Goal: Task Accomplishment & Management: Manage account settings

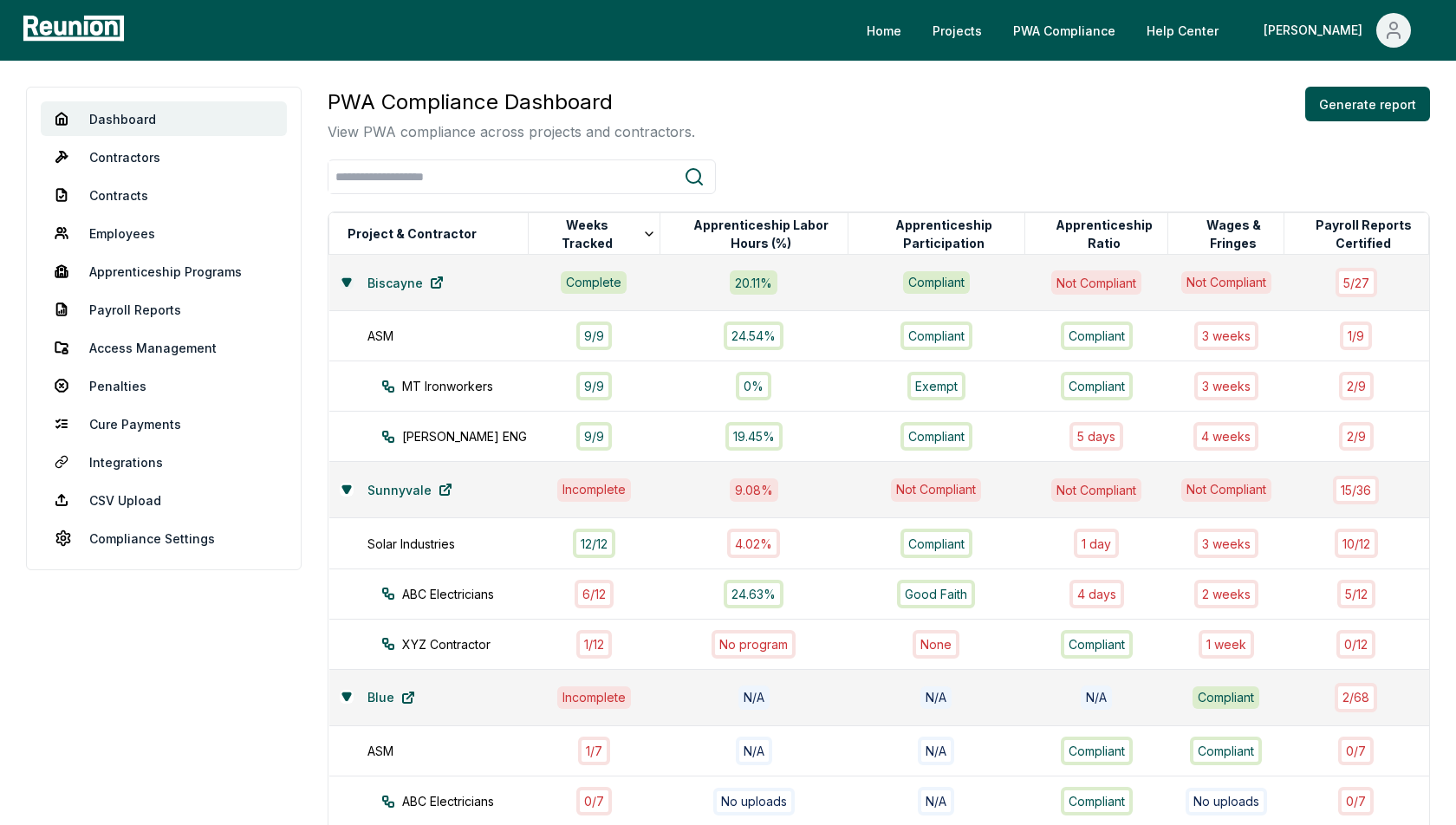
click at [344, 284] on icon at bounding box center [347, 282] width 11 height 11
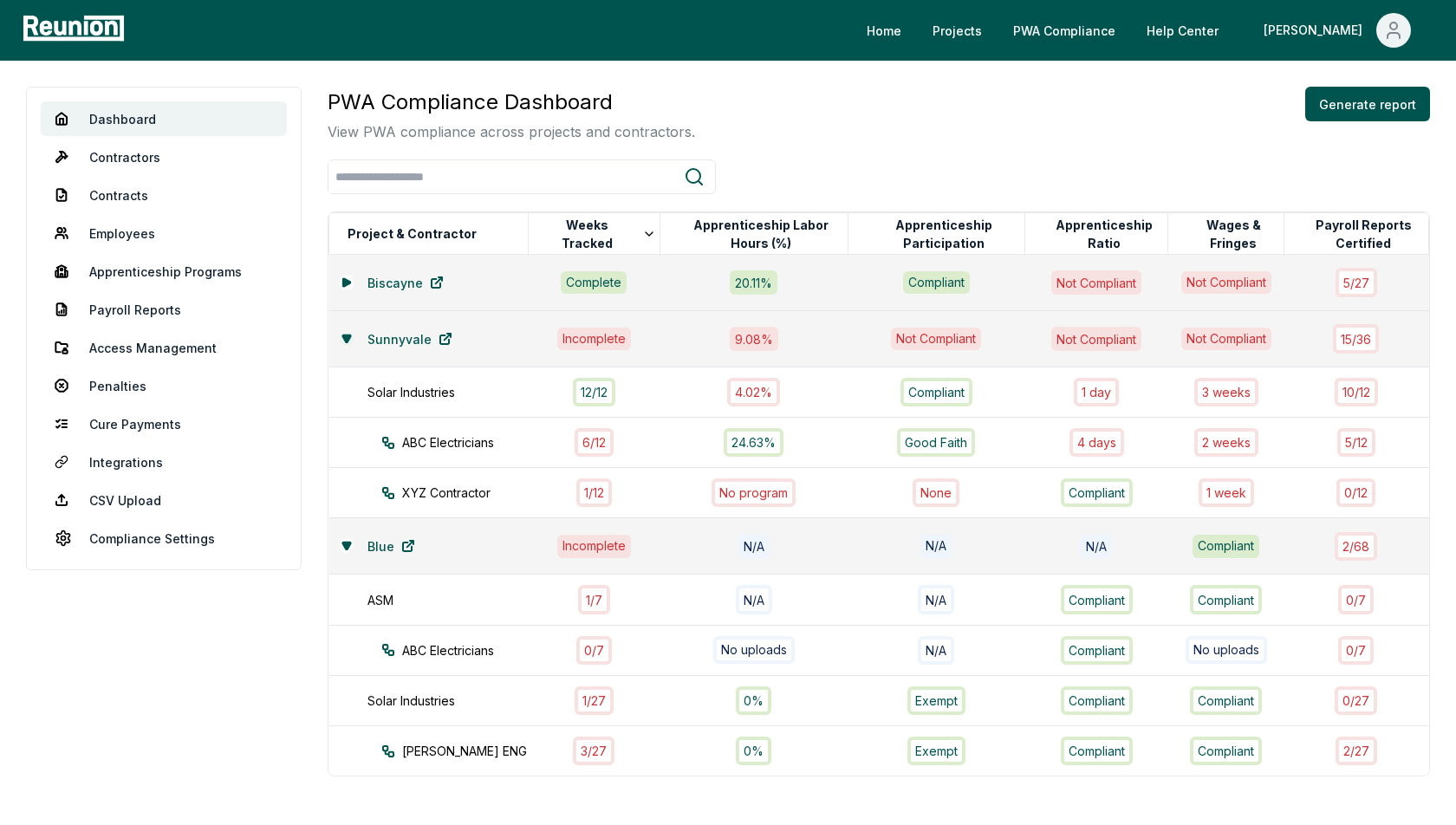
click at [346, 339] on icon at bounding box center [346, 338] width 8 height 7
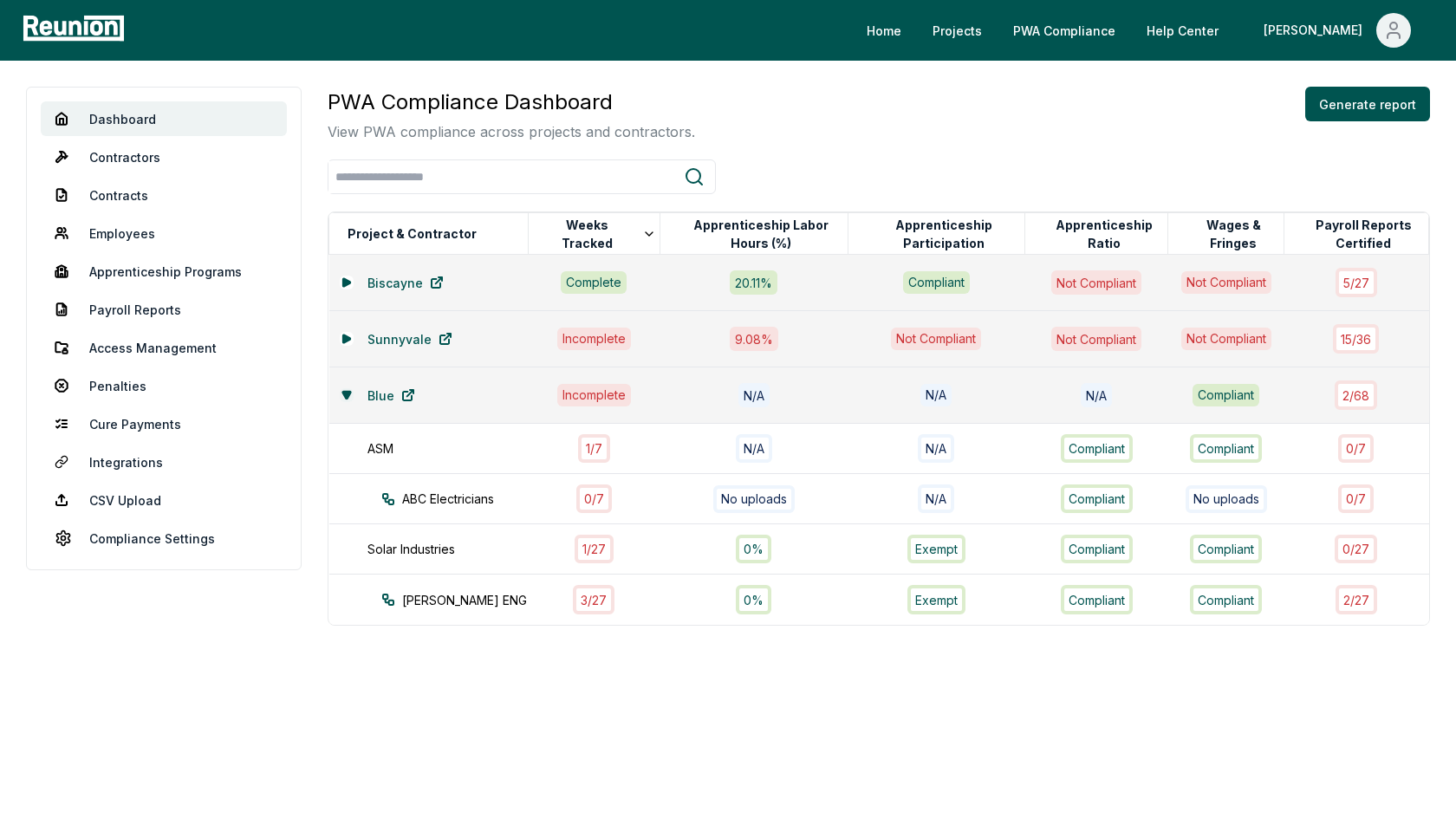
click at [345, 390] on icon at bounding box center [346, 394] width 8 height 7
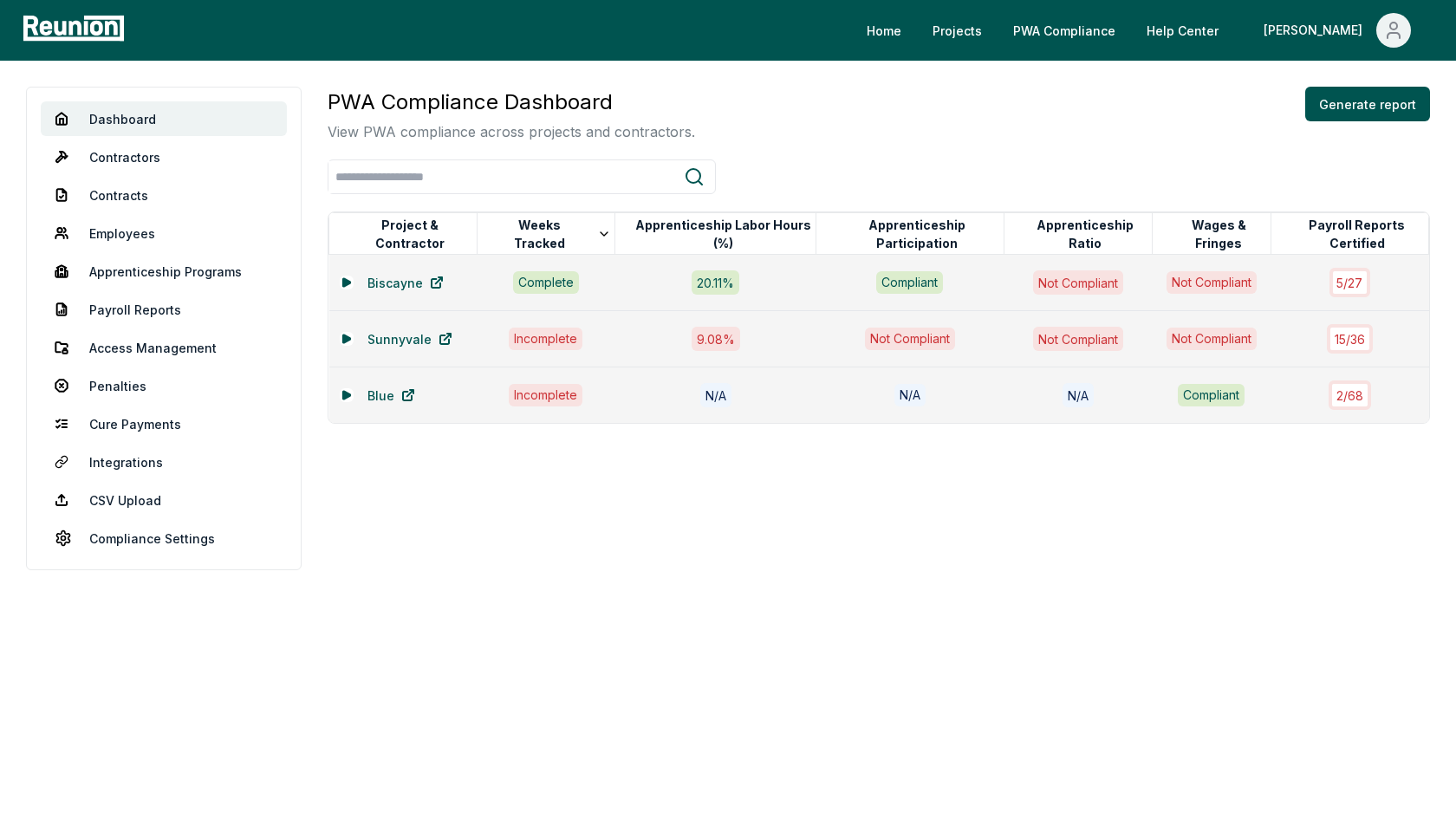
click at [828, 103] on div "PWA Compliance Dashboard View PWA compliance across projects and contractors. G…" at bounding box center [878, 114] width 1102 height 56
click at [346, 281] on icon at bounding box center [346, 282] width 7 height 8
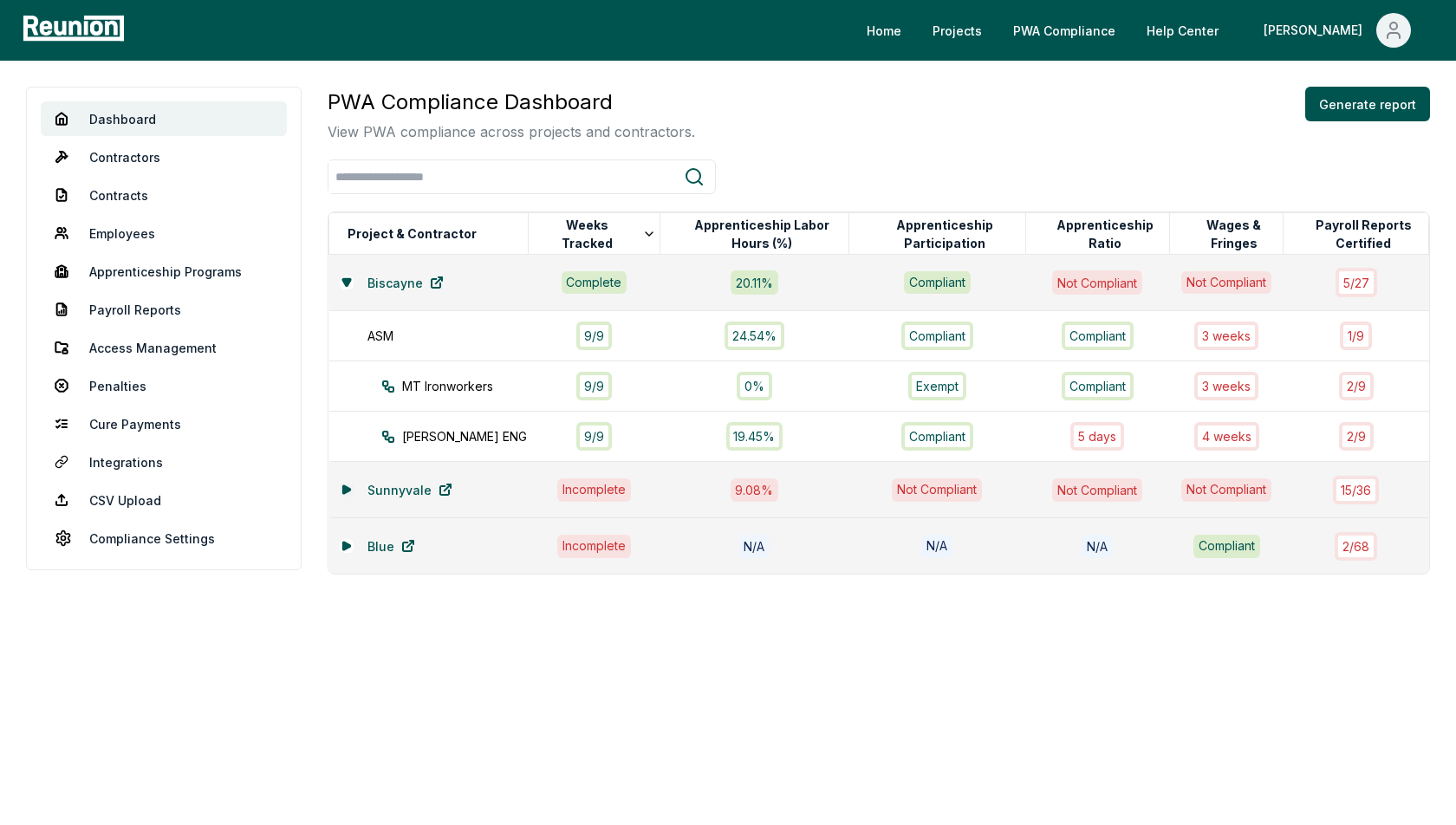
click at [349, 489] on icon at bounding box center [347, 489] width 11 height 11
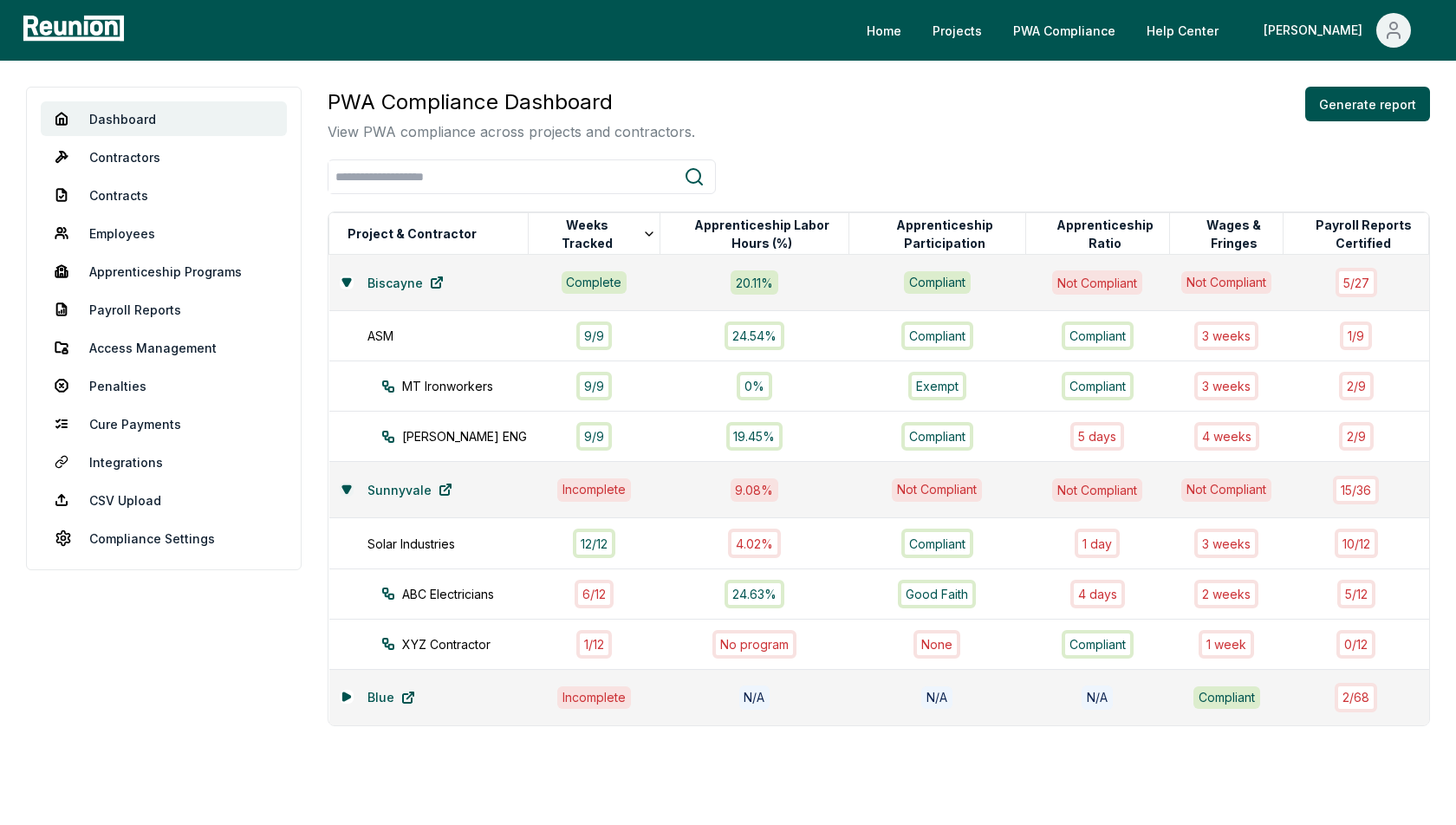
click at [346, 491] on button at bounding box center [346, 489] width 13 height 13
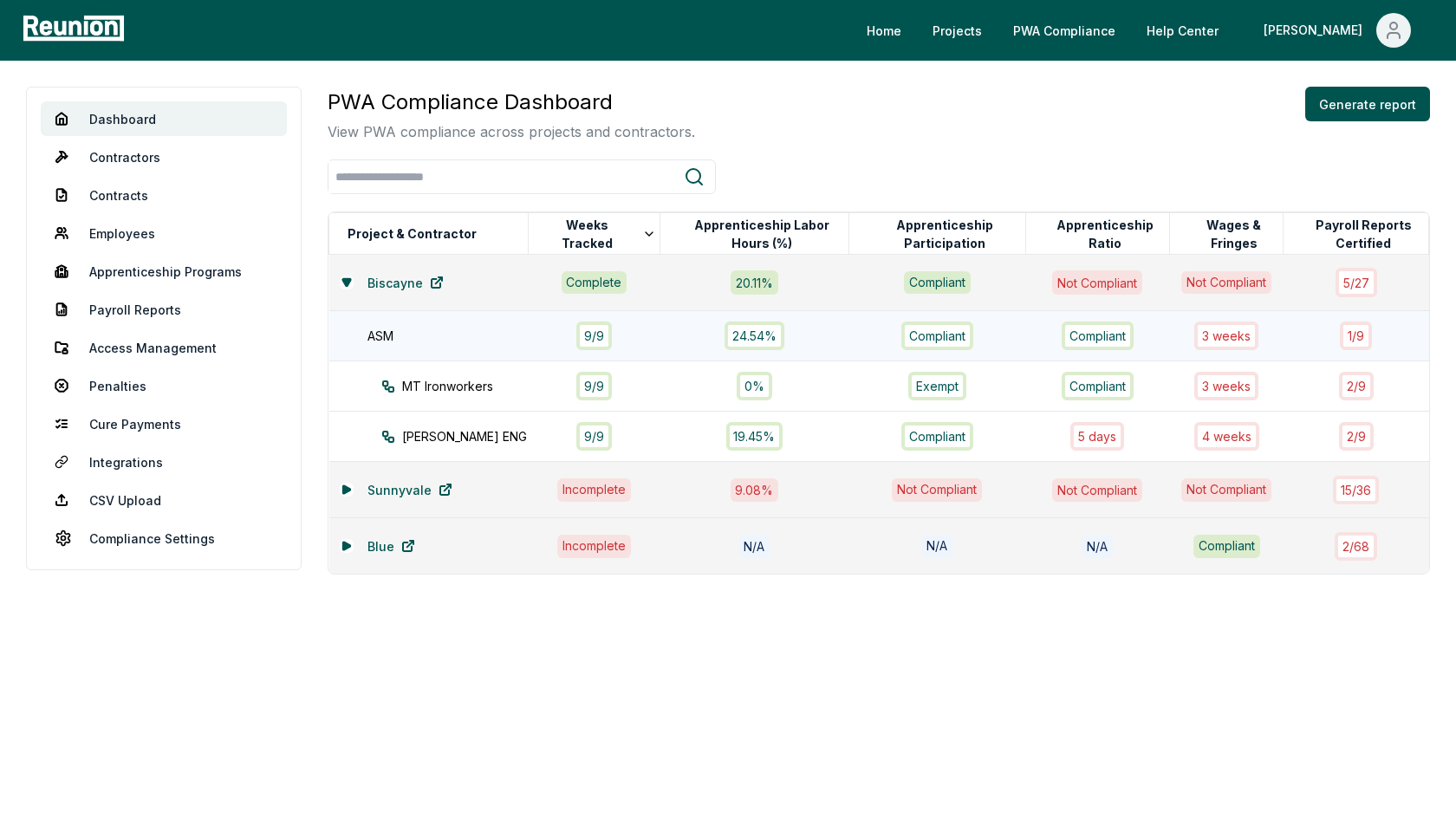
click at [394, 336] on div "ASM" at bounding box center [456, 336] width 178 height 18
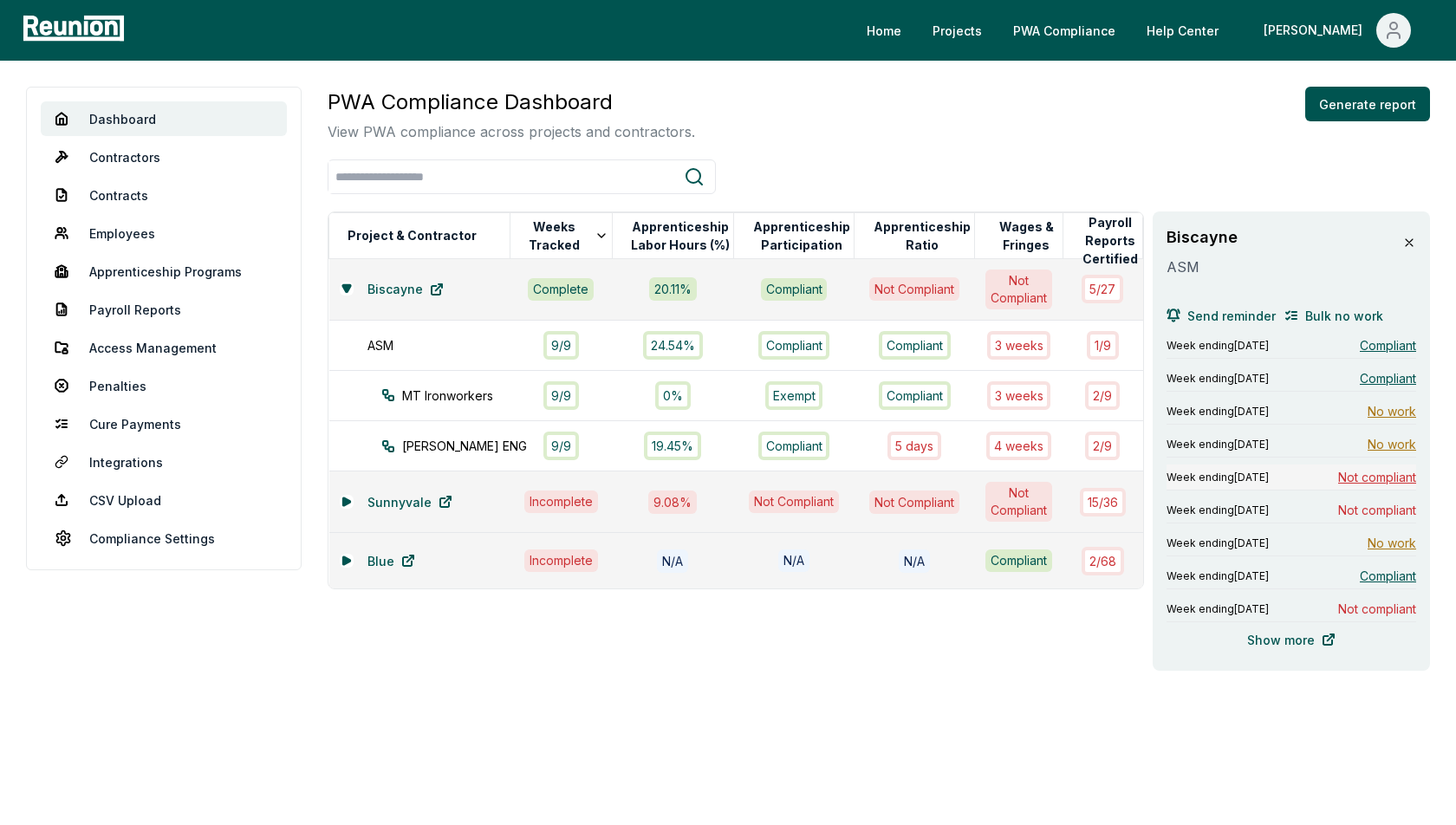
click at [1344, 474] on span "Not compliant" at bounding box center [1377, 477] width 78 height 18
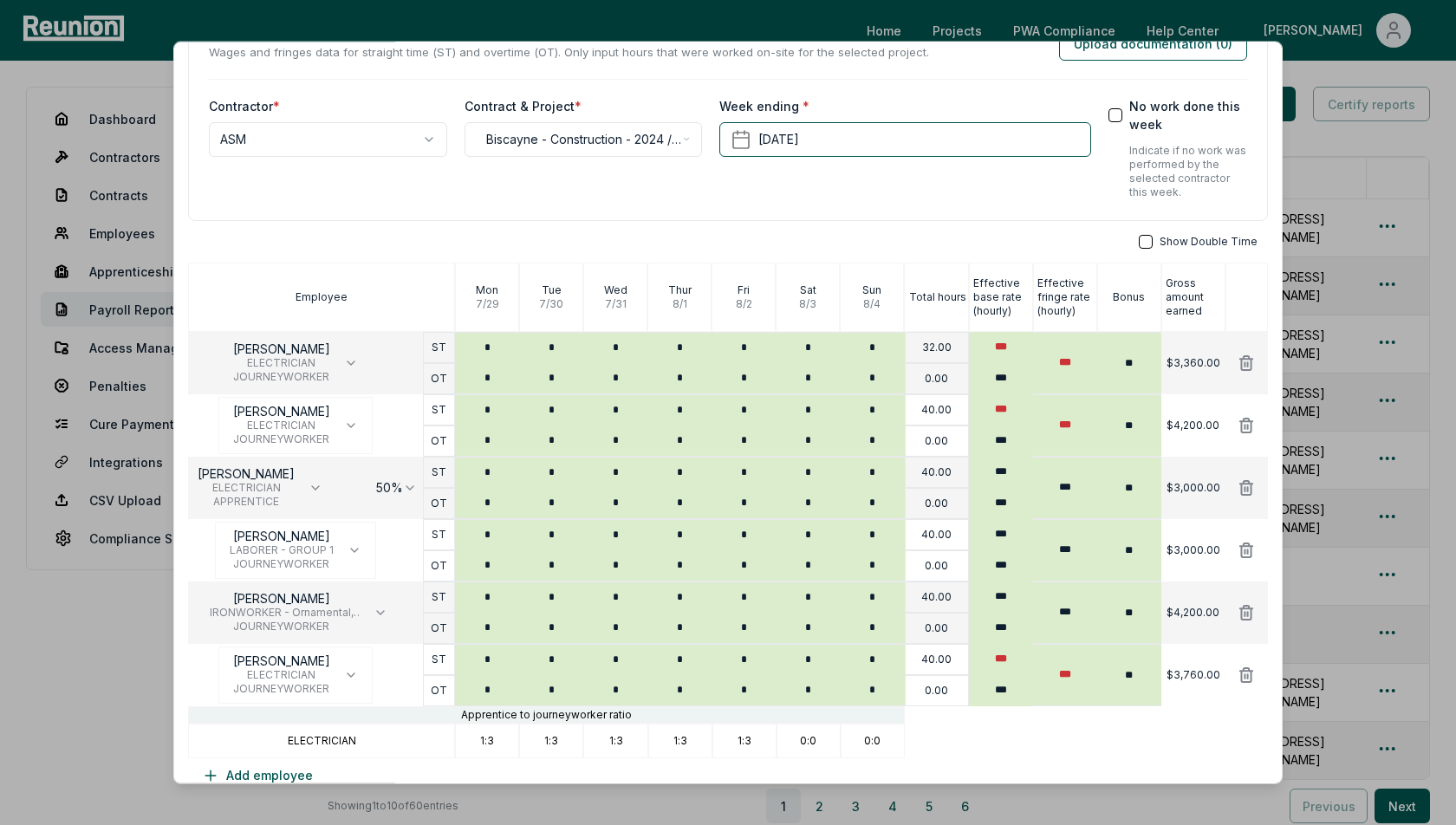
scroll to position [87, 0]
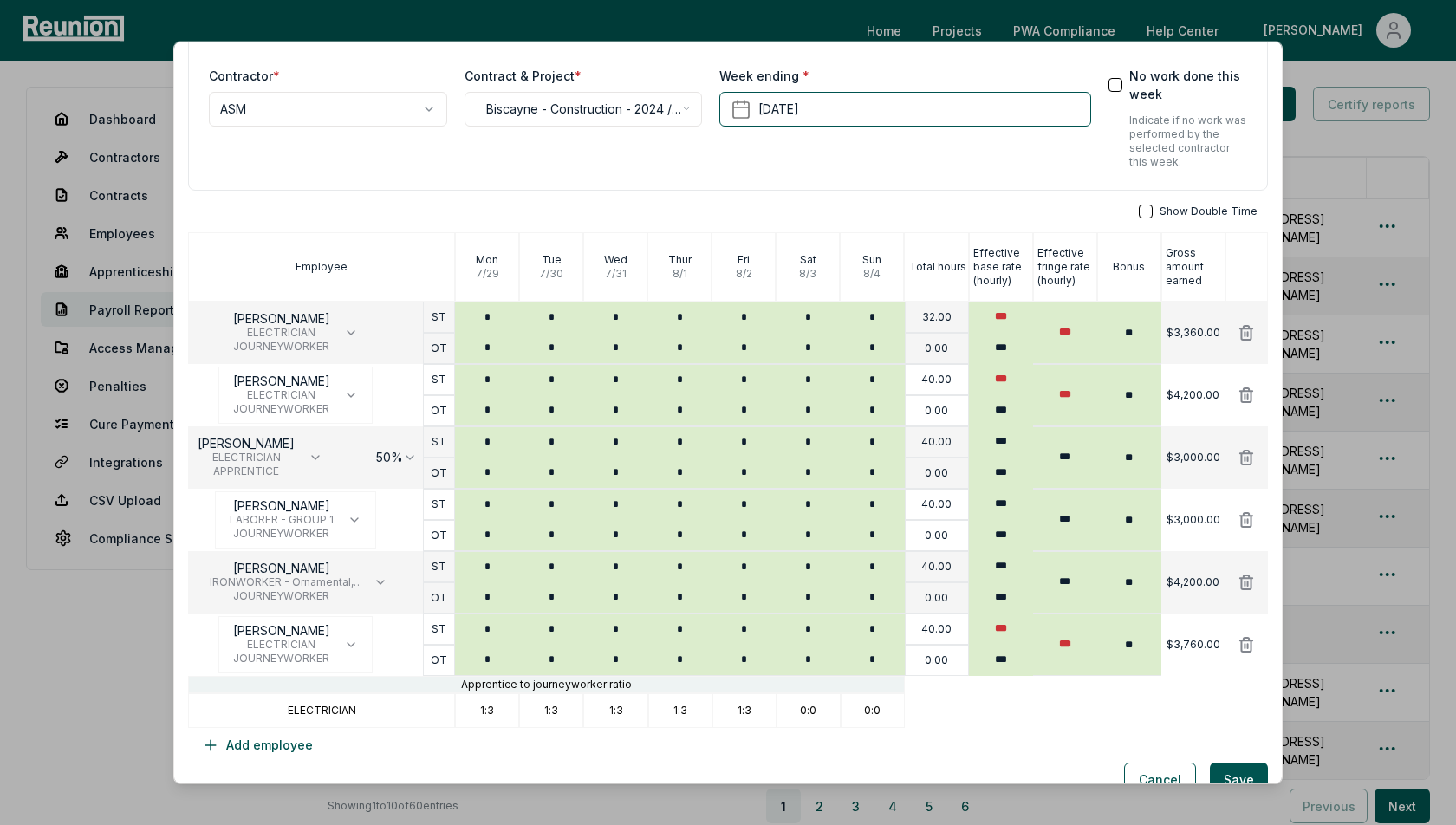
click at [329, 710] on p "ELECTRICIAN" at bounding box center [322, 709] width 68 height 13
click at [488, 698] on div "1:3" at bounding box center [487, 710] width 64 height 35
drag, startPoint x: 504, startPoint y: 710, endPoint x: 472, endPoint y: 710, distance: 32.0
click at [472, 710] on div "1:3" at bounding box center [487, 710] width 64 height 35
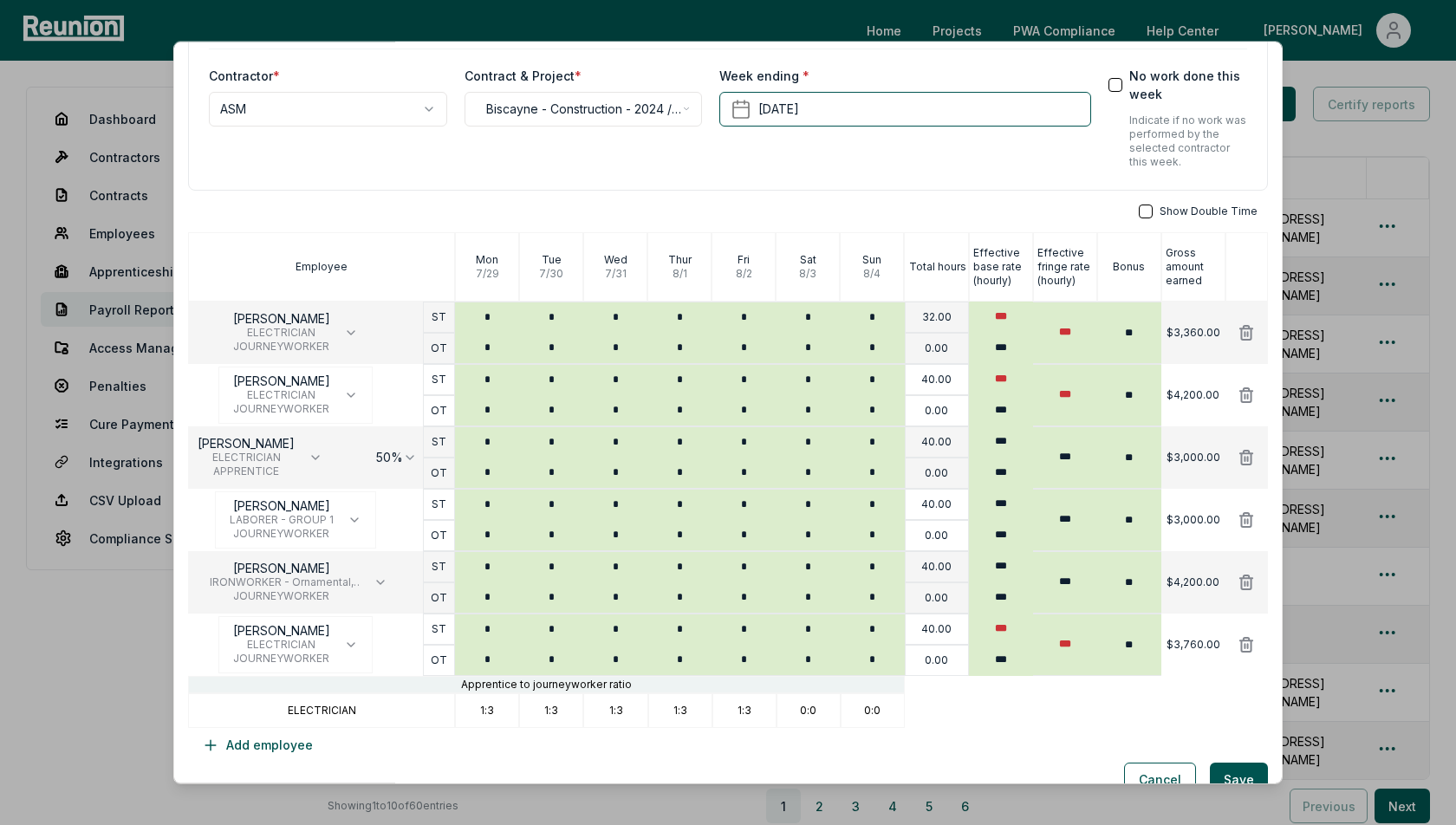
click at [550, 696] on div "1:3" at bounding box center [551, 710] width 64 height 35
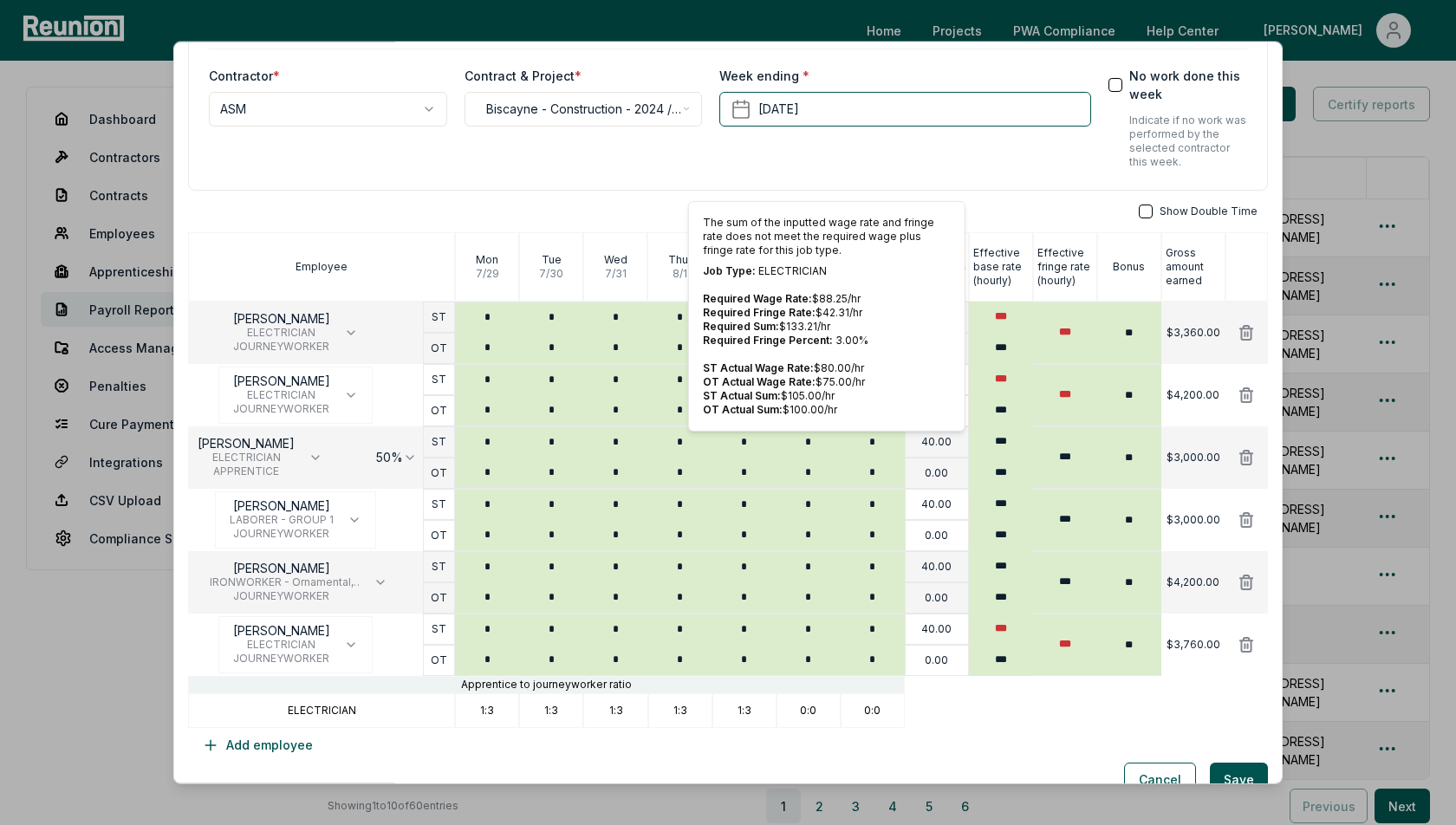
click at [1072, 199] on div "**********" at bounding box center [728, 365] width 1080 height 794
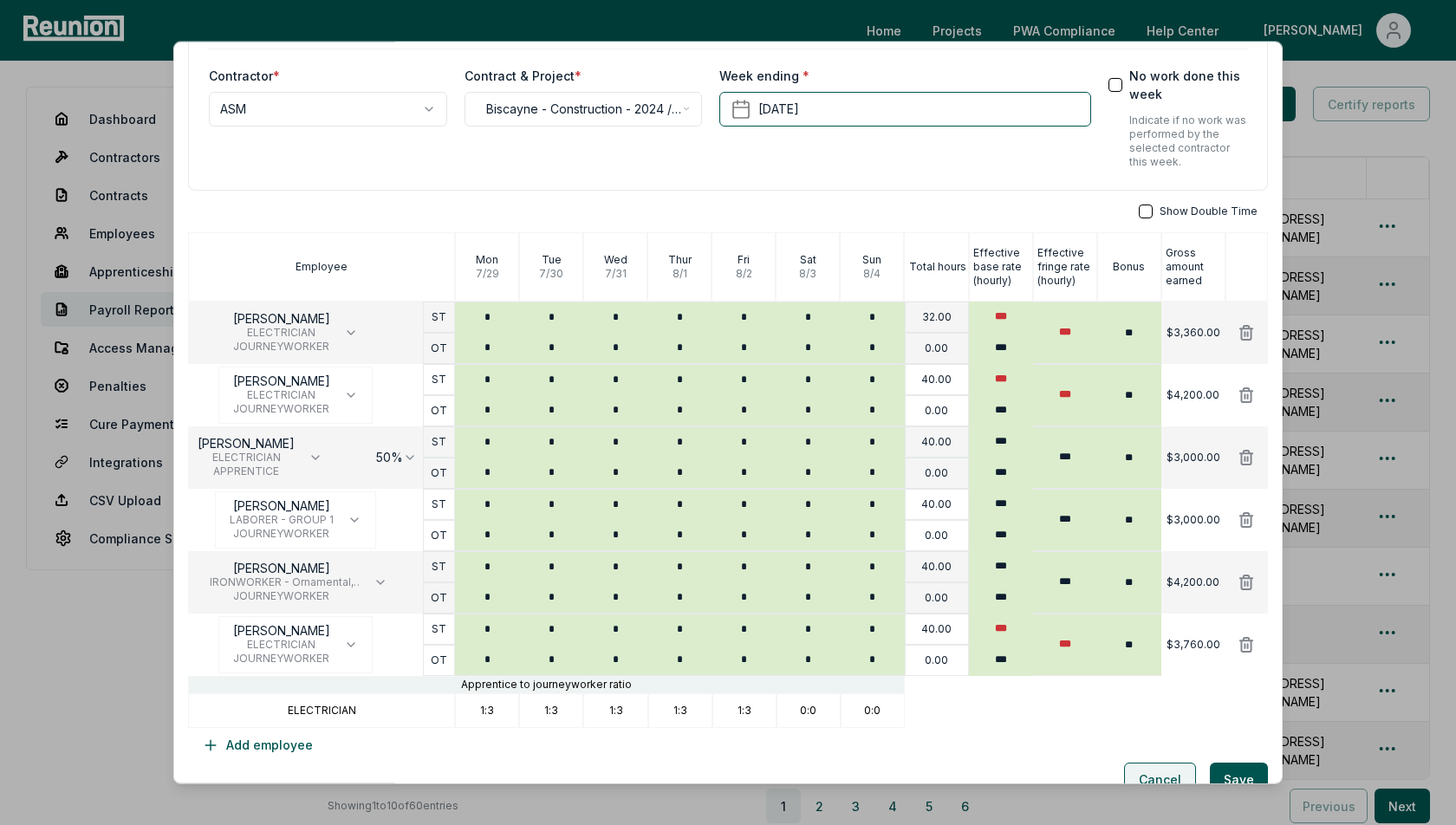
click at [1171, 769] on button "Cancel" at bounding box center [1160, 779] width 72 height 35
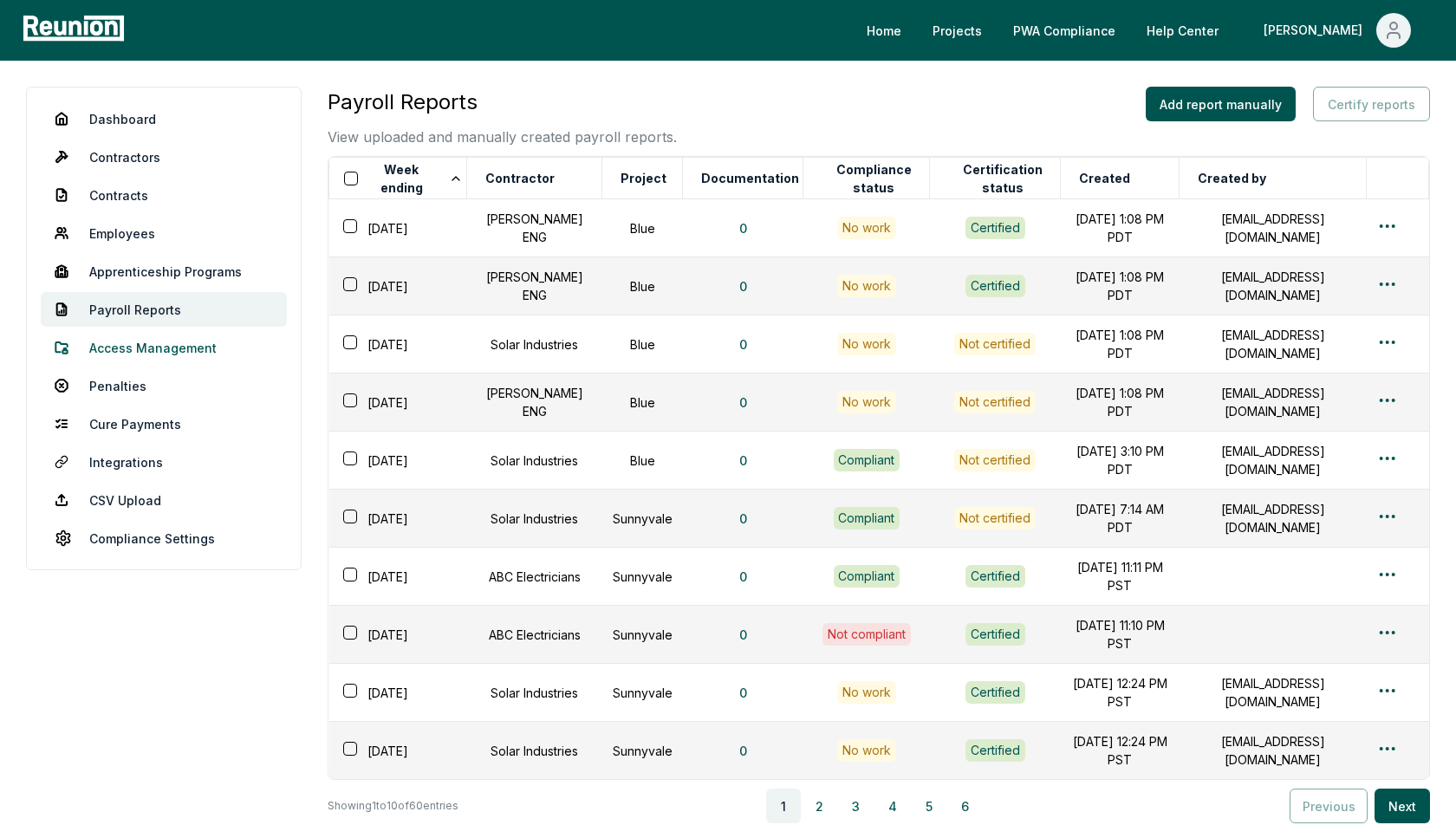
click at [158, 345] on link "Access Management" at bounding box center [164, 347] width 247 height 35
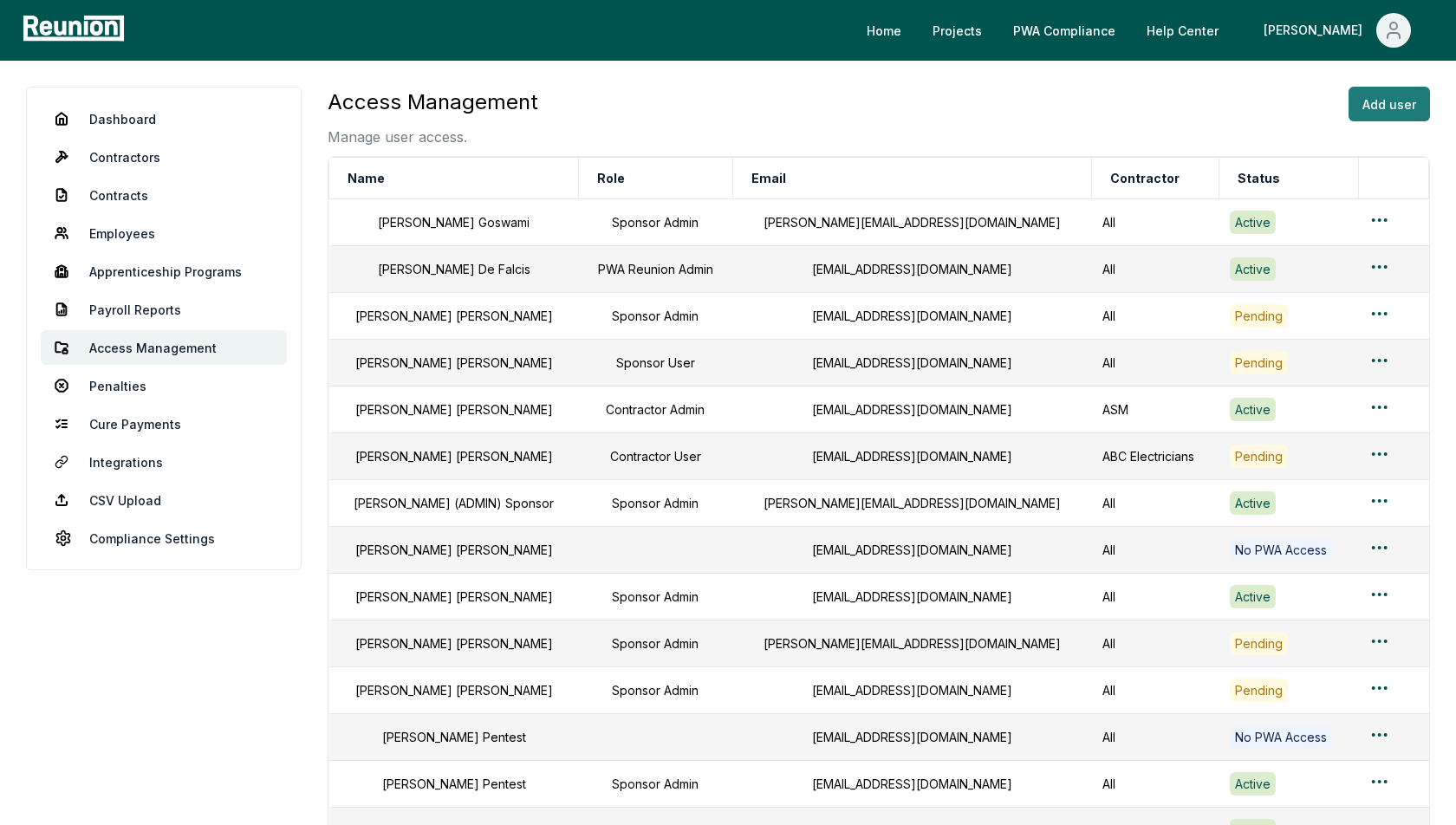
click at [1371, 103] on button "Add user" at bounding box center [1389, 103] width 82 height 35
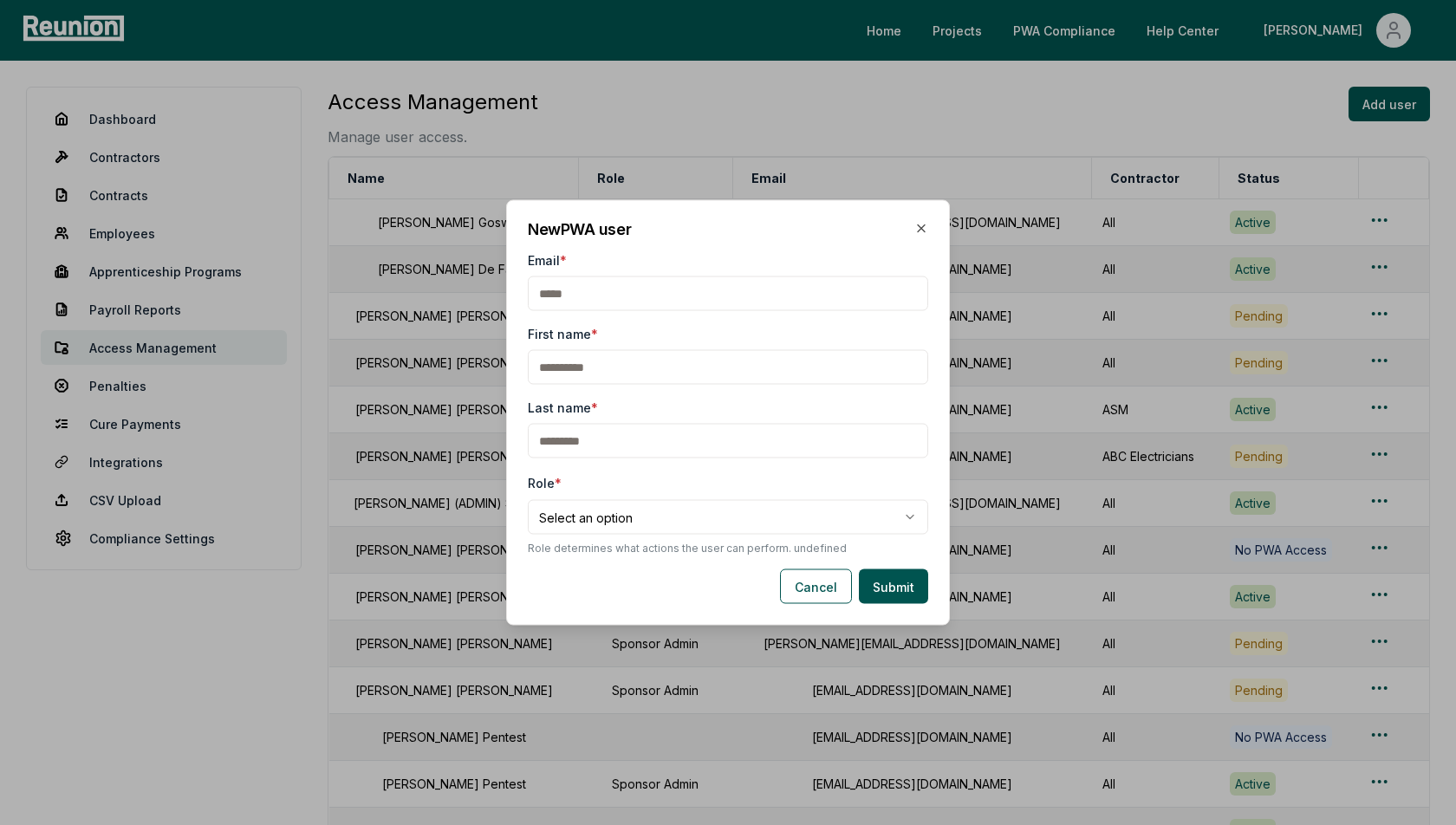
click at [589, 510] on body "Please visit us on your desktop We're working on making our marketplace mobile-…" at bounding box center [728, 790] width 1456 height 1581
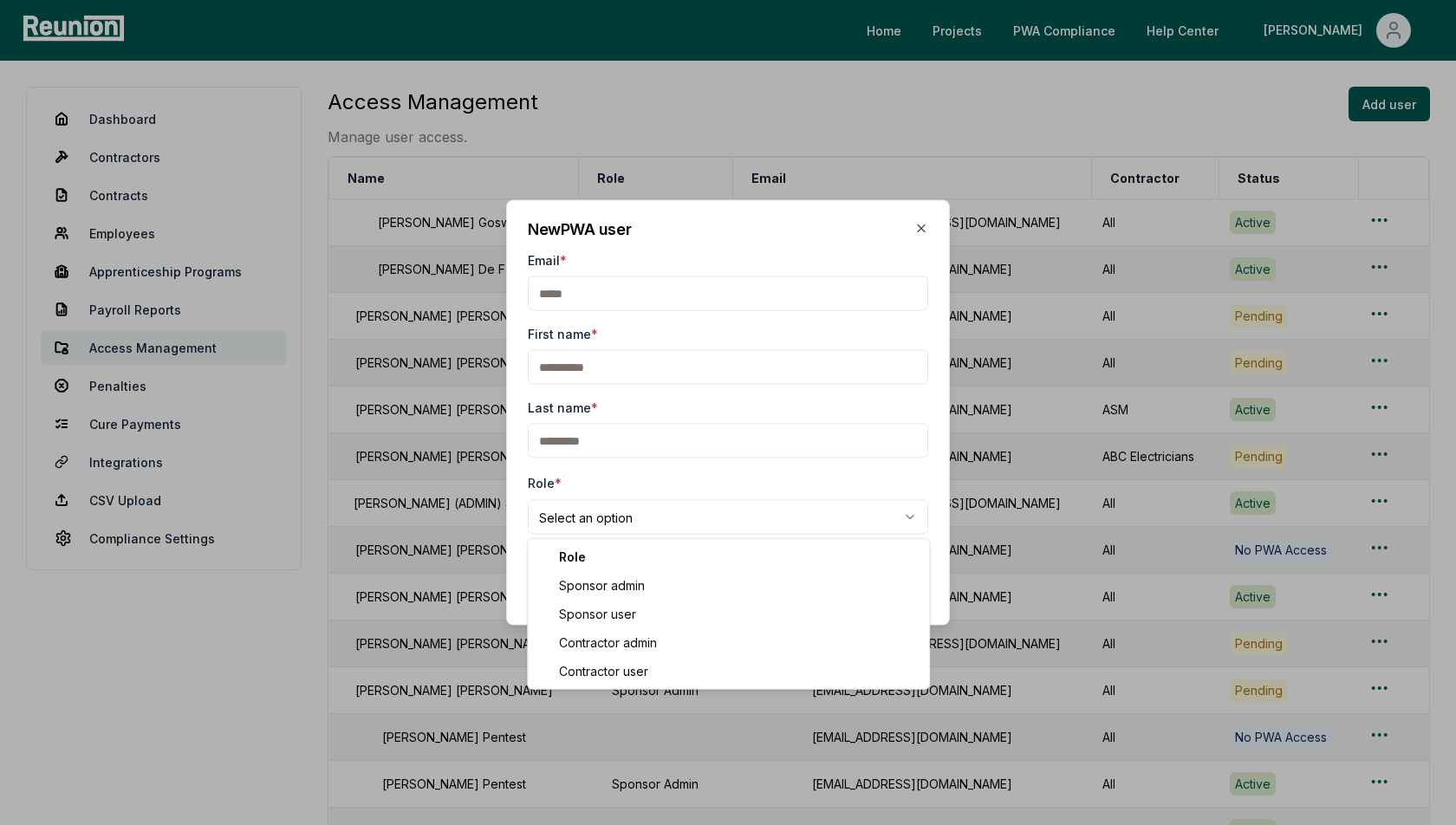
select select "**********"
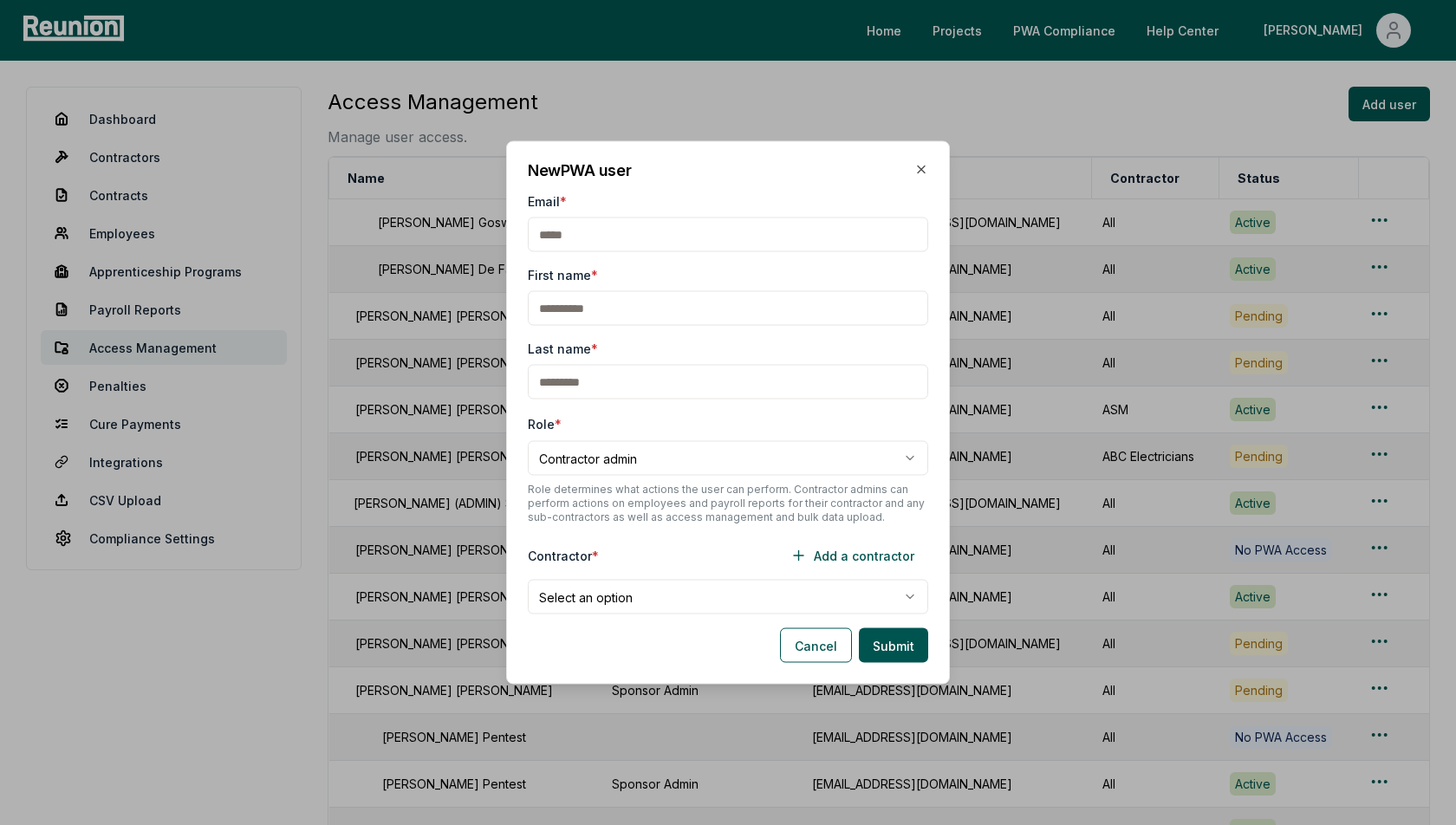
click at [608, 593] on body "Please visit us on your desktop We're working on making our marketplace mobile-…" at bounding box center [728, 790] width 1456 height 1581
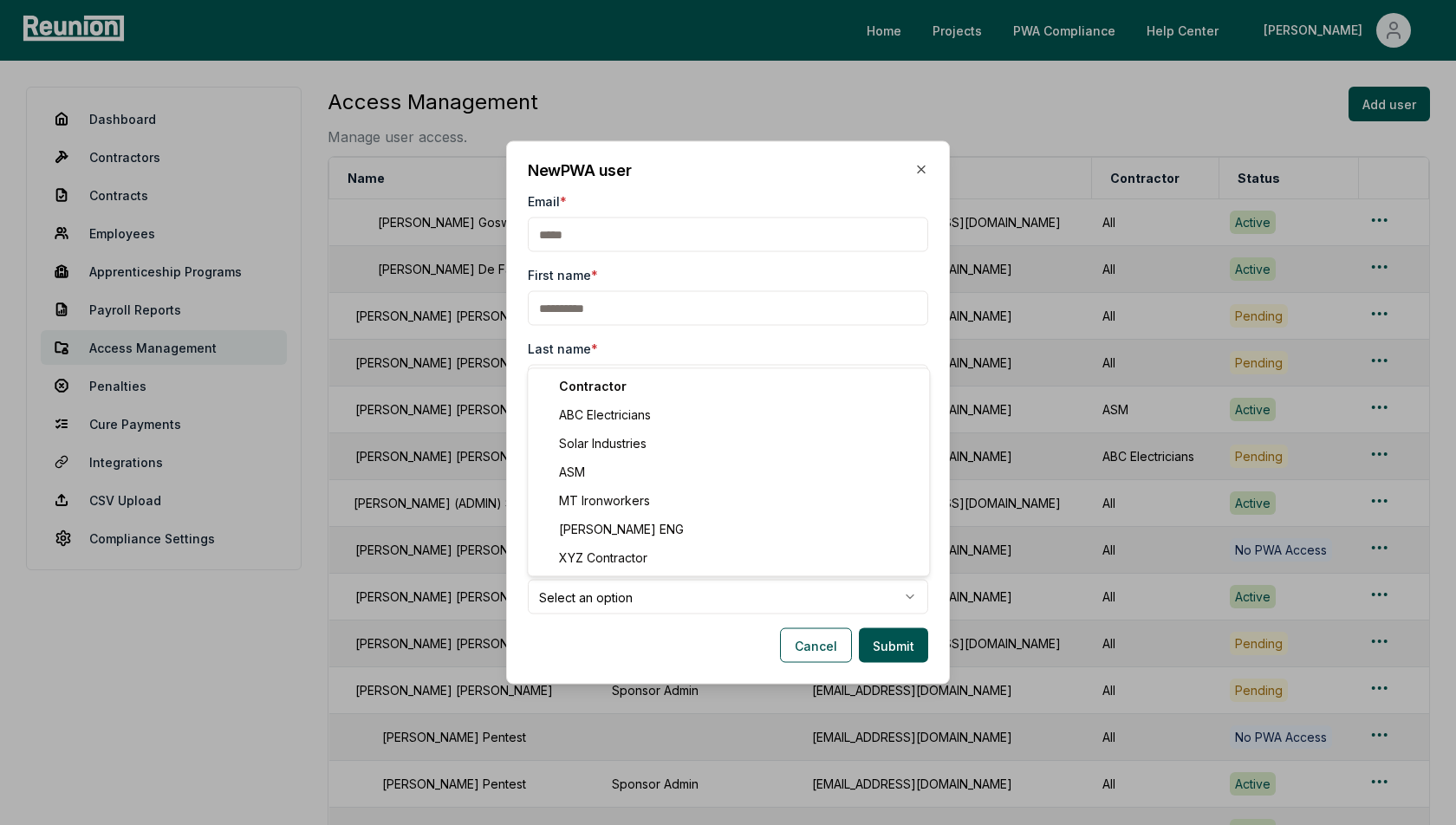
select select "**********"
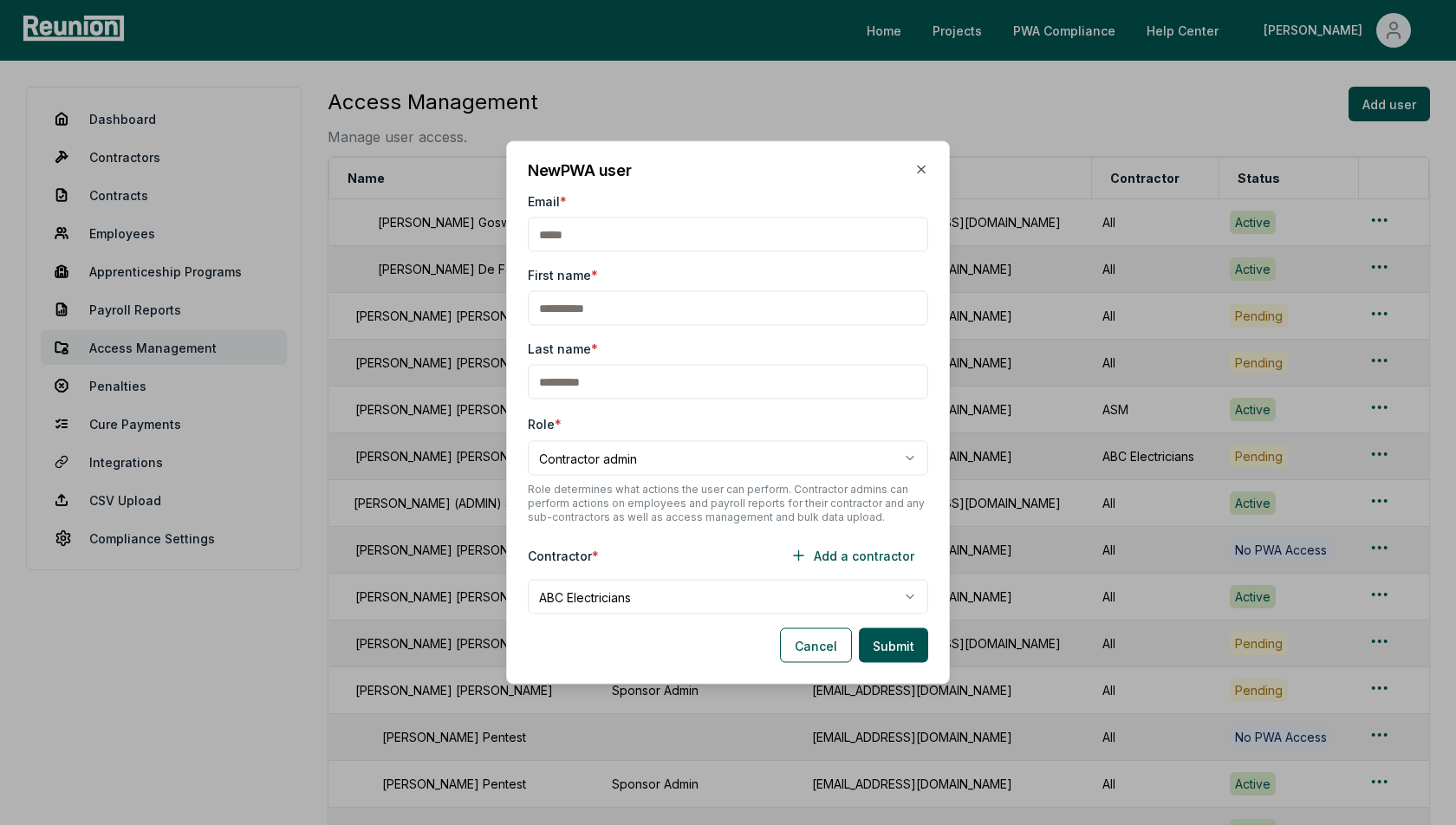
click at [660, 426] on div "**********" at bounding box center [728, 468] width 400 height 111
click at [809, 641] on button "Cancel" at bounding box center [816, 645] width 72 height 35
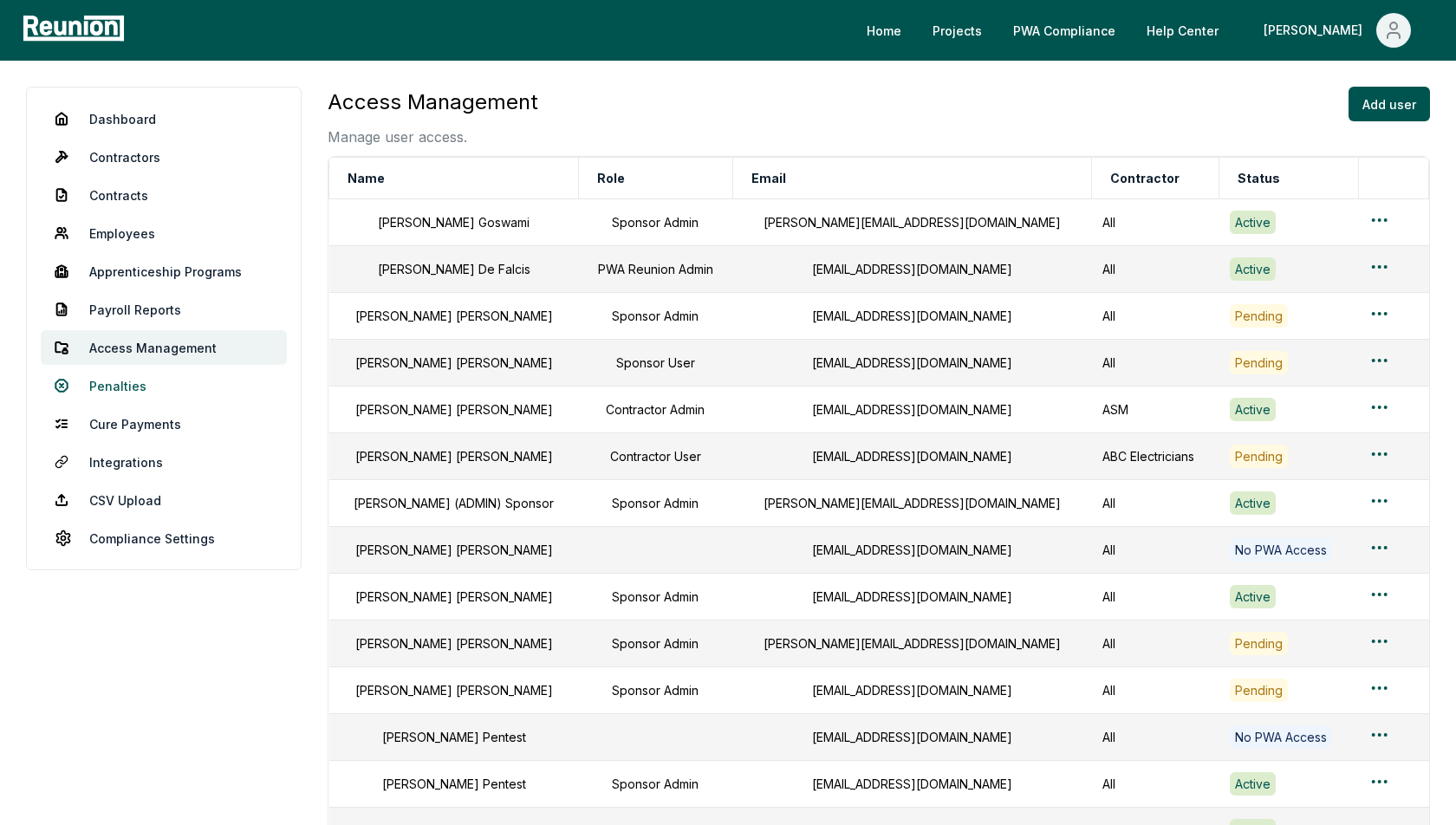
click at [122, 390] on link "Penalties" at bounding box center [164, 385] width 247 height 35
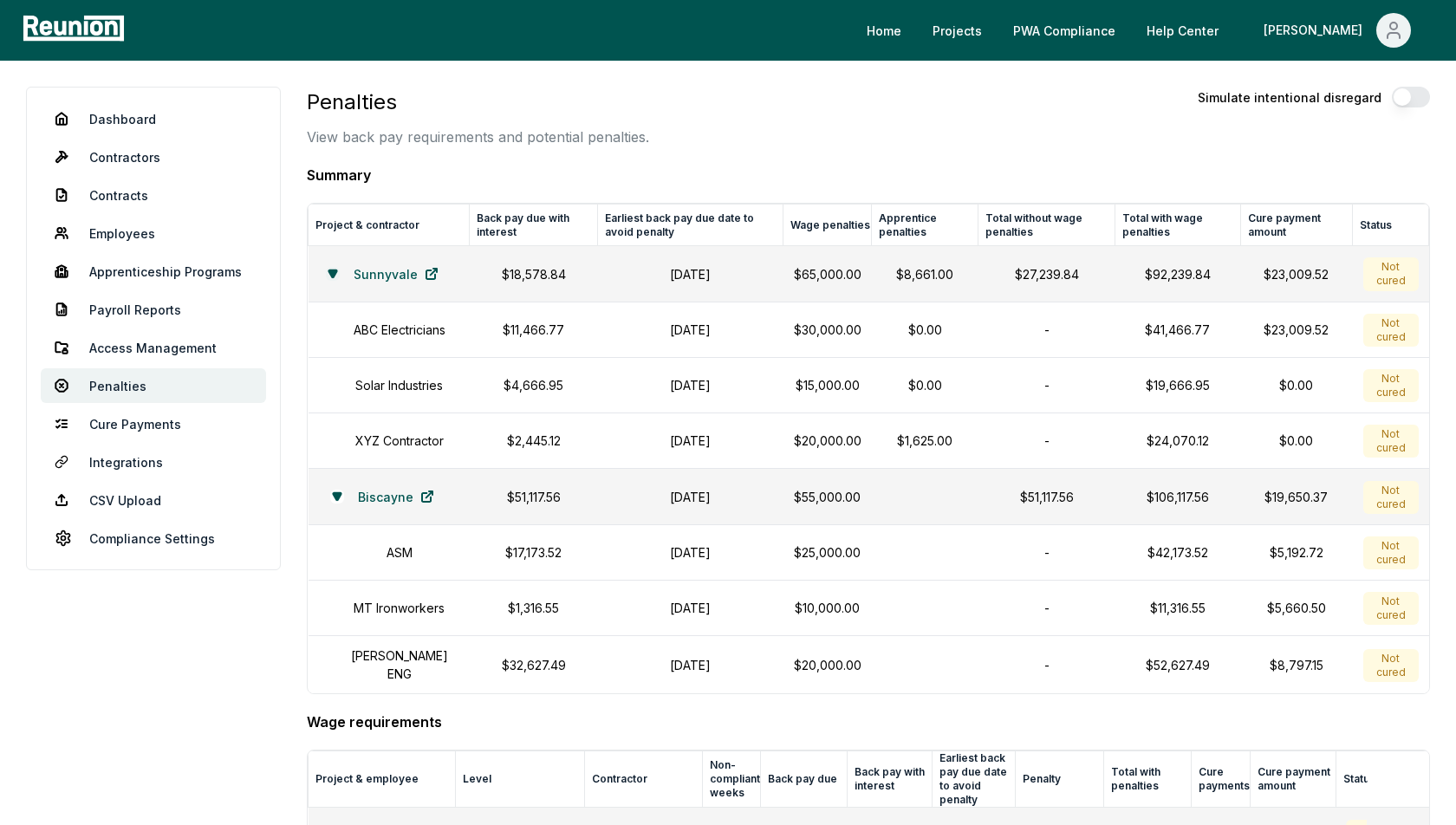
click at [338, 278] on button at bounding box center [332, 274] width 13 height 13
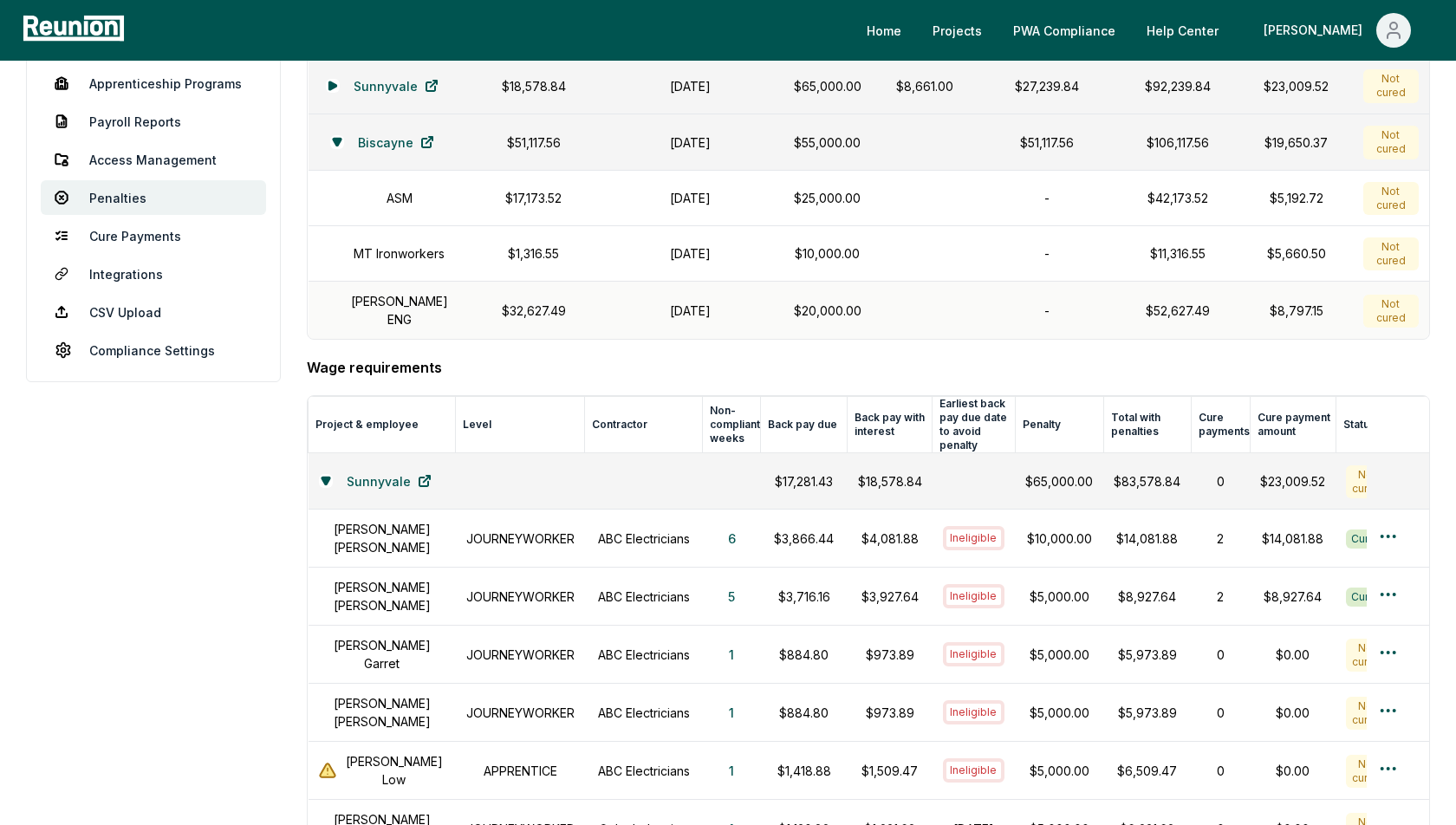
scroll to position [239, 0]
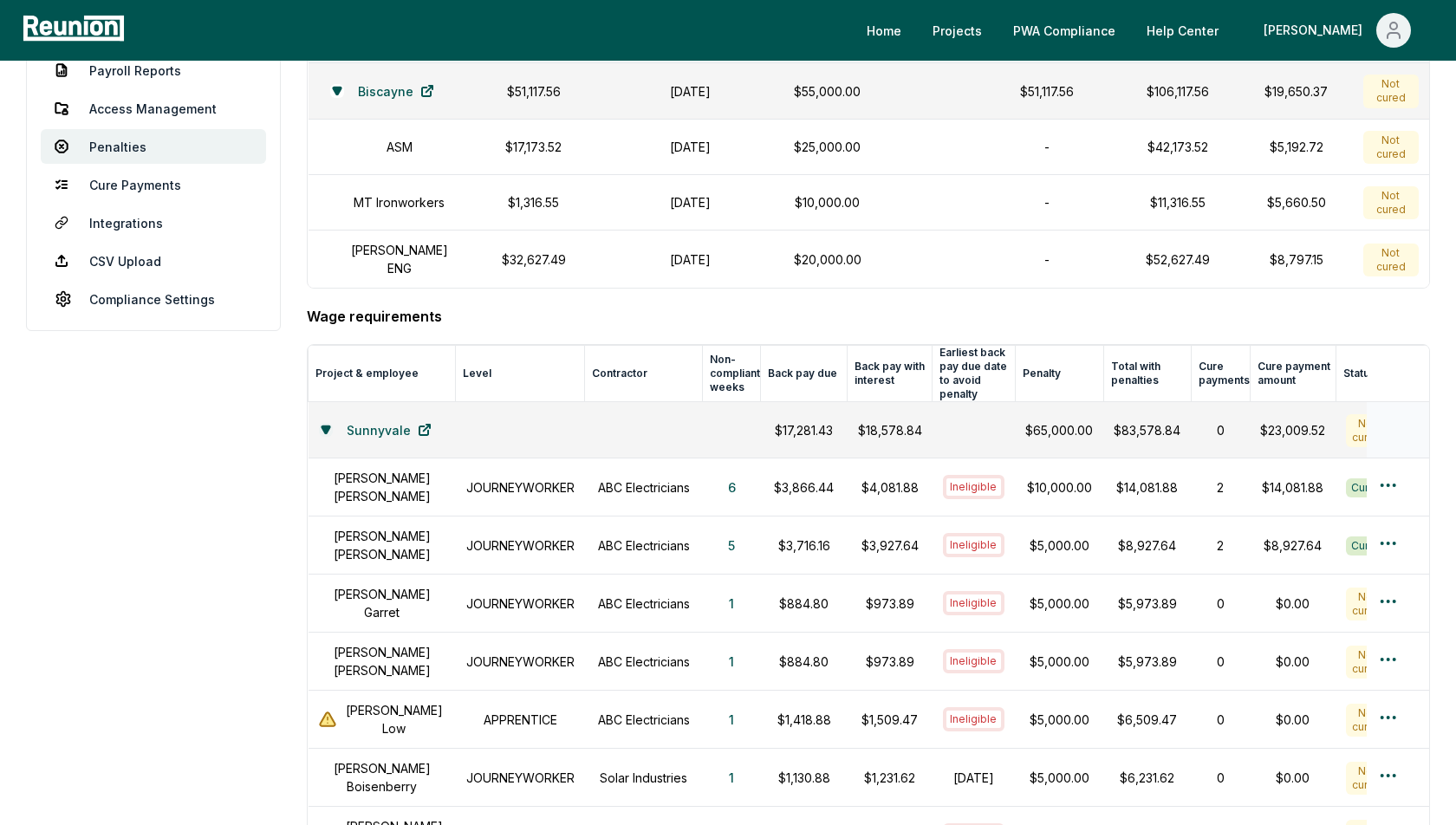
click at [329, 426] on icon at bounding box center [325, 430] width 8 height 7
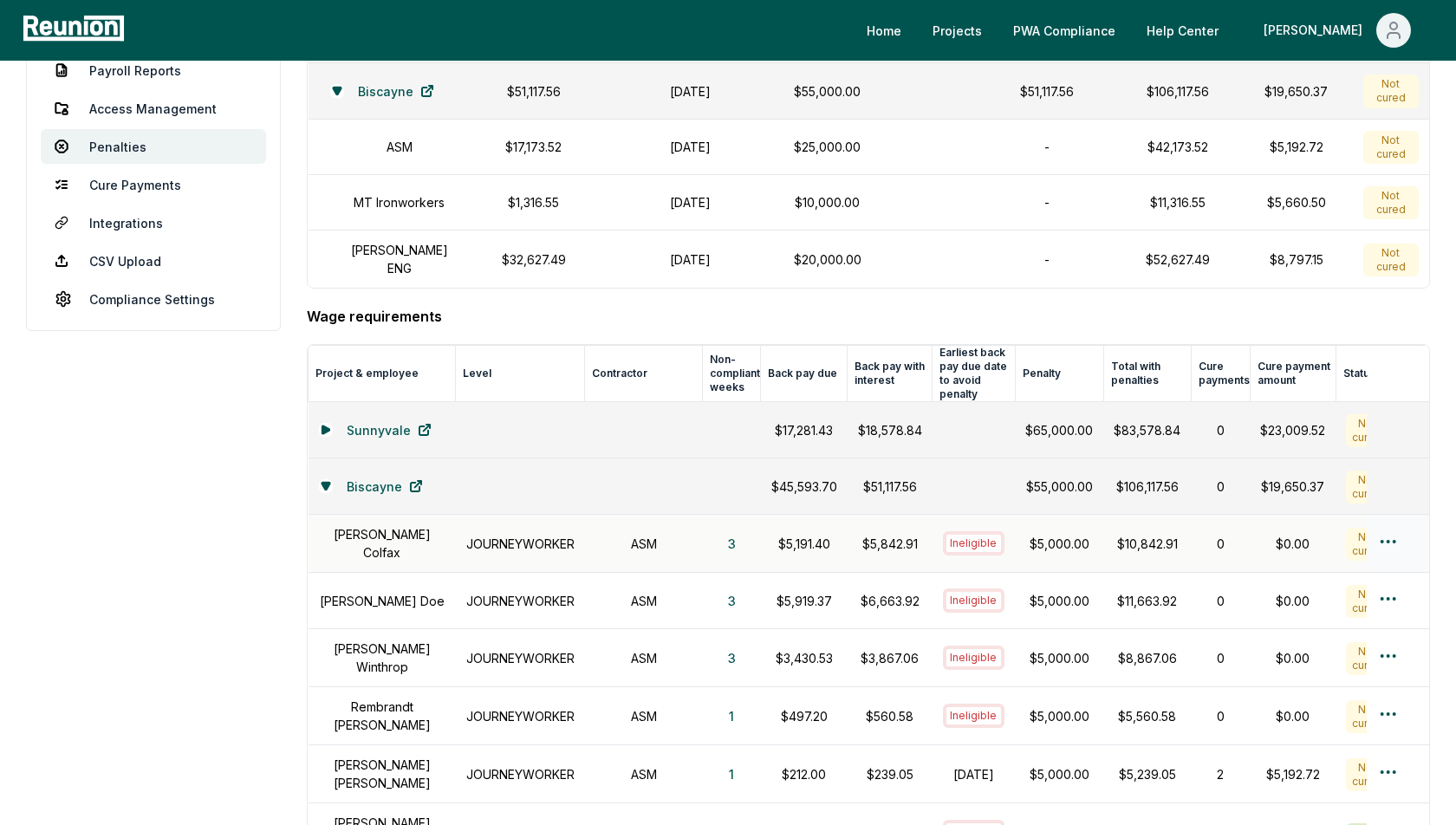
click at [1394, 530] on html "Please visit us on your desktop We're working on making our marketplace mobile-…" at bounding box center [728, 694] width 1456 height 1866
click at [930, 330] on html "Please visit us on your desktop We're working on making our marketplace mobile-…" at bounding box center [728, 694] width 1456 height 1866
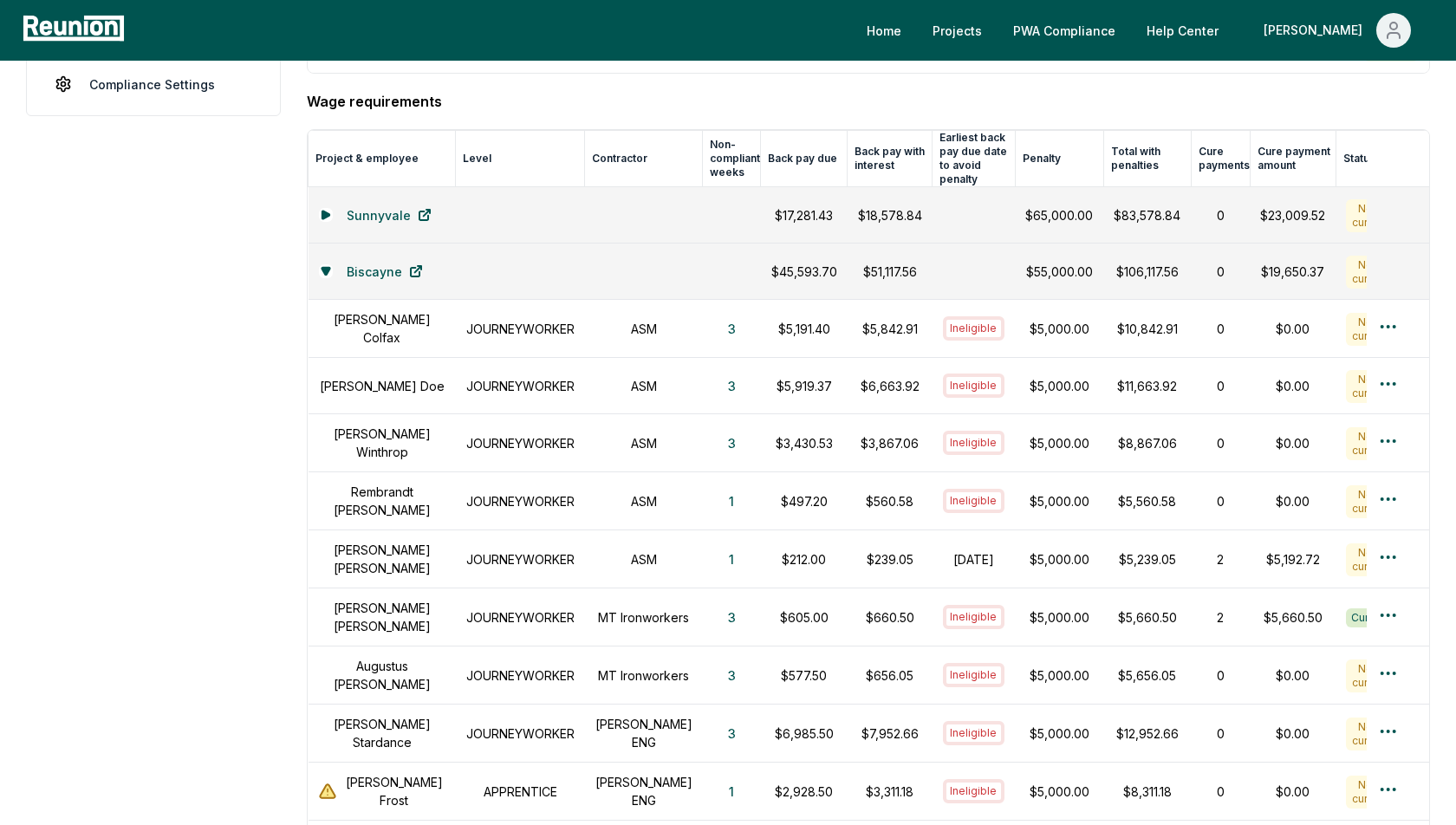
scroll to position [460, 0]
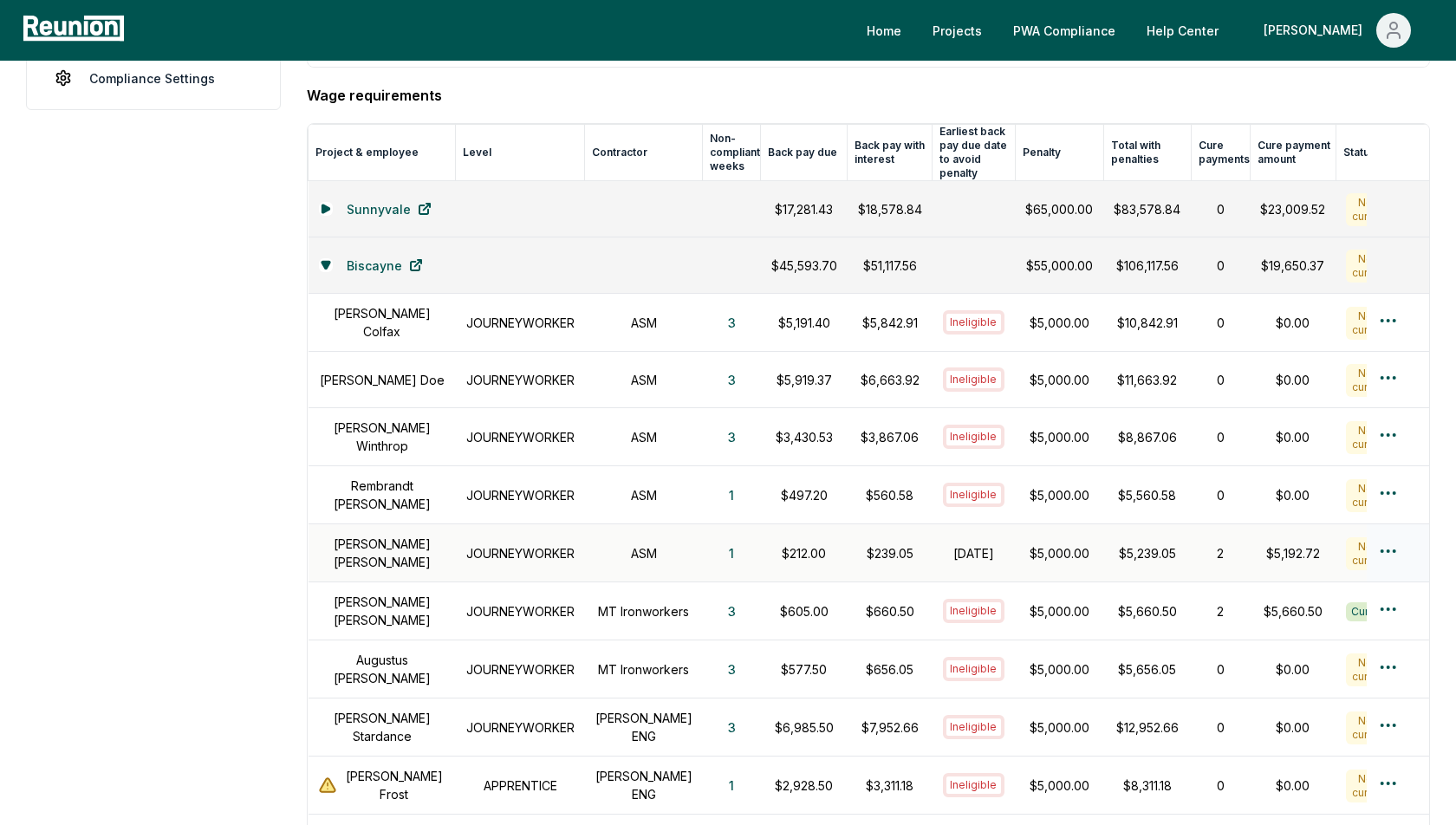
click at [399, 535] on h1 "Alice Smith" at bounding box center [382, 552] width 127 height 36
click at [562, 544] on h1 "JOURNEYWORKER" at bounding box center [520, 553] width 108 height 18
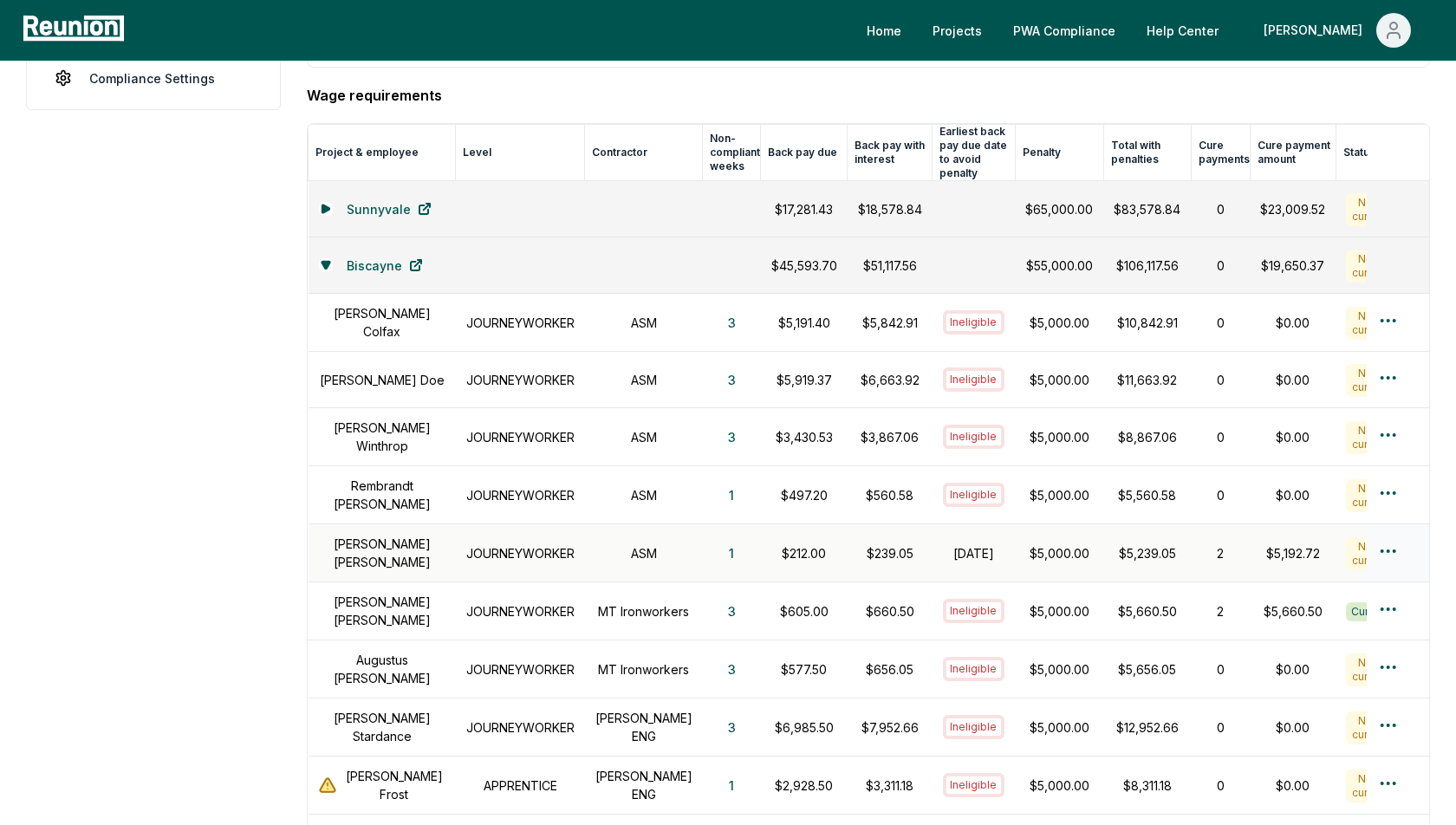
click at [562, 544] on h1 "JOURNEYWORKER" at bounding box center [520, 553] width 108 height 18
click at [647, 544] on h1 "ASM" at bounding box center [644, 553] width 97 height 18
click at [715, 535] on button "1" at bounding box center [732, 552] width 33 height 35
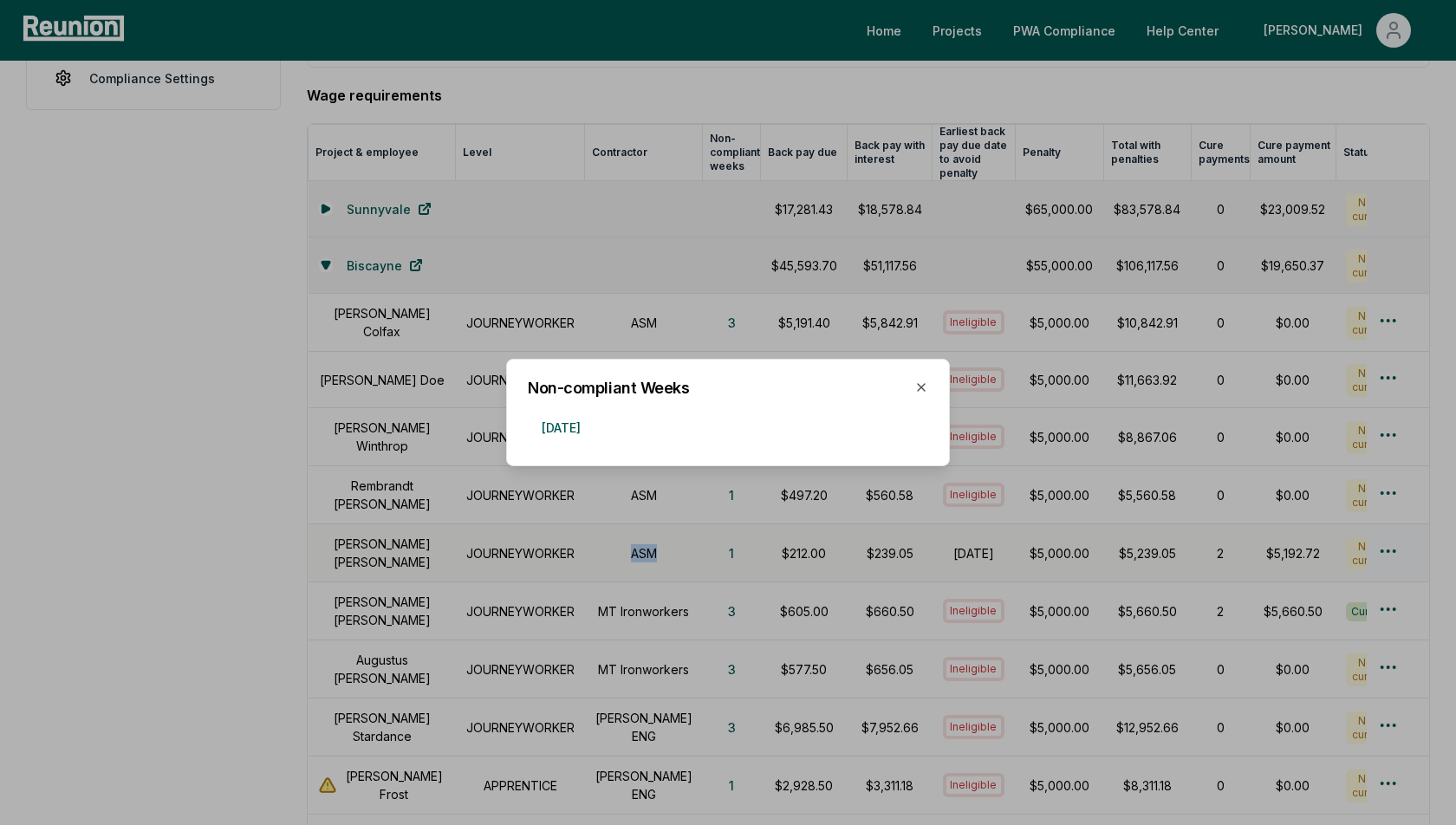
click at [767, 548] on div at bounding box center [728, 412] width 1456 height 825
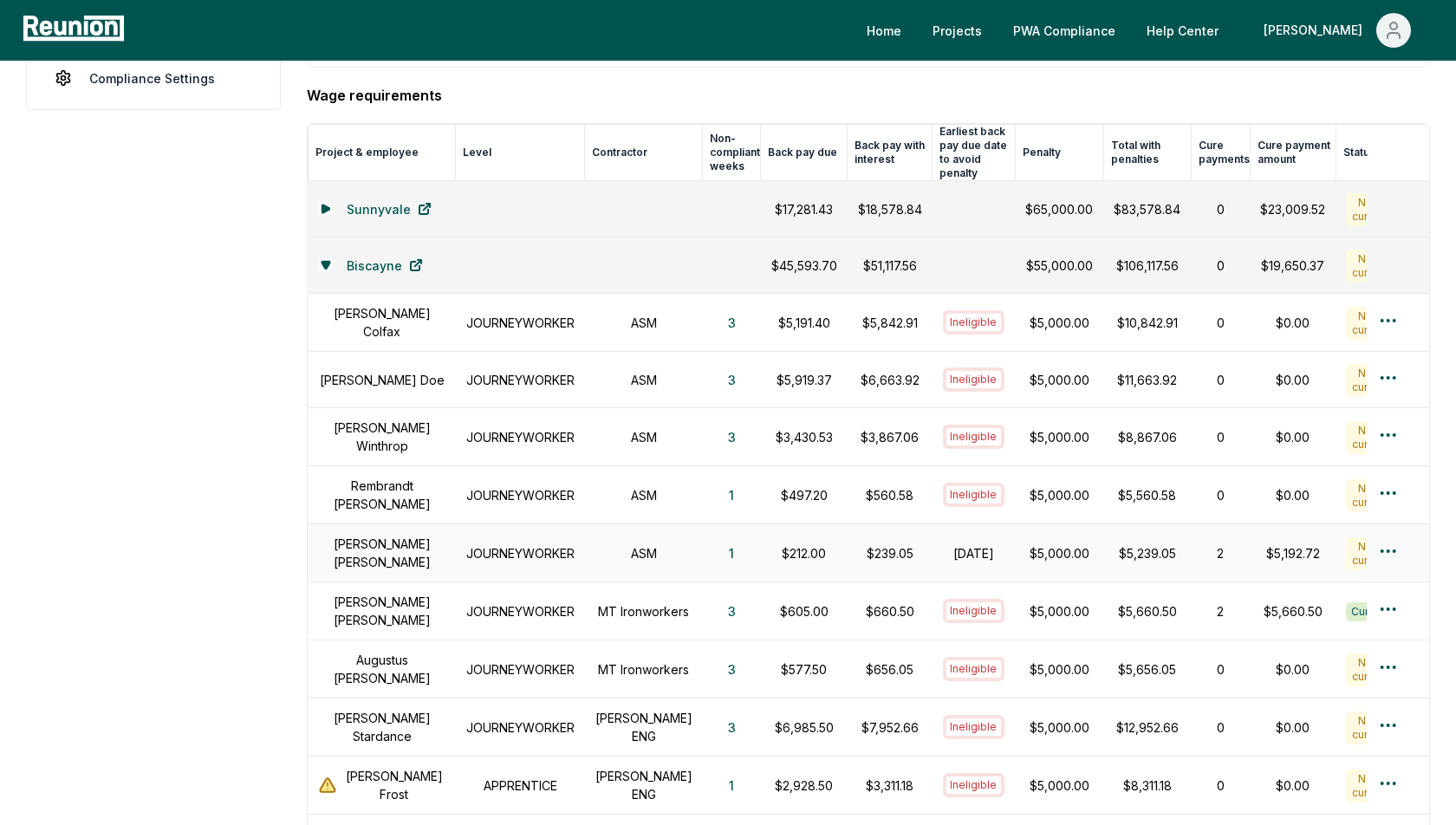
click at [786, 544] on p "$212.00" at bounding box center [804, 553] width 66 height 18
click at [870, 544] on p "$239.05" at bounding box center [890, 553] width 64 height 18
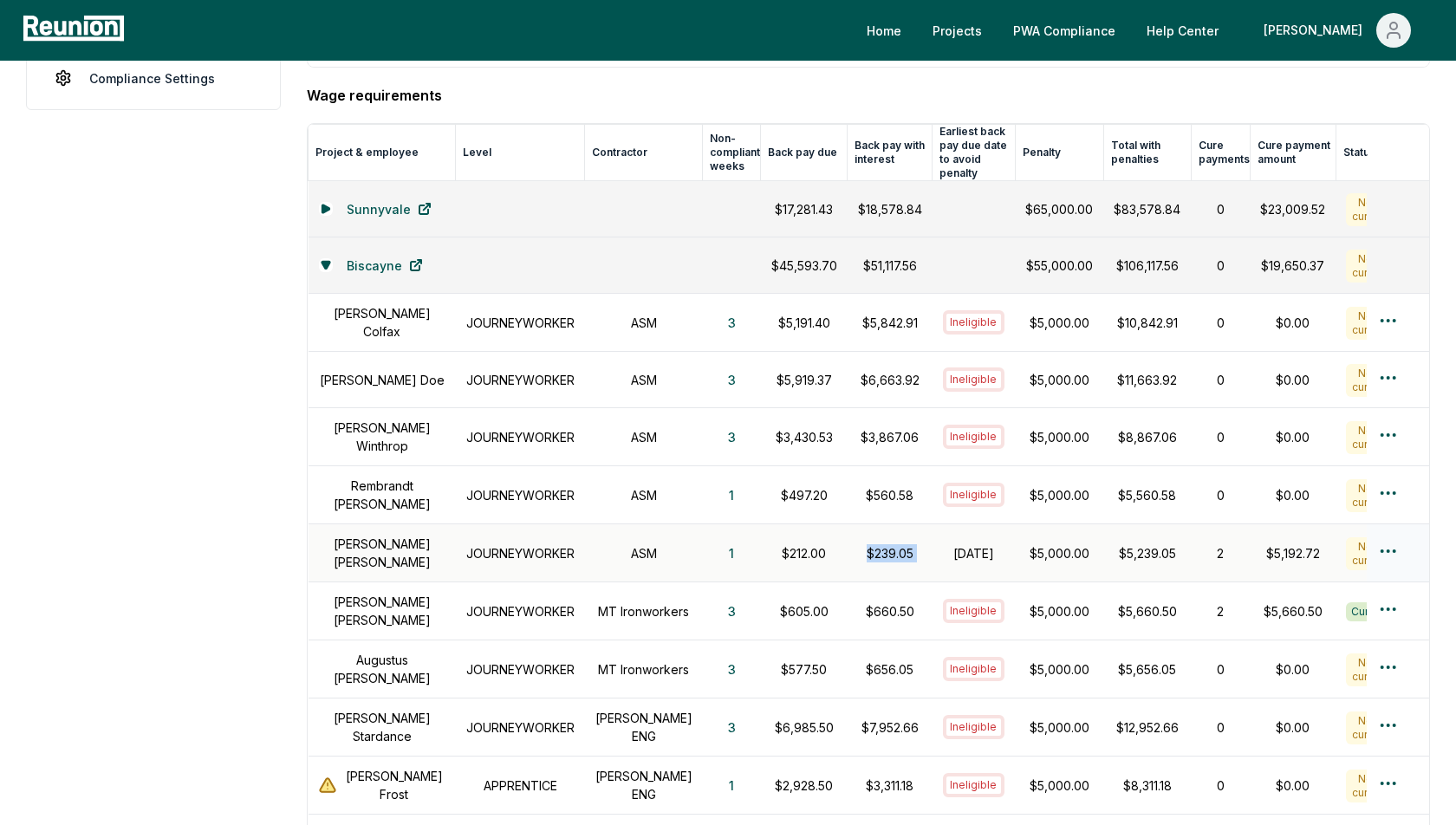
click at [867, 546] on td "$239.05" at bounding box center [890, 553] width 85 height 58
drag, startPoint x: 977, startPoint y: 548, endPoint x: 903, endPoint y: 522, distance: 78.4
click at [903, 525] on tr "Alice Smith JOURNEYWORKER ASM 1 $212.00 $239.05 October 31, 2024 $5,000.00 $5,2…" at bounding box center [885, 553] width 1153 height 58
click at [943, 544] on h1 "October 31, 2024" at bounding box center [974, 553] width 62 height 18
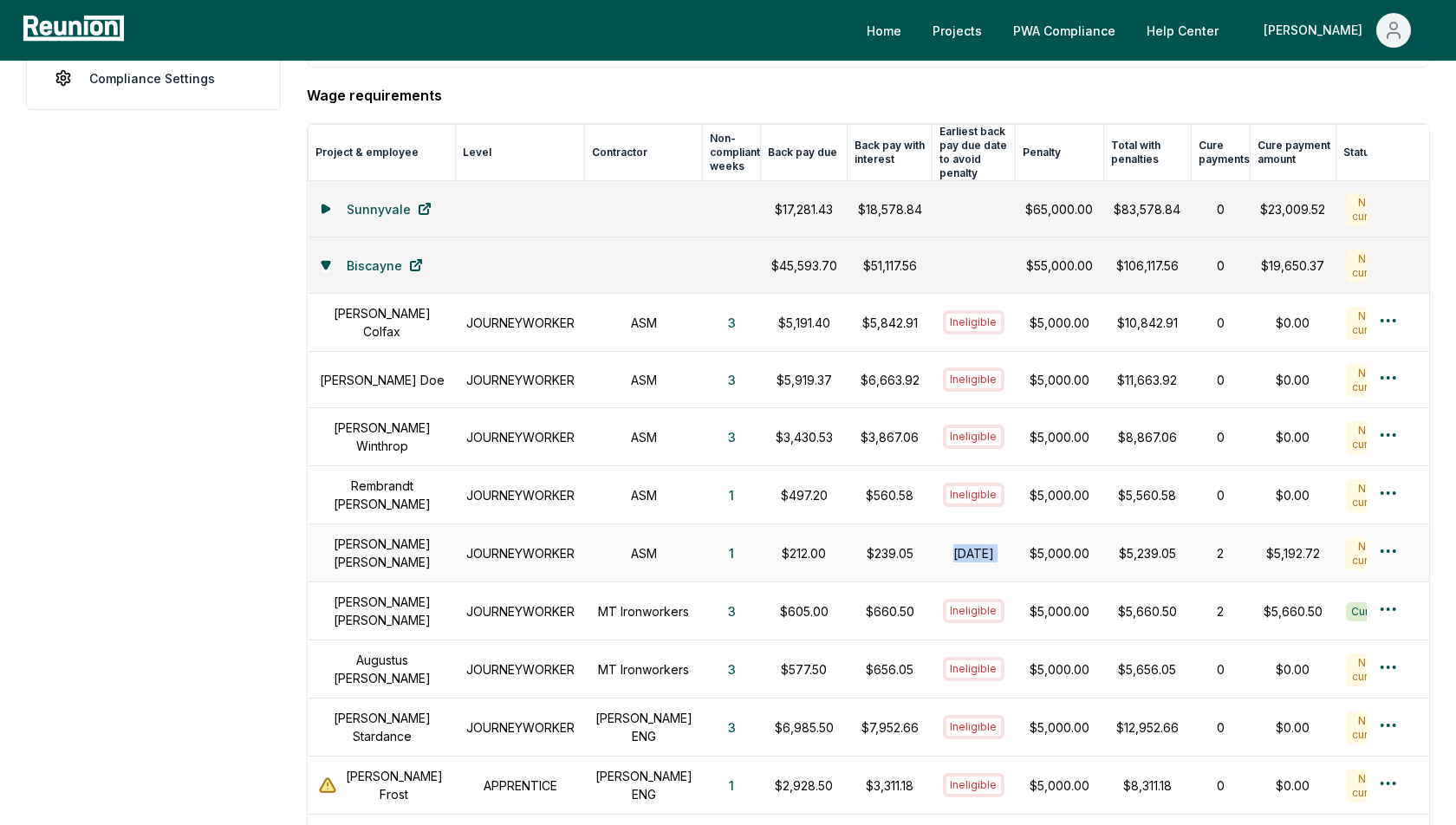
click at [943, 544] on h1 "October 31, 2024" at bounding box center [974, 553] width 62 height 18
click at [1038, 544] on p "$5,000.00" at bounding box center [1058, 553] width 67 height 18
click at [1384, 531] on html "Please visit us on your desktop We're working on making our marketplace mobile-…" at bounding box center [728, 473] width 1456 height 1866
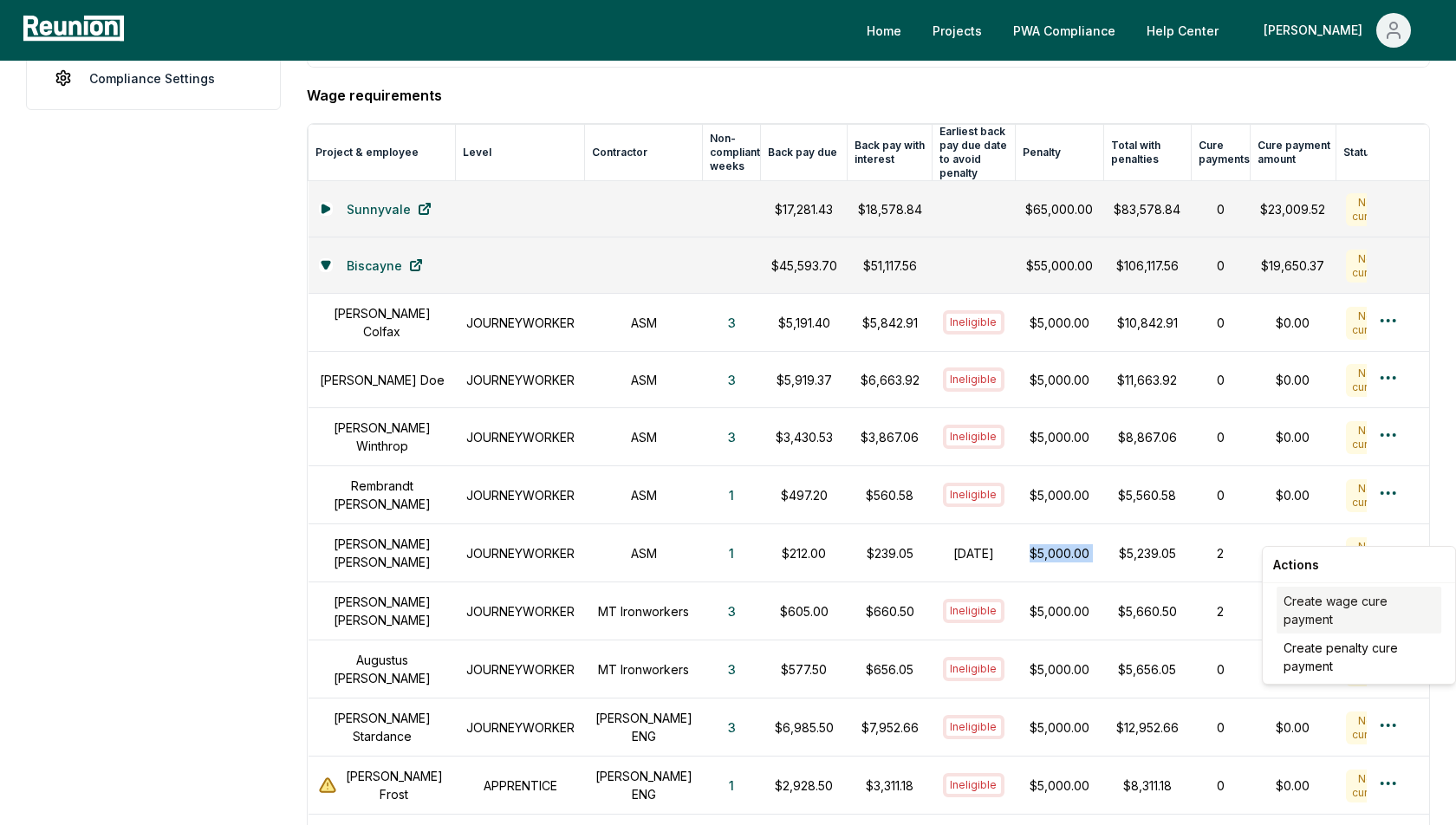
click at [1325, 610] on div "Create wage cure payment" at bounding box center [1359, 610] width 165 height 47
click at [223, 405] on aside "Dashboard Contractors Contracts Employees Apprenticeship Programs Payroll Repor…" at bounding box center [153, 503] width 255 height 1753
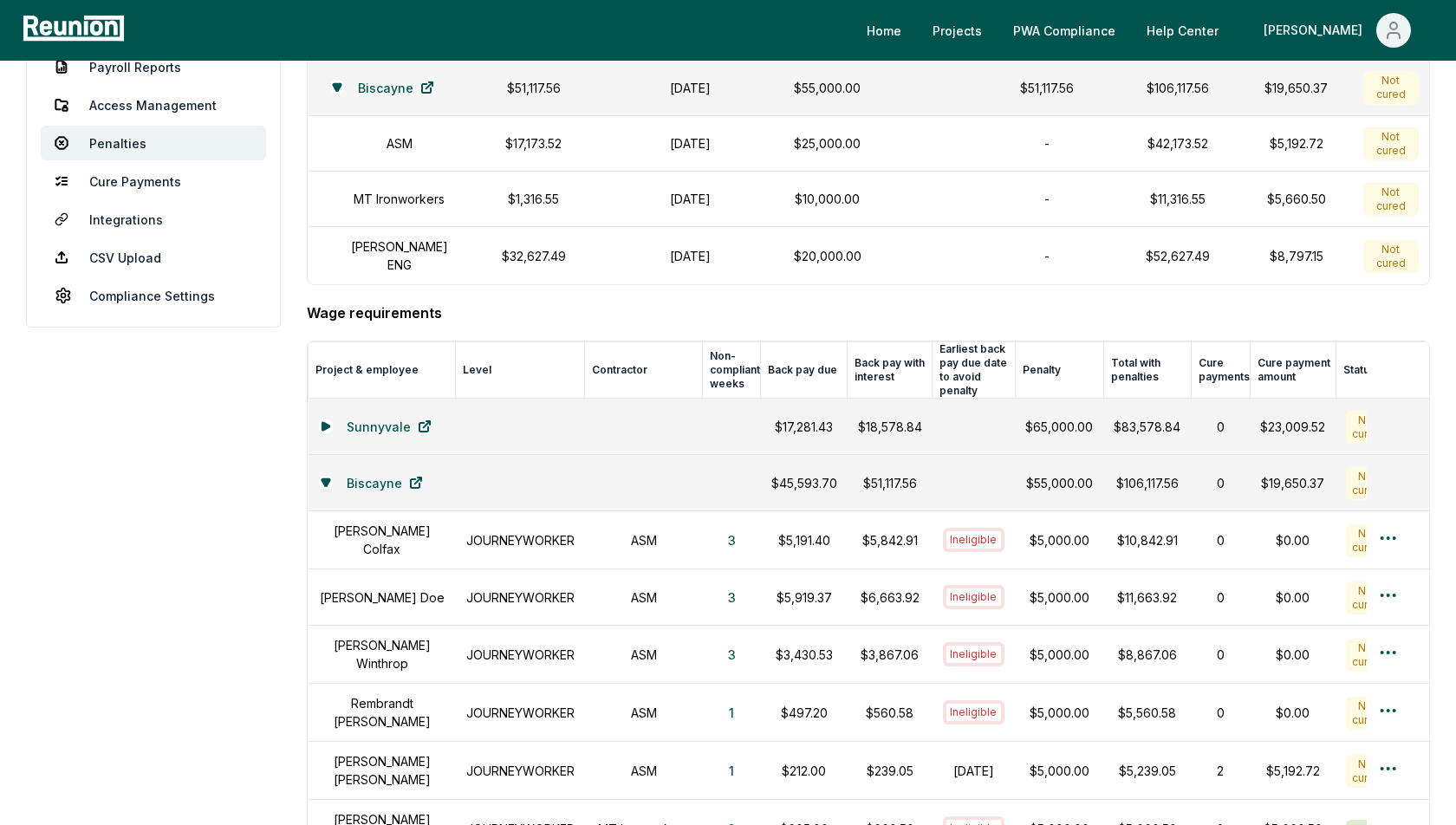
scroll to position [213, 0]
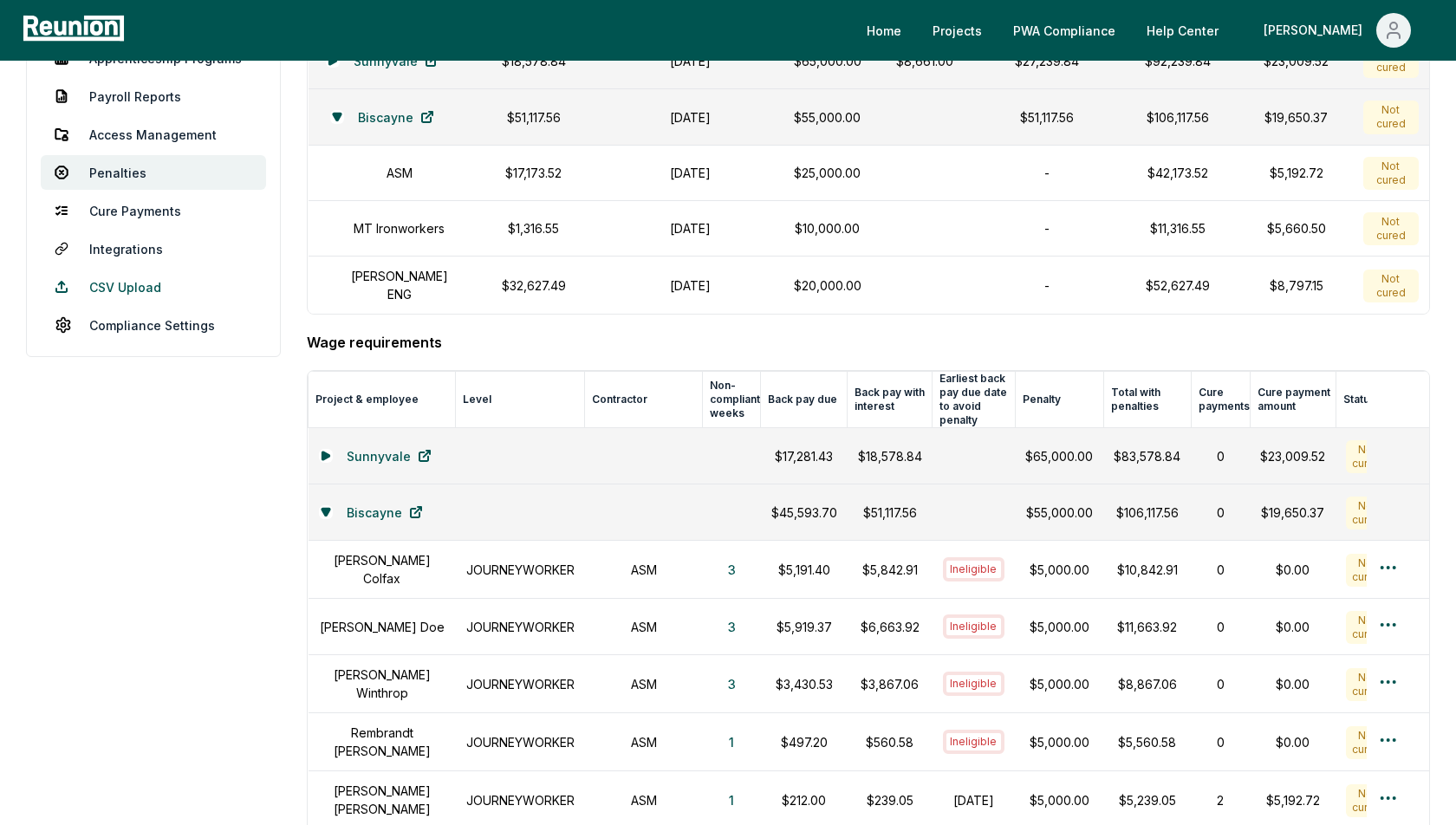
click at [120, 277] on link "CSV Upload" at bounding box center [153, 287] width 225 height 35
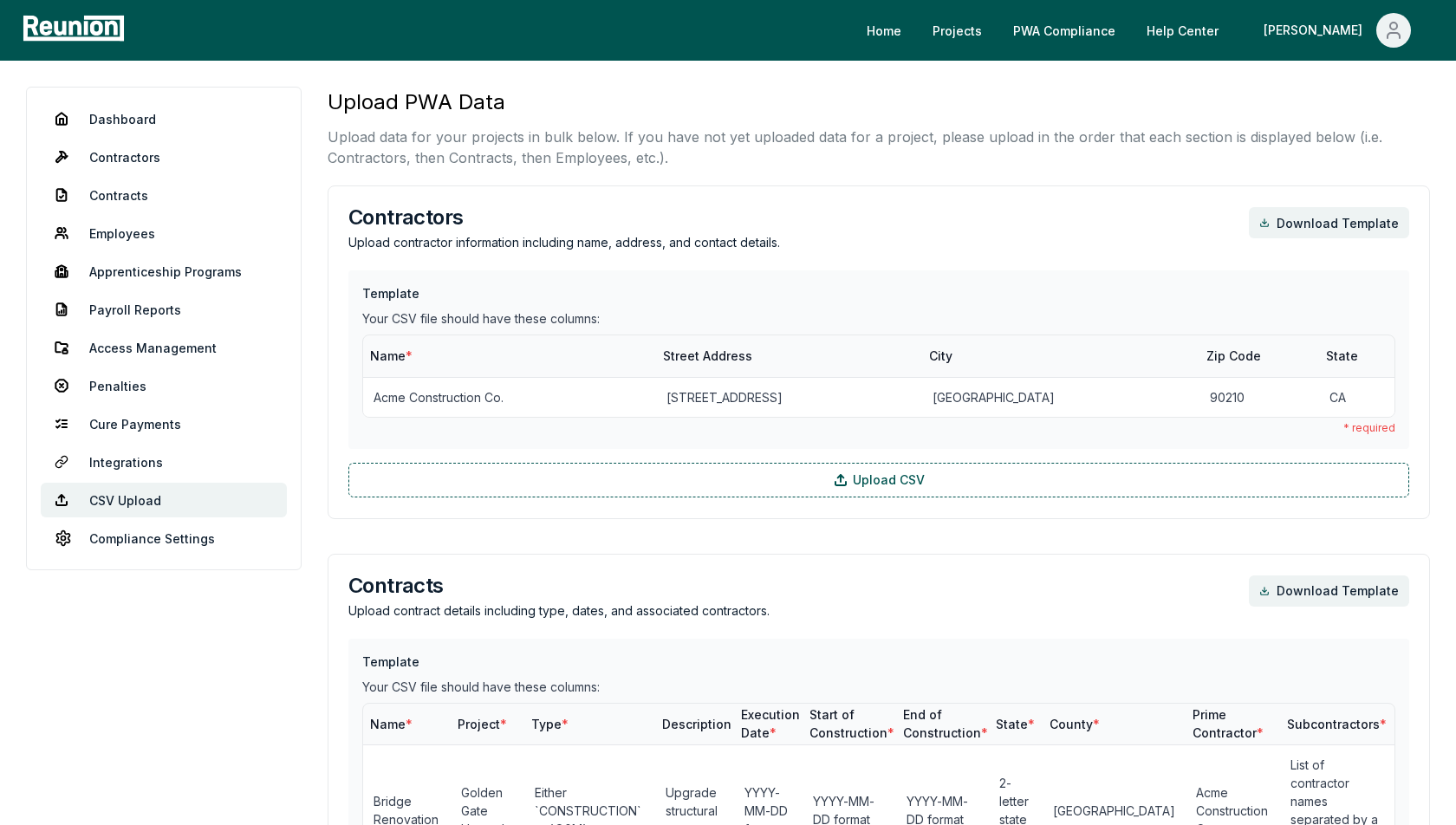
click at [118, 381] on link "Penalties" at bounding box center [164, 385] width 247 height 35
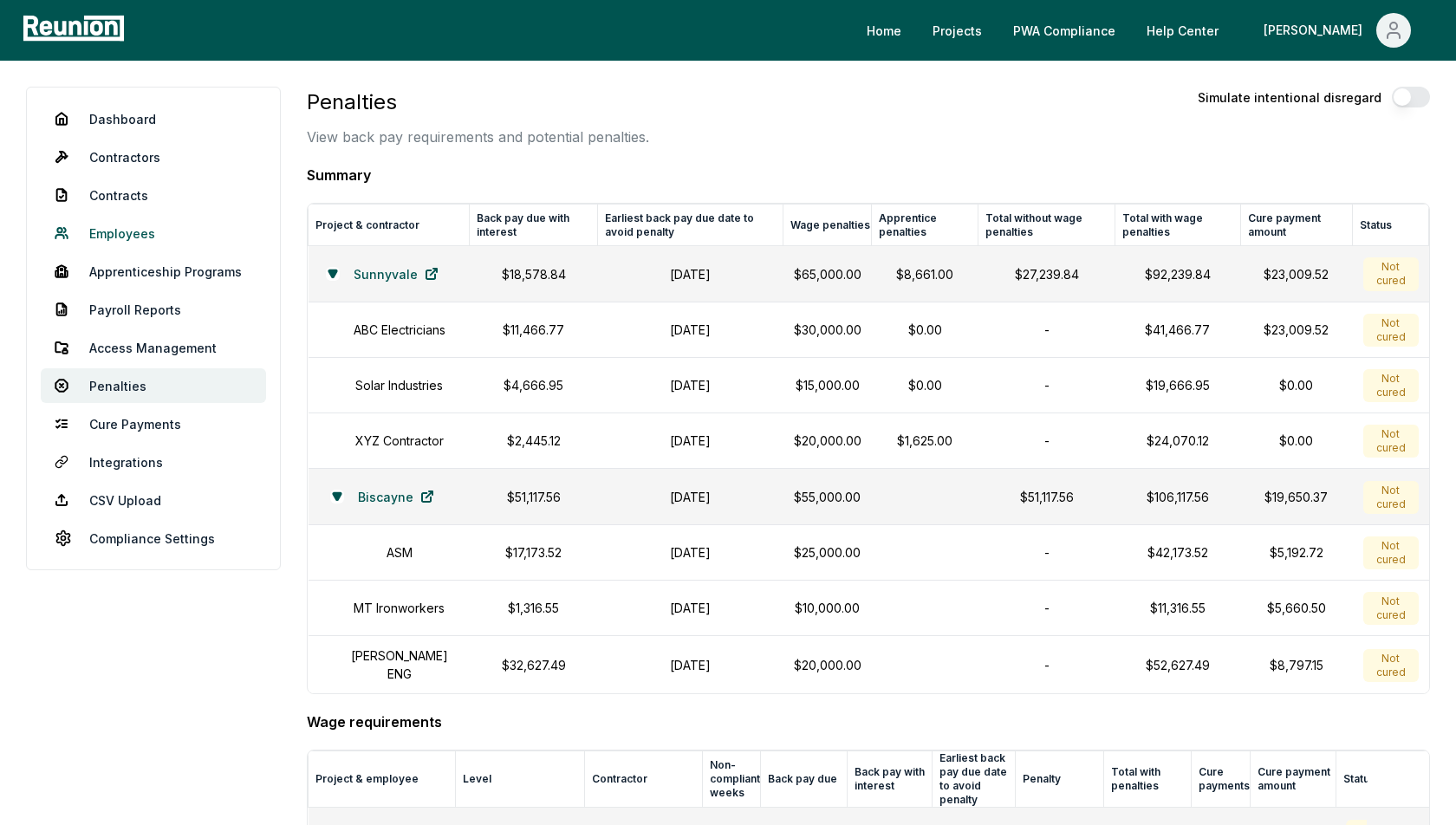
click at [156, 229] on link "Employees" at bounding box center [153, 233] width 225 height 35
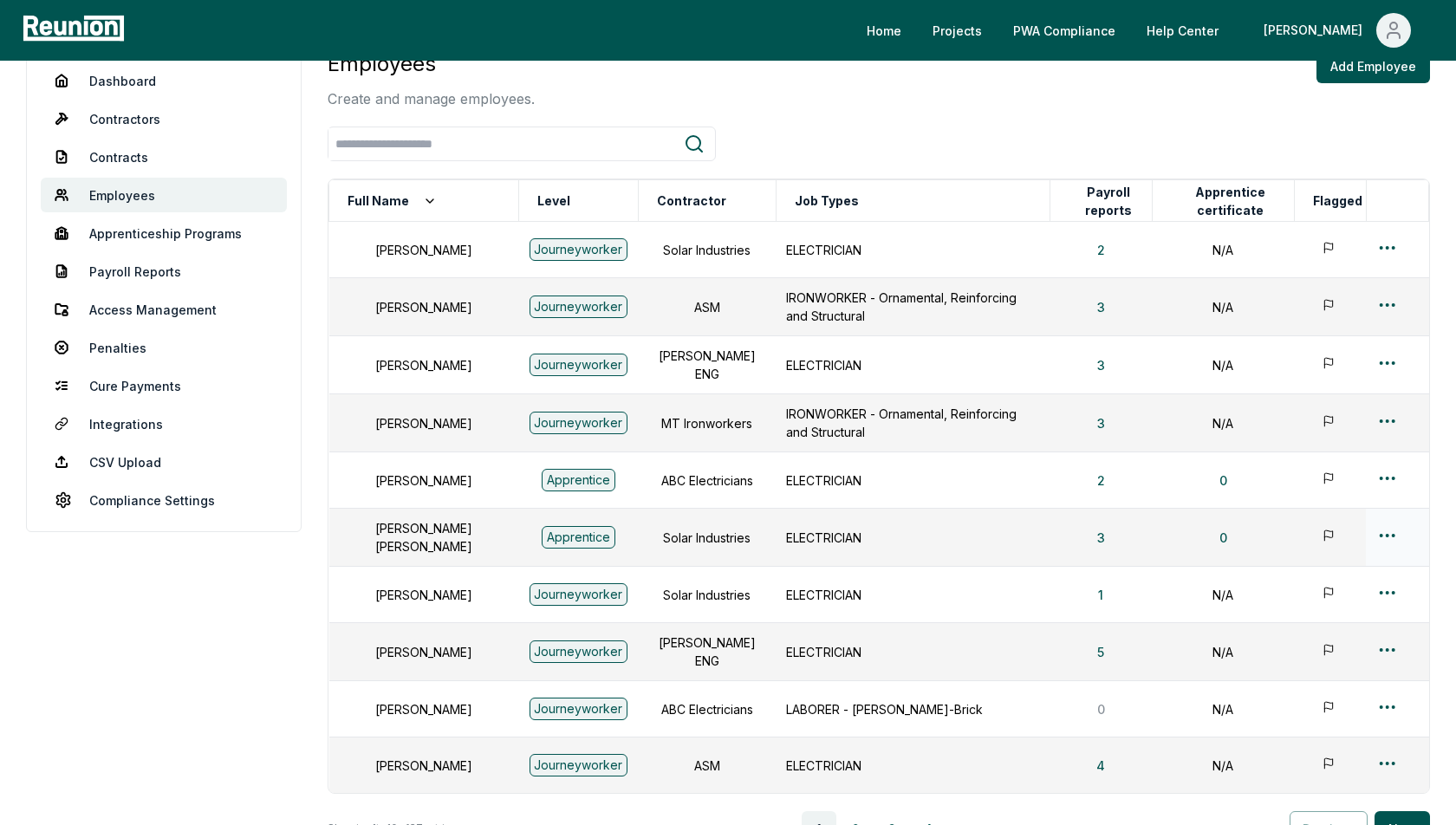
scroll to position [52, 0]
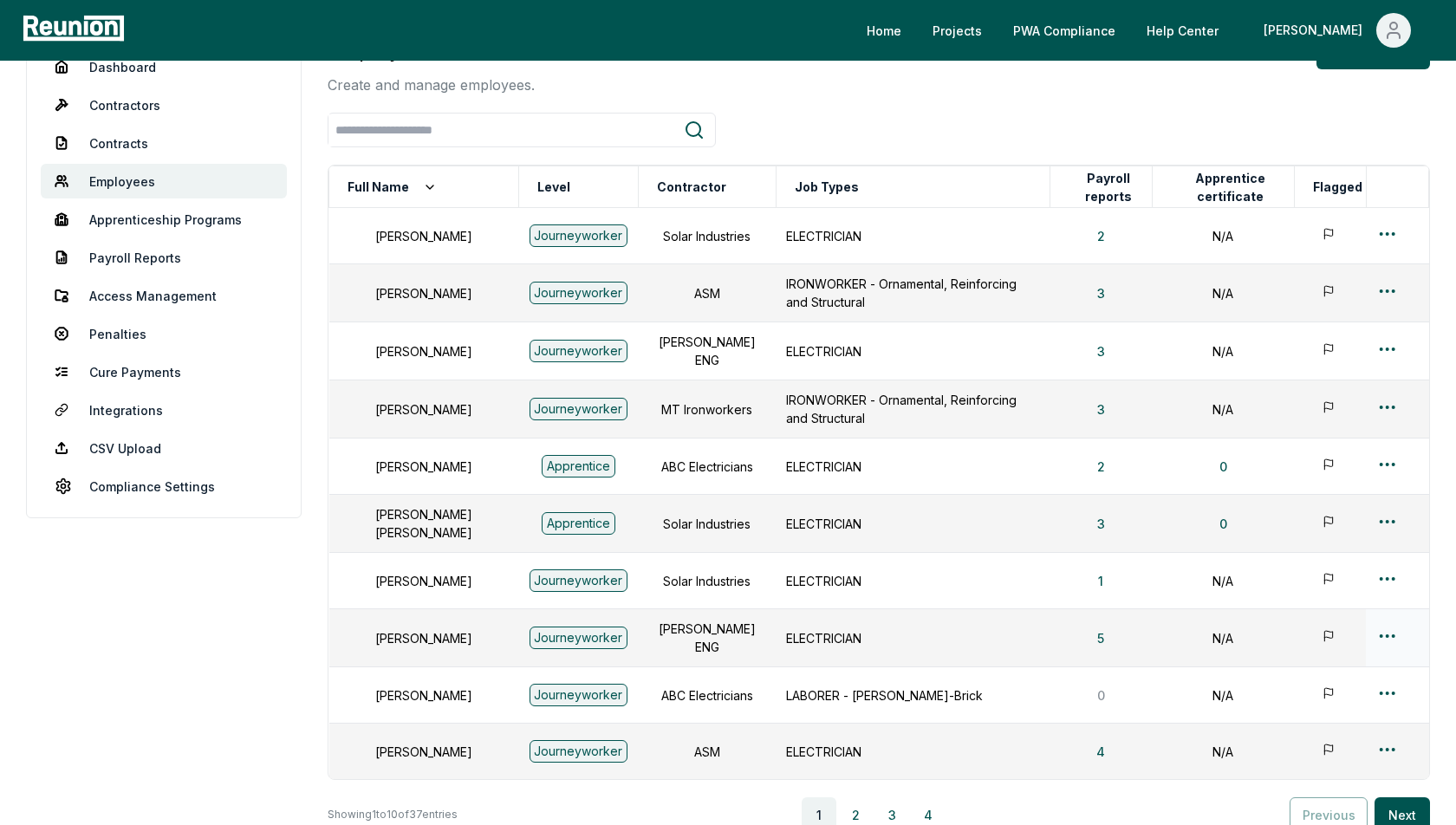
click at [1382, 621] on html "Please visit us on your desktop We're working on making our marketplace mobile-…" at bounding box center [728, 471] width 1456 height 1048
click at [1314, 688] on div "Edit" at bounding box center [1359, 693] width 165 height 29
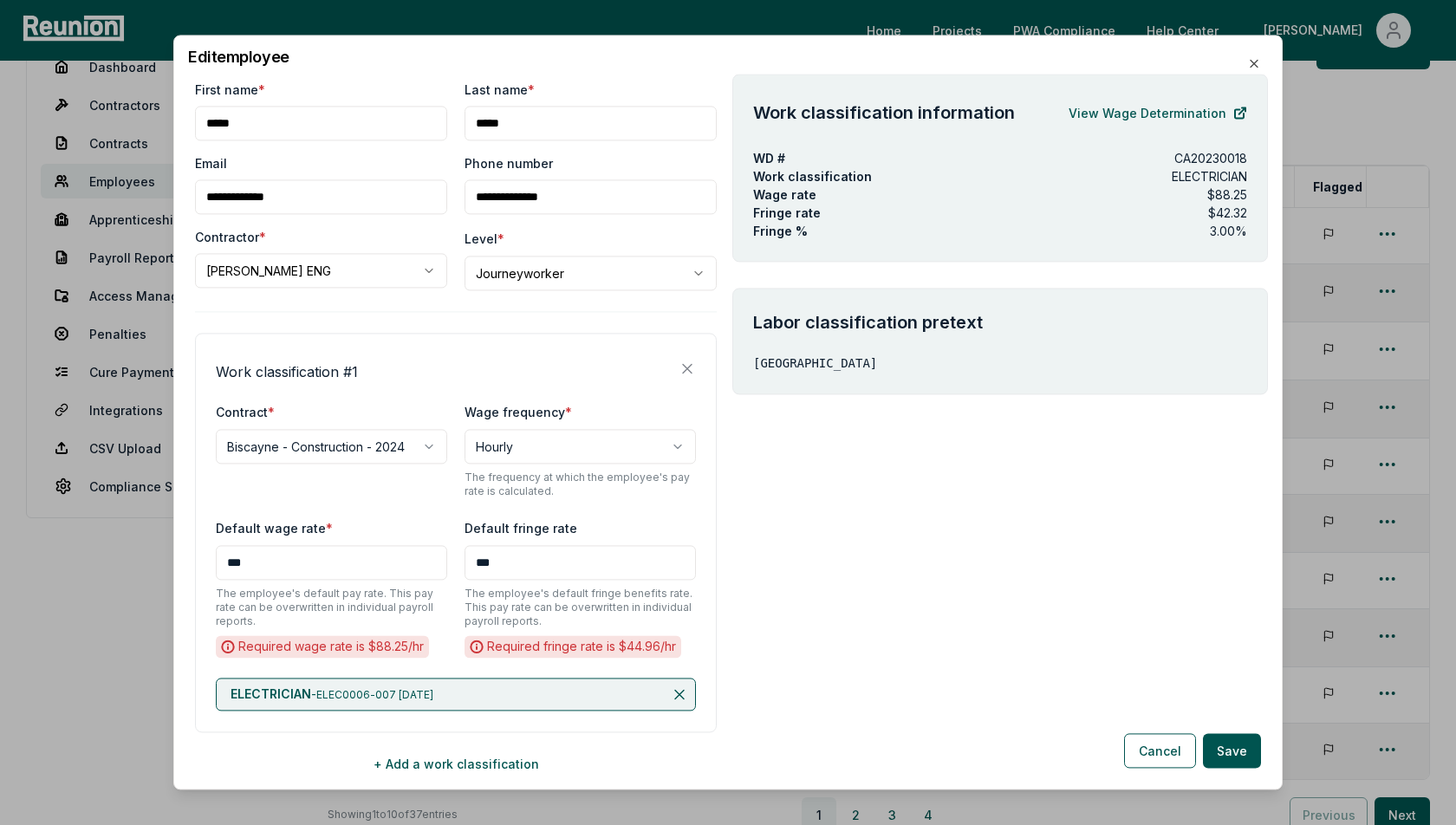
click at [557, 280] on body "Please visit us on your desktop We're working on making our marketplace mobile-…" at bounding box center [728, 471] width 1456 height 1048
click at [598, 238] on body "Please visit us on your desktop We're working on making our marketplace mobile-…" at bounding box center [728, 471] width 1456 height 1048
click at [504, 327] on div "**********" at bounding box center [456, 431] width 522 height 700
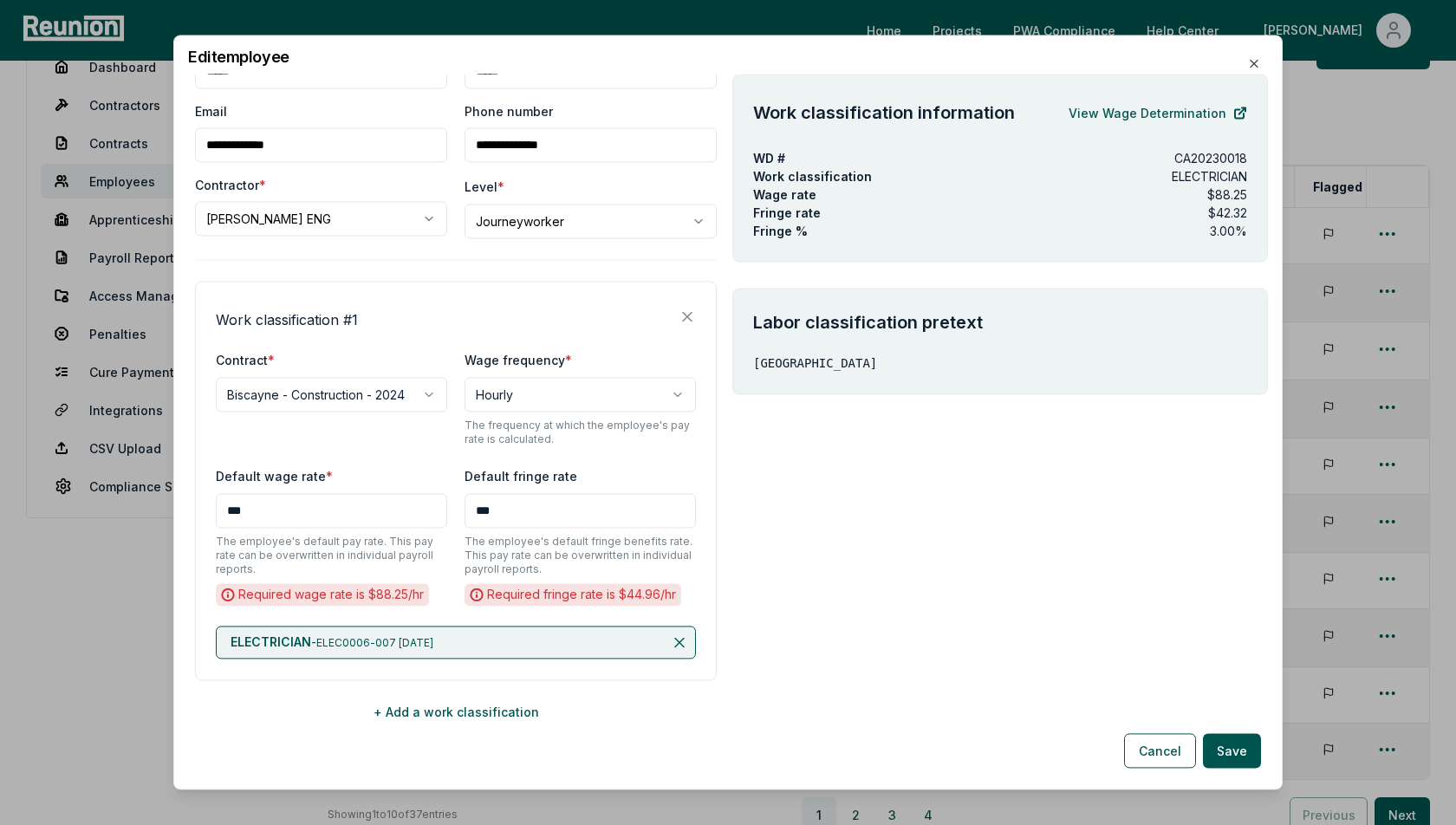
click at [318, 316] on h4 "Work classification # 1" at bounding box center [287, 319] width 142 height 21
click at [393, 305] on div "Work classification # 1" at bounding box center [456, 316] width 481 height 28
click at [1132, 112] on link "View Wage Determination" at bounding box center [1158, 112] width 178 height 35
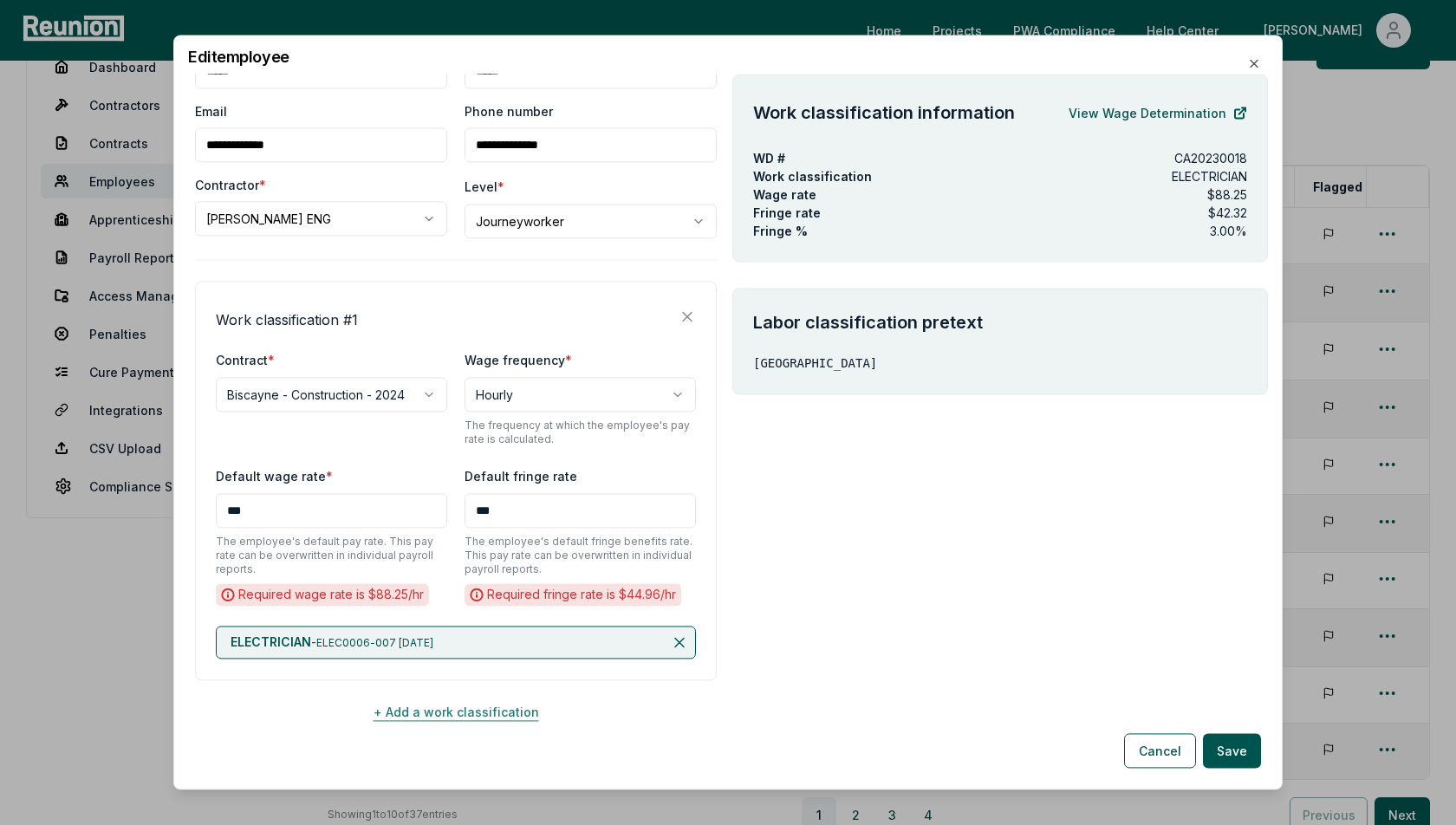
click at [452, 715] on button "+ Add a work classification" at bounding box center [456, 712] width 522 height 35
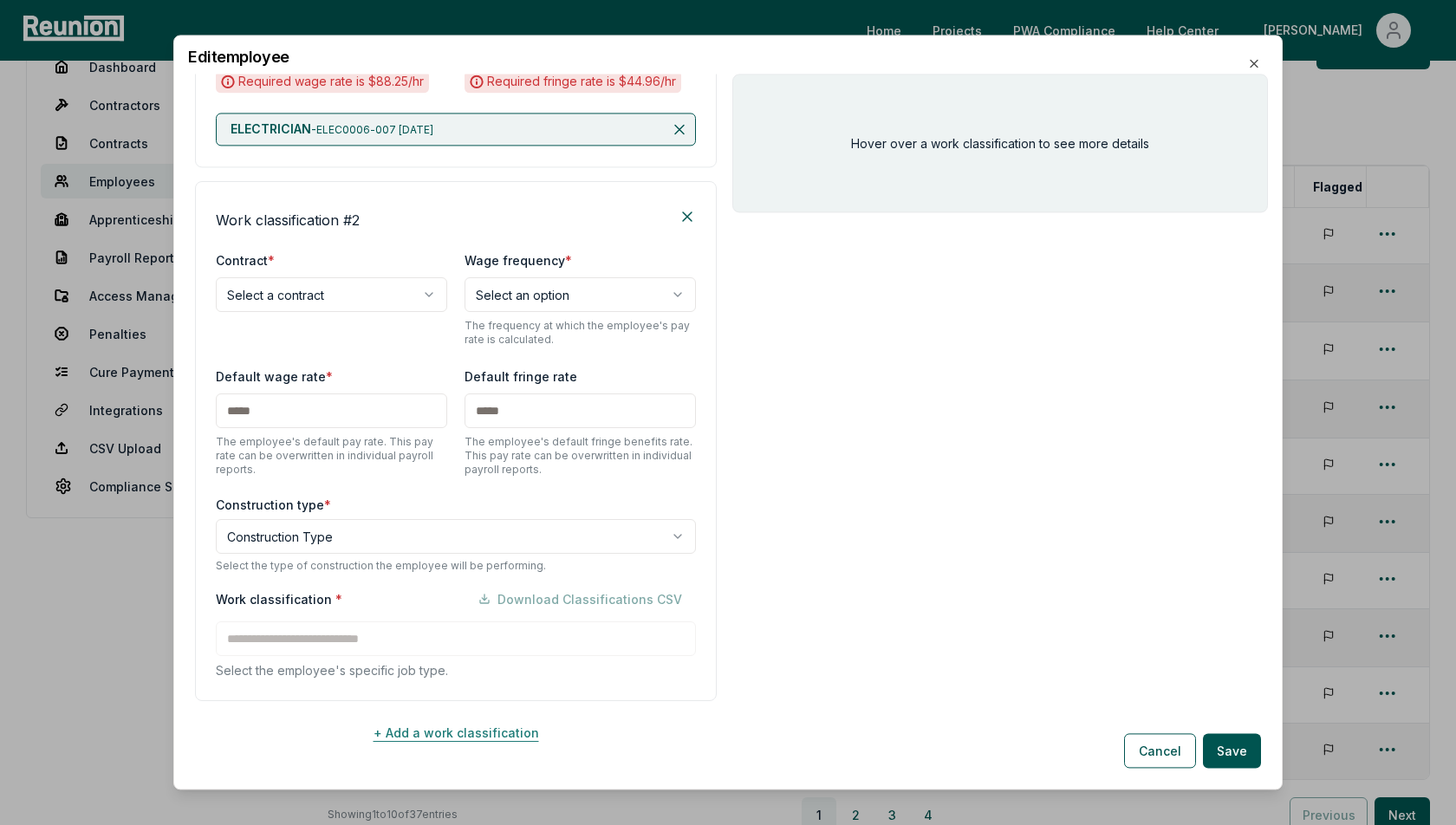
scroll to position [585, 0]
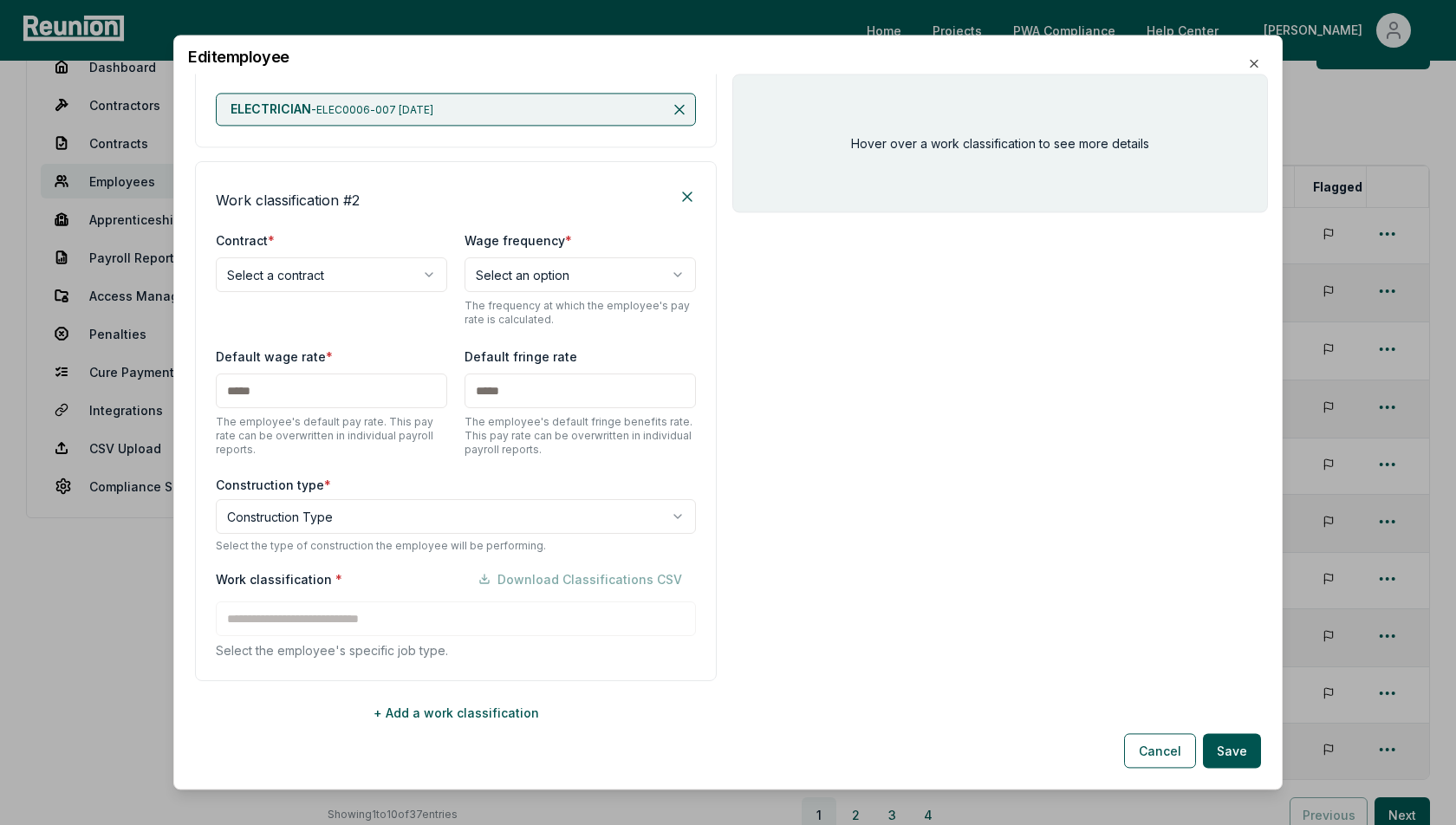
click at [319, 270] on body "Please visit us on your desktop We're working on making our marketplace mobile-…" at bounding box center [728, 471] width 1456 height 1048
select select "**********"
click at [344, 507] on body "Please visit us on your desktop We're working on making our marketplace mobile-…" at bounding box center [728, 471] width 1456 height 1048
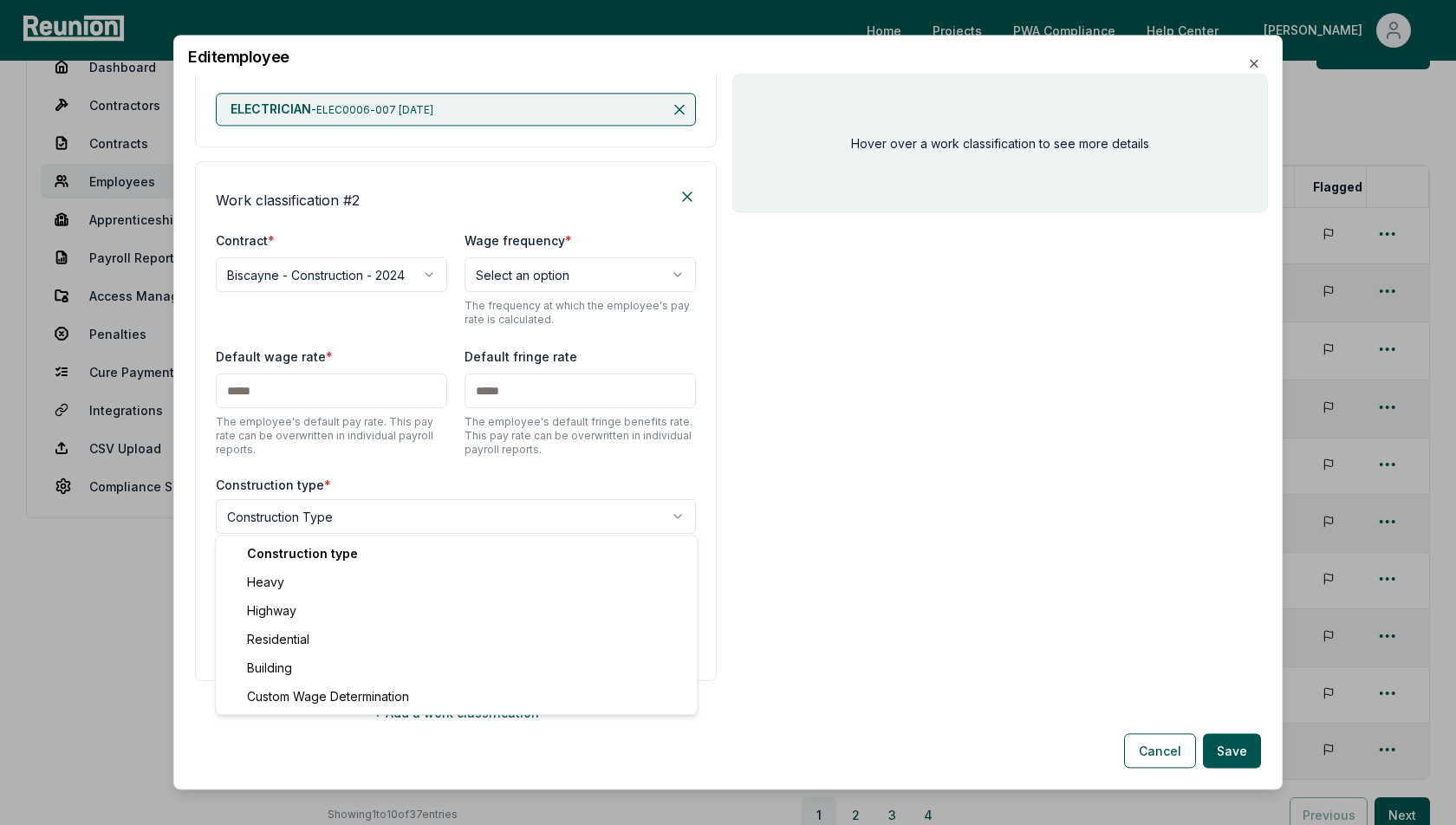
select select "*****"
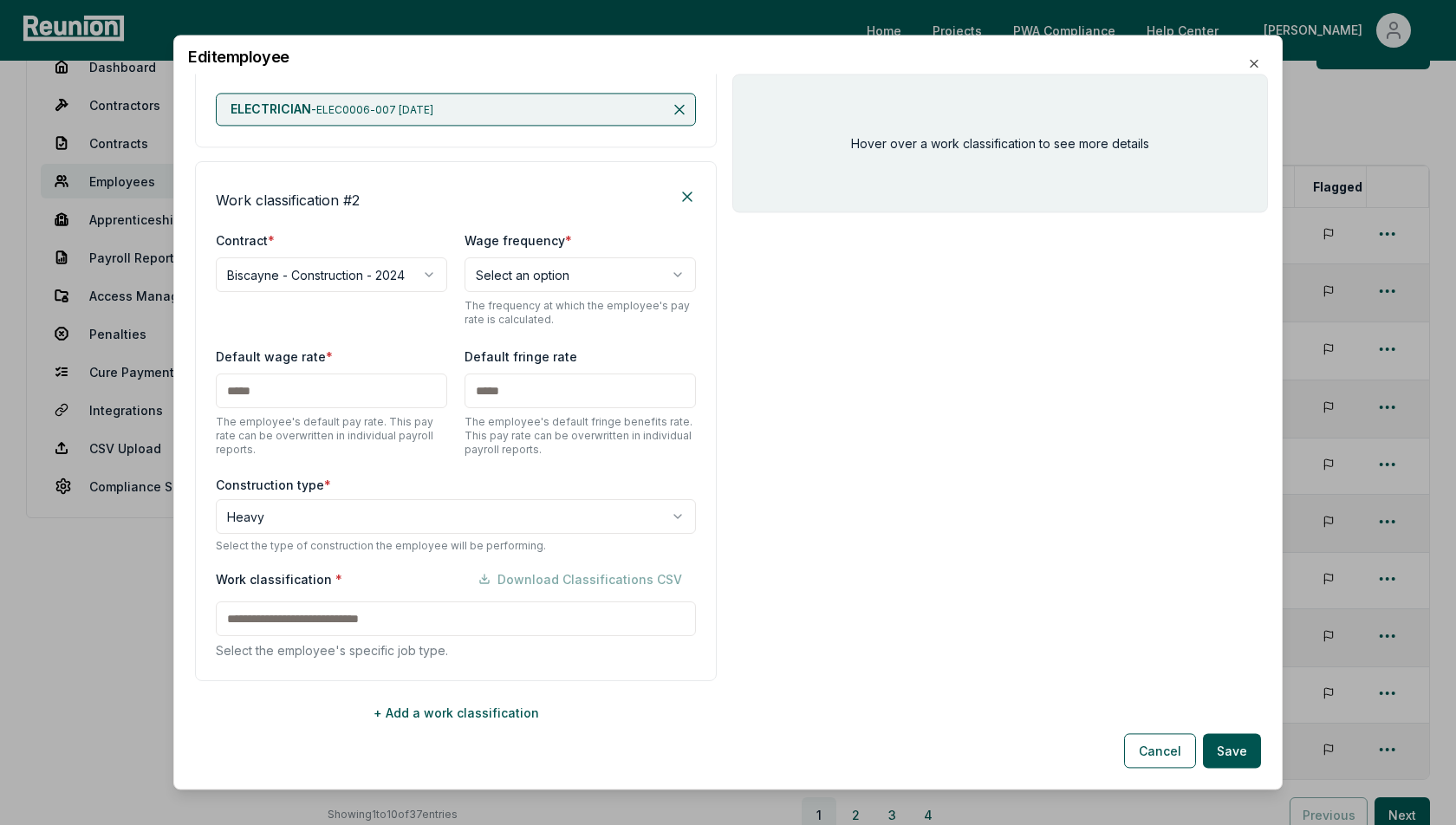
click at [292, 610] on input at bounding box center [456, 618] width 481 height 35
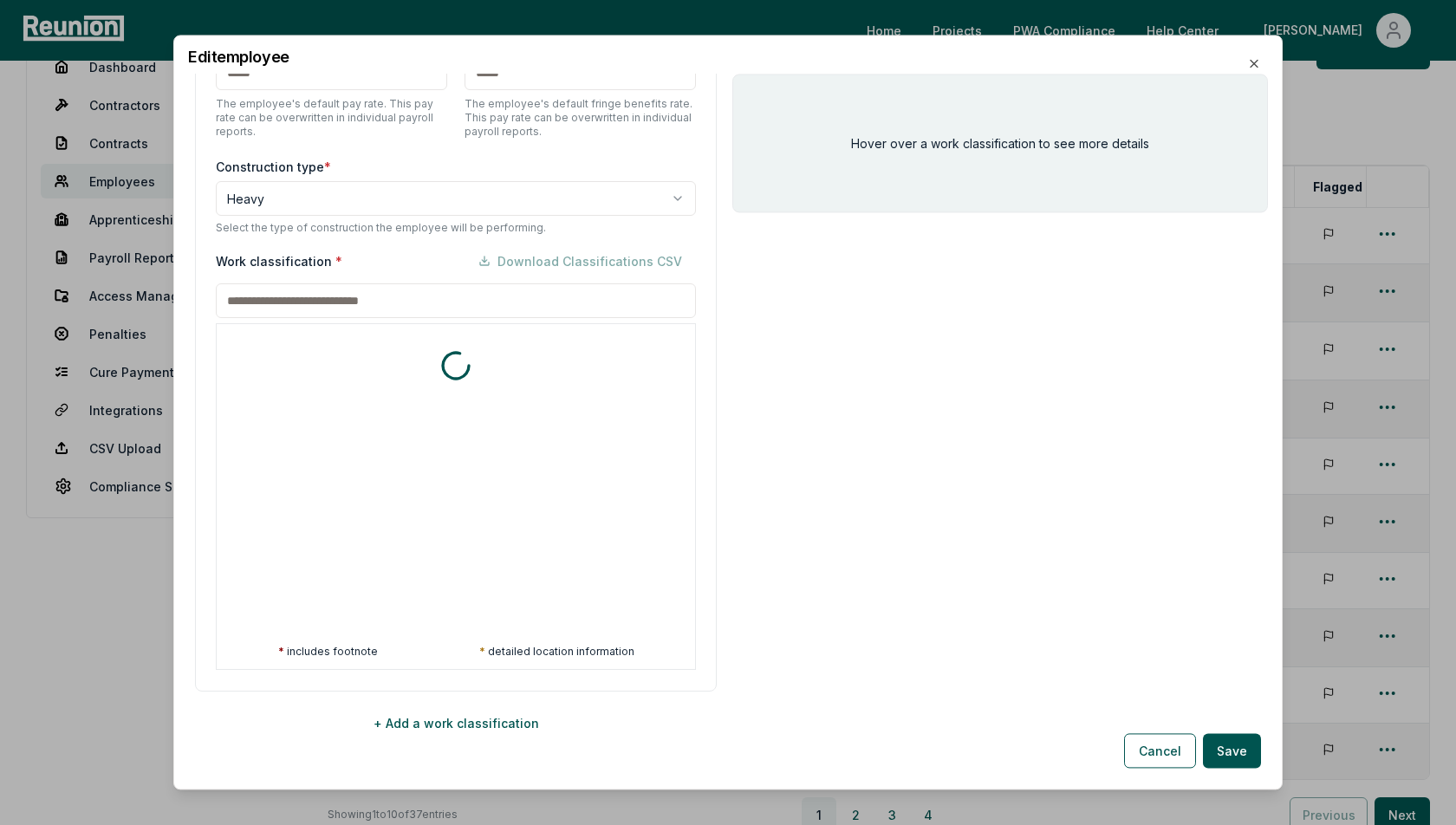
scroll to position [913, 0]
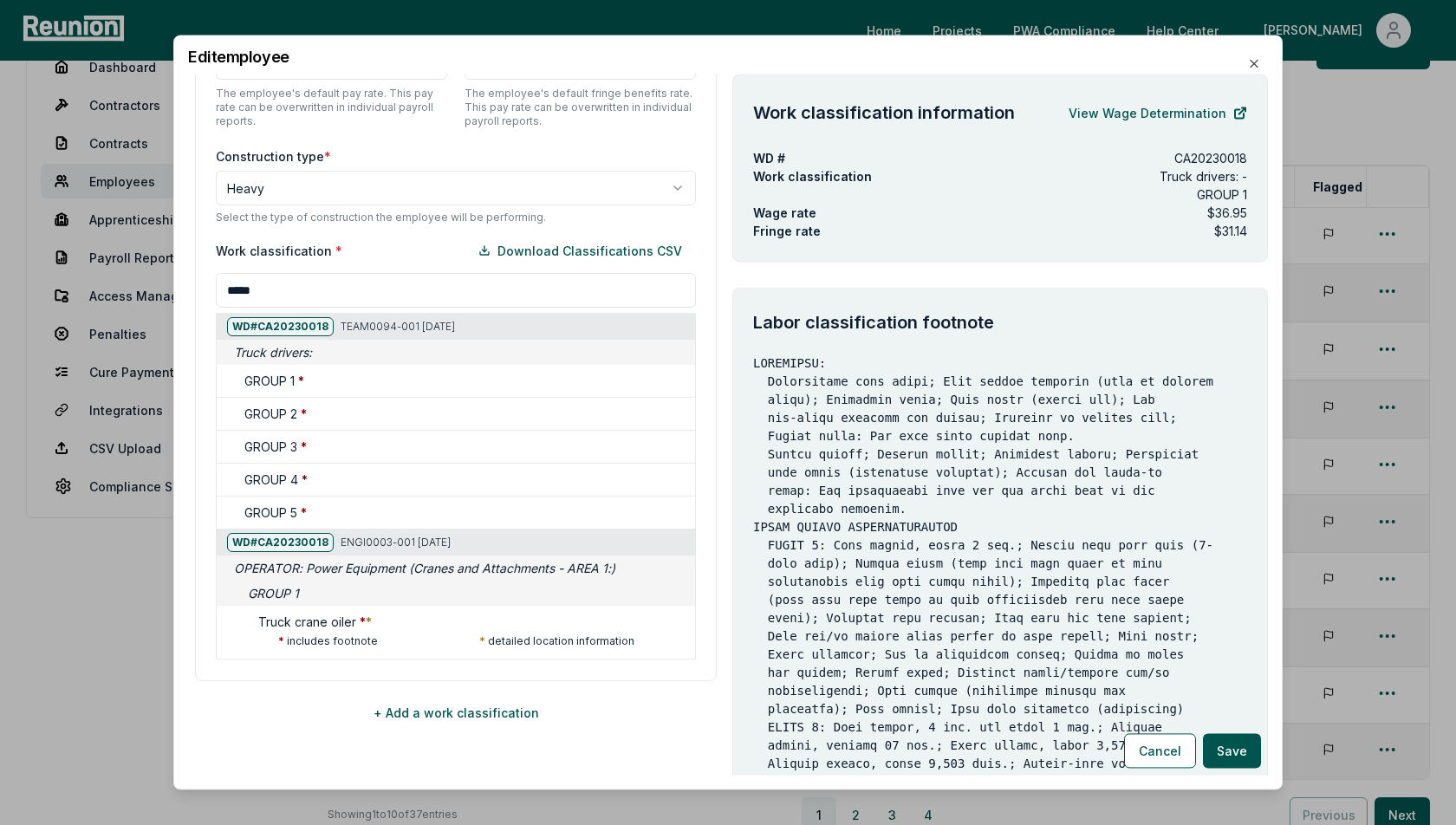
type input "*****"
click at [370, 187] on body "Please visit us on your desktop We're working on making our marketplace mobile-…" at bounding box center [728, 471] width 1456 height 1048
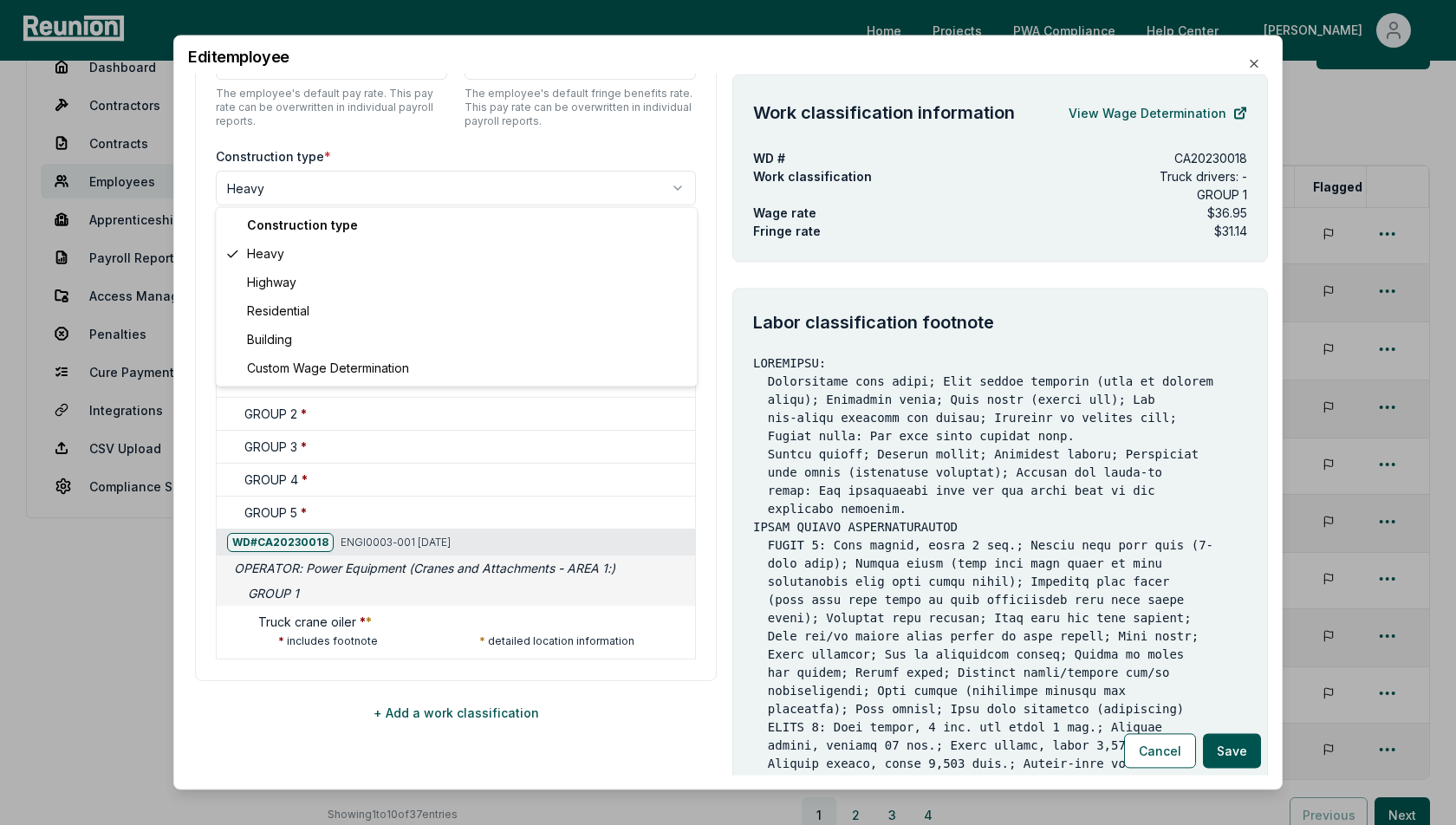
click at [413, 157] on body "Please visit us on your desktop We're working on making our marketplace mobile-…" at bounding box center [728, 471] width 1456 height 1048
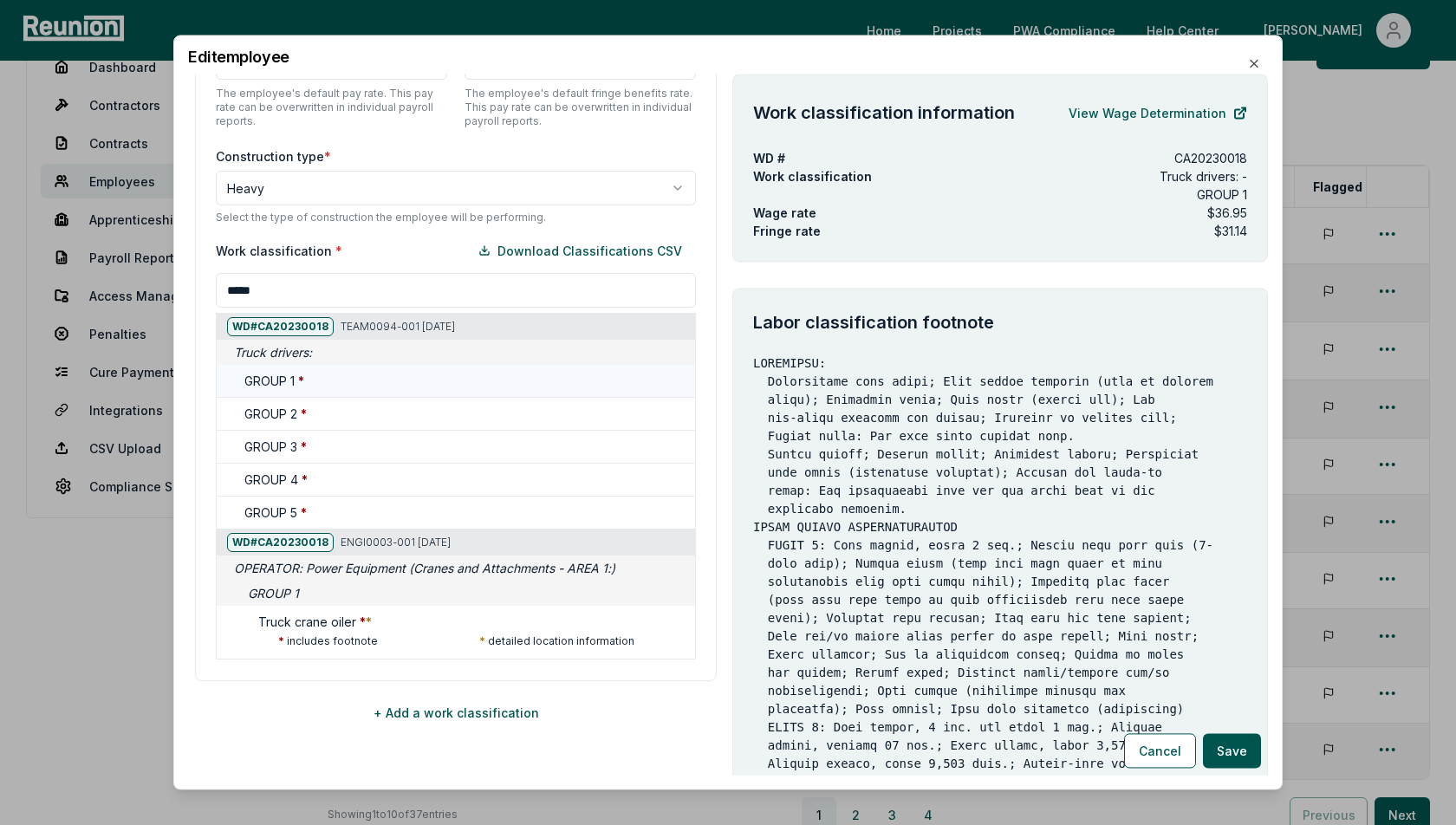
click at [300, 386] on h5 "GROUP 1 *" at bounding box center [274, 381] width 59 height 18
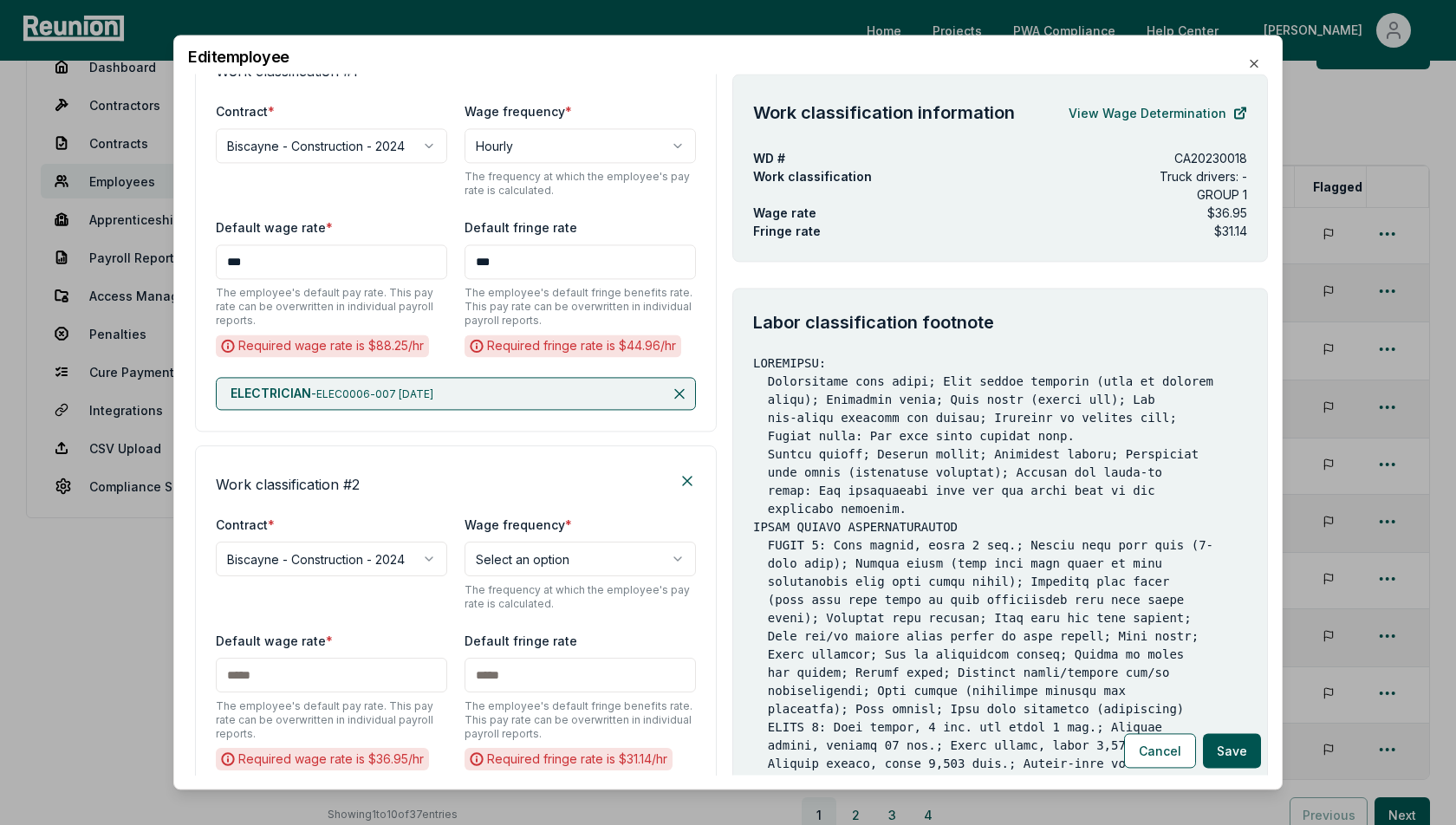
scroll to position [0, 0]
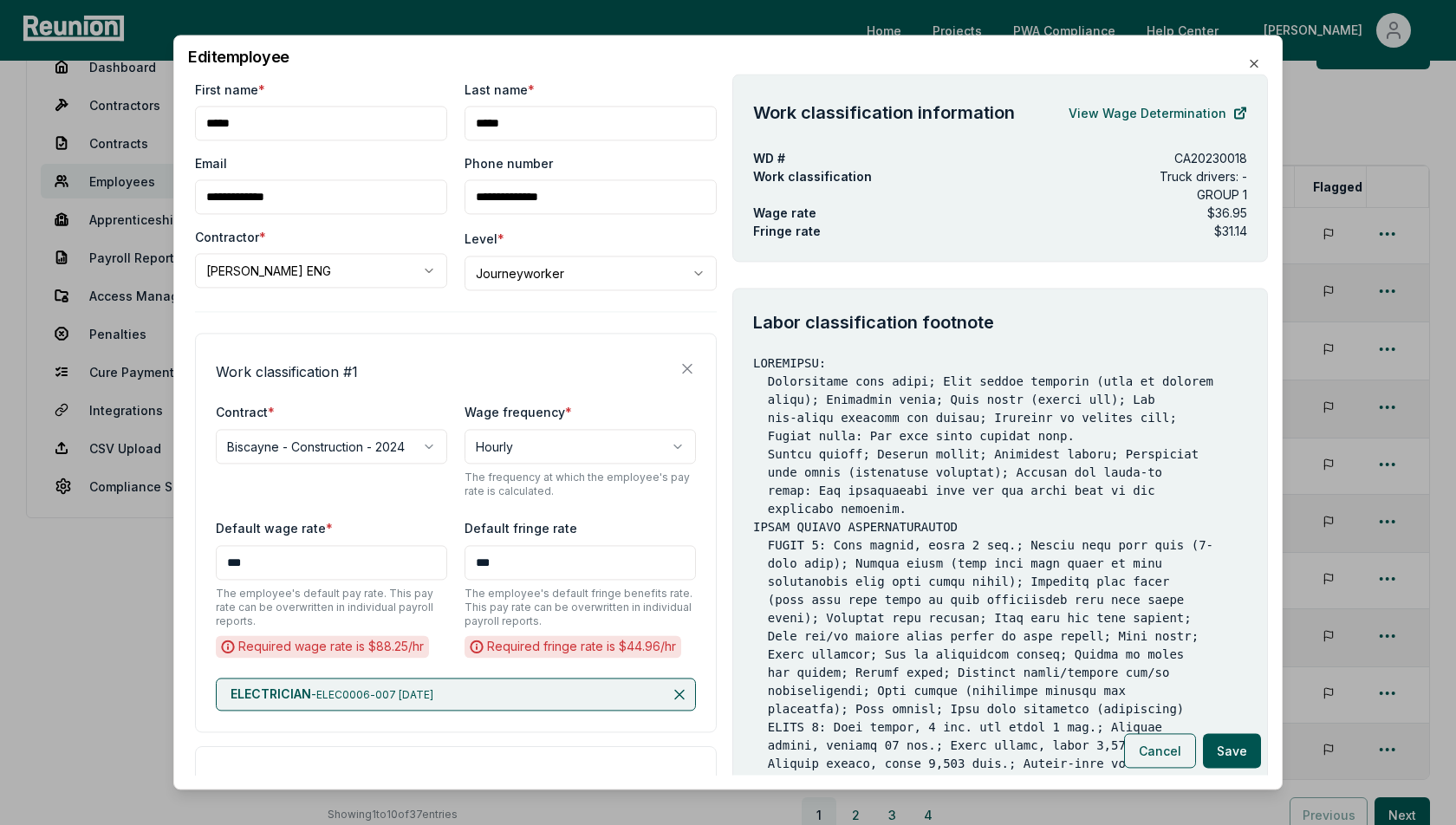
click at [1166, 749] on button "Cancel" at bounding box center [1160, 751] width 72 height 35
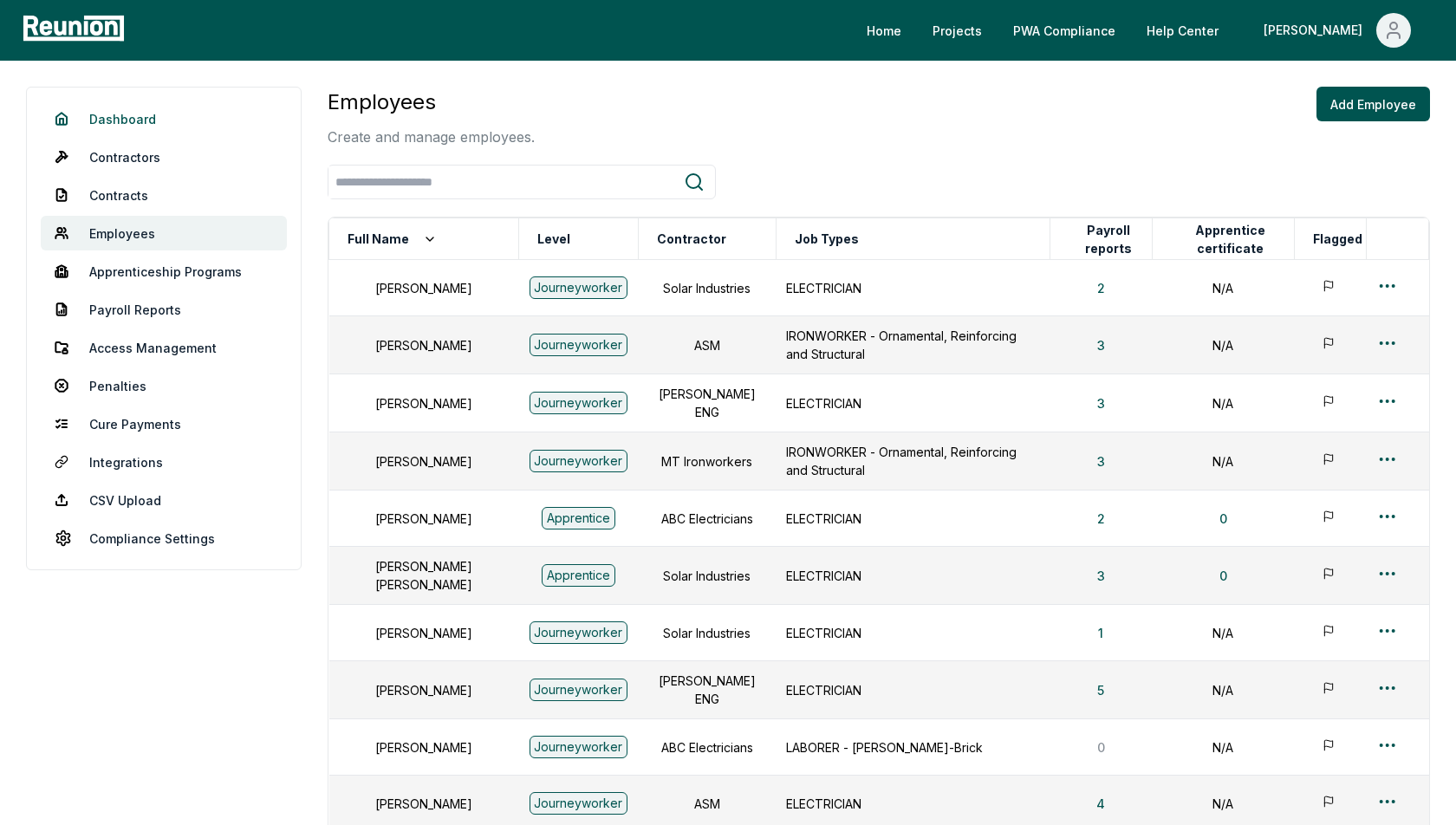
click at [112, 117] on link "Dashboard" at bounding box center [164, 119] width 247 height 35
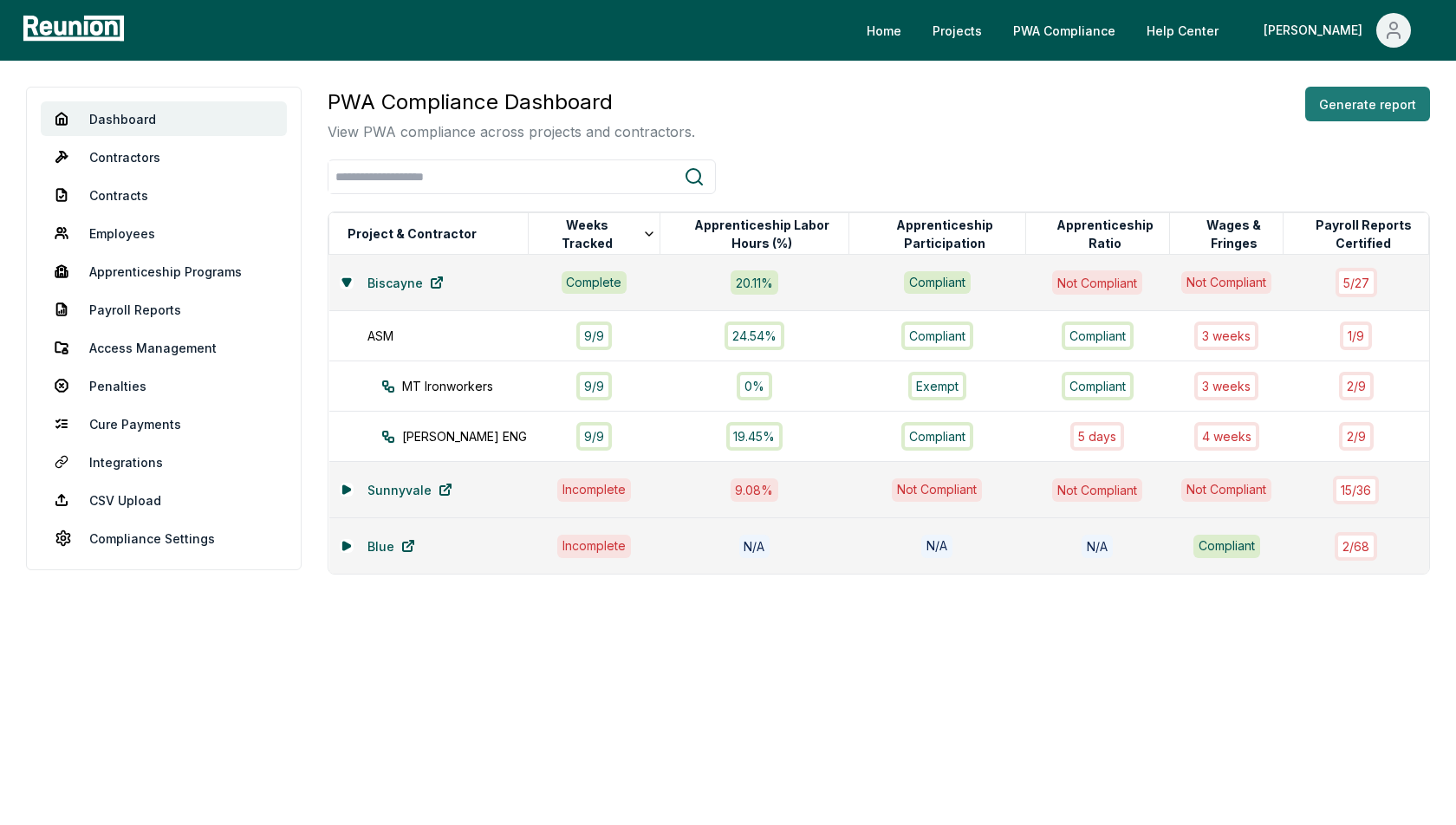
click at [1334, 103] on button "Generate report" at bounding box center [1368, 103] width 125 height 35
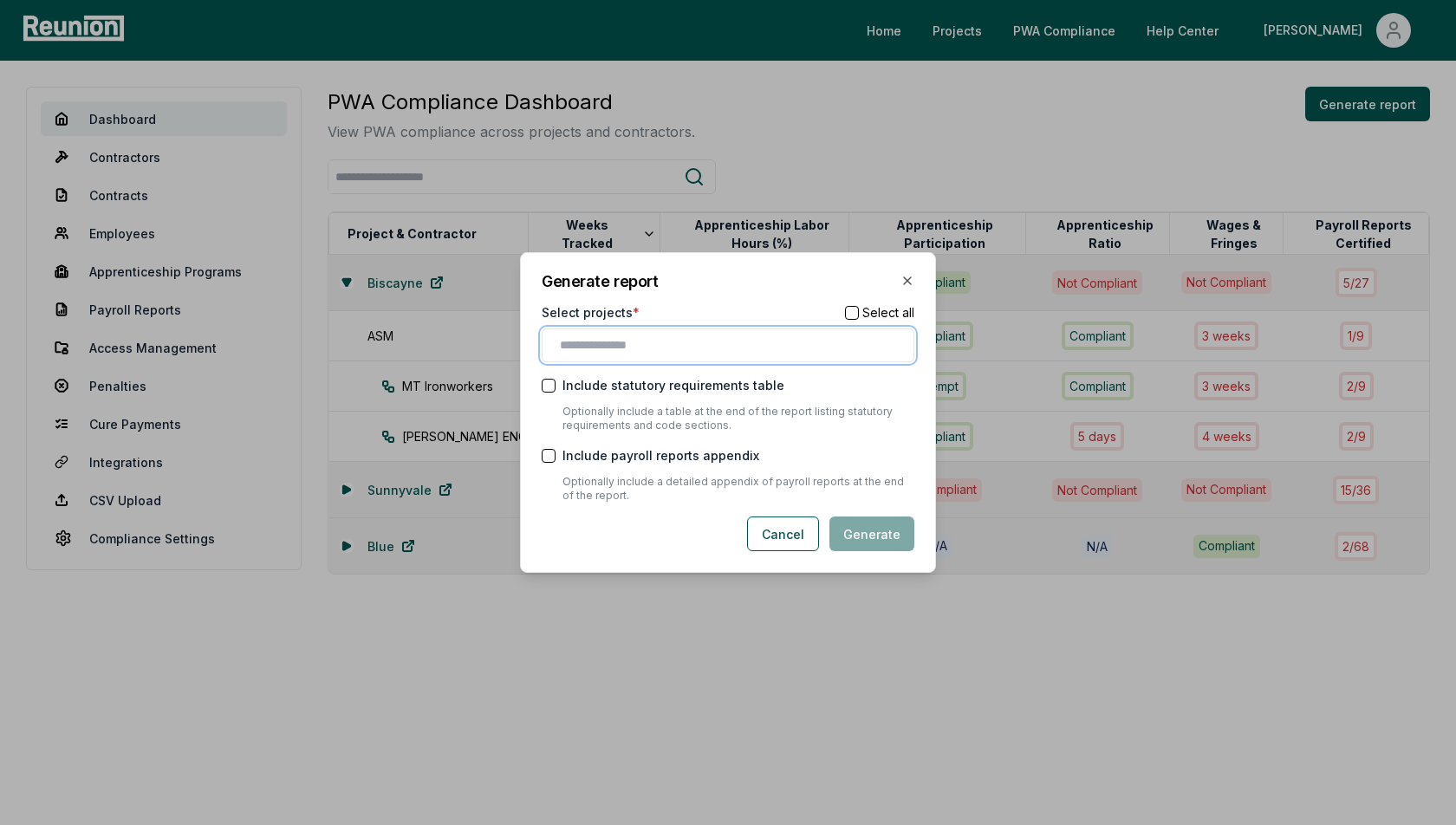
click at [648, 353] on input "text" at bounding box center [731, 345] width 343 height 18
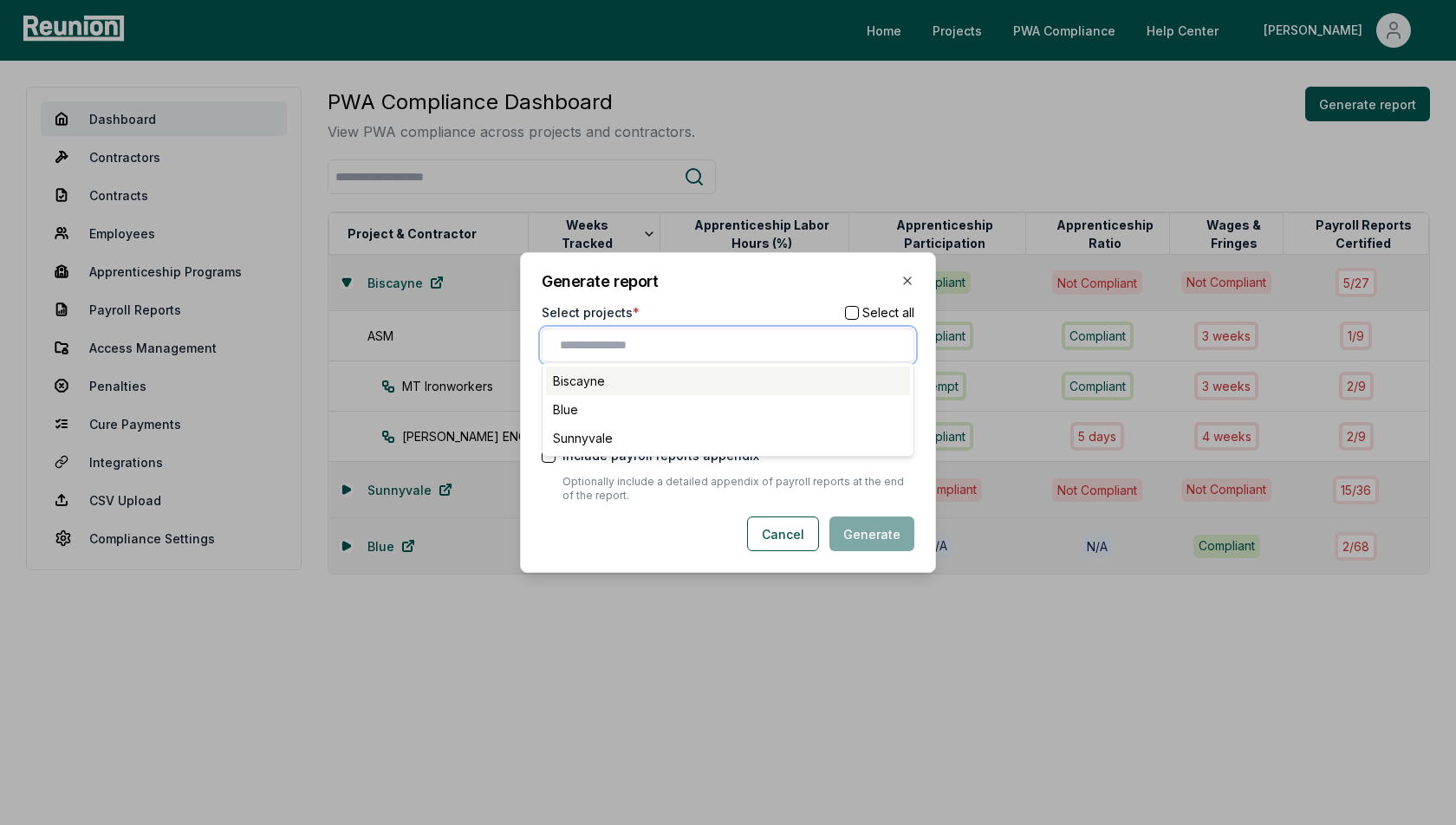
click at [638, 378] on div "Biscayne" at bounding box center [728, 381] width 364 height 29
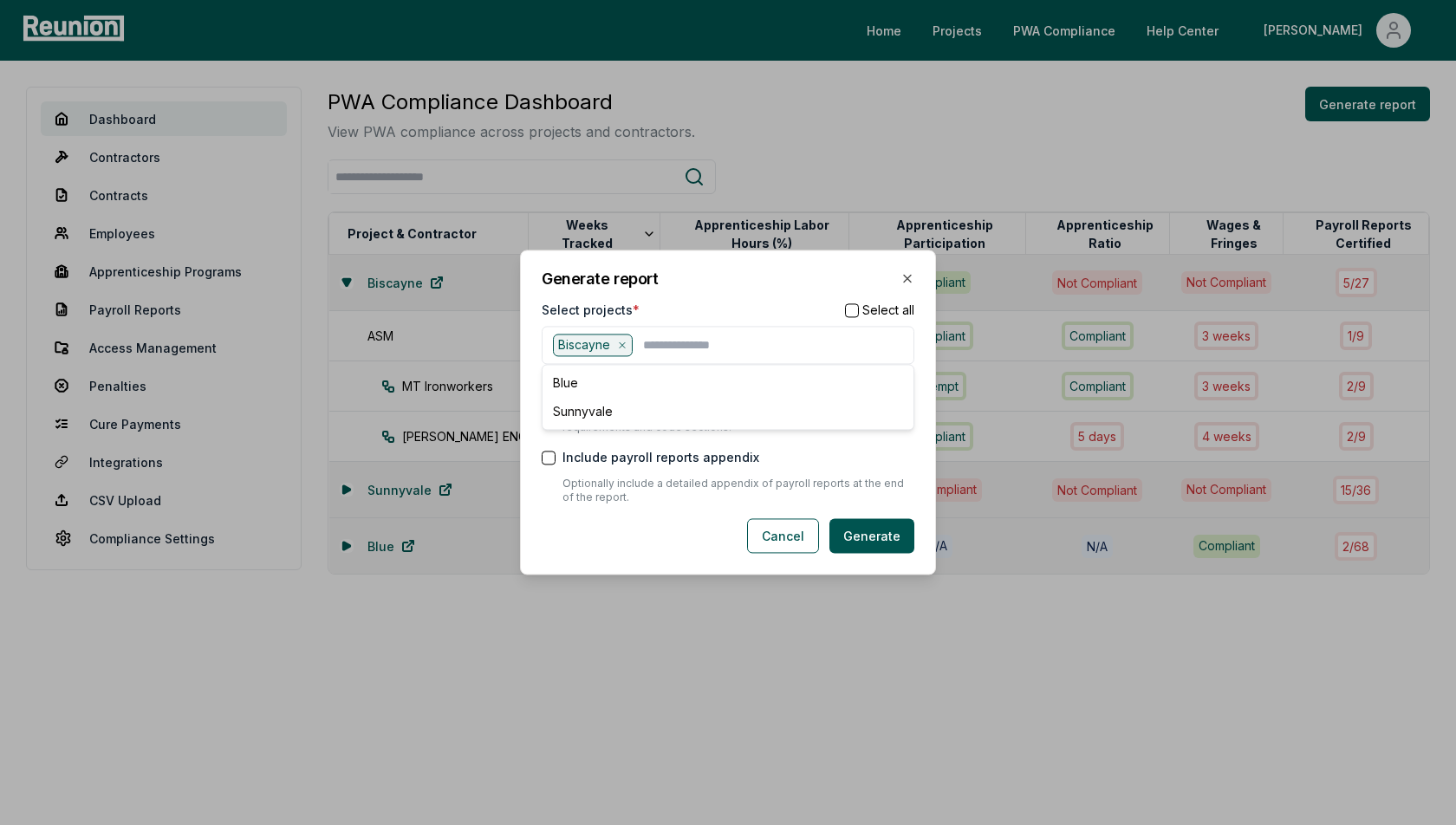
click at [724, 265] on div "Generate report Select projects * Select all Biscayne Blue Sunnyvale Include st…" at bounding box center [728, 411] width 416 height 325
click at [648, 343] on input "text" at bounding box center [773, 345] width 260 height 22
click at [675, 302] on div "Select projects * Select all" at bounding box center [728, 309] width 373 height 18
click at [866, 530] on button "Generate" at bounding box center [872, 536] width 85 height 35
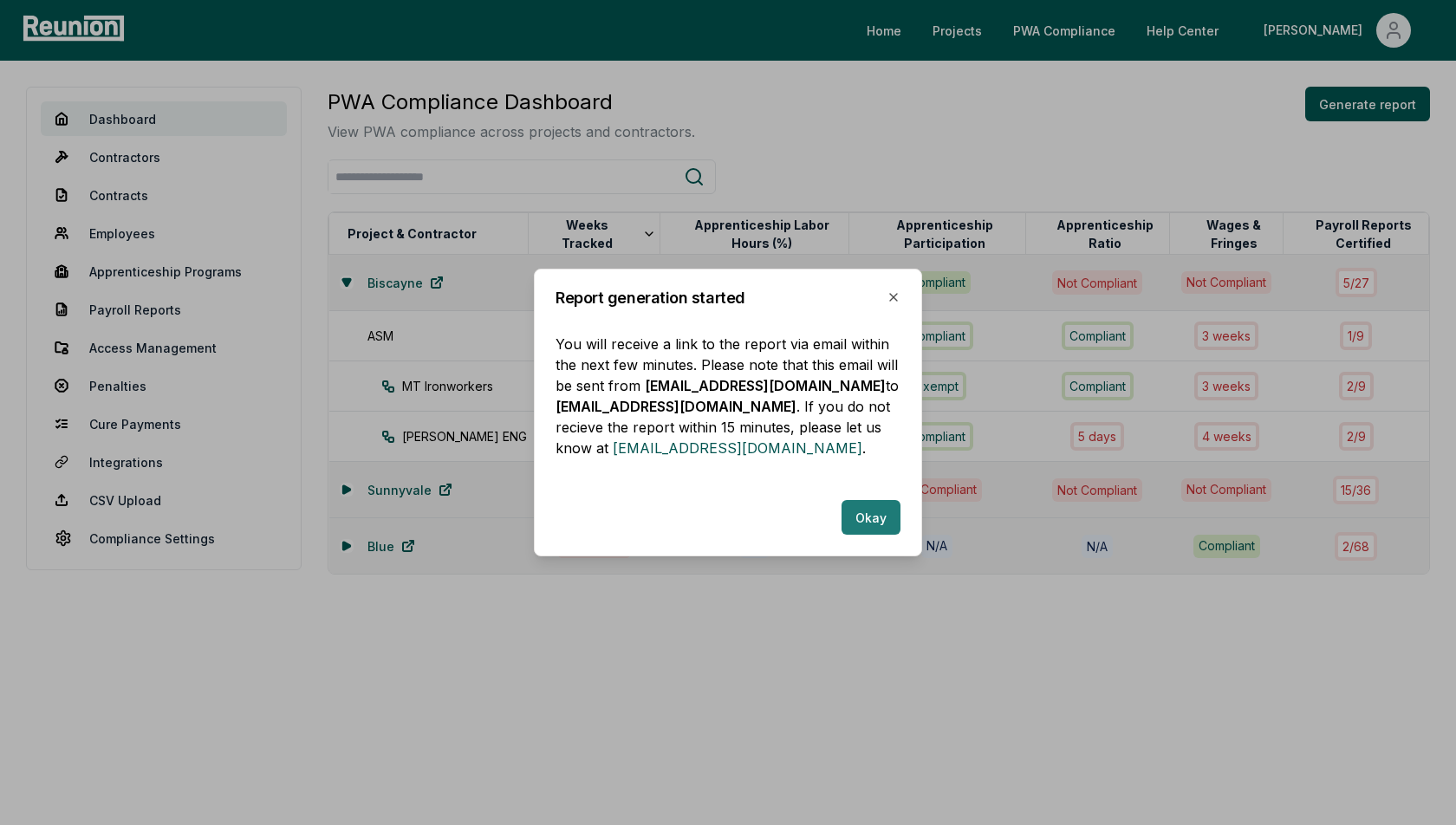
click at [862, 510] on button "Okay" at bounding box center [870, 517] width 58 height 35
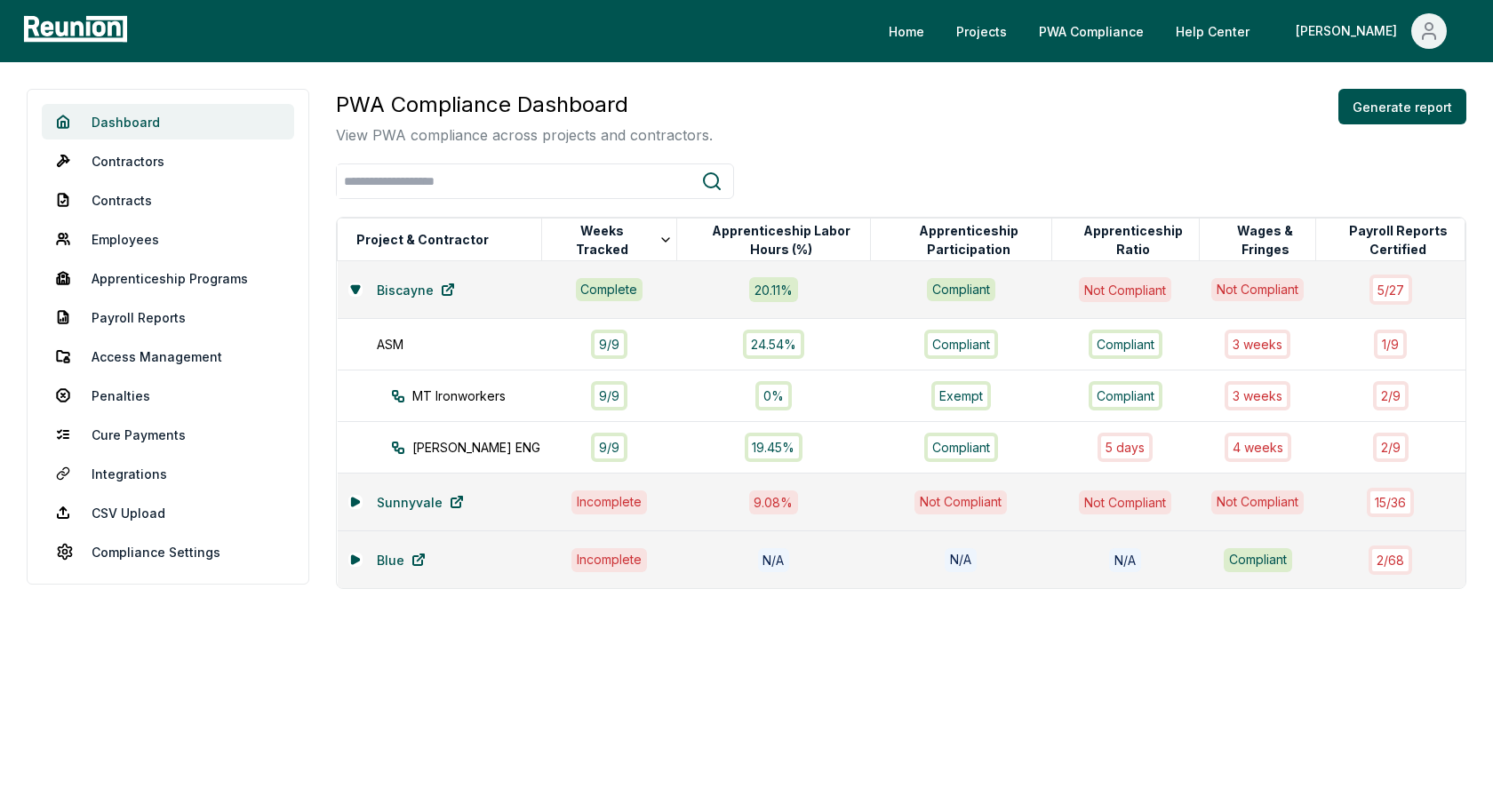
click at [190, 114] on link "Dashboard" at bounding box center [168, 122] width 253 height 36
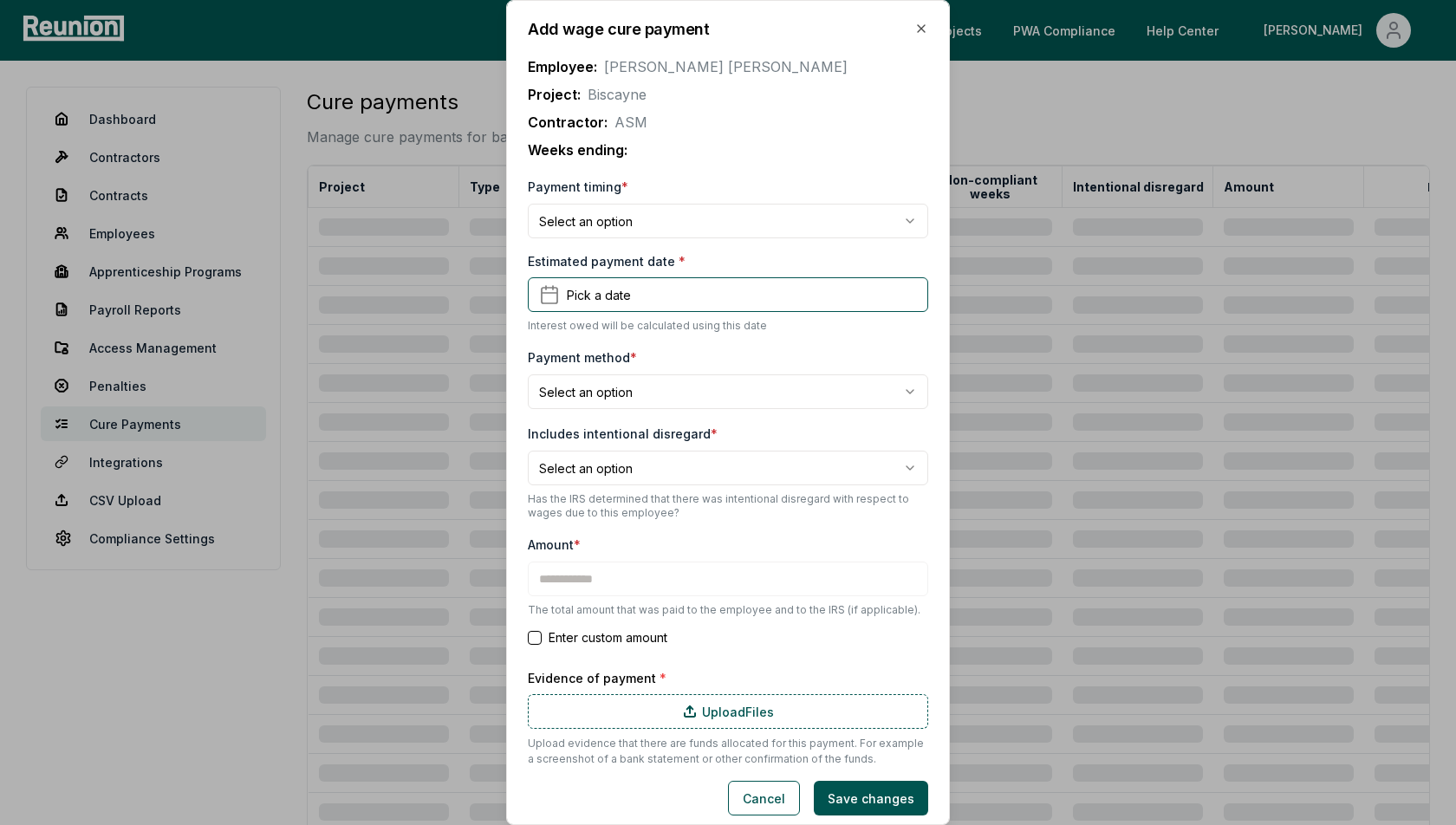
type input "*******"
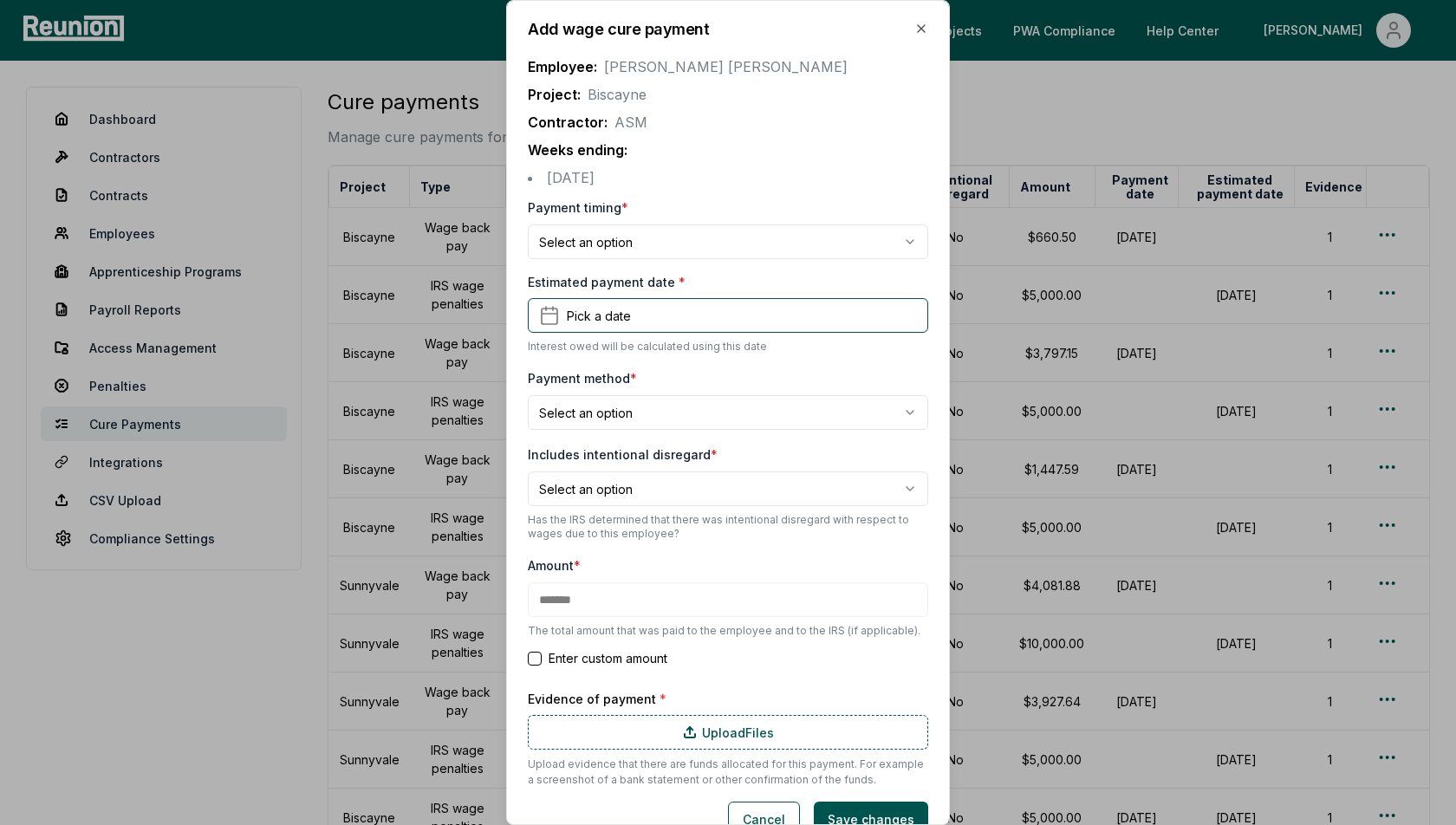
click at [652, 243] on body "Please visit us on your desktop We're working on making our marketplace mobile-…" at bounding box center [728, 534] width 1456 height 1070
select select "**********"
click at [622, 305] on button "Pick a date" at bounding box center [728, 315] width 400 height 35
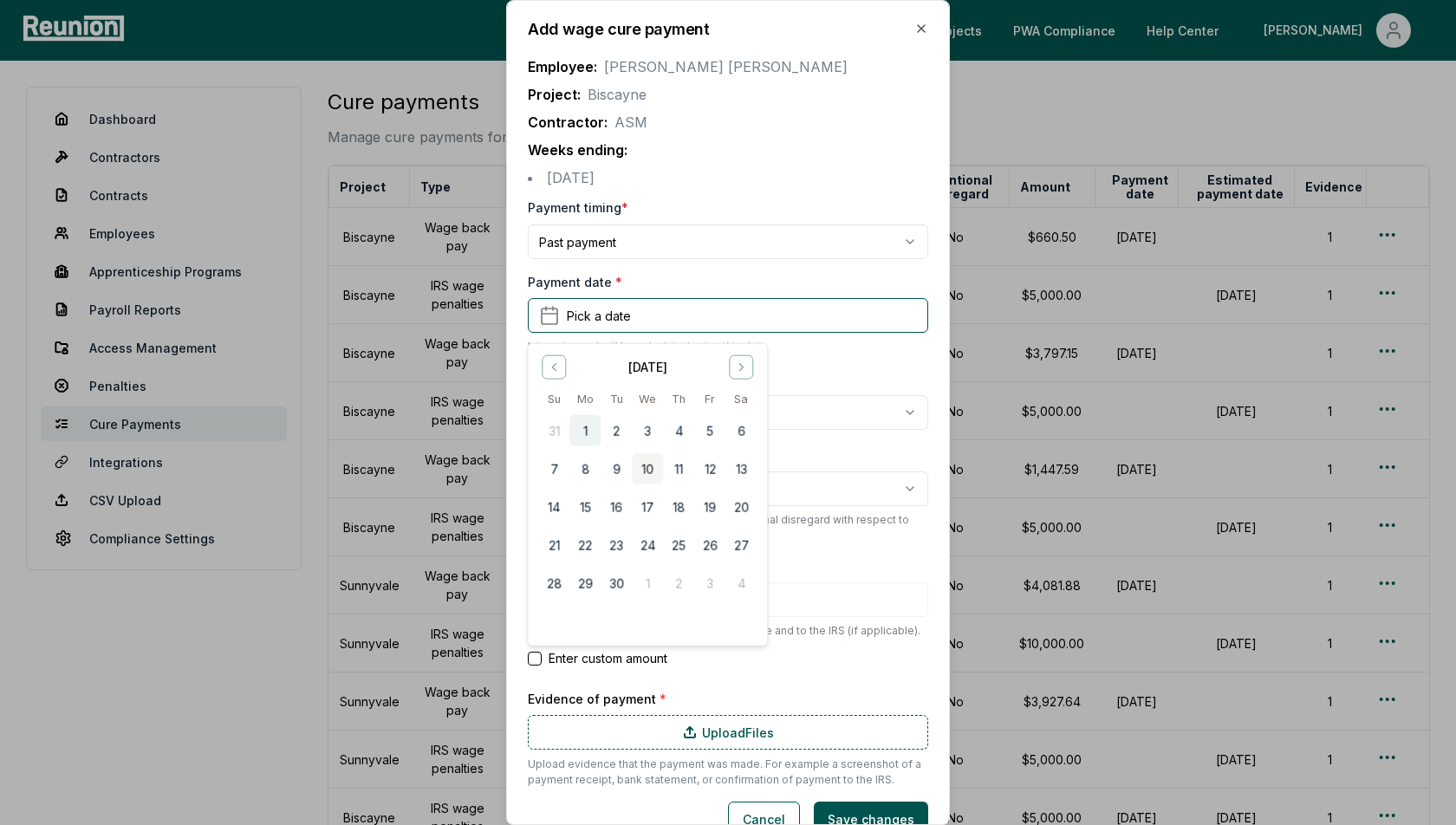
click at [583, 430] on button "1" at bounding box center [585, 430] width 31 height 31
type input "*******"
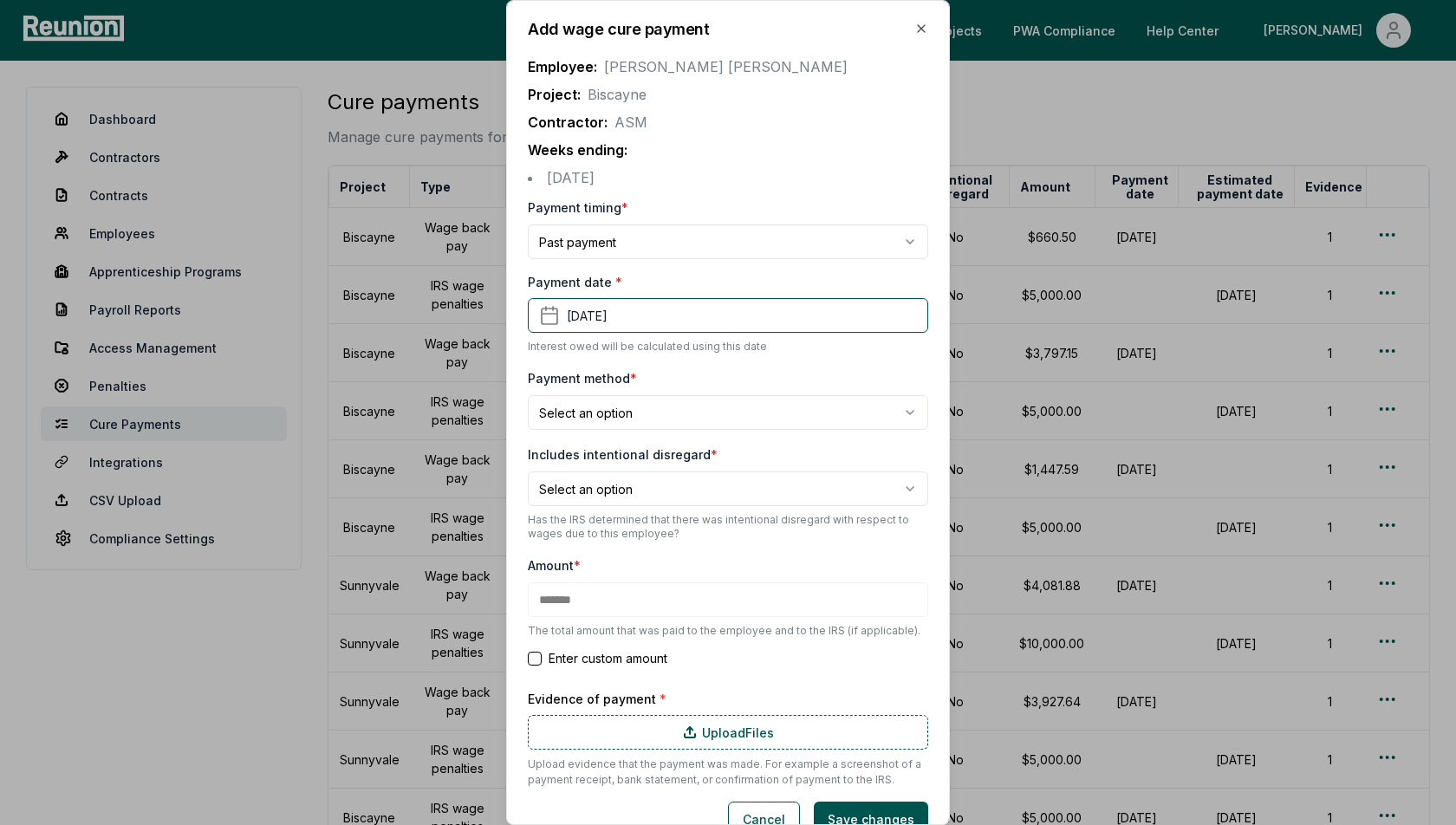
click at [624, 415] on body "Please visit us on your desktop We're working on making our marketplace mobile-…" at bounding box center [728, 534] width 1456 height 1070
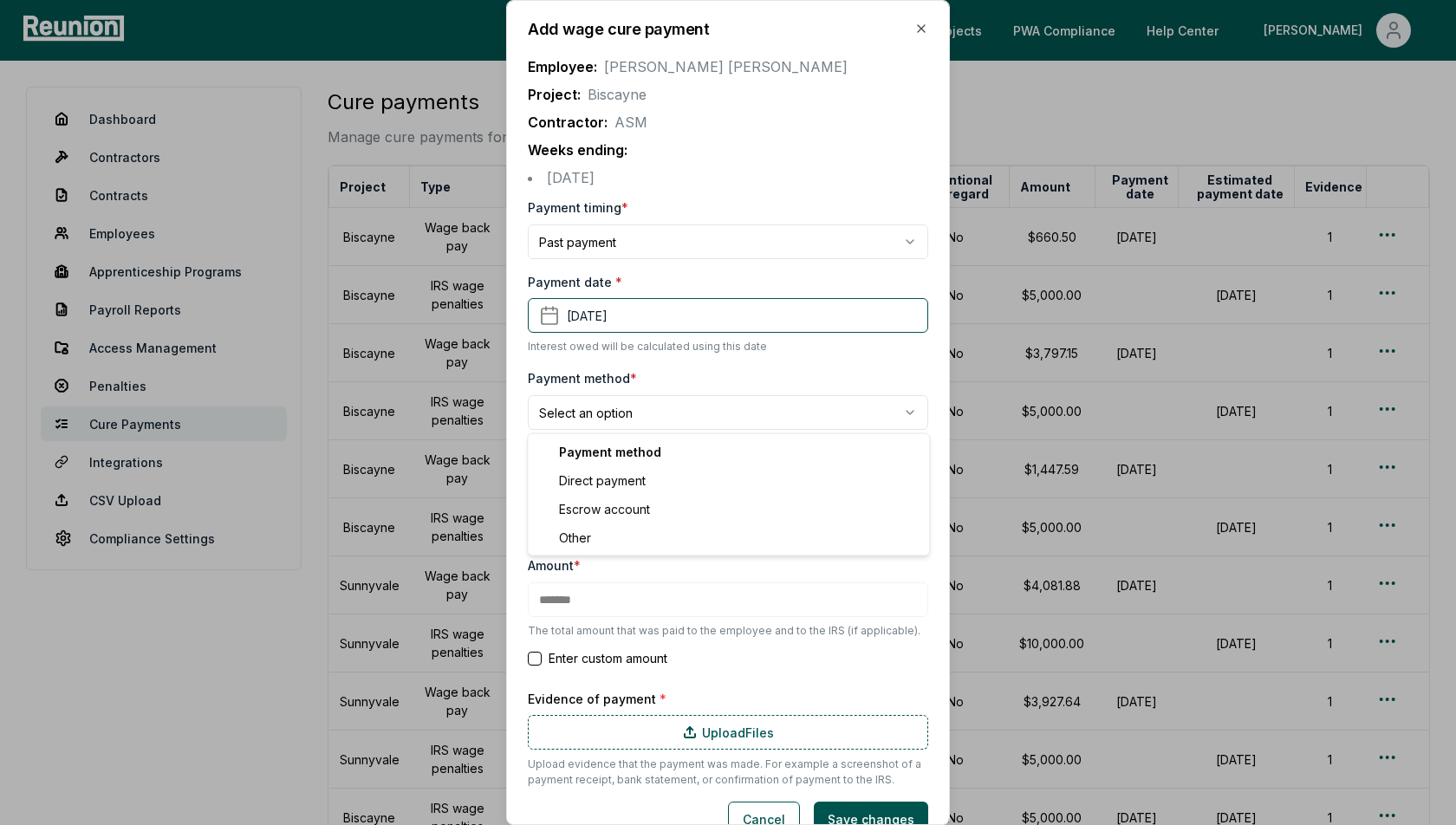
select select "**********"
click at [603, 493] on body "Please visit us on your desktop We're working on making our marketplace mobile-…" at bounding box center [728, 534] width 1456 height 1070
select select "*****"
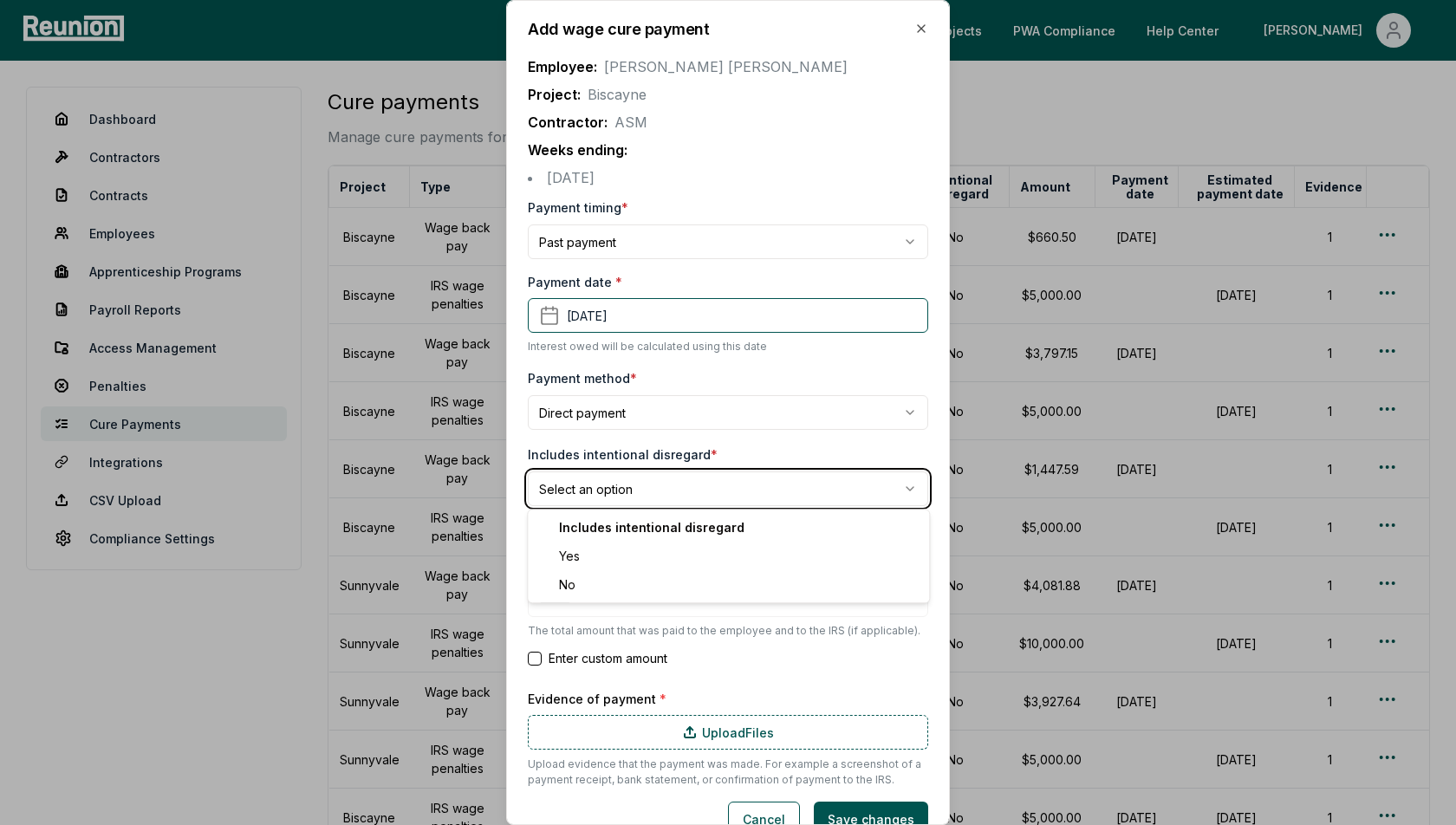
type input "*******"
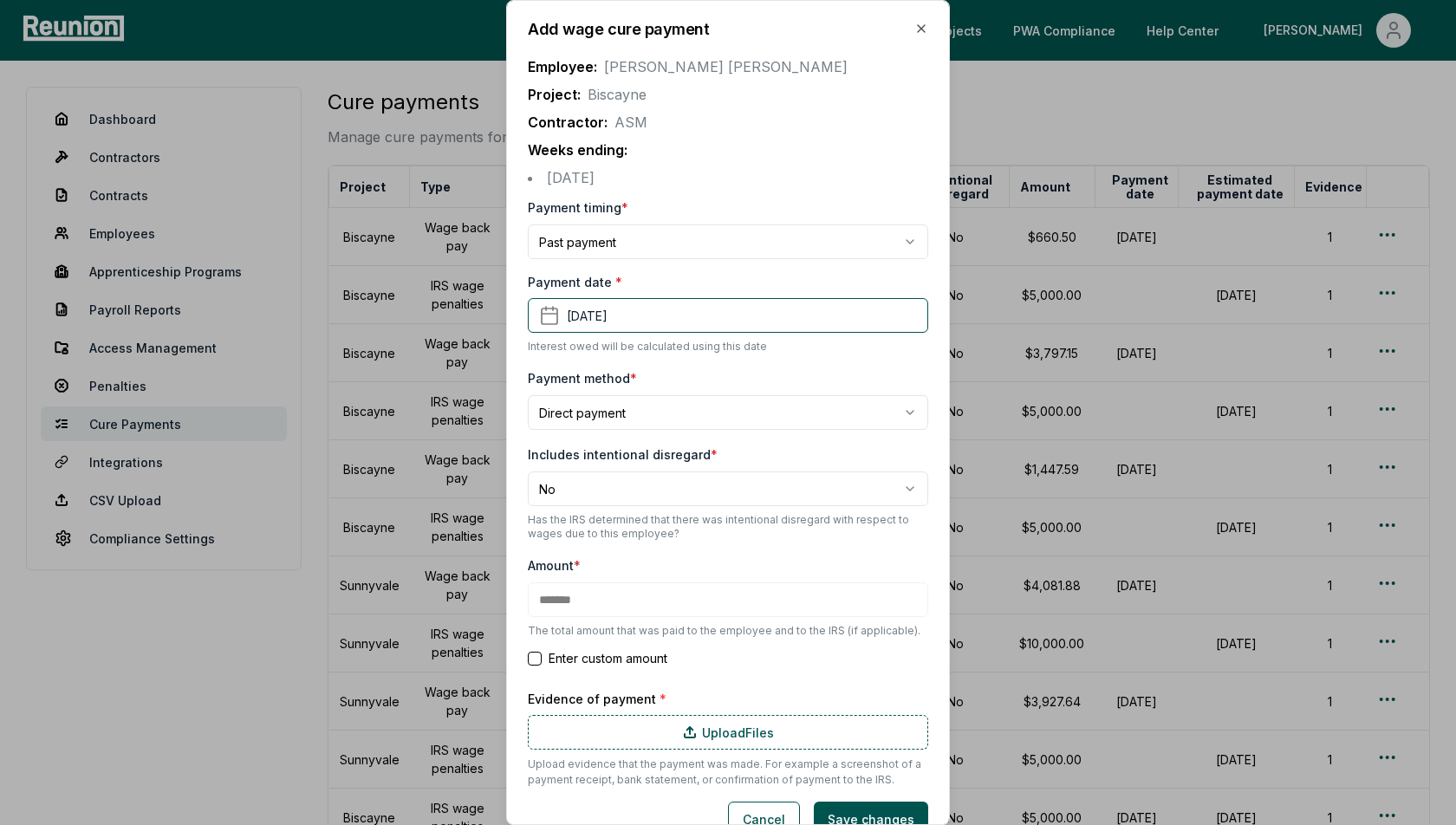
click at [688, 444] on div "Includes intentional disregard * No *** ** Has the IRS determined that there wa…" at bounding box center [728, 492] width 400 height 97
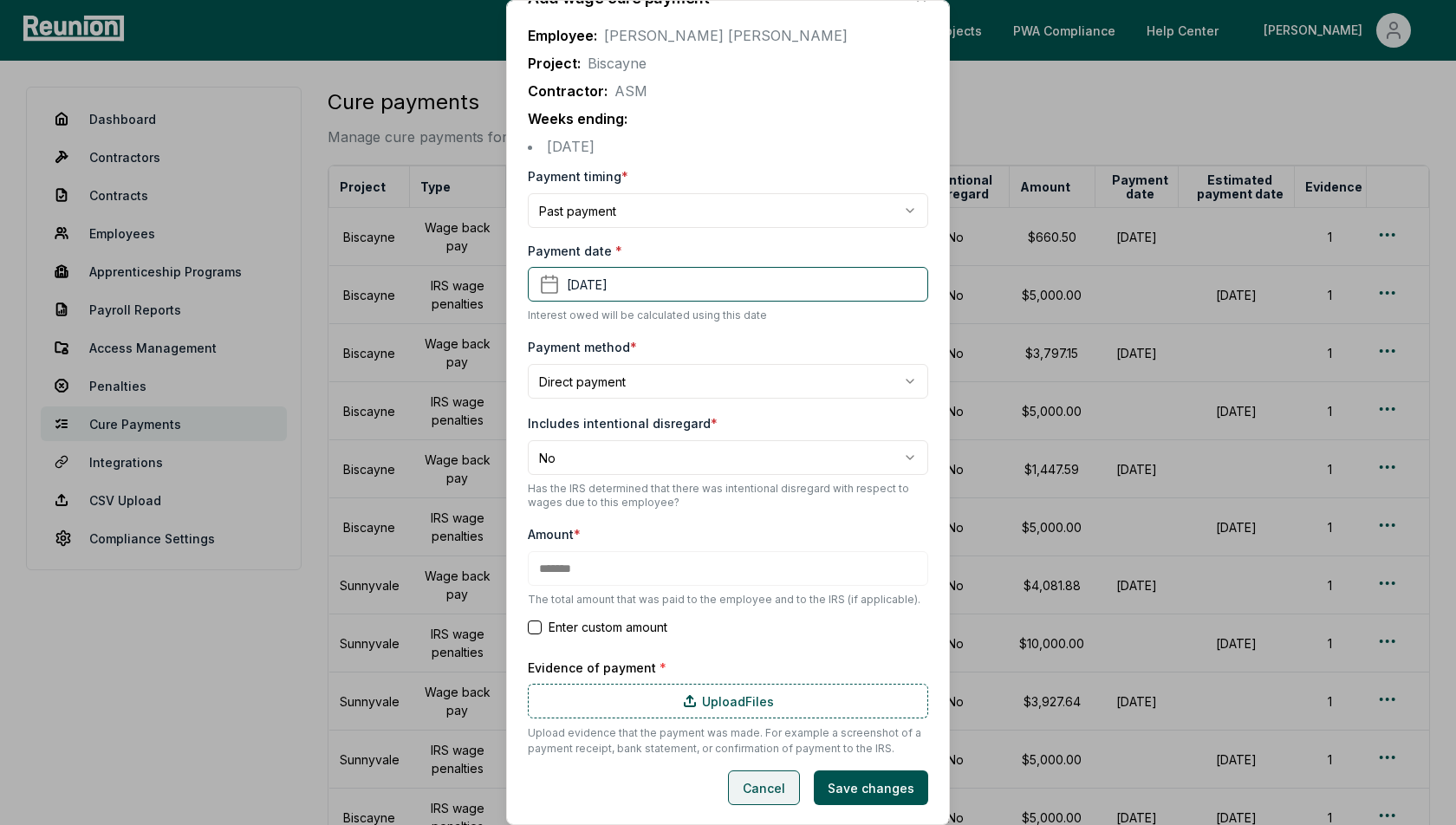
click at [784, 787] on button "Cancel" at bounding box center [764, 787] width 72 height 35
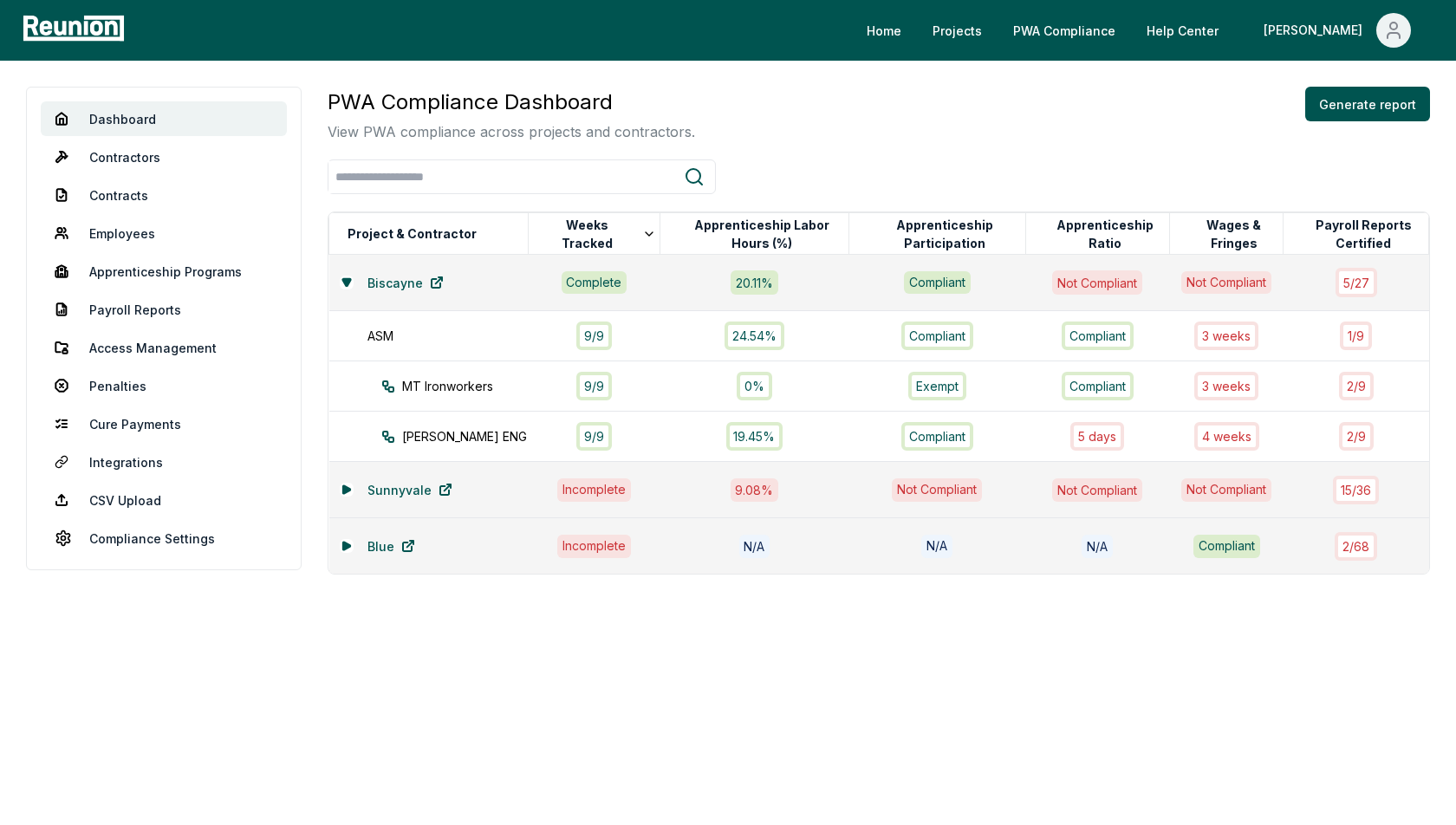
click at [671, 121] on p "View PWA compliance across projects and contractors." at bounding box center [511, 131] width 367 height 21
click at [348, 283] on icon at bounding box center [347, 282] width 11 height 11
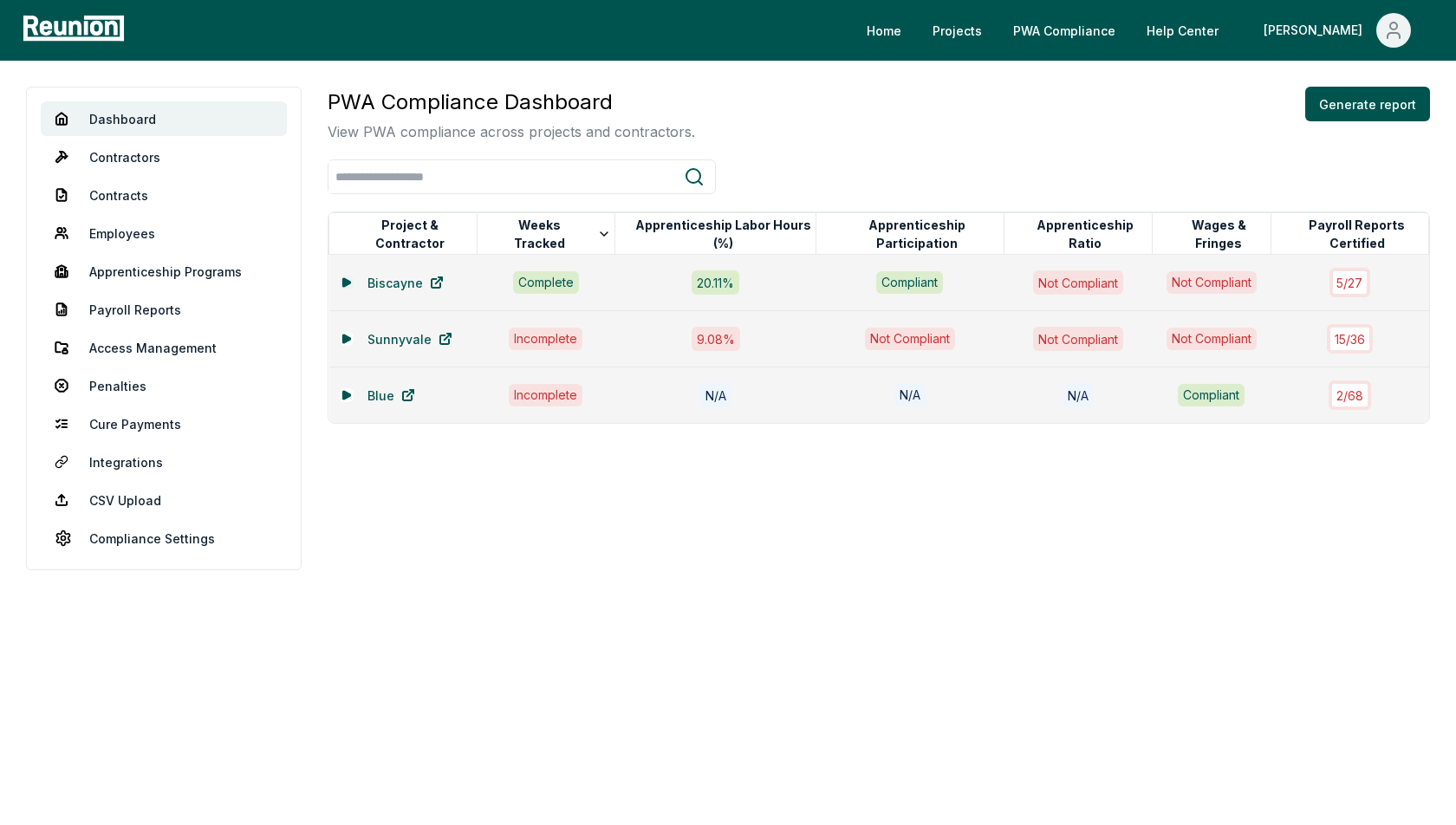
click at [346, 283] on icon at bounding box center [347, 282] width 11 height 11
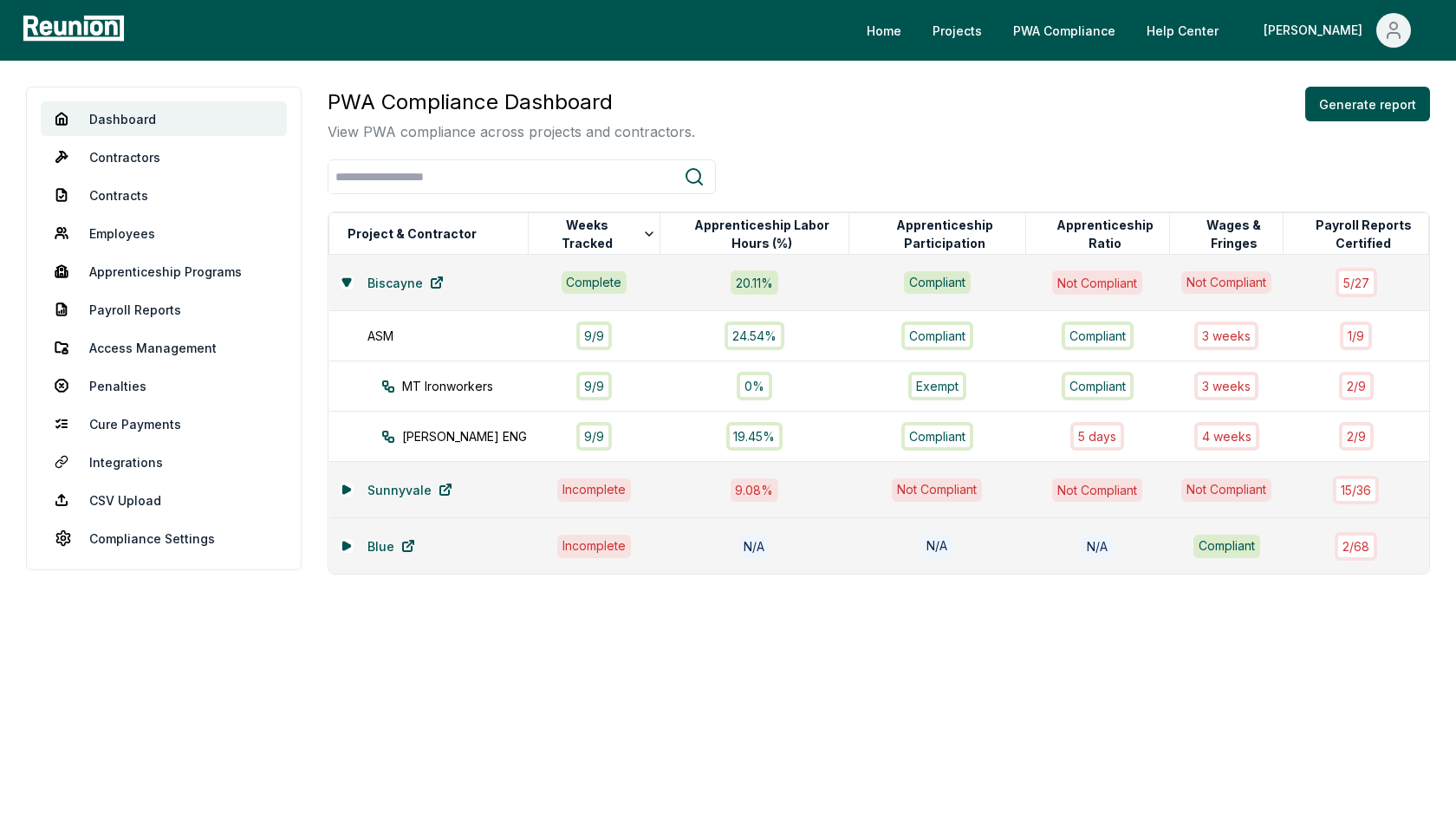
click at [842, 125] on div "PWA Compliance Dashboard View PWA compliance across projects and contractors. G…" at bounding box center [878, 114] width 1102 height 56
click at [348, 485] on icon at bounding box center [346, 489] width 7 height 8
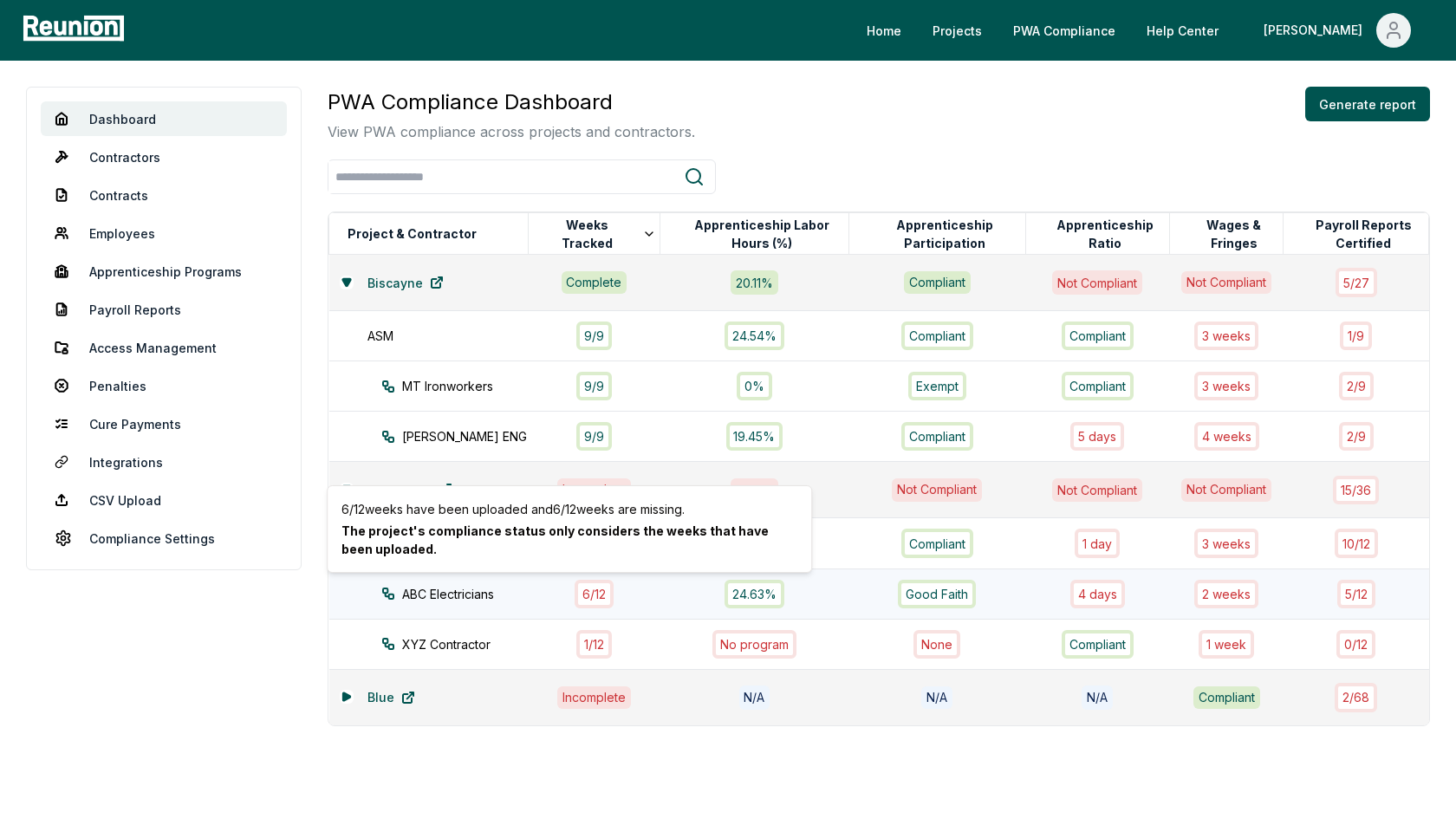
click at [496, 598] on div "ABC Electricians" at bounding box center [471, 594] width 178 height 18
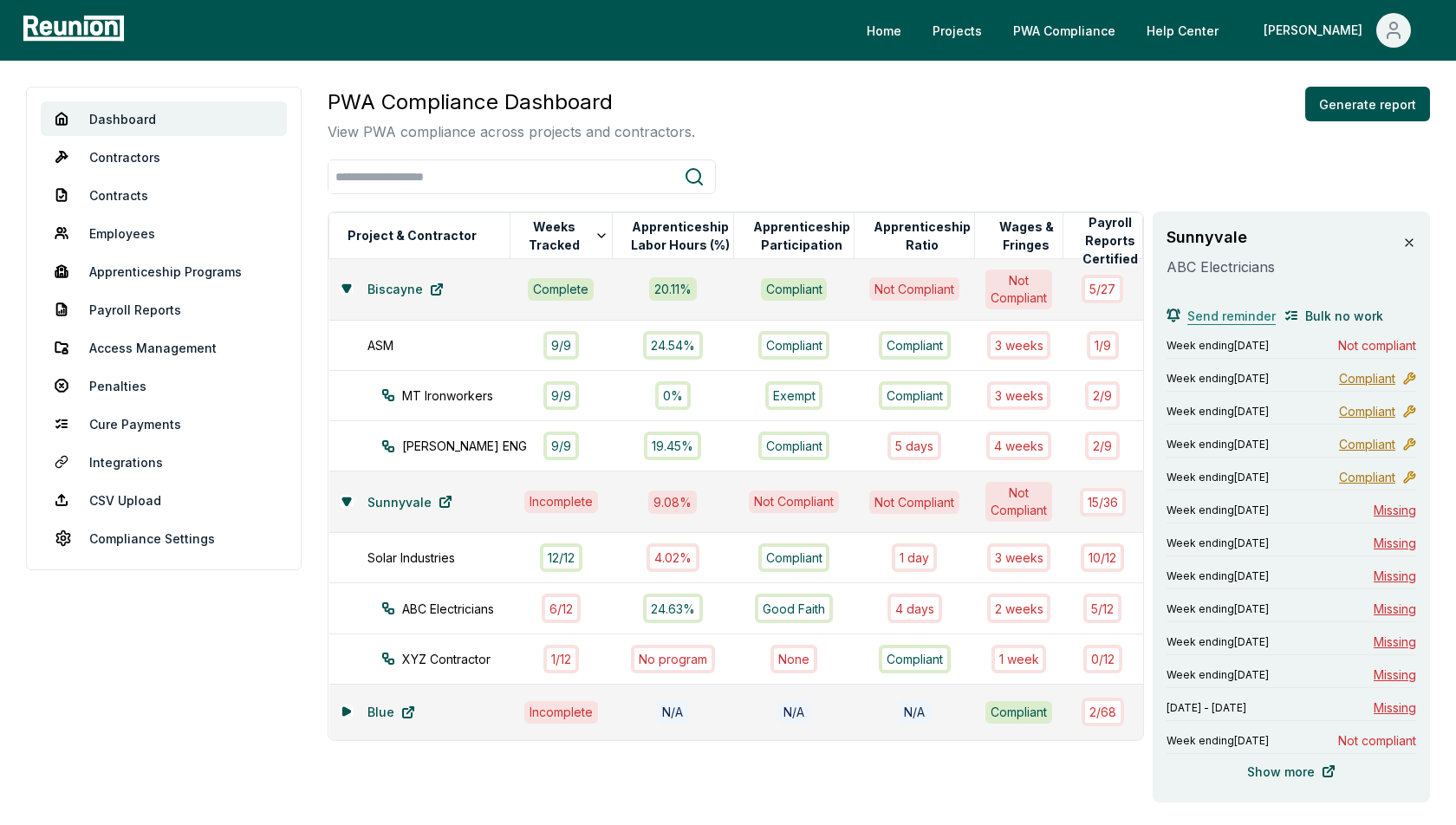
click at [1239, 317] on span "Send reminder" at bounding box center [1232, 316] width 88 height 18
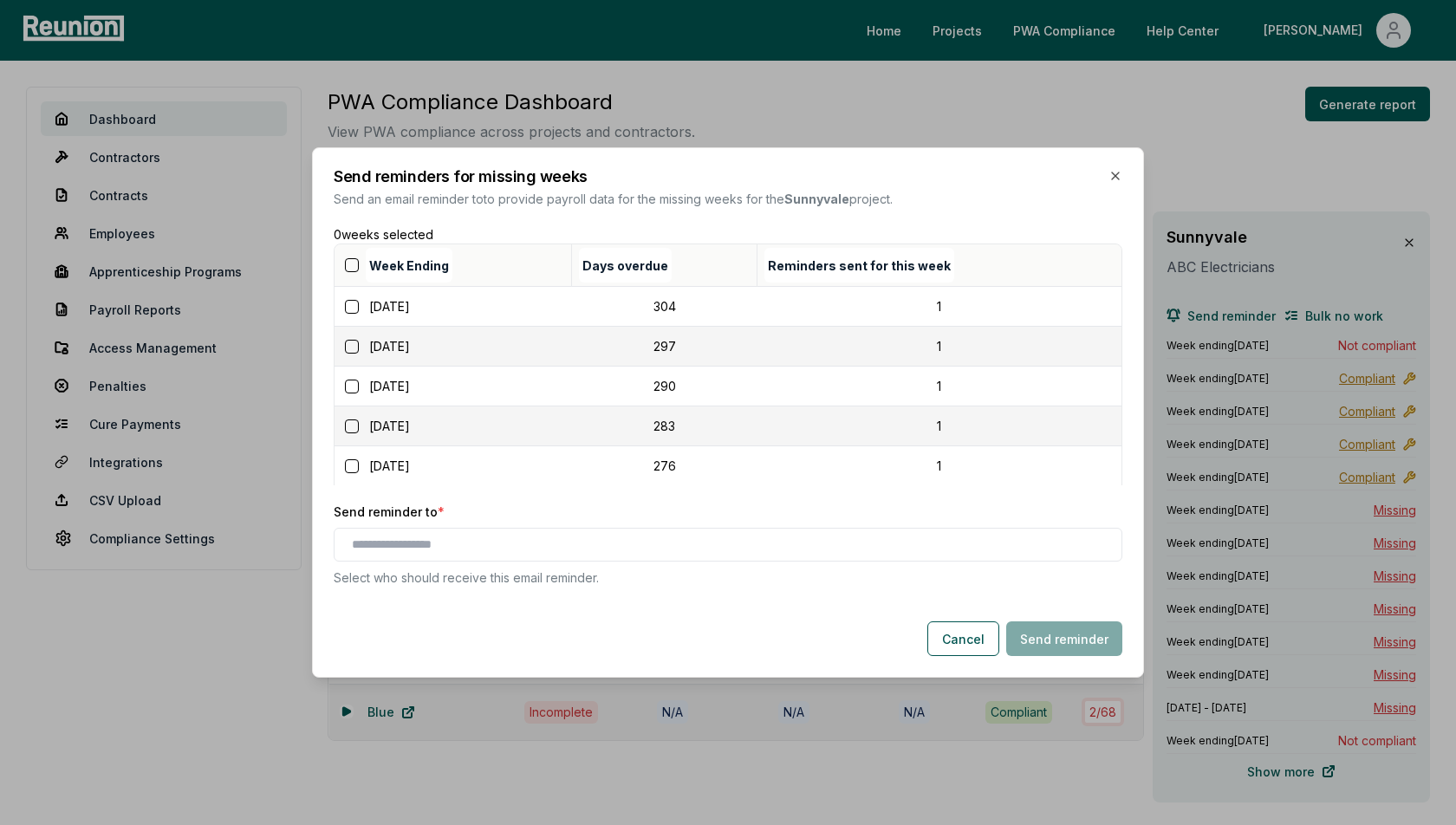
click at [355, 270] on button "button" at bounding box center [351, 265] width 13 height 13
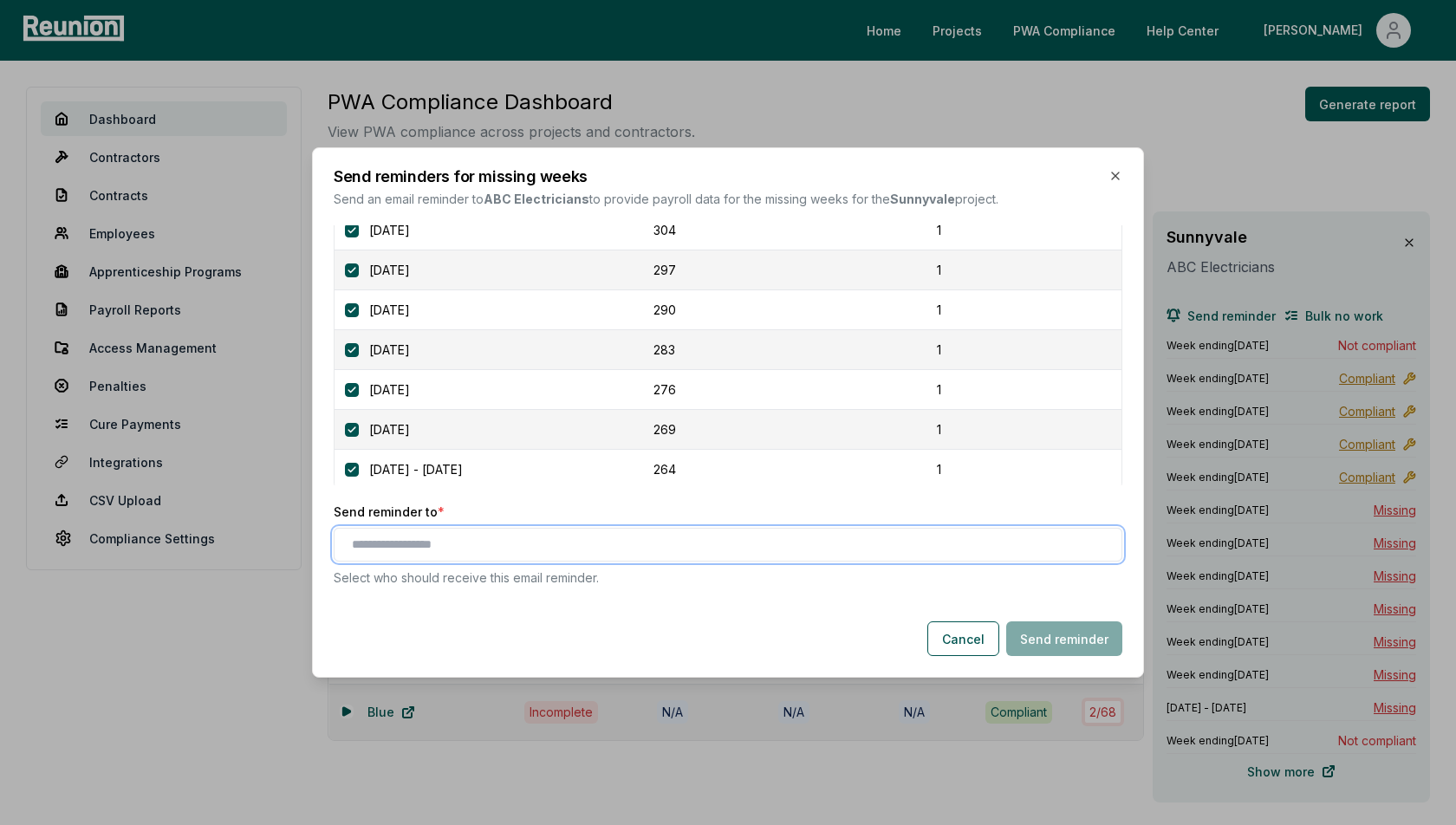
click at [451, 546] on input "text" at bounding box center [732, 544] width 759 height 18
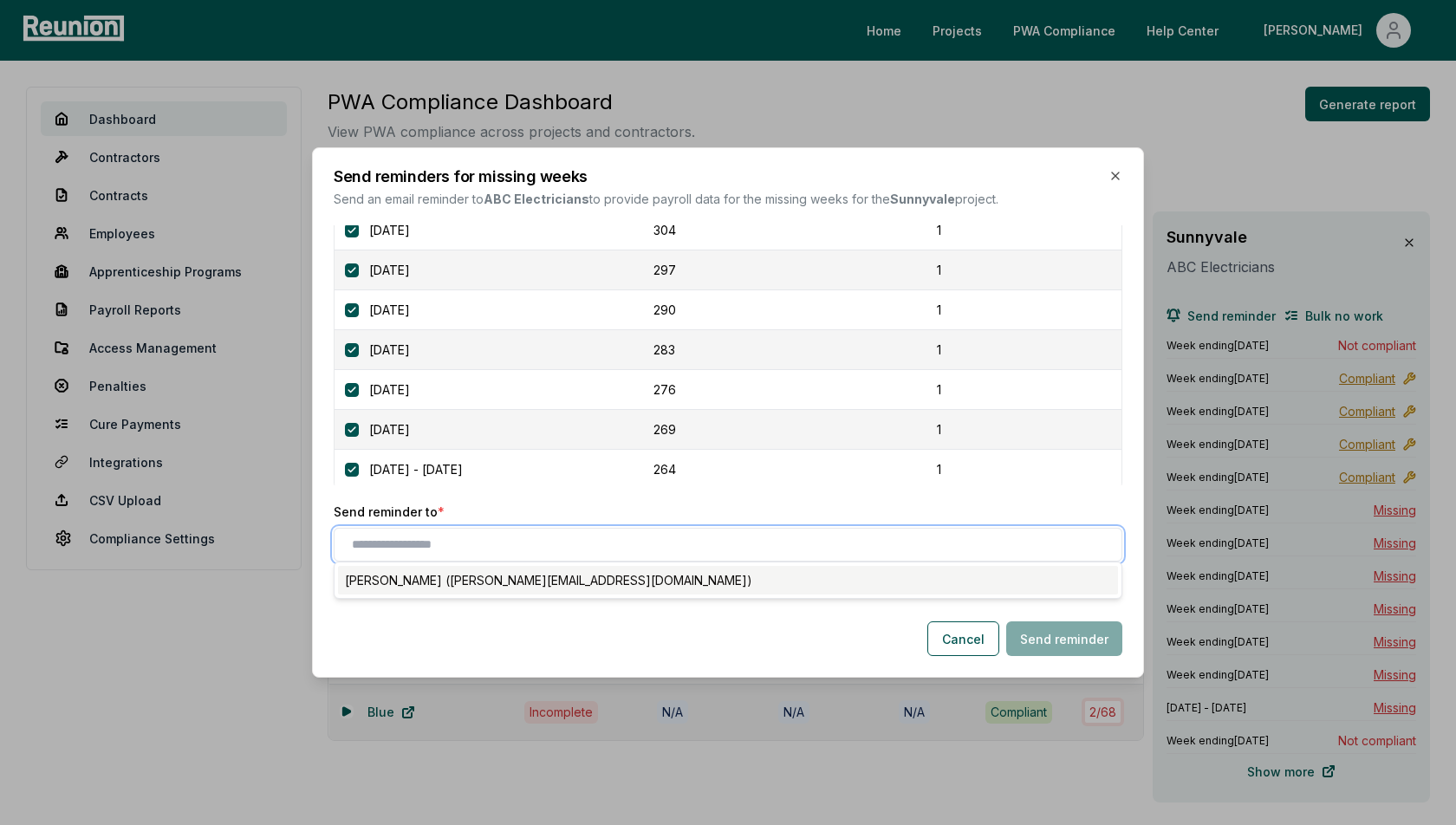
click at [490, 587] on div "Denis Marshall (alex+contractor_user1@reunioninfra.com)" at bounding box center [728, 580] width 780 height 29
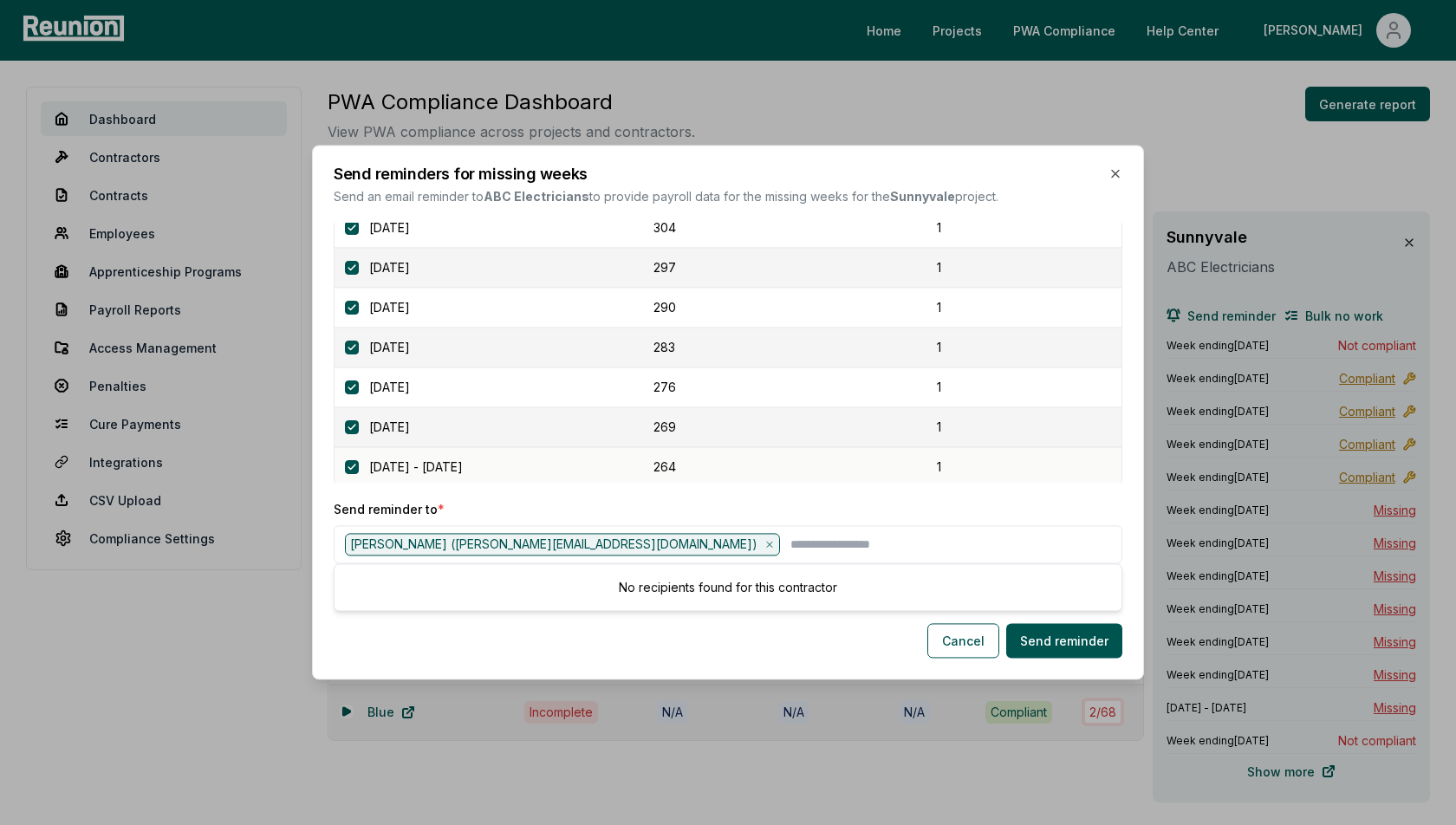
click at [536, 482] on td "December 17, 2024 - December 21, 2024" at bounding box center [453, 467] width 237 height 40
click at [978, 632] on button "Cancel" at bounding box center [964, 641] width 72 height 35
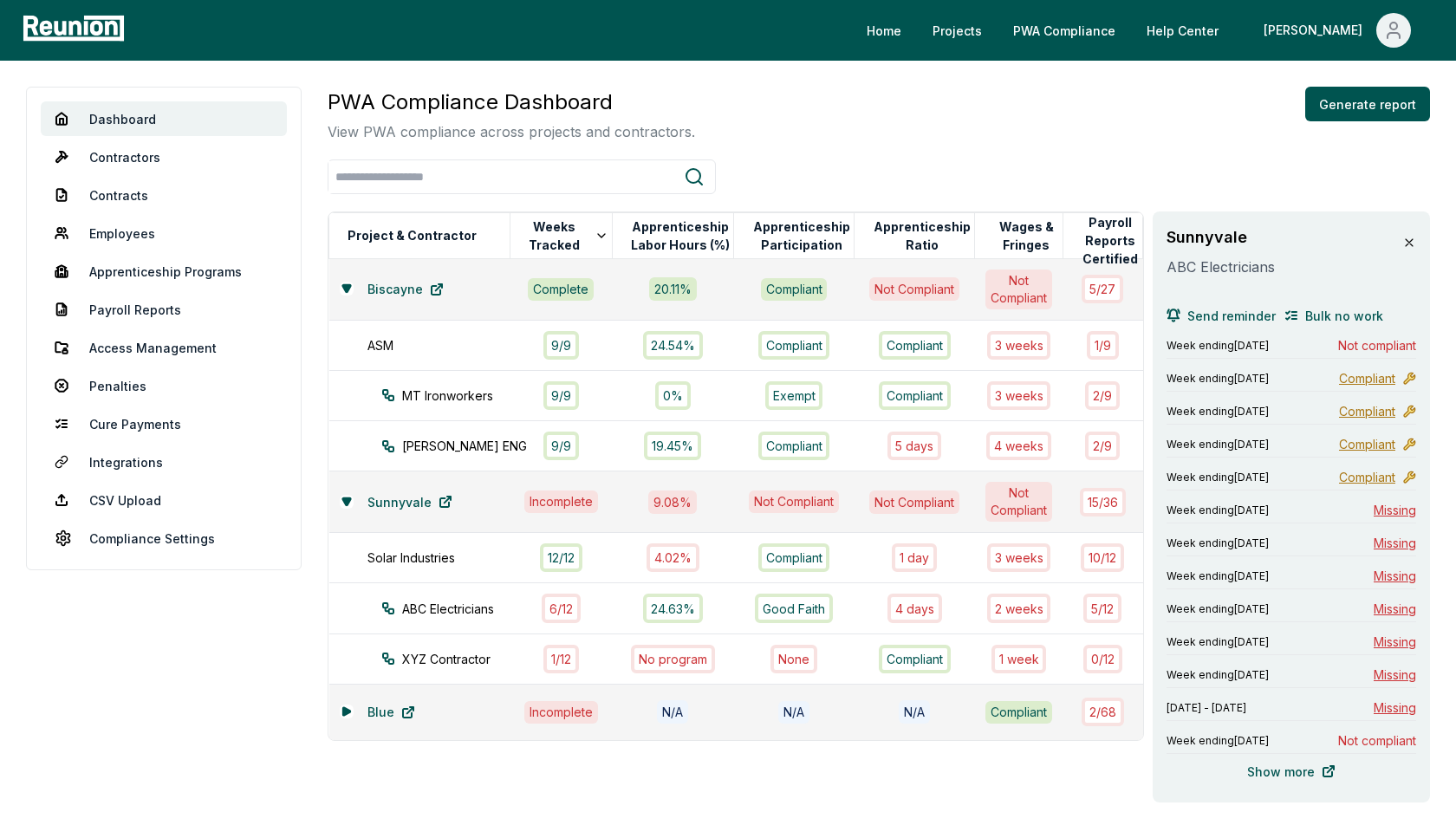
click at [1407, 246] on icon at bounding box center [1408, 242] width 13 height 13
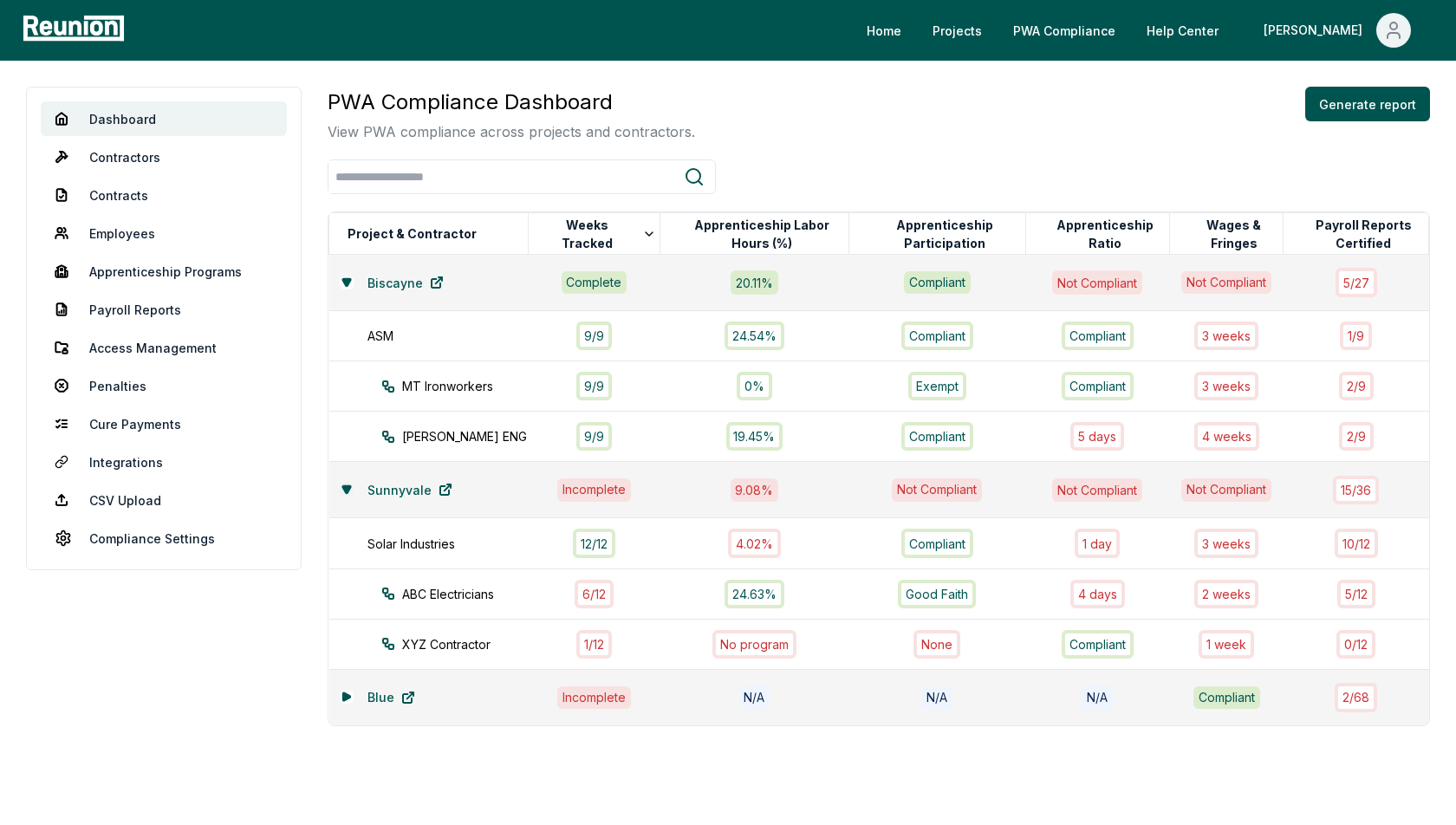
click at [342, 487] on icon at bounding box center [347, 489] width 11 height 11
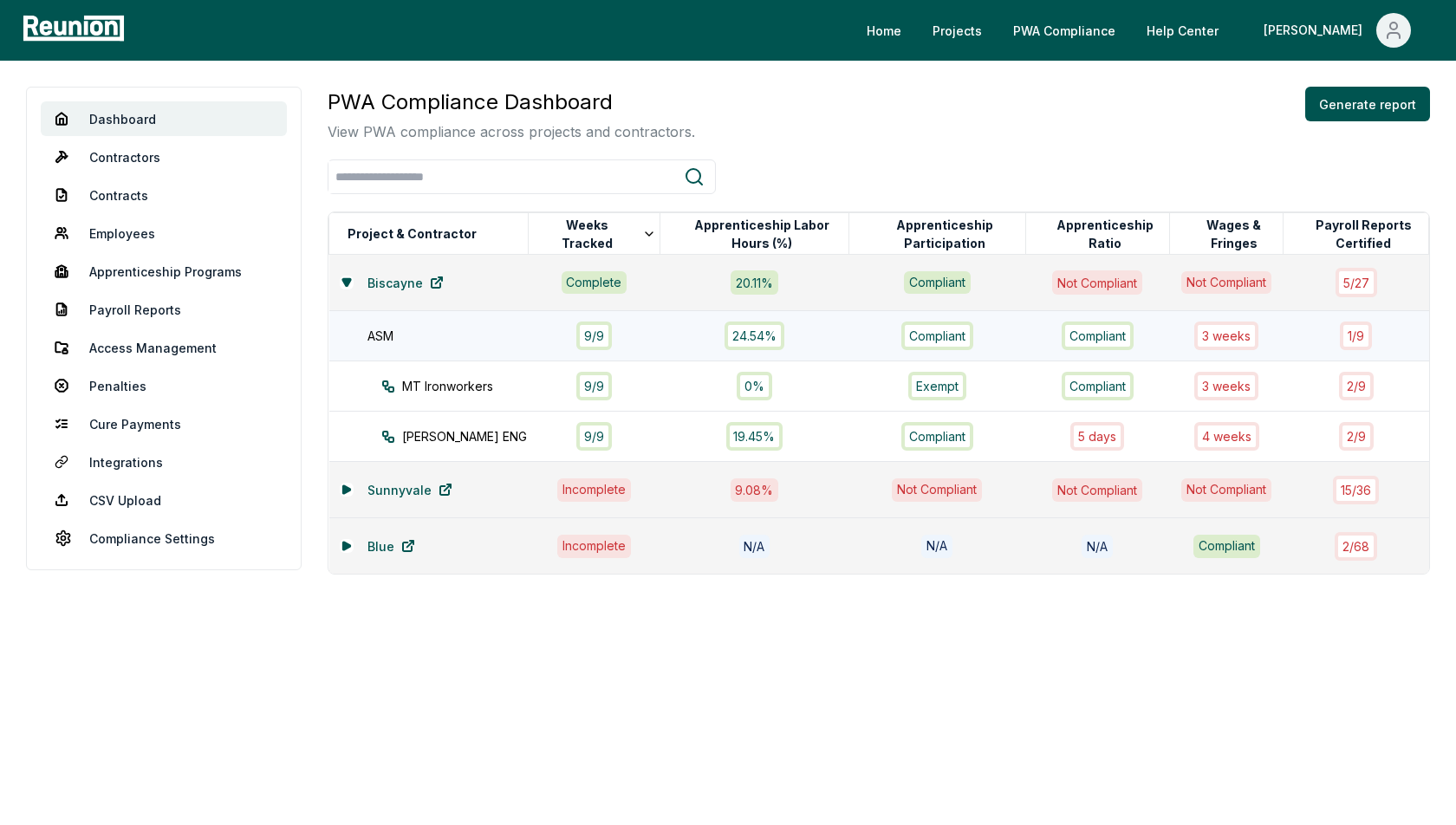
click at [470, 338] on div "ASM" at bounding box center [456, 336] width 178 height 18
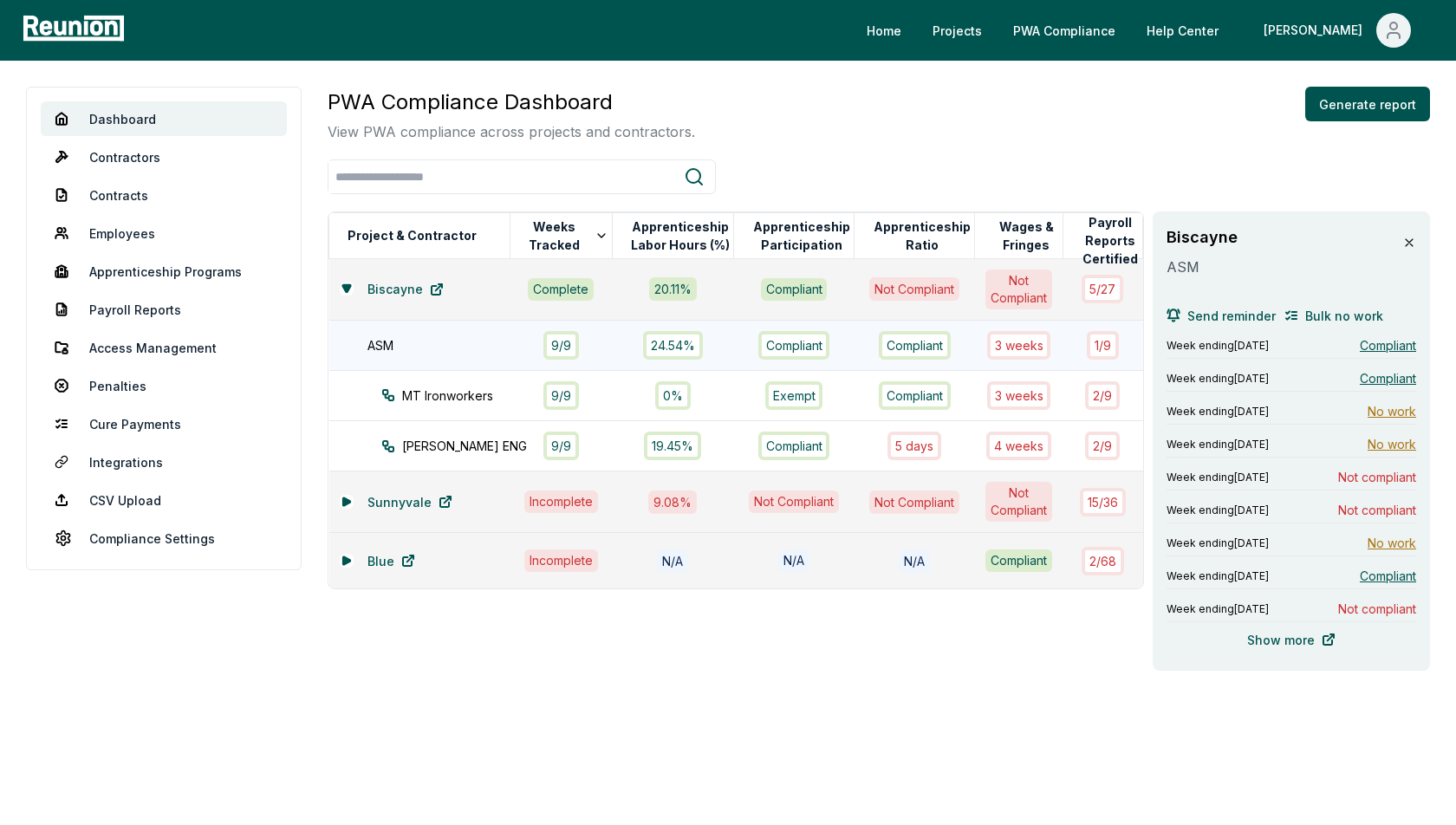
click at [425, 342] on div "ASM" at bounding box center [447, 345] width 160 height 18
click at [1363, 475] on span "Not compliant" at bounding box center [1377, 477] width 78 height 18
click at [130, 308] on link "Payroll Reports" at bounding box center [164, 309] width 247 height 35
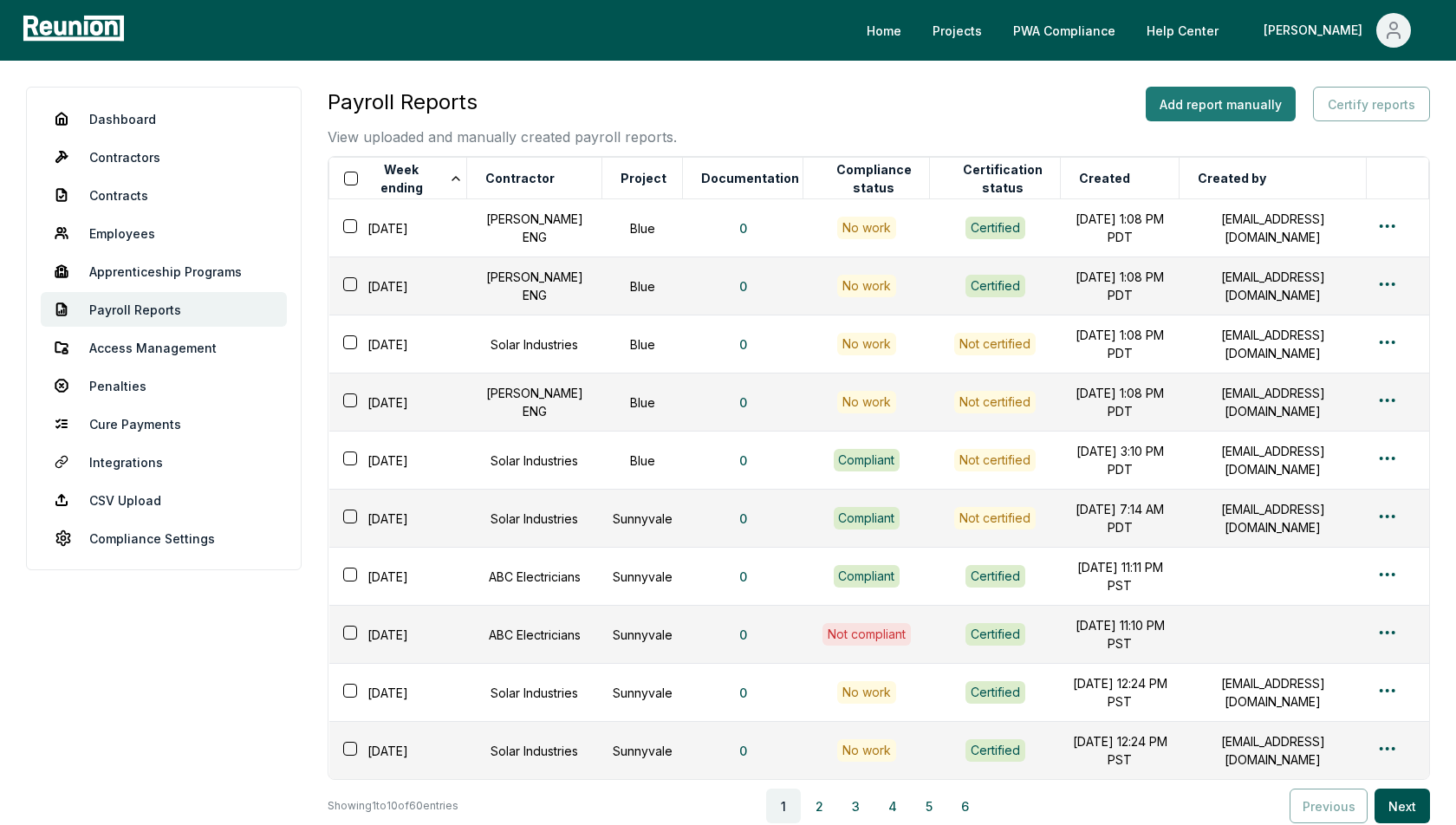
click at [1212, 103] on button "Add report manually" at bounding box center [1220, 103] width 150 height 35
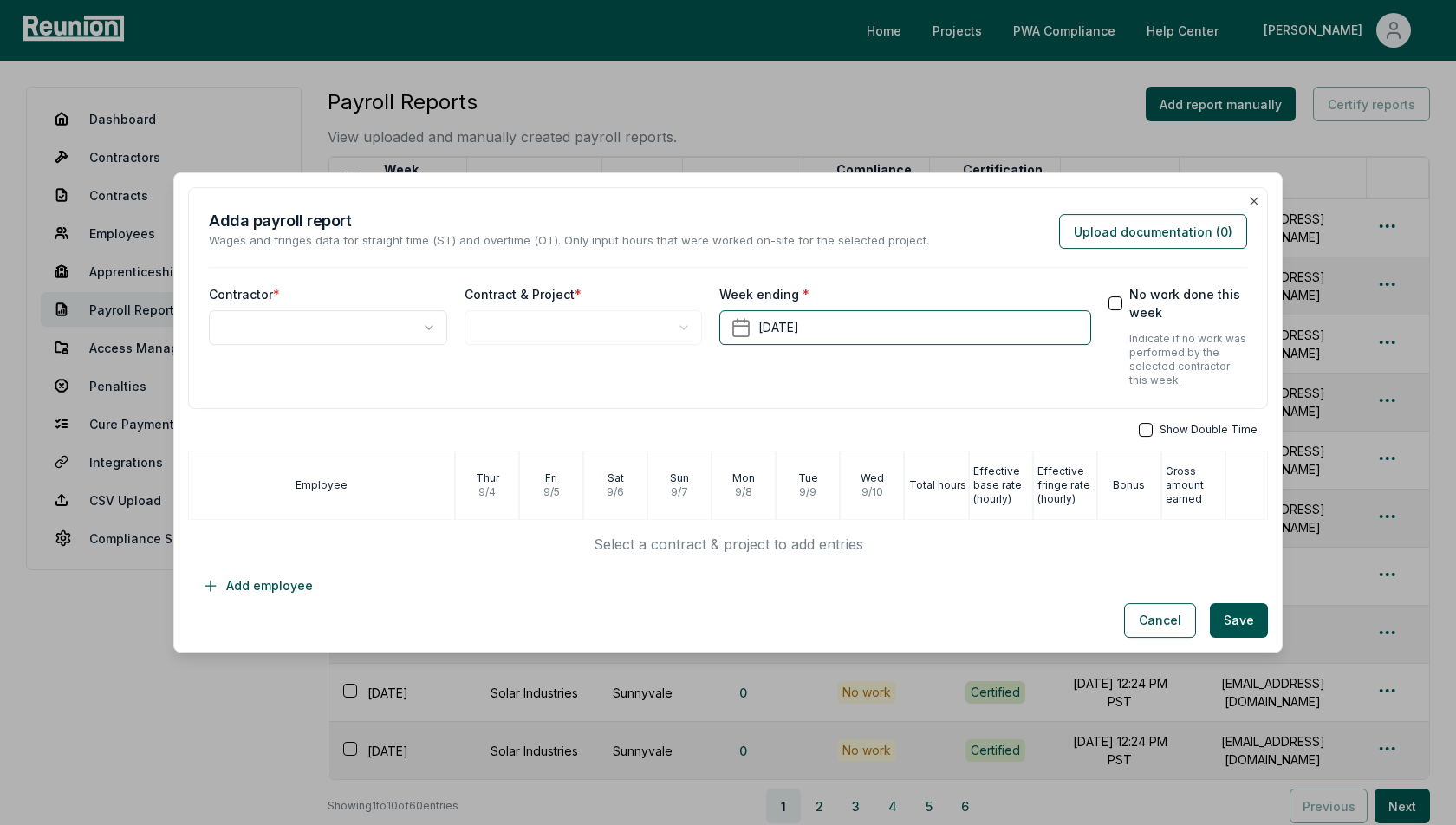
click at [383, 324] on body "Please visit us on your desktop We're working on making our marketplace mobile-…" at bounding box center [728, 498] width 1456 height 997
click at [546, 324] on body "Please visit us on your desktop We're working on making our marketplace mobile-…" at bounding box center [728, 498] width 1456 height 997
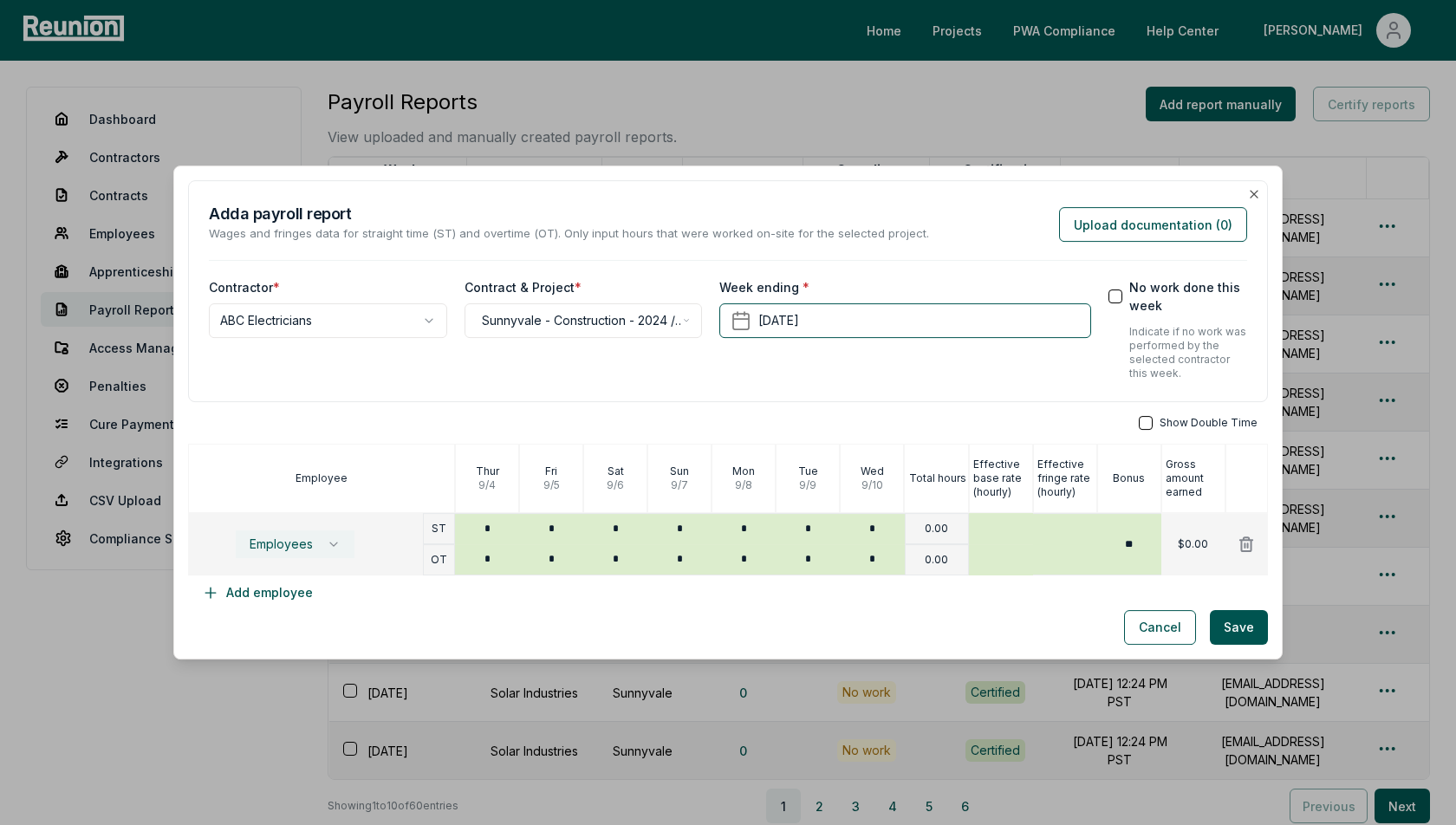
click at [291, 548] on span "Employees" at bounding box center [281, 543] width 63 height 13
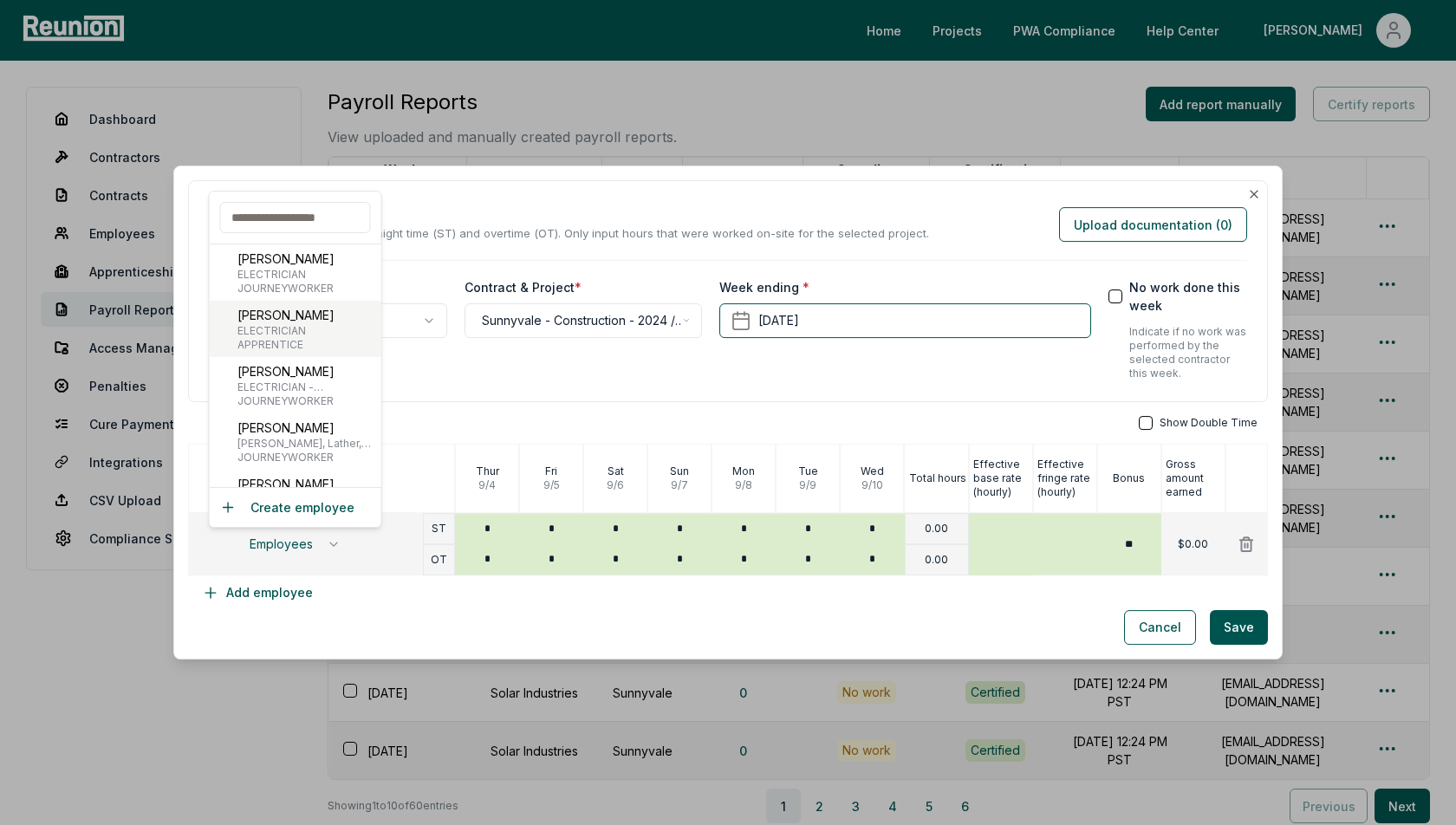
click at [299, 312] on p "[PERSON_NAME]" at bounding box center [286, 315] width 97 height 18
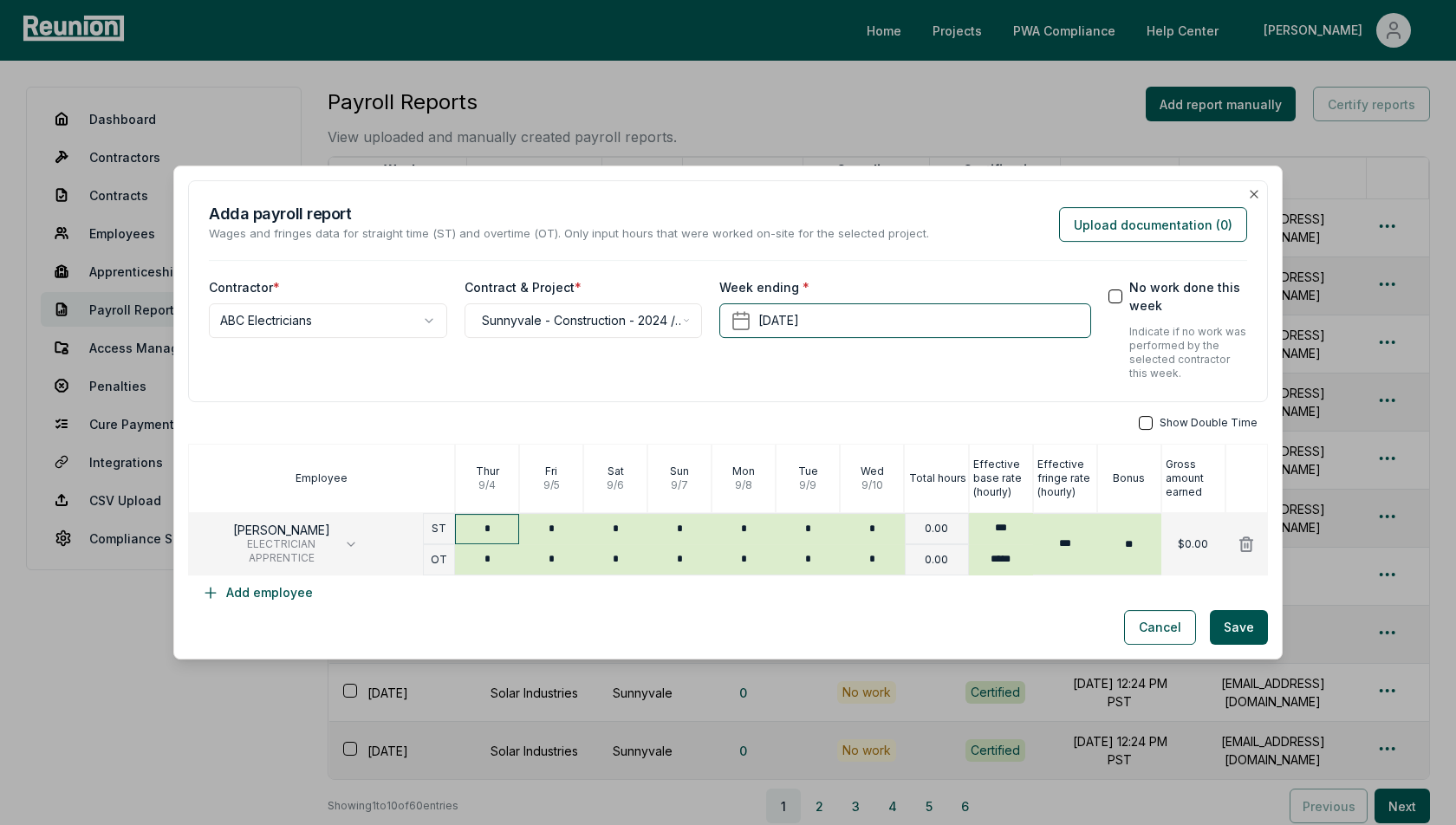
click at [494, 533] on input "*" at bounding box center [487, 529] width 64 height 31
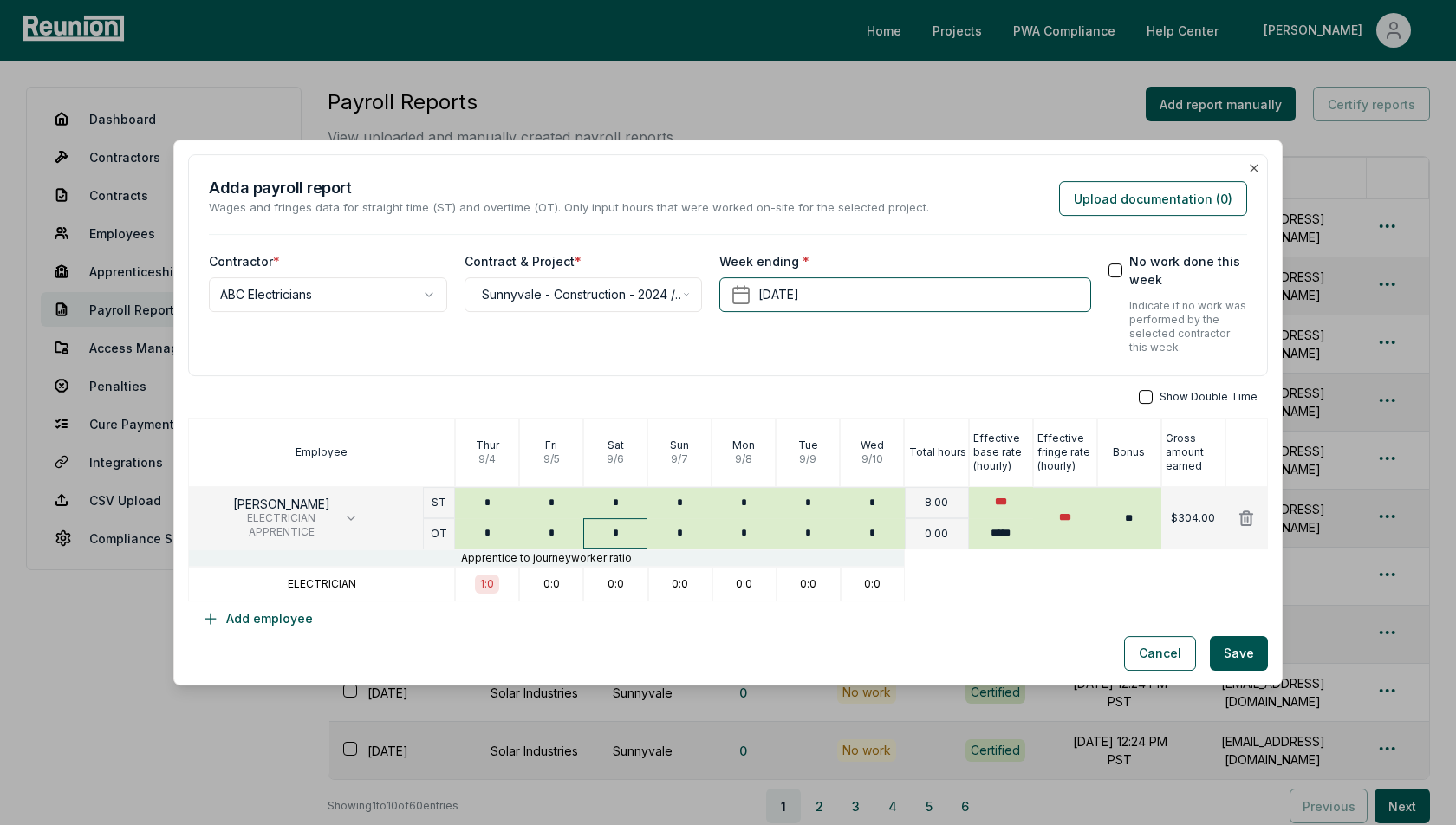
type input "*"
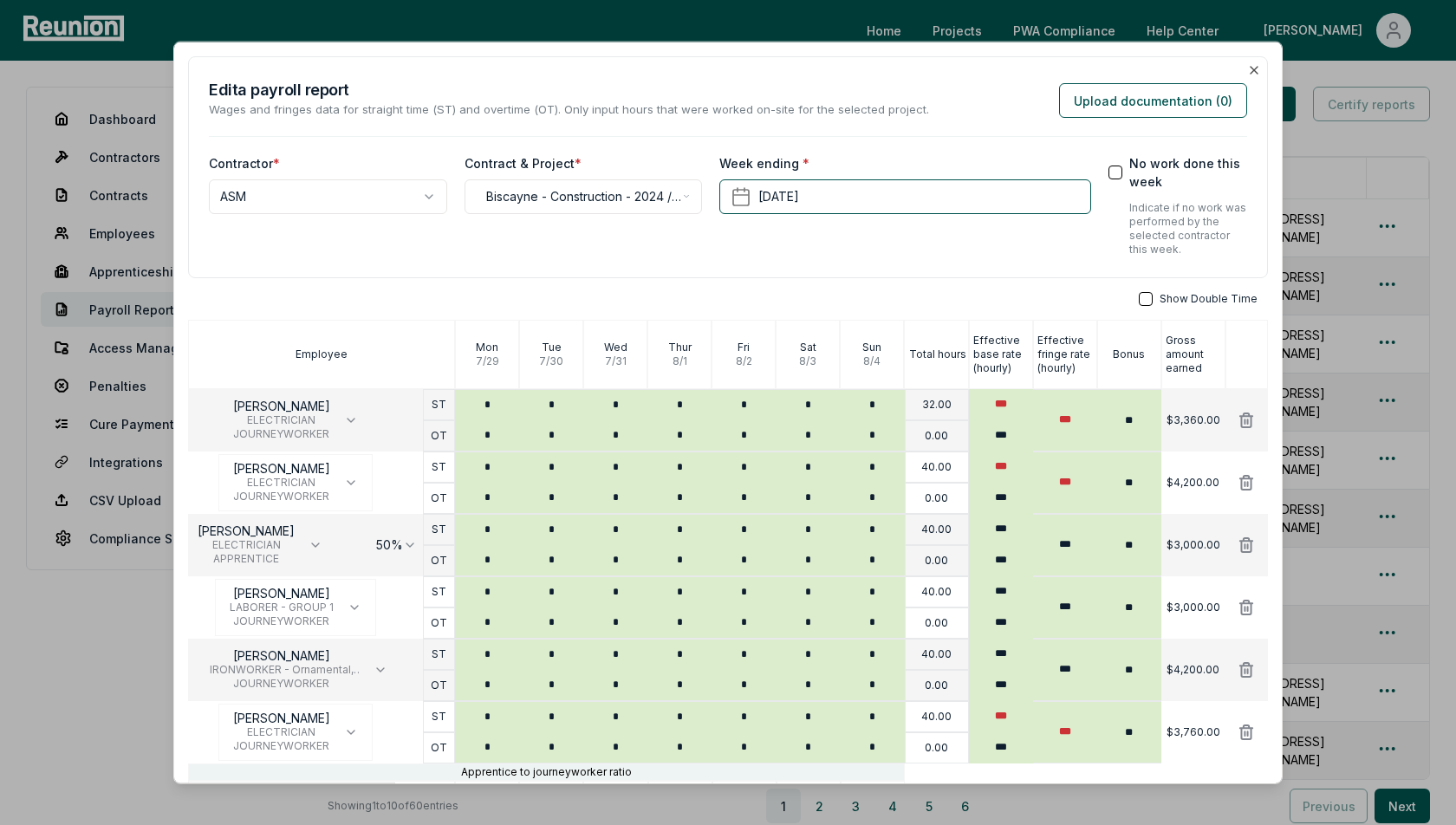
scroll to position [72, 0]
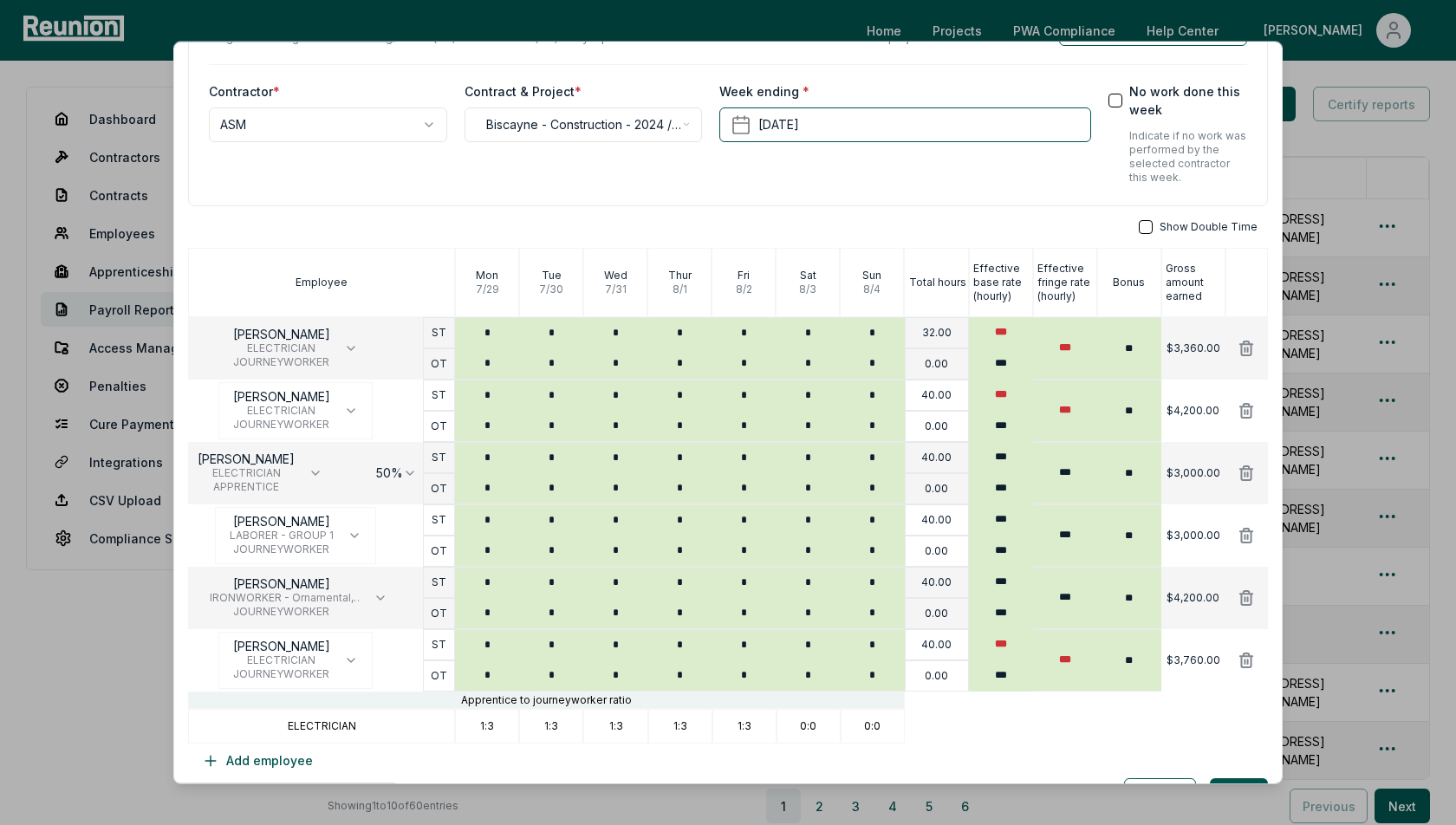
click at [740, 147] on div "Week ending * [DATE]" at bounding box center [904, 133] width 371 height 103
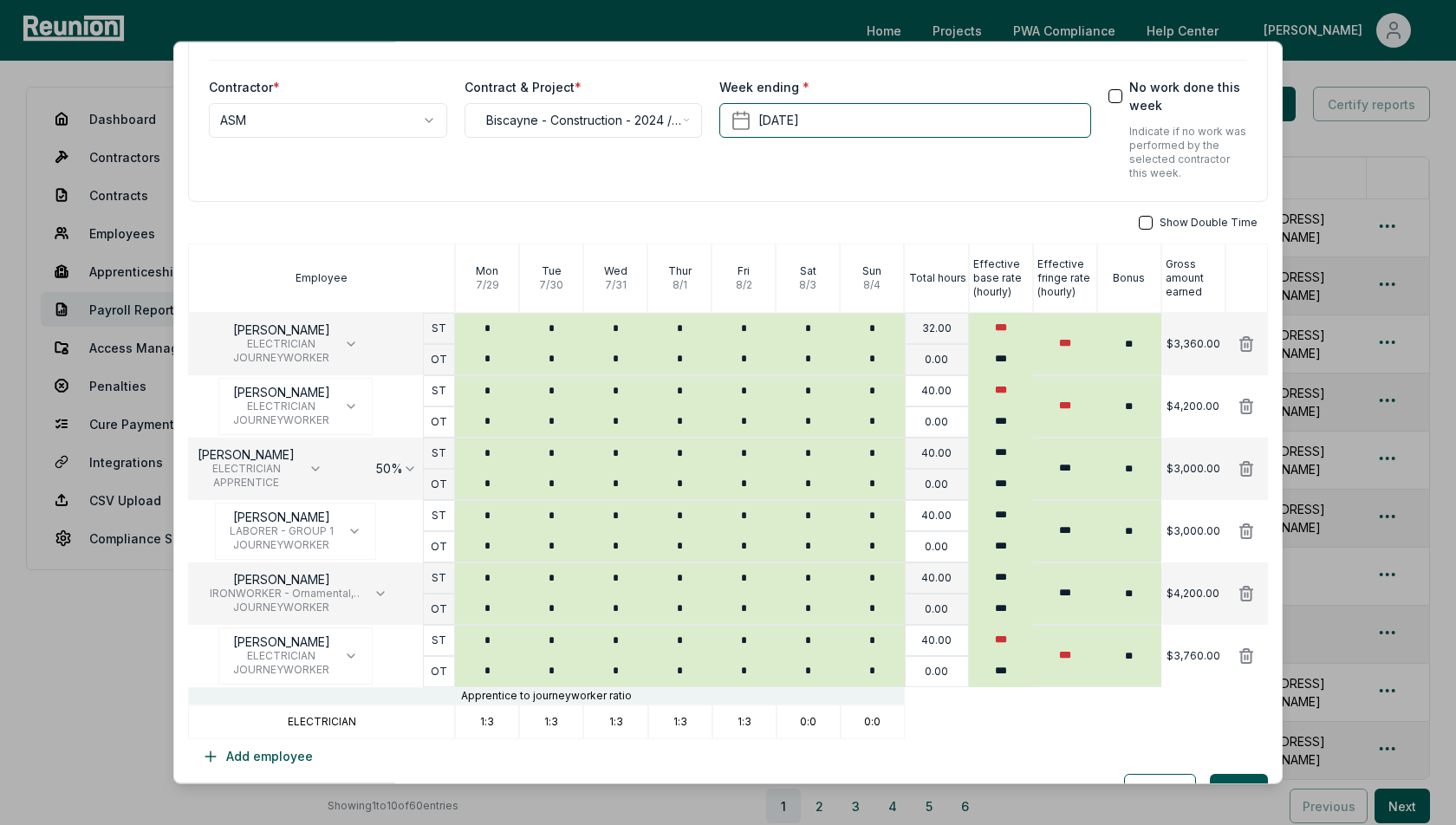
scroll to position [98, 0]
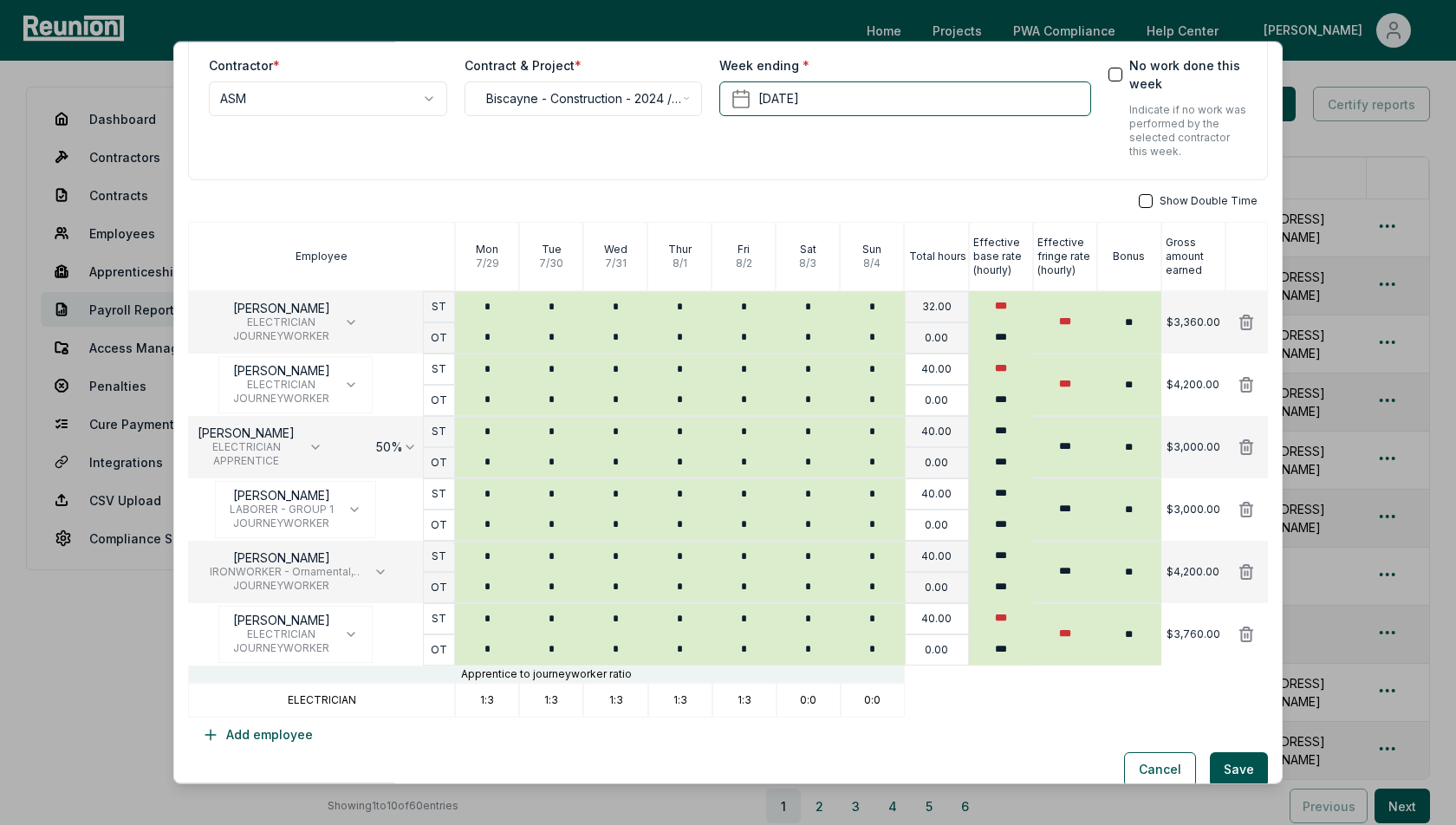
click at [1153, 202] on button "button" at bounding box center [1146, 200] width 13 height 13
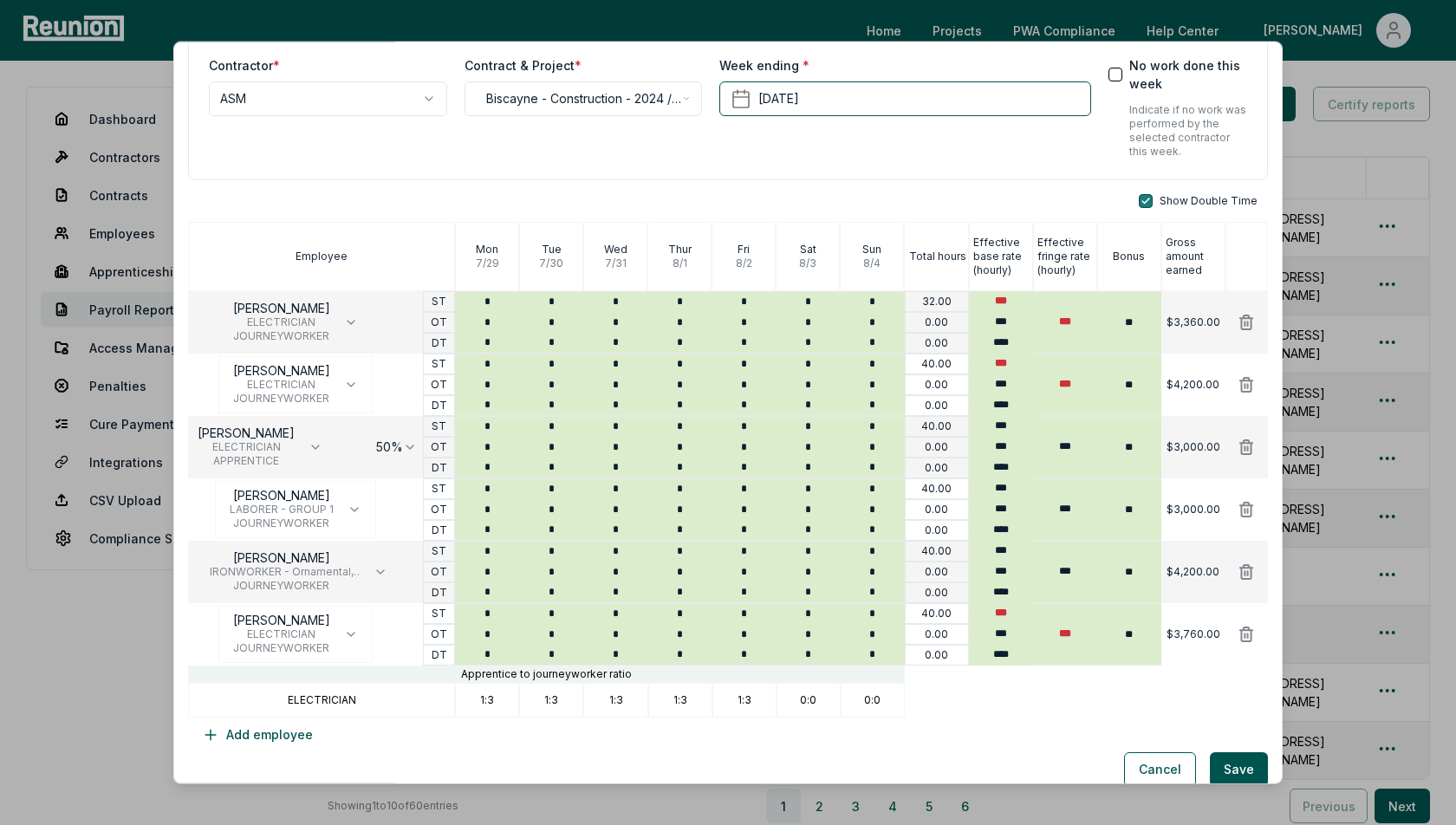
click at [1153, 202] on button "button" at bounding box center [1146, 200] width 13 height 13
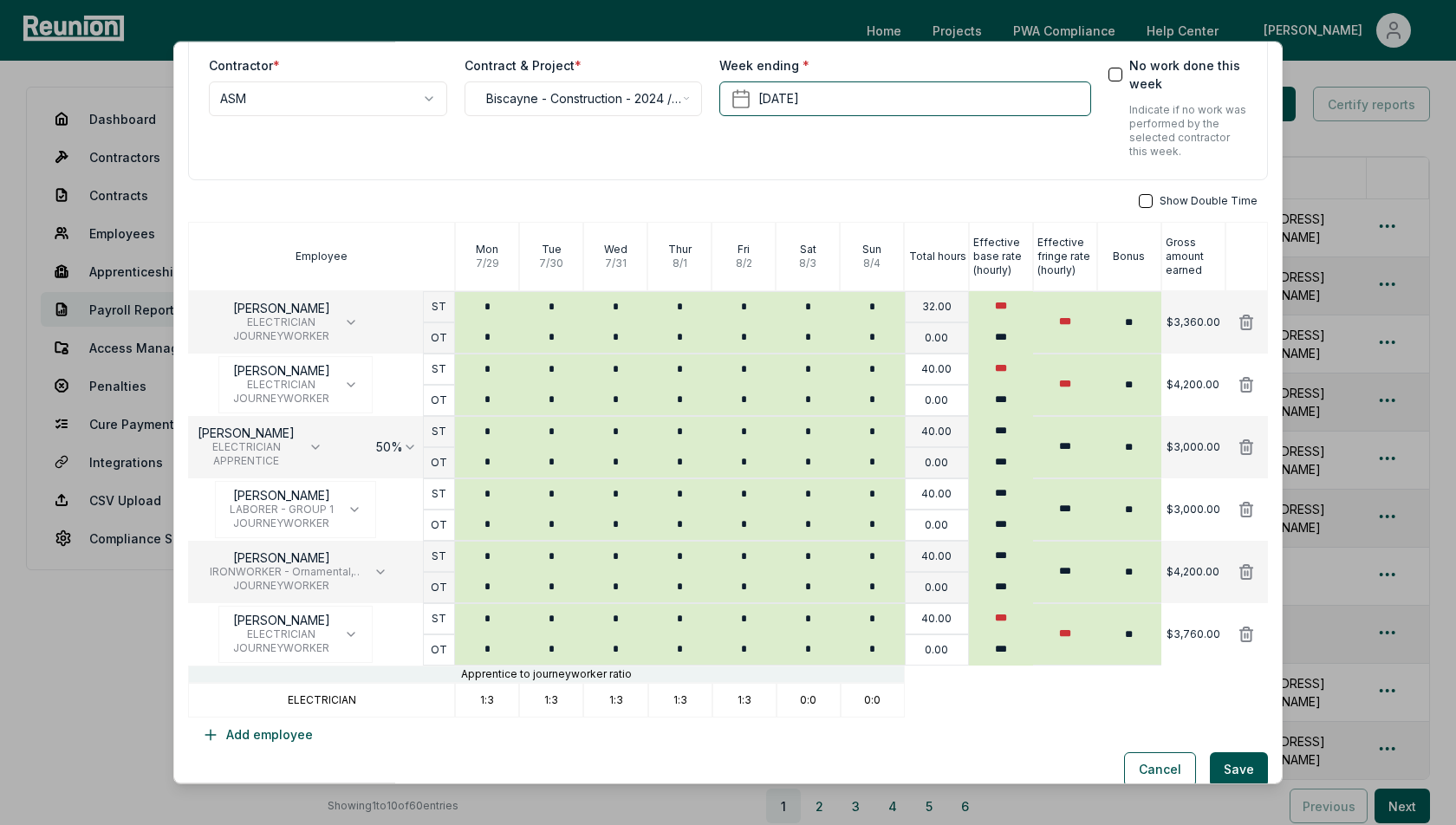
click at [319, 696] on p "ELECTRICIAN" at bounding box center [322, 699] width 68 height 13
click at [412, 739] on div "Show Double Time Employee [DATE] [DATE] [DATE] [DATE] [DATE] [DATE] [DATE] Tota…" at bounding box center [728, 472] width 1080 height 558
click at [310, 318] on span "ELECTRICIAN" at bounding box center [282, 321] width 97 height 13
click at [401, 166] on div "**********" at bounding box center [728, 69] width 1080 height 222
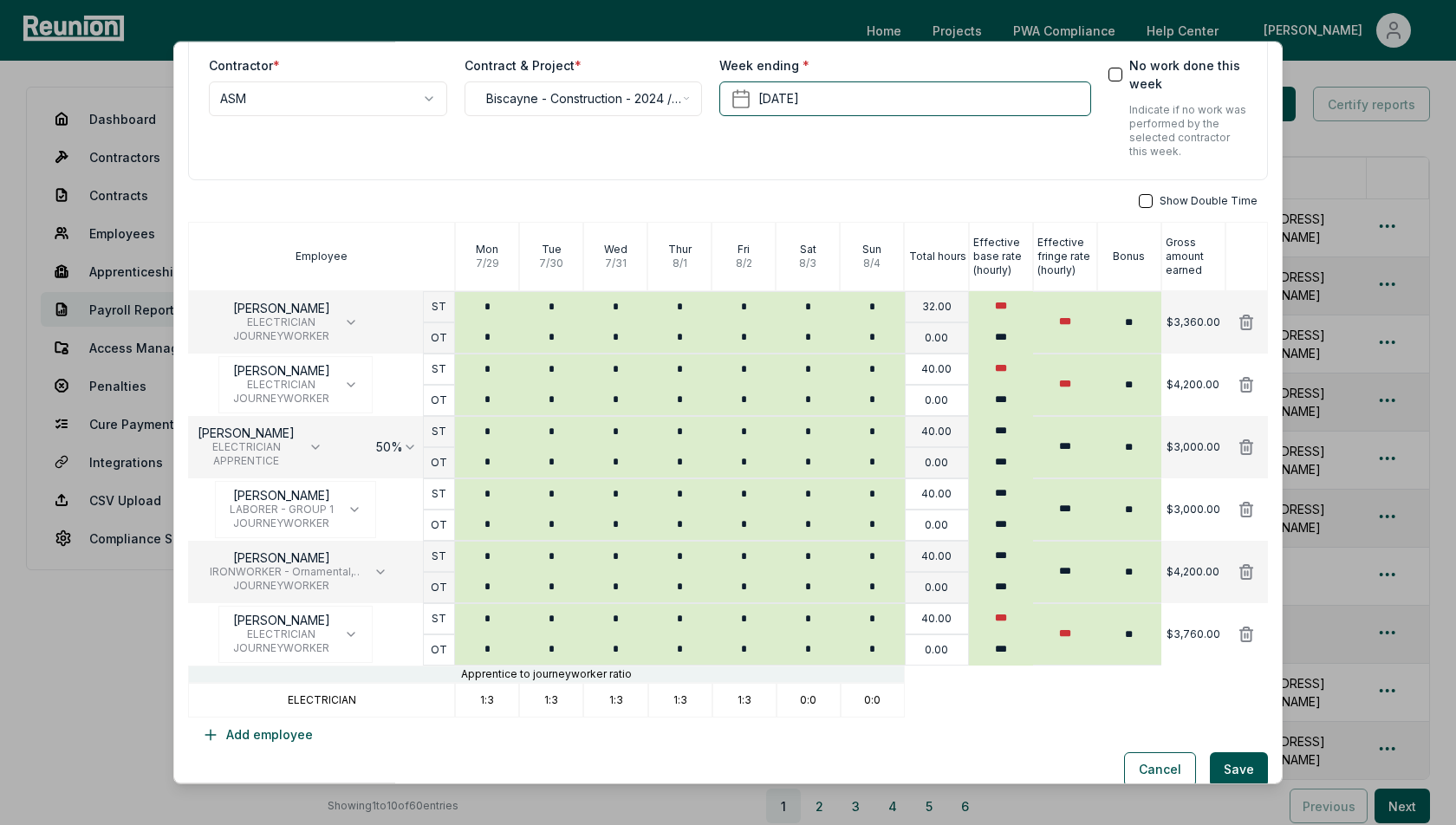
click at [394, 446] on body "Please visit us on your desktop We're working on making our marketplace mobile-…" at bounding box center [728, 498] width 1456 height 997
click at [337, 427] on body "Please visit us on your desktop We're working on making our marketplace mobile-…" at bounding box center [728, 498] width 1456 height 997
click at [537, 184] on div "**********" at bounding box center [728, 355] width 1080 height 794
click at [1056, 188] on div "**********" at bounding box center [728, 355] width 1080 height 794
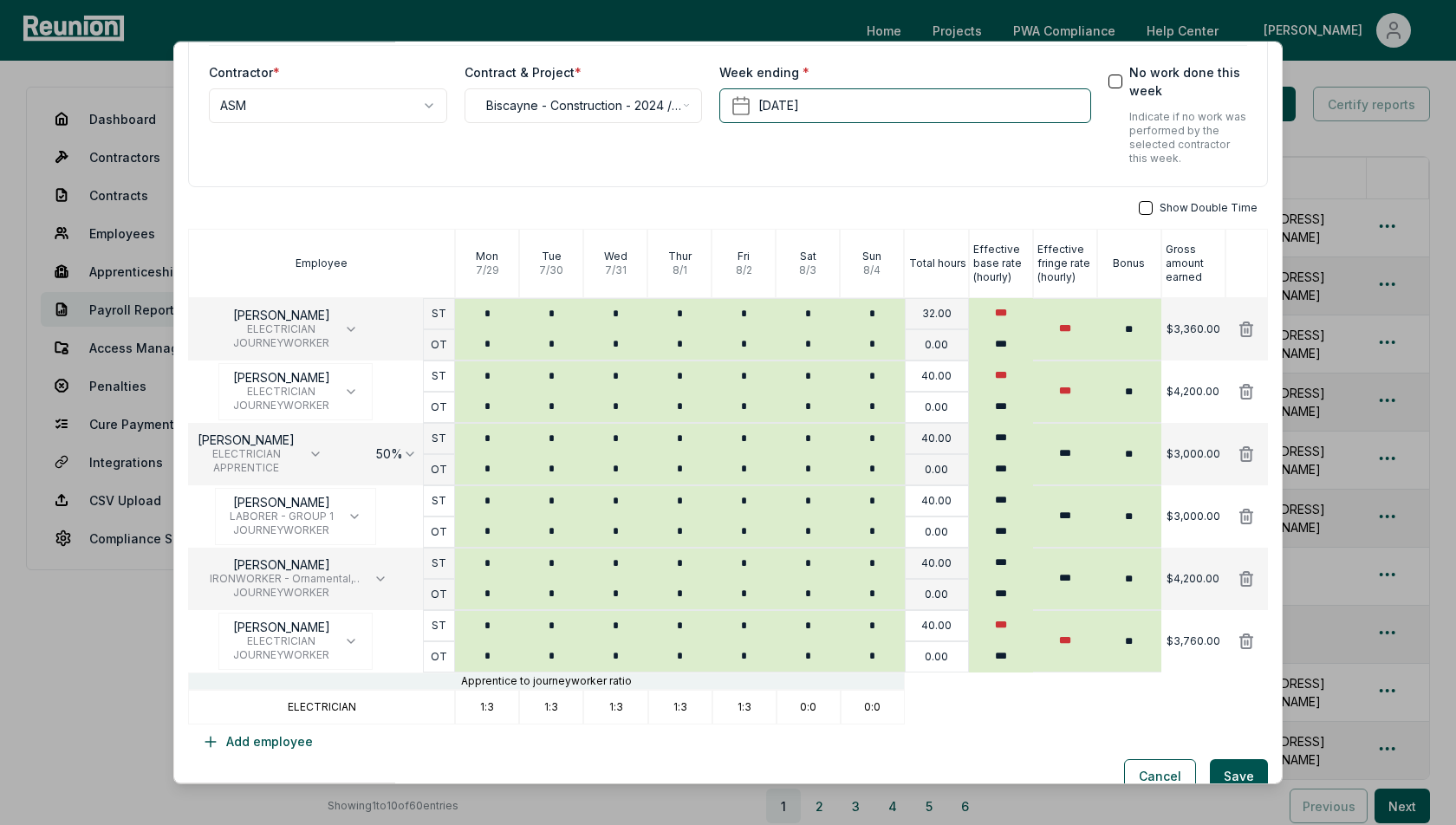
scroll to position [90, 0]
click at [1161, 760] on button "Cancel" at bounding box center [1160, 776] width 72 height 35
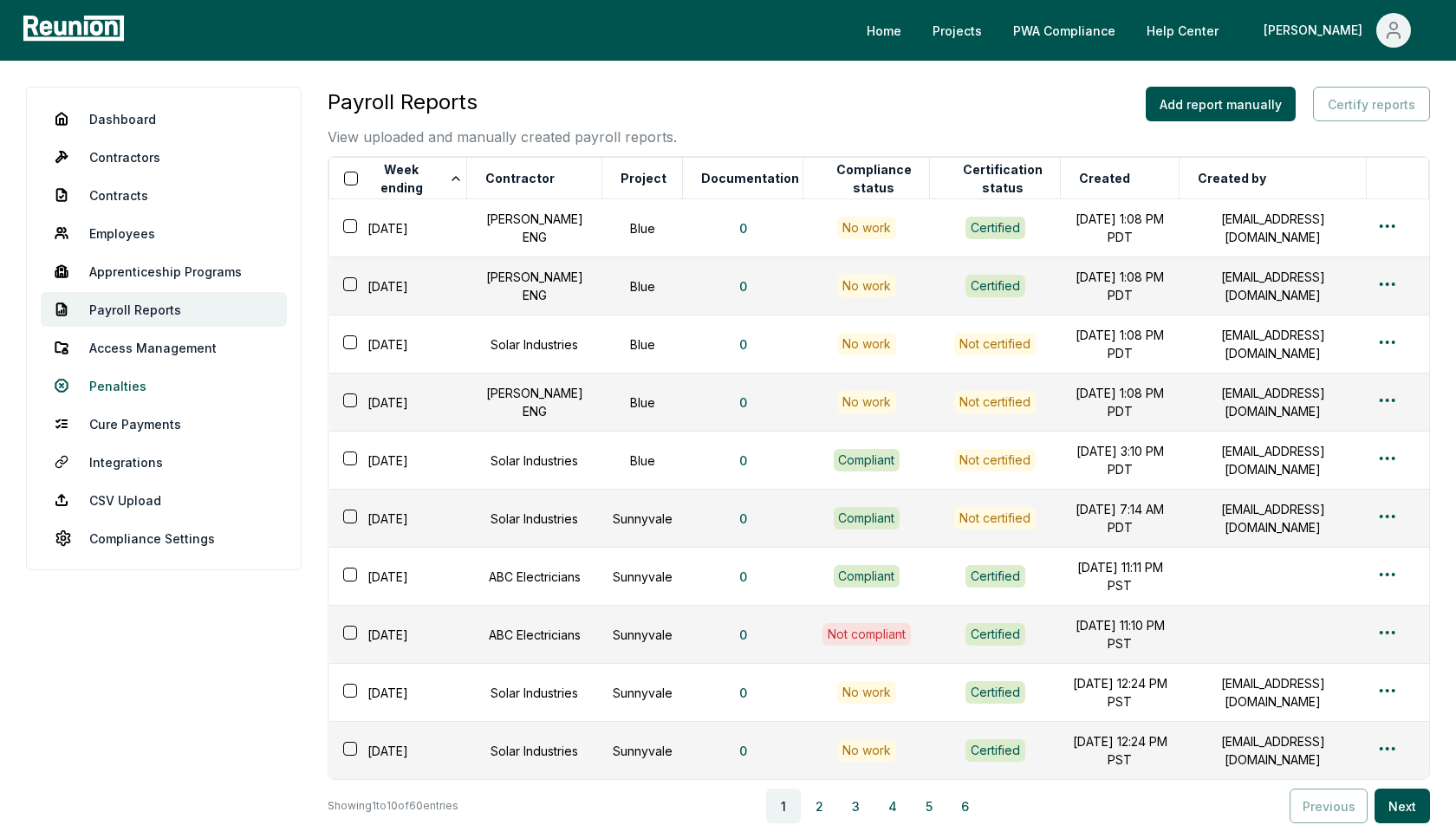
click at [117, 386] on link "Penalties" at bounding box center [164, 385] width 247 height 35
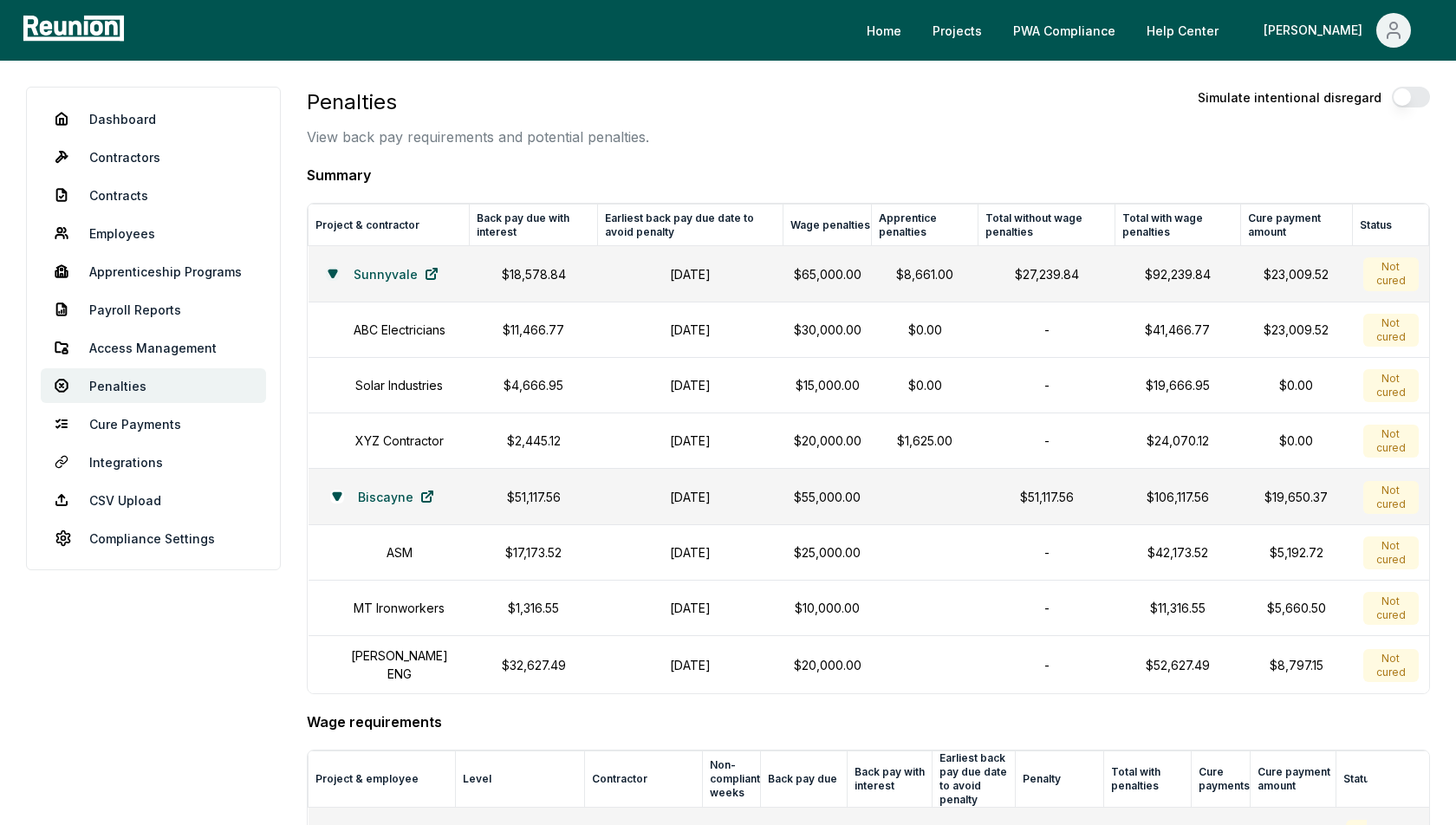
click at [337, 271] on icon at bounding box center [332, 274] width 8 height 7
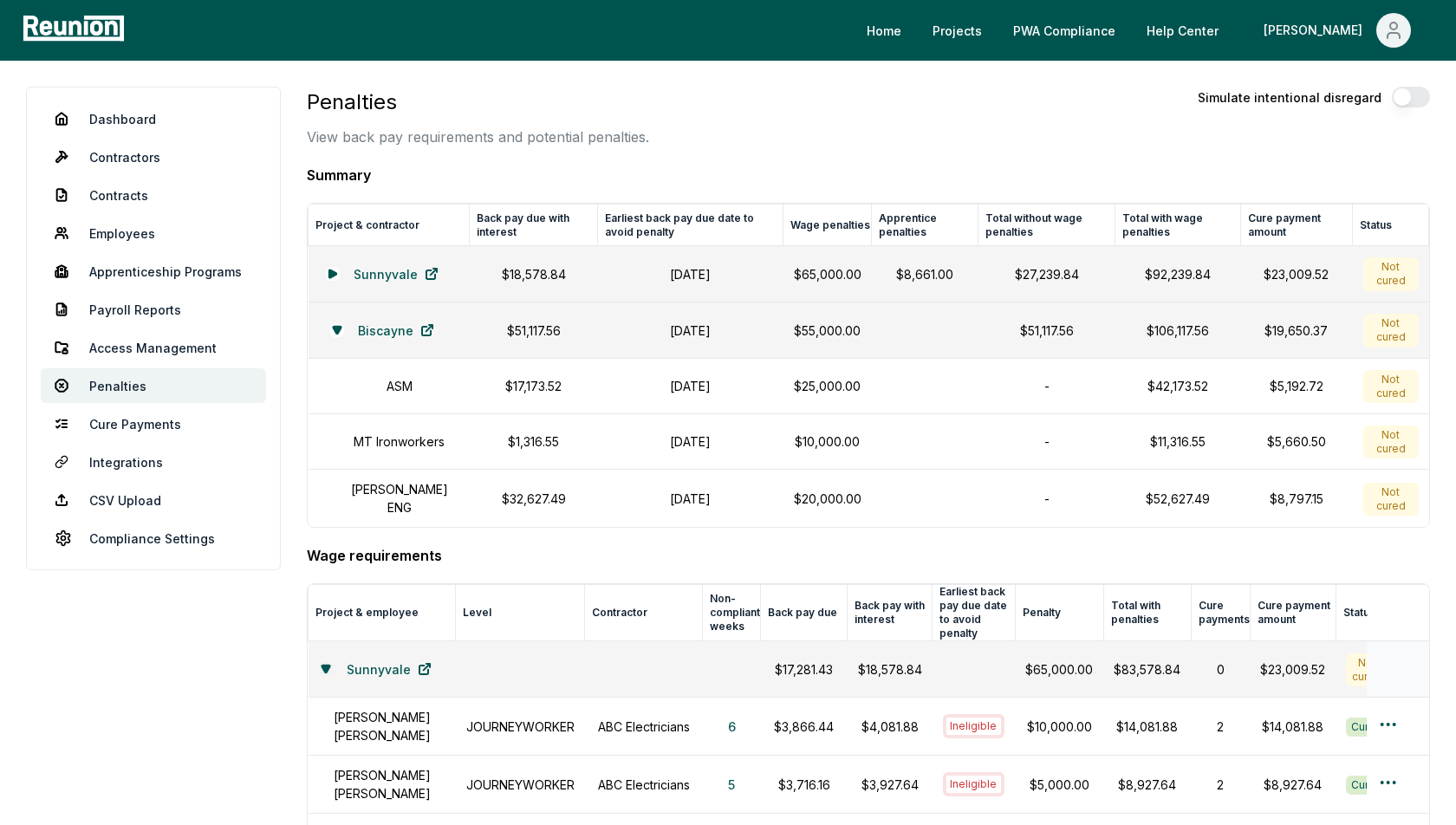
click at [331, 664] on icon at bounding box center [326, 669] width 11 height 11
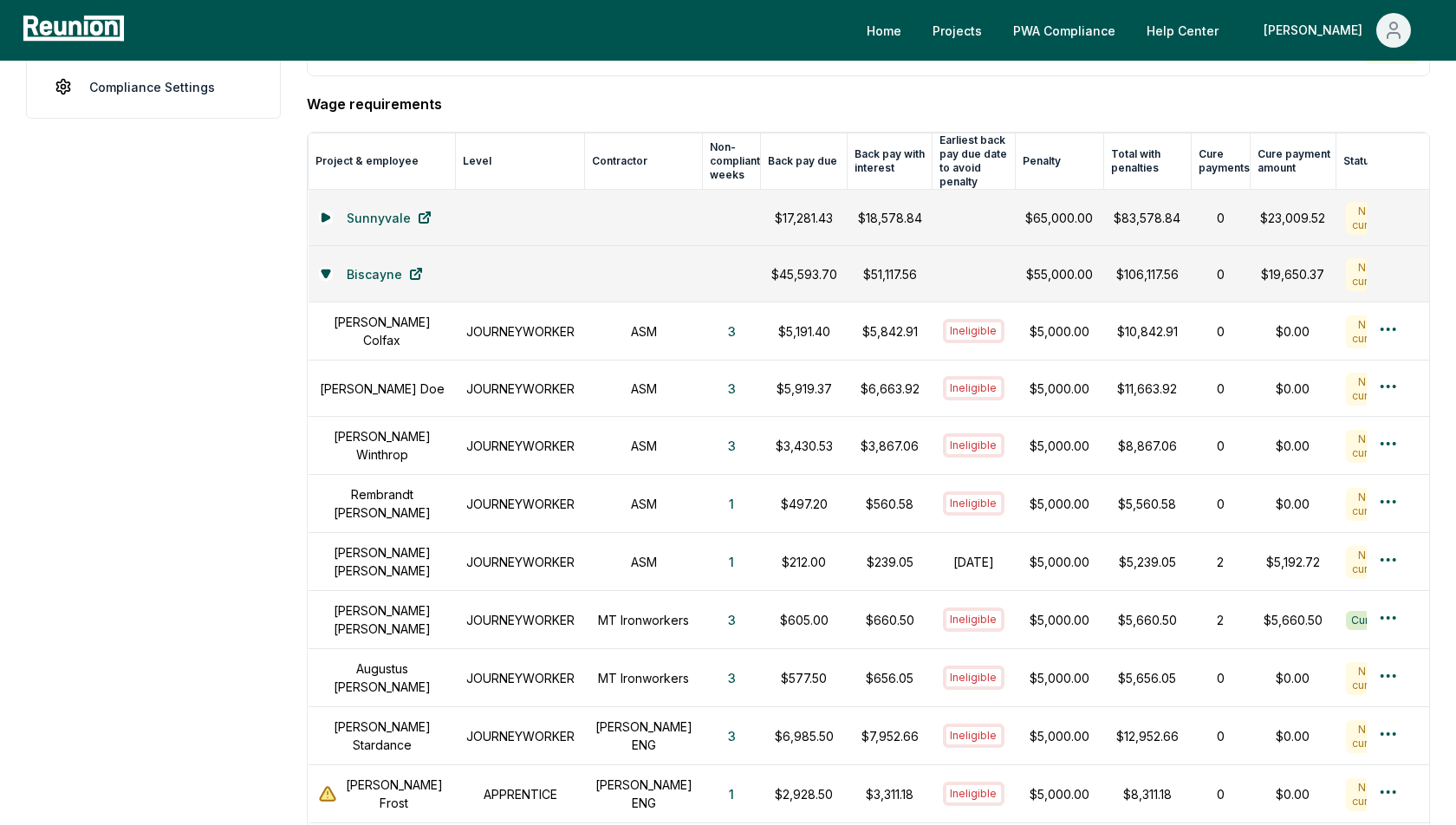
scroll to position [438, 0]
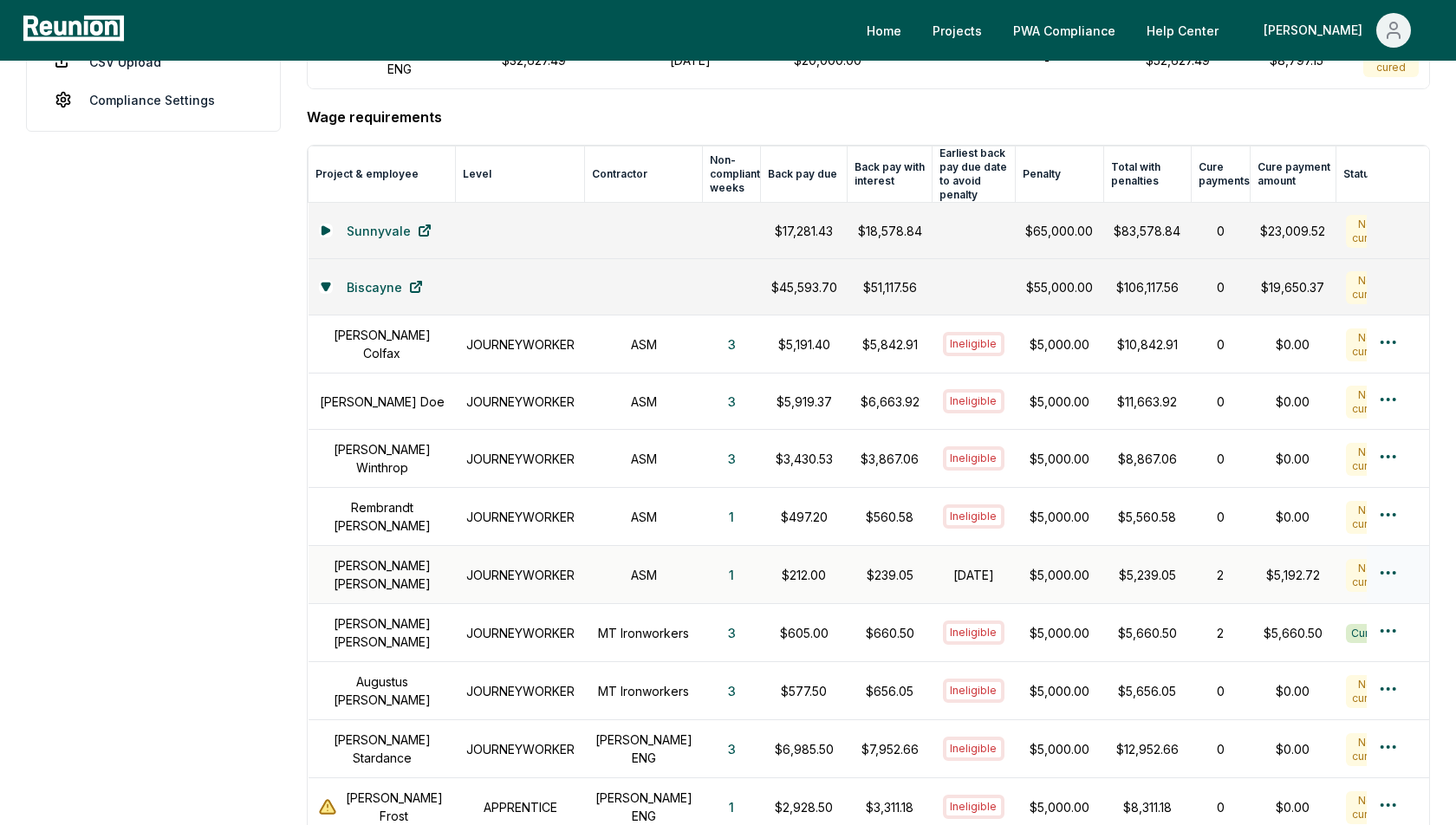
click at [379, 556] on h1 "Alice Smith" at bounding box center [382, 574] width 127 height 36
click at [715, 557] on button "1" at bounding box center [732, 574] width 33 height 35
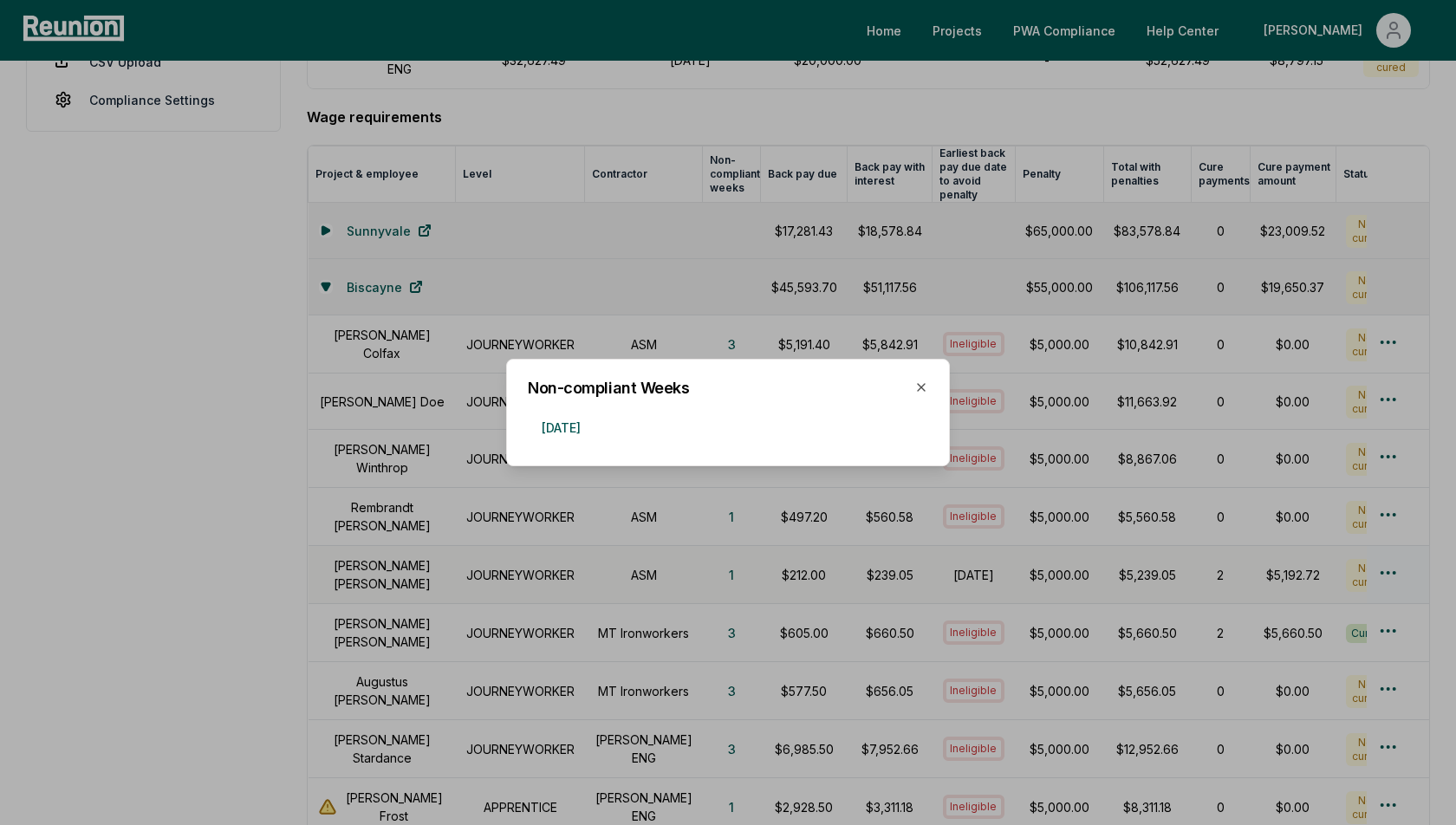
click at [661, 538] on div at bounding box center [728, 412] width 1456 height 825
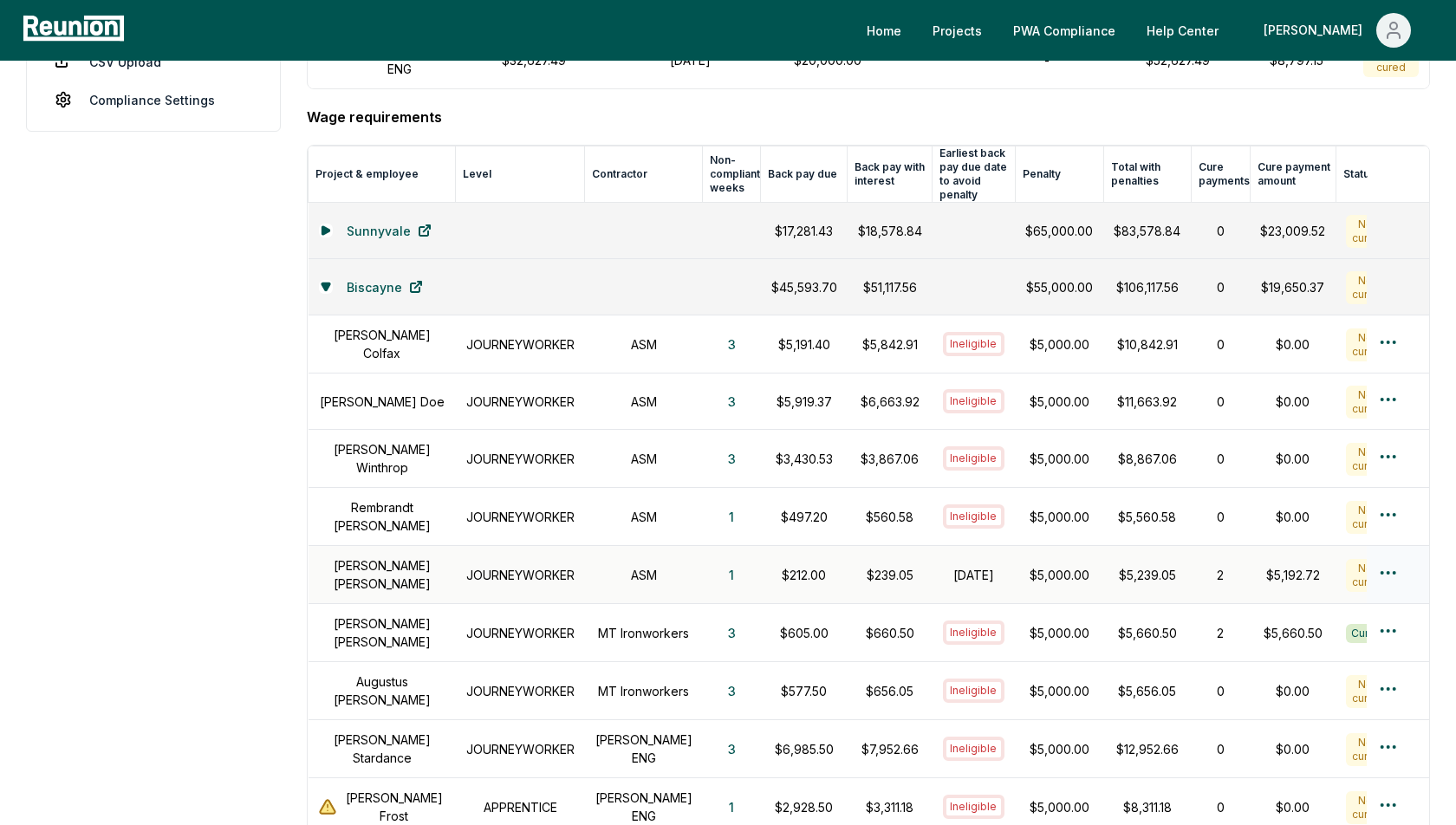
click at [789, 566] on p "$212.00" at bounding box center [804, 575] width 66 height 18
click at [959, 566] on h1 "October 31, 2024" at bounding box center [974, 575] width 62 height 18
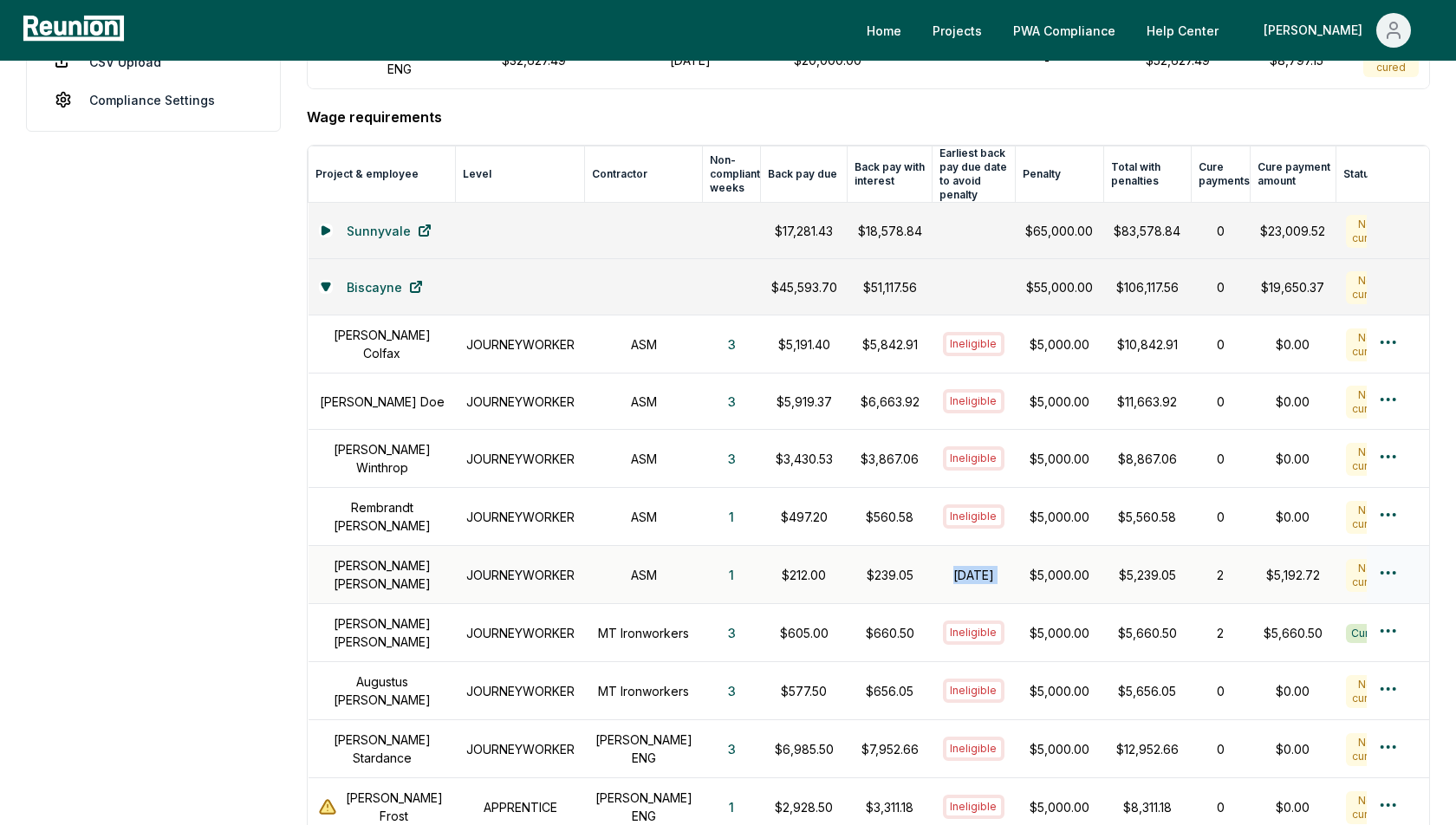
click at [959, 566] on h1 "October 31, 2024" at bounding box center [974, 575] width 62 height 18
click at [1031, 566] on p "$5,000.00" at bounding box center [1058, 575] width 67 height 18
click at [949, 566] on h1 "October 31, 2024" at bounding box center [974, 575] width 62 height 18
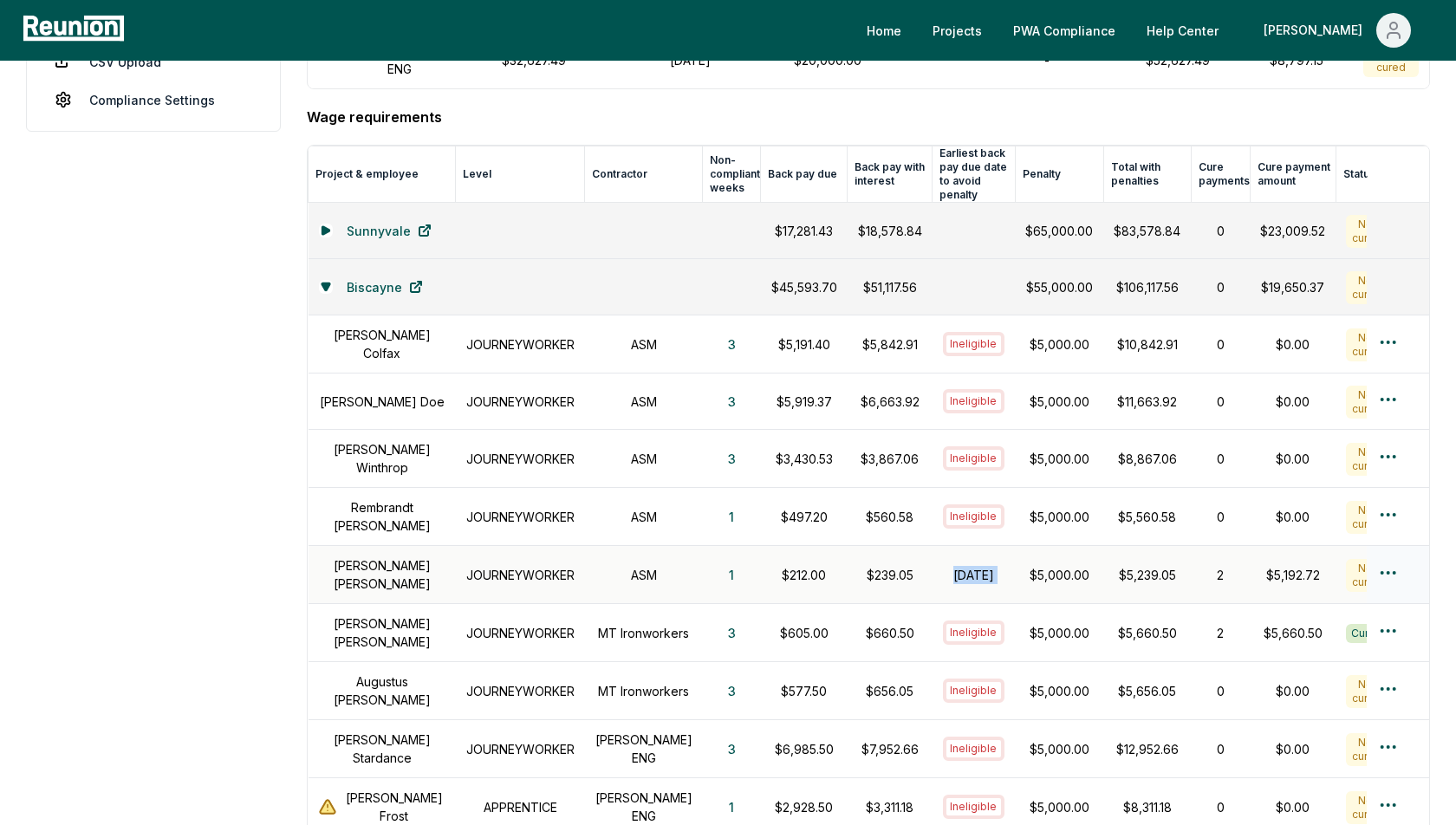
click at [949, 566] on h1 "October 31, 2024" at bounding box center [974, 575] width 62 height 18
click at [1049, 566] on p "$5,000.00" at bounding box center [1058, 575] width 67 height 18
click at [953, 566] on h1 "October 31, 2024" at bounding box center [974, 575] width 62 height 18
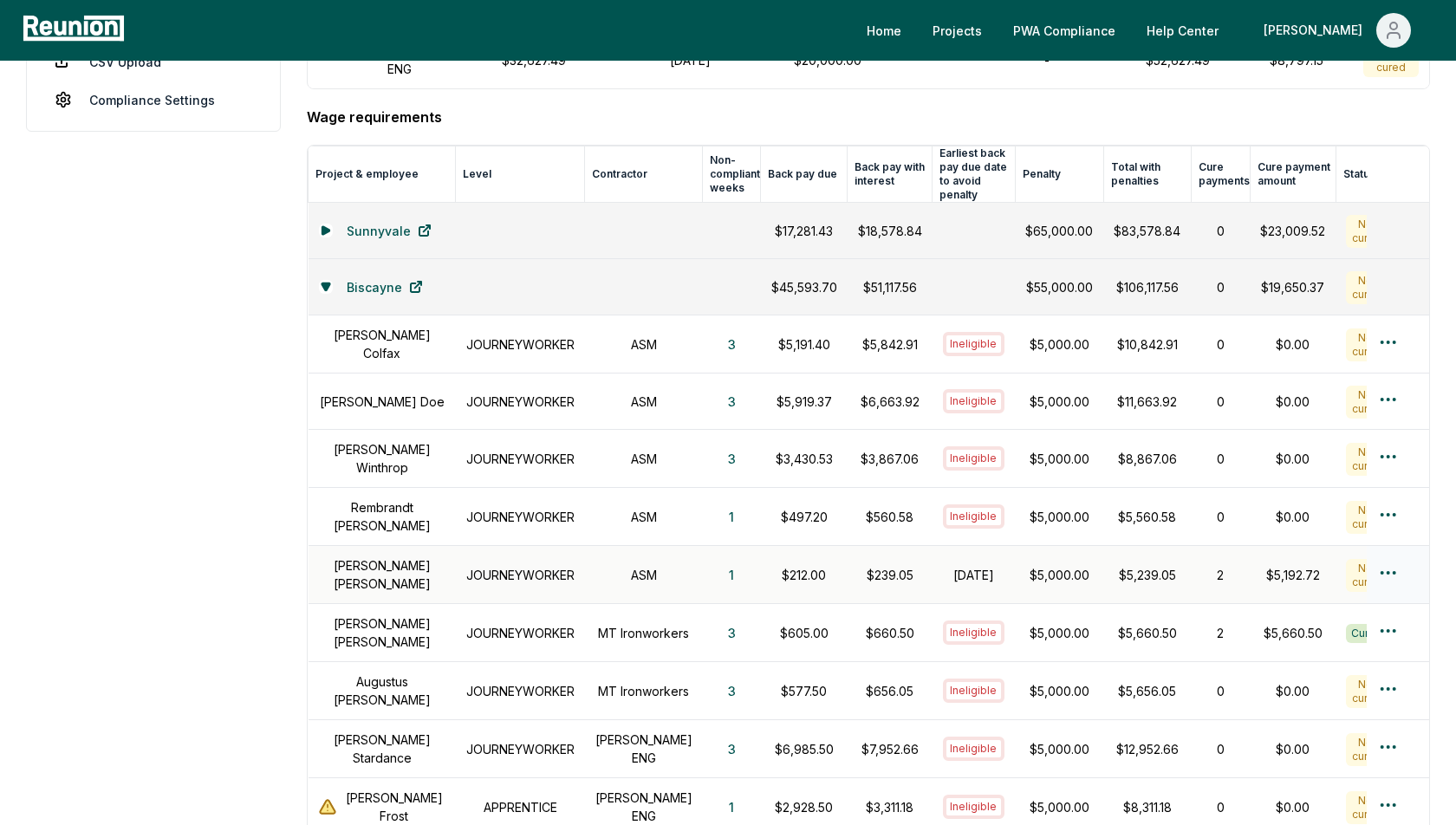
click at [953, 566] on h1 "October 31, 2024" at bounding box center [974, 575] width 62 height 18
click at [1025, 566] on p "$5,000.00" at bounding box center [1058, 575] width 67 height 18
click at [1386, 551] on html "Please visit us on your desktop We're working on making our marketplace mobile-…" at bounding box center [728, 495] width 1456 height 1866
click at [1334, 629] on div "Create wage cure payment" at bounding box center [1359, 631] width 165 height 47
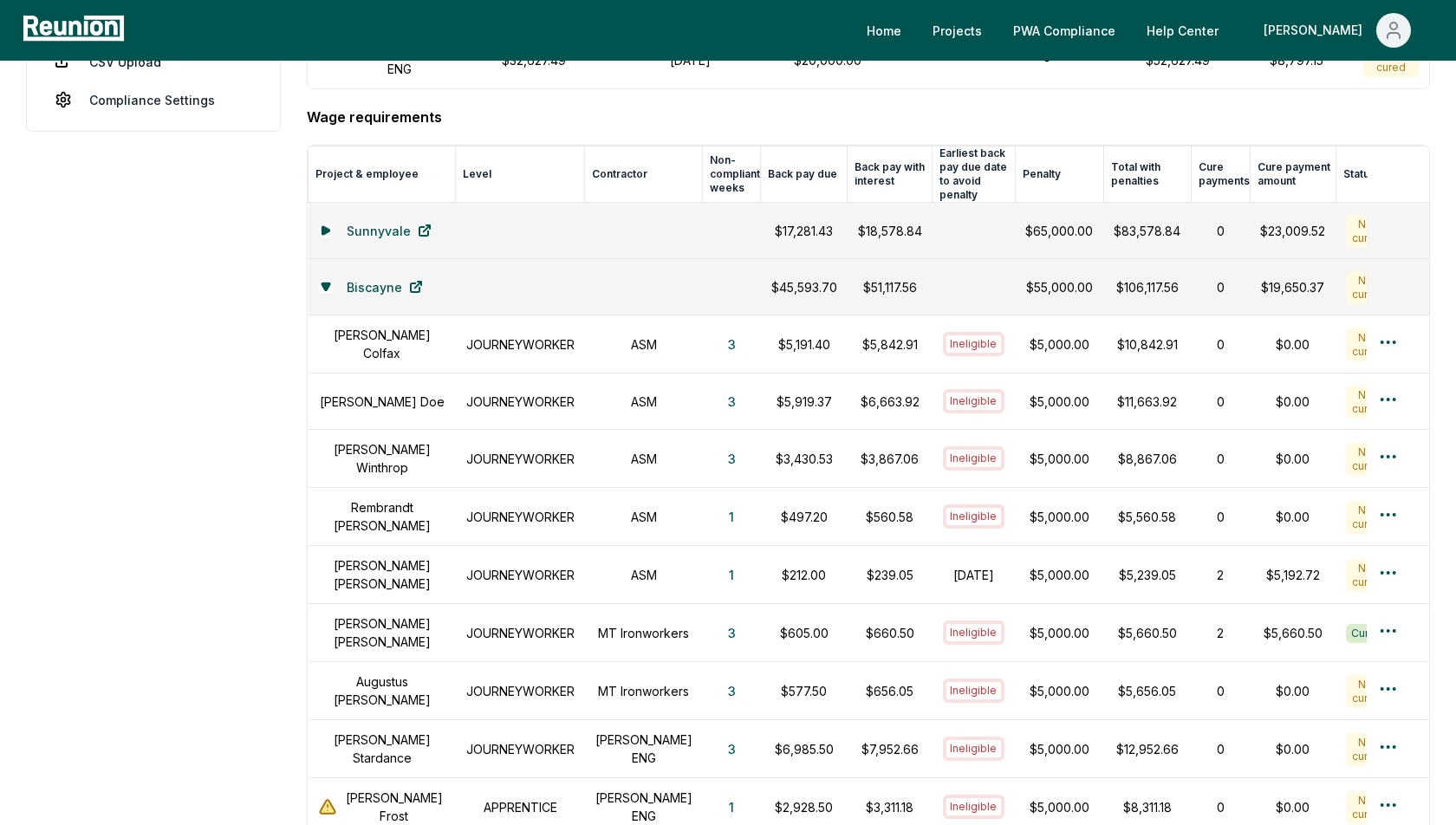
click at [275, 471] on aside "Dashboard Contractors Contracts Employees Apprenticeship Programs Payroll Repor…" at bounding box center [153, 525] width 255 height 1753
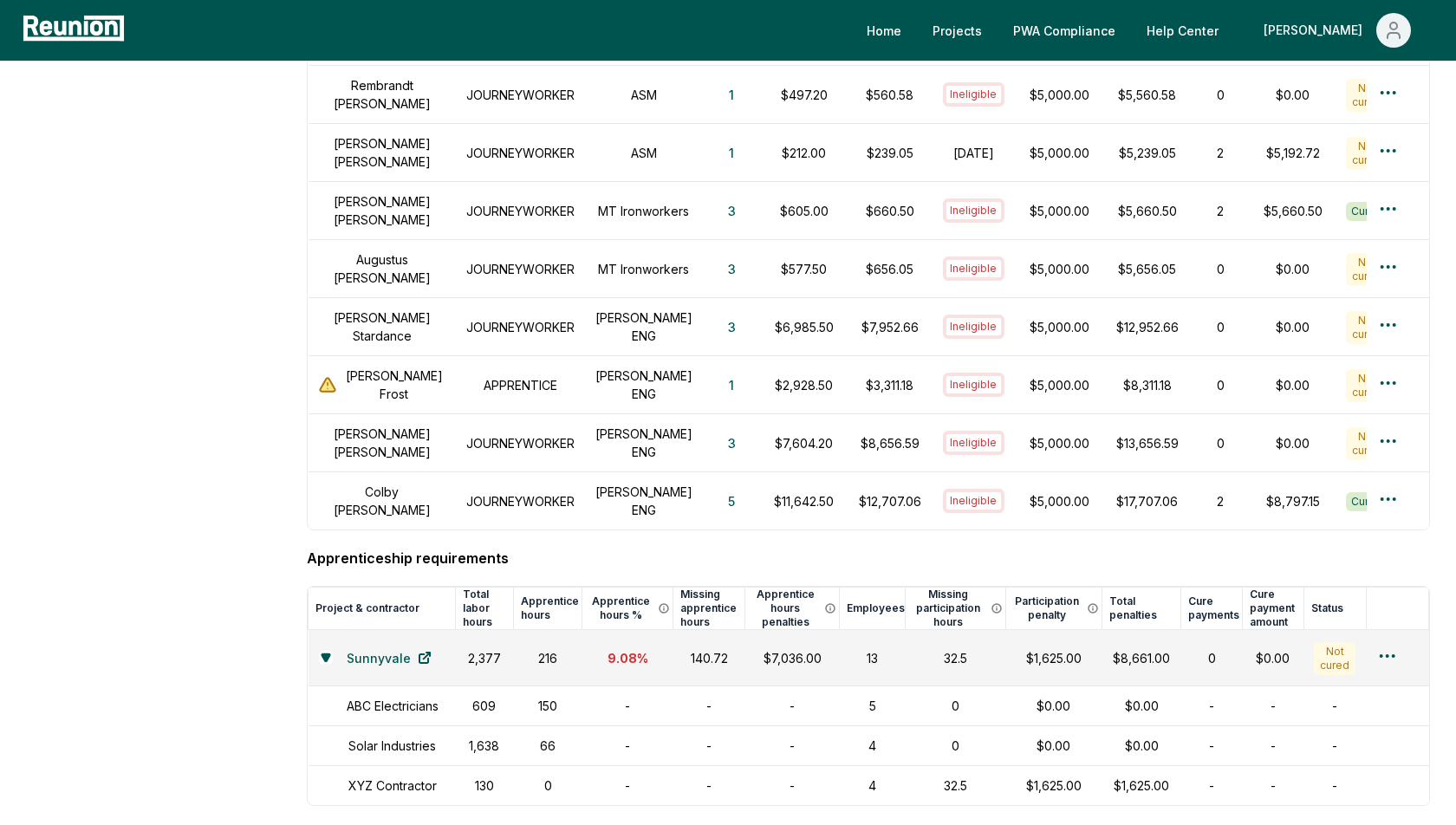
scroll to position [1009, 0]
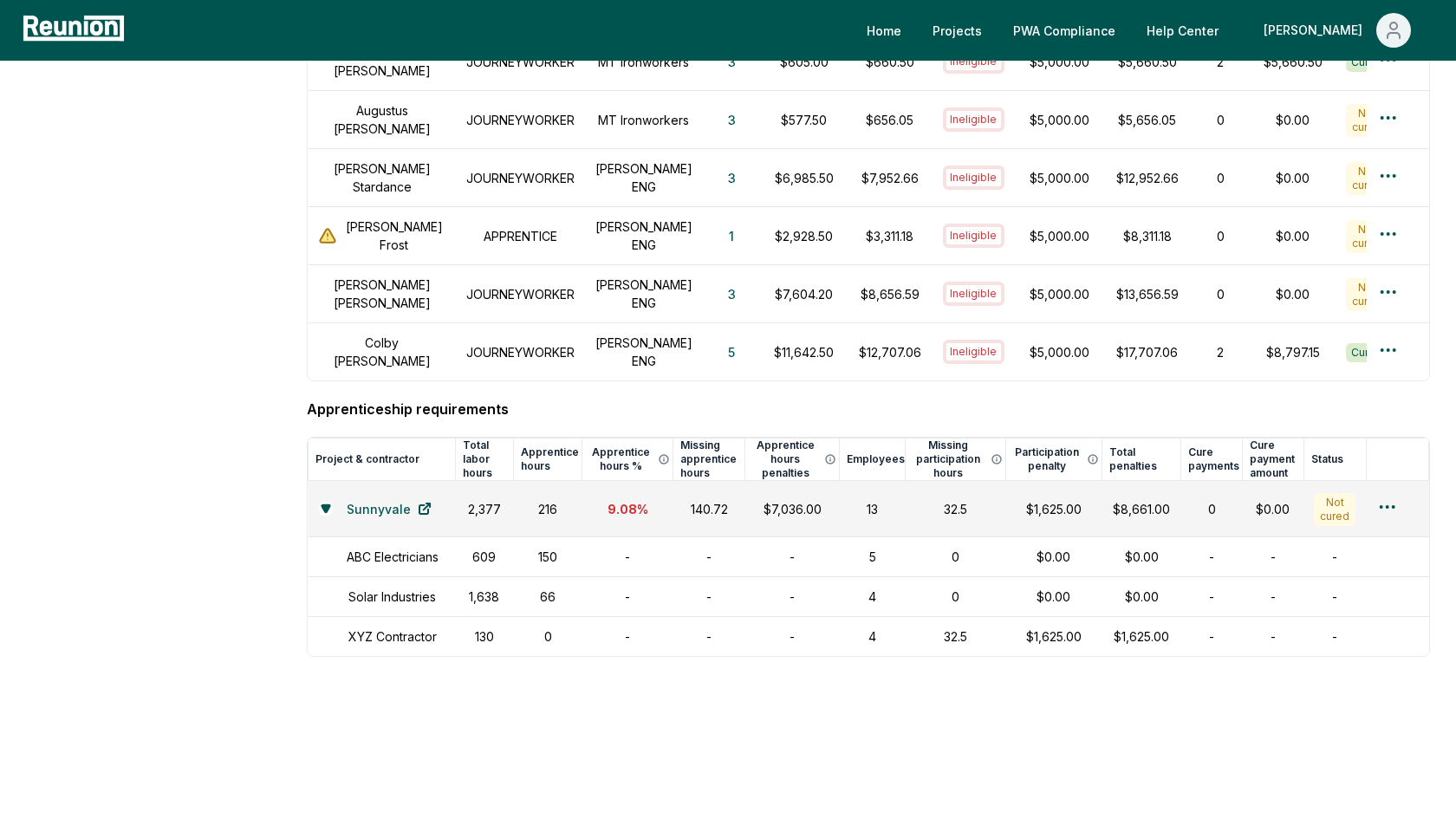
click at [398, 399] on h4 "Apprenticeship requirements" at bounding box center [868, 408] width 1123 height 21
drag, startPoint x: 653, startPoint y: 478, endPoint x: 607, endPoint y: 477, distance: 46.0
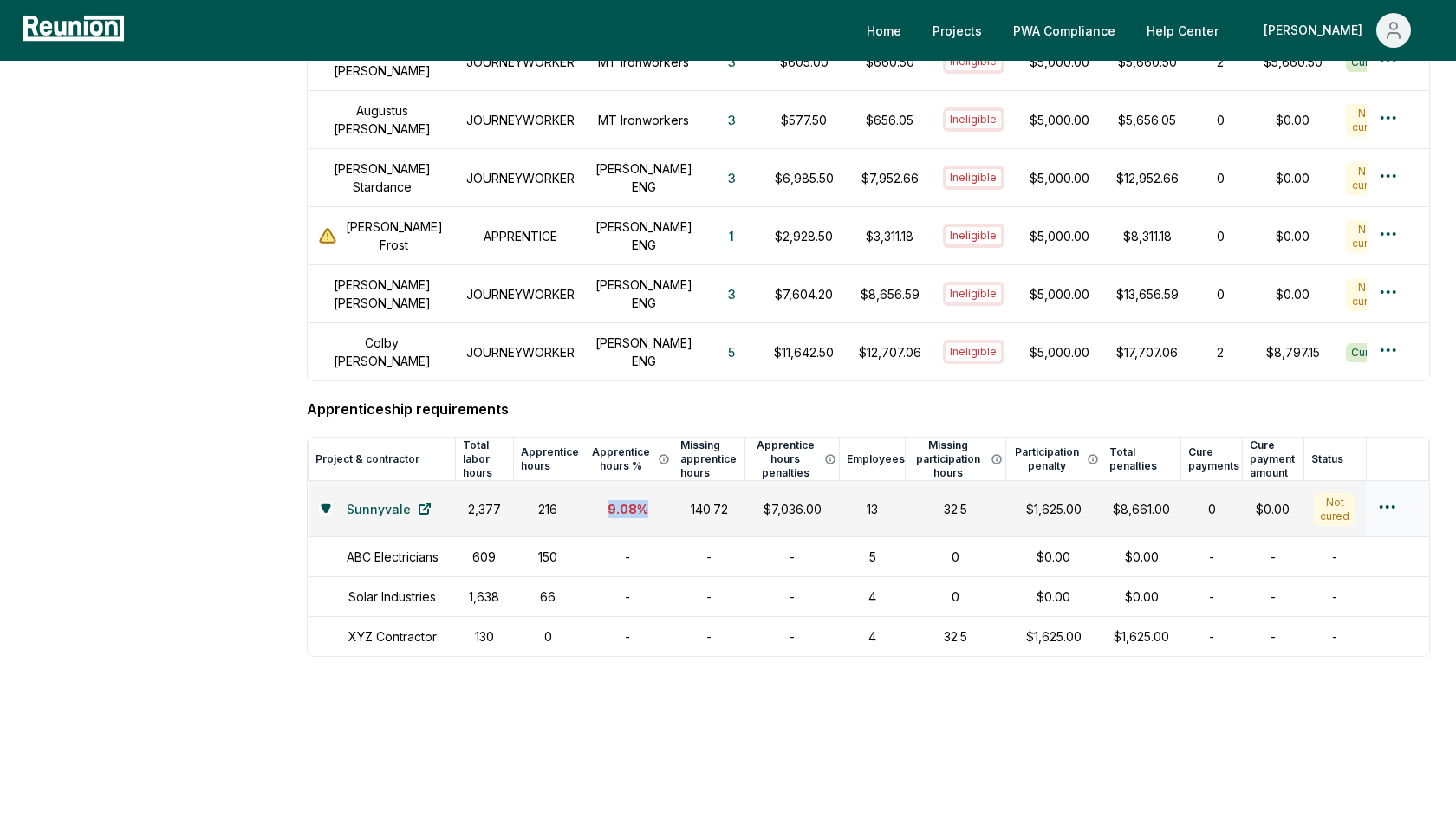
click at [607, 500] on div "9.08 %" at bounding box center [628, 509] width 70 height 18
click at [625, 500] on div "9.08 %" at bounding box center [628, 509] width 70 height 18
click at [719, 500] on div "140.72" at bounding box center [709, 509] width 50 height 18
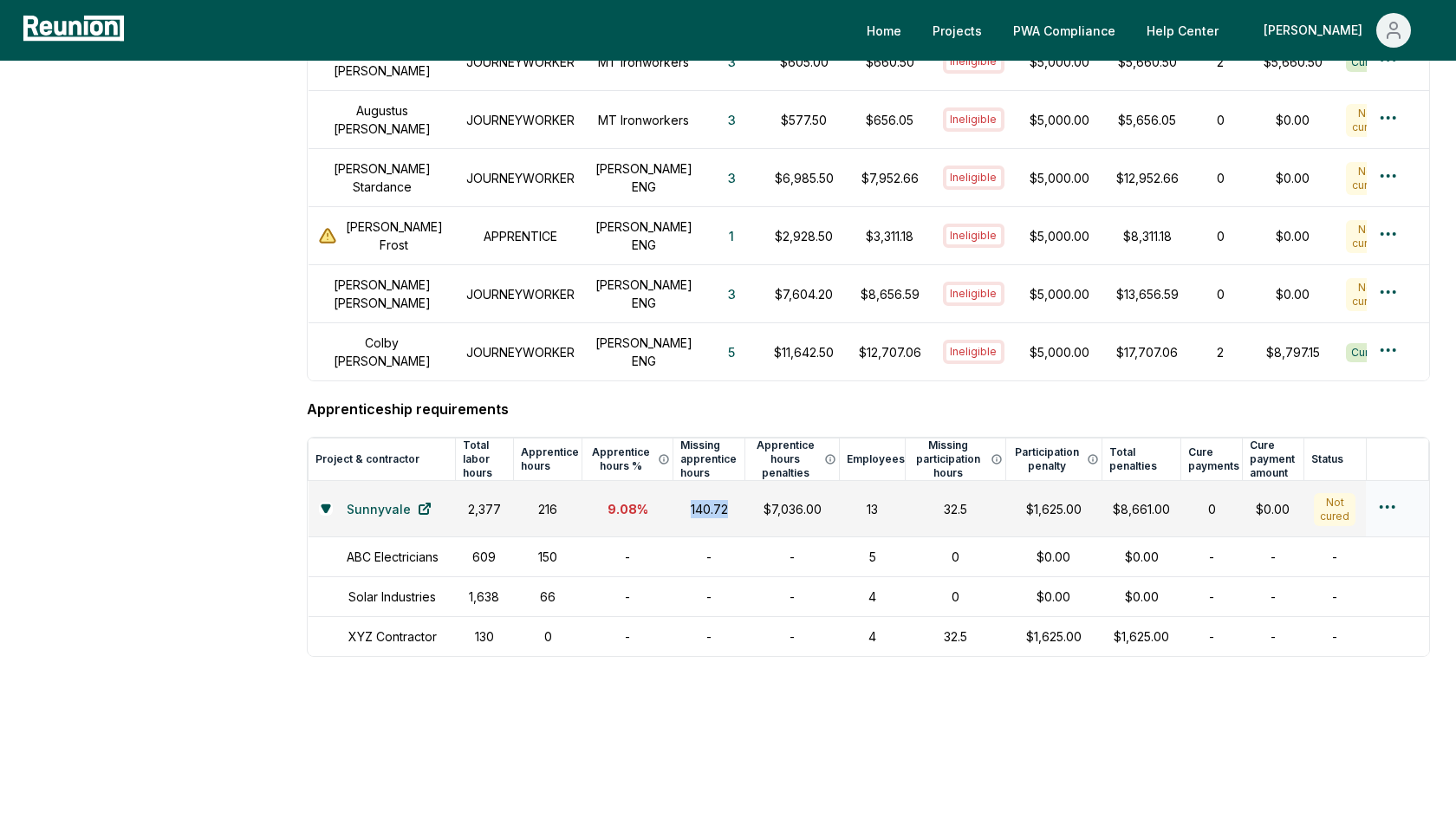
click at [719, 500] on div "140.72" at bounding box center [709, 509] width 50 height 18
click at [800, 500] on div "$7,036.00" at bounding box center [792, 509] width 74 height 18
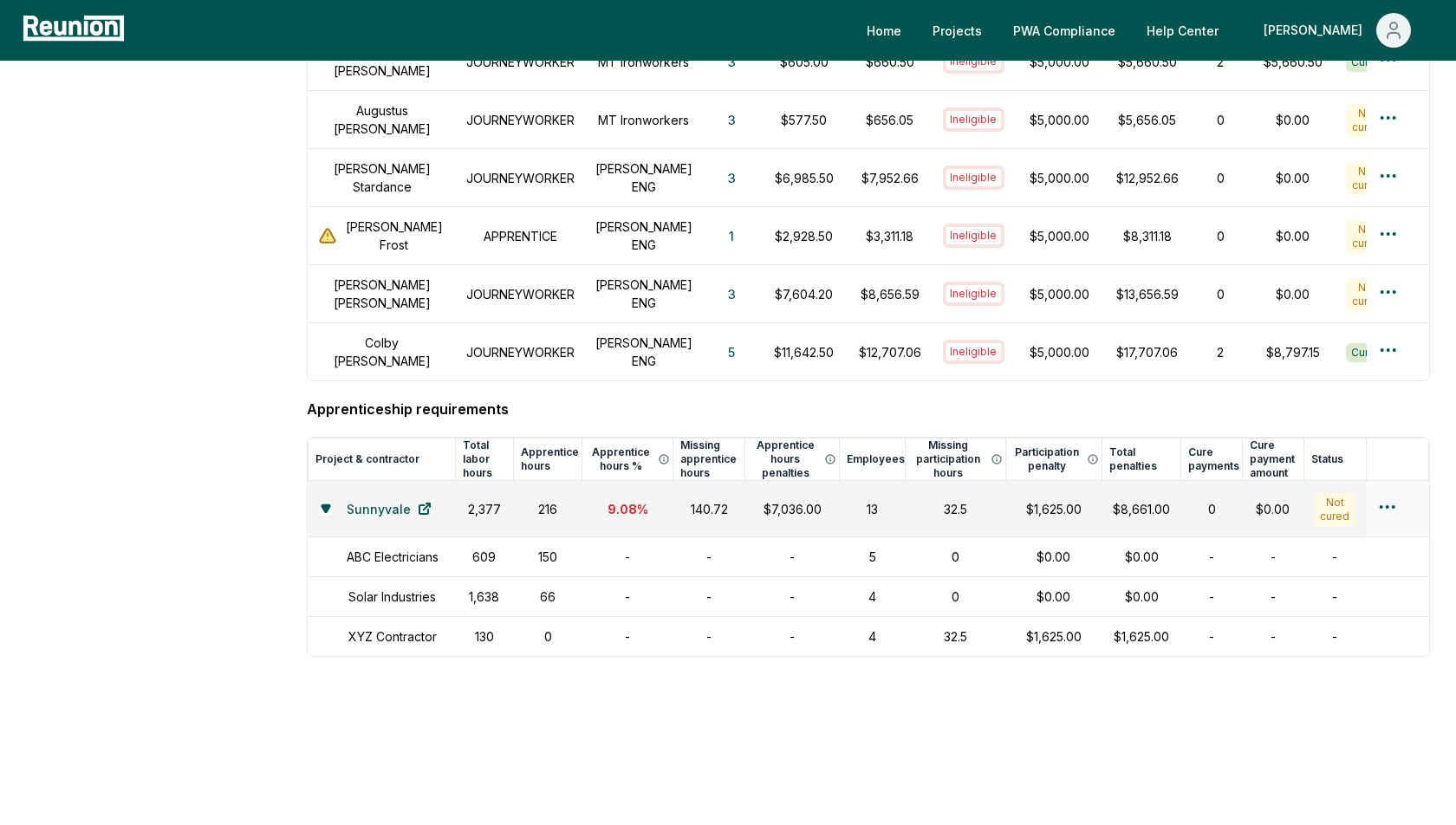
click at [954, 500] on div "32.5" at bounding box center [956, 509] width 79 height 18
click at [1064, 500] on div "$1,625.00" at bounding box center [1054, 509] width 76 height 18
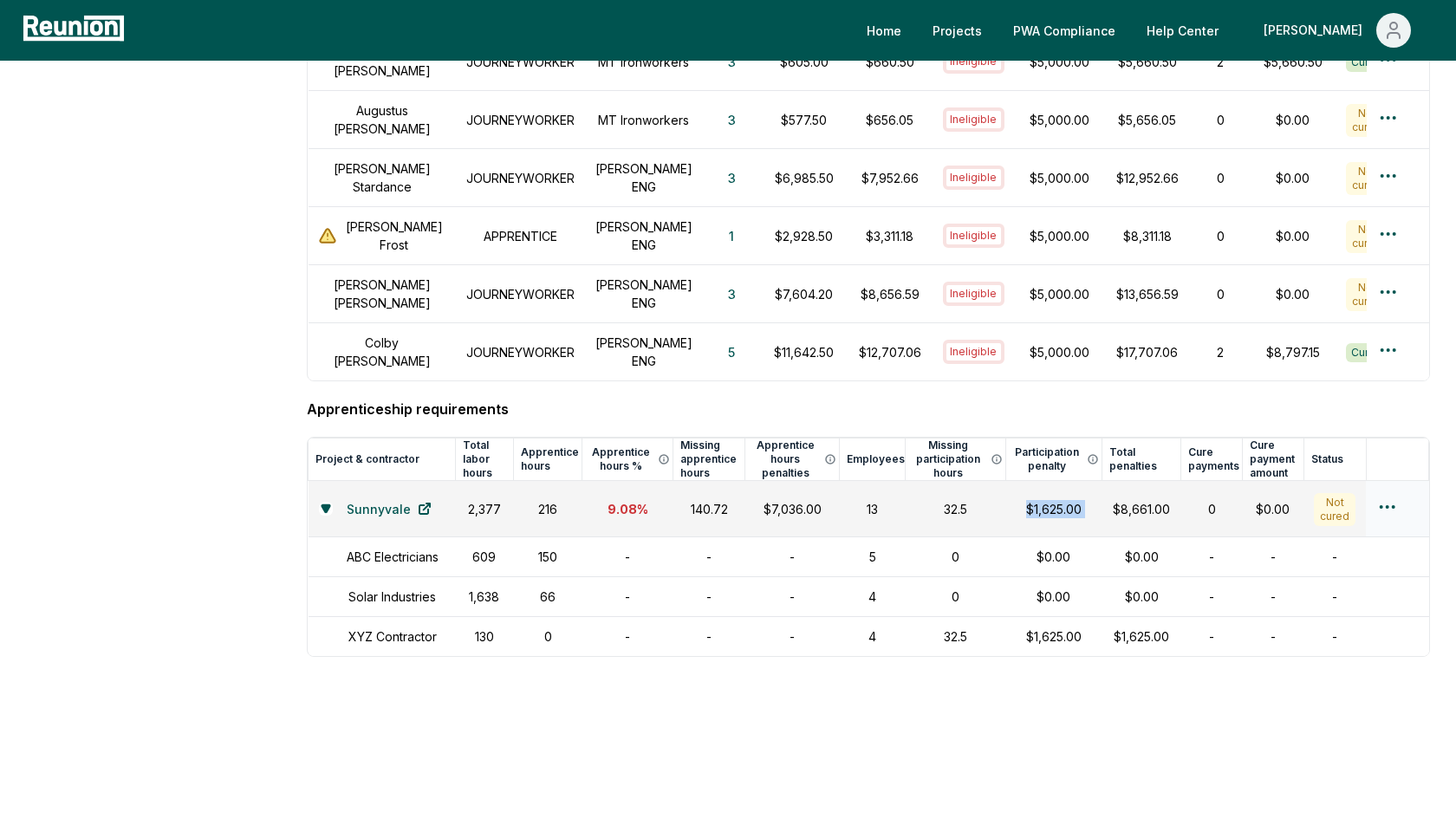
click at [1064, 500] on div "$1,625.00" at bounding box center [1054, 509] width 76 height 18
click at [1177, 482] on td "$8,661.00" at bounding box center [1142, 509] width 79 height 57
click at [1164, 500] on div "$8,661.00" at bounding box center [1142, 509] width 58 height 18
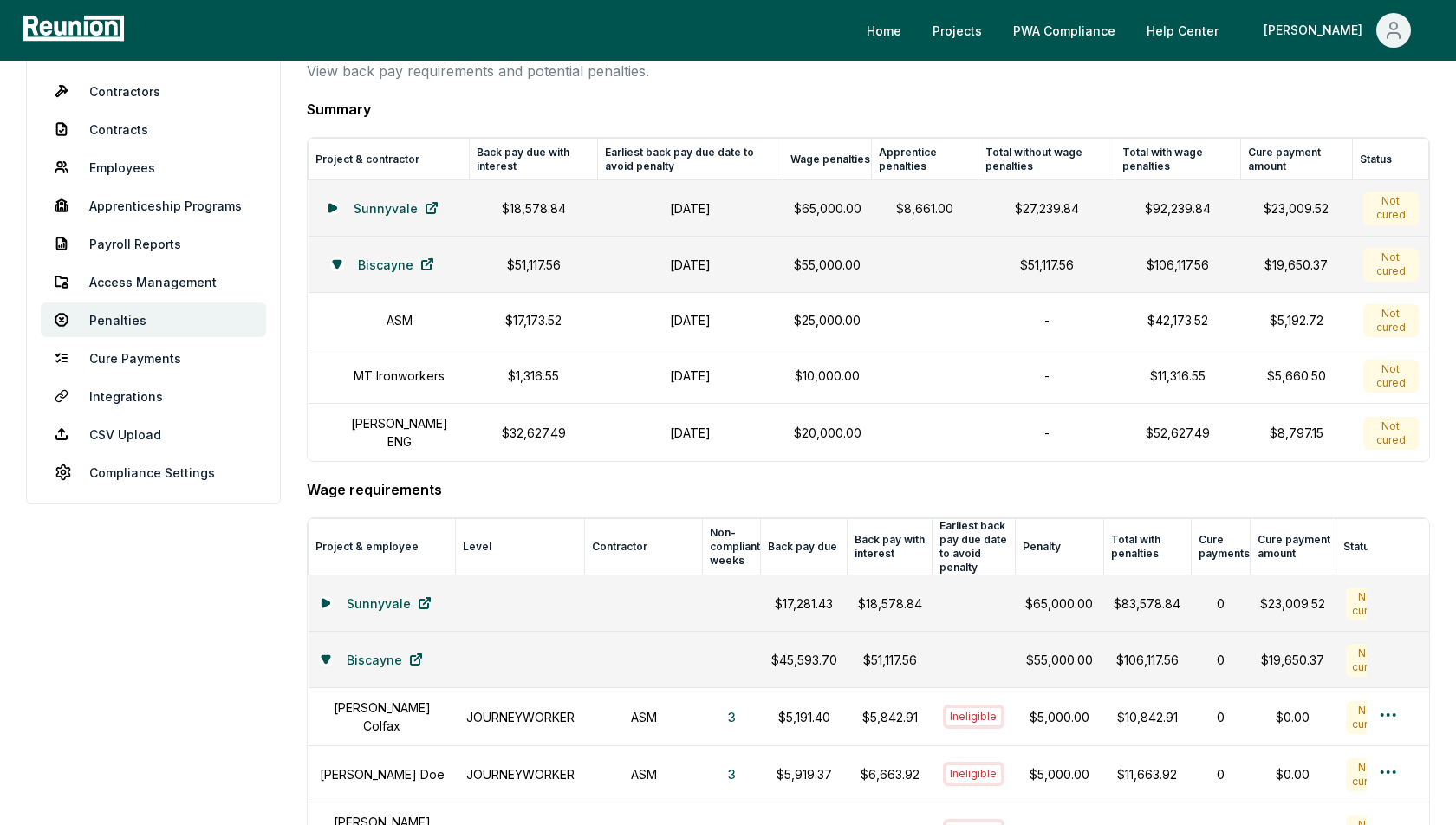
scroll to position [0, 0]
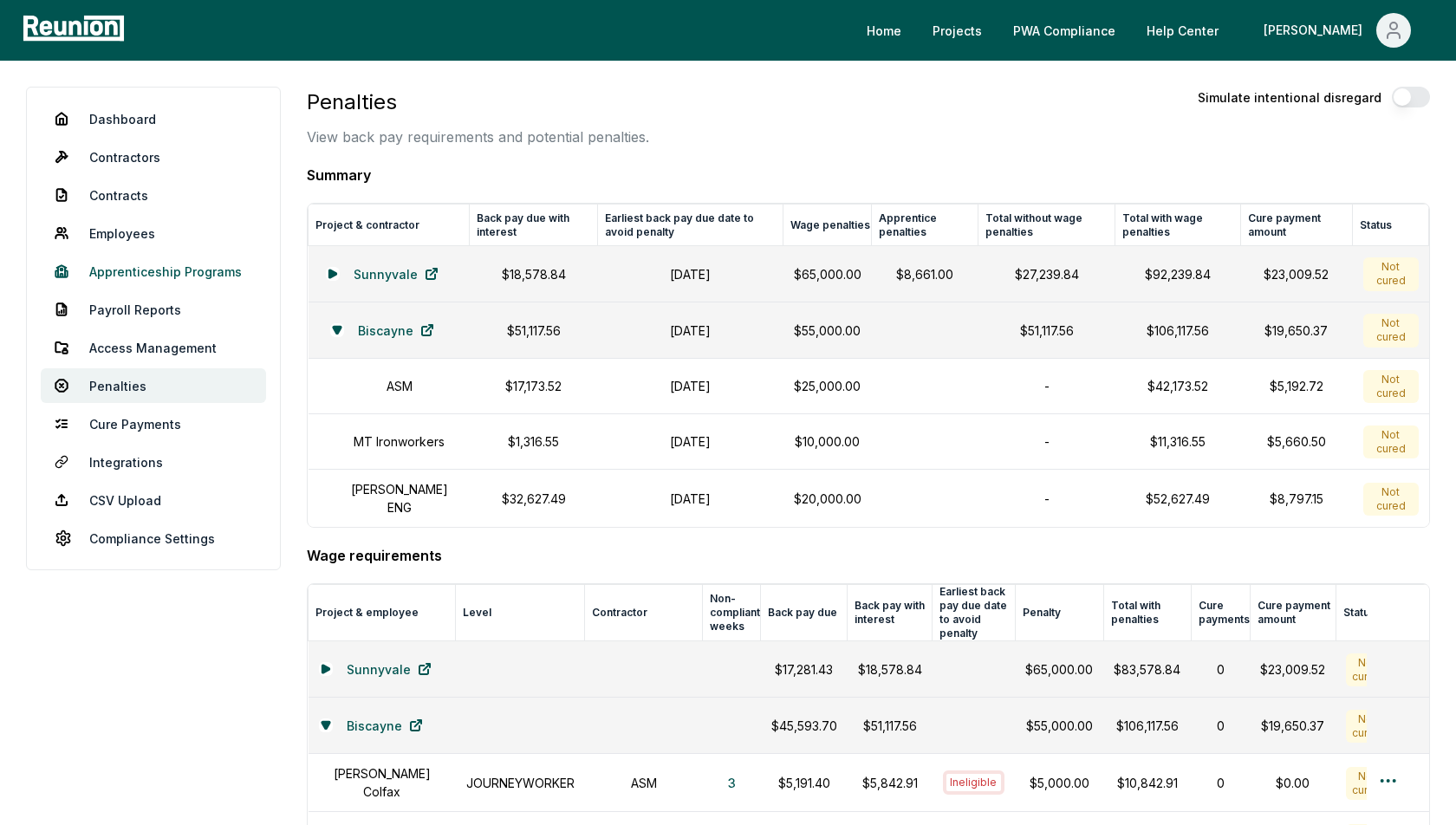
click at [180, 269] on link "Apprenticeship Programs" at bounding box center [153, 271] width 225 height 35
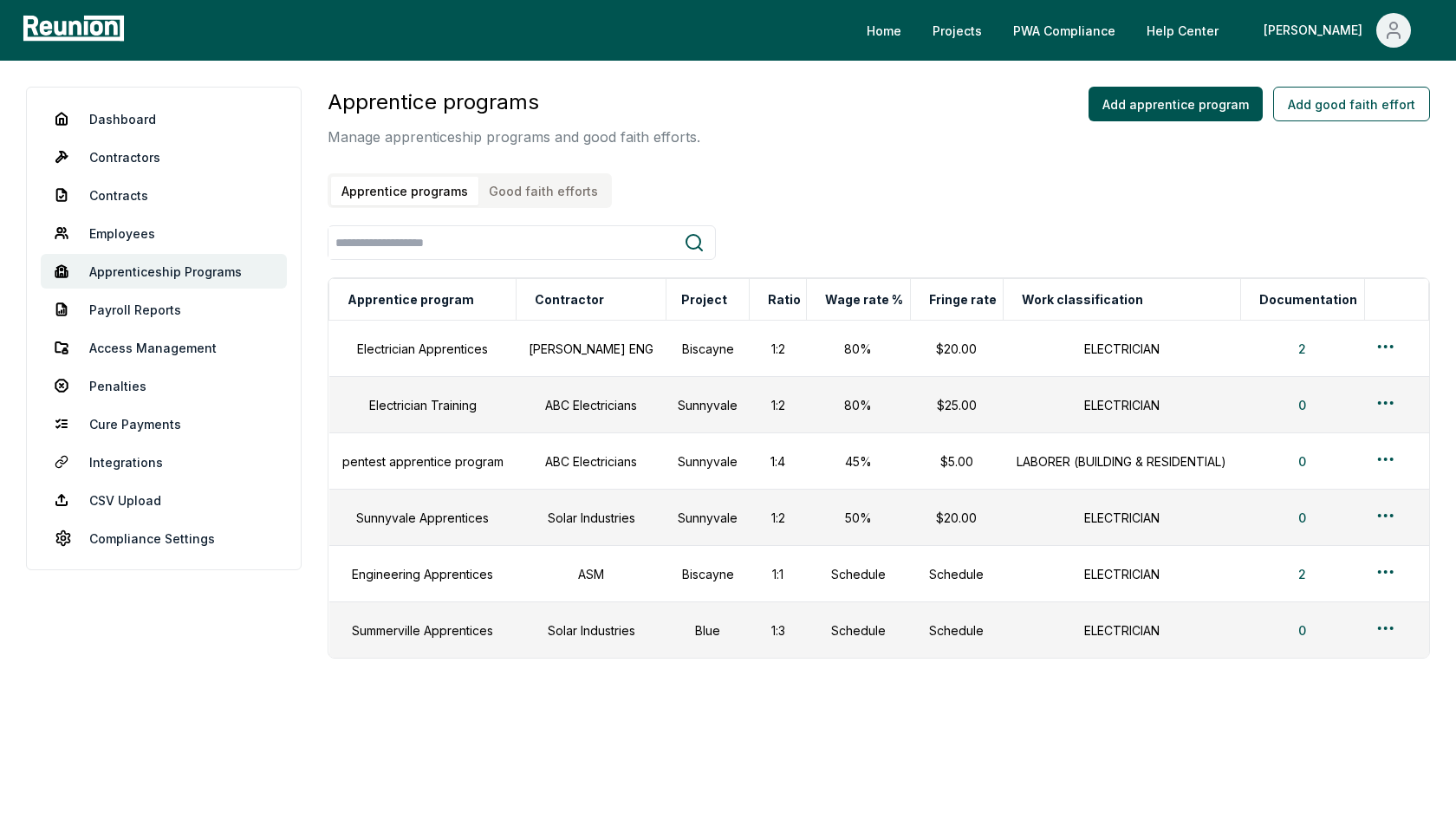
click at [776, 163] on div "Apprentice programs Manage apprenticeship programs and good faith efforts. Appr…" at bounding box center [878, 147] width 1102 height 121
click at [1380, 345] on html "Please visit us on your desktop We're working on making our marketplace mobile-…" at bounding box center [728, 412] width 1456 height 825
click at [1326, 405] on div "Edit" at bounding box center [1359, 414] width 165 height 29
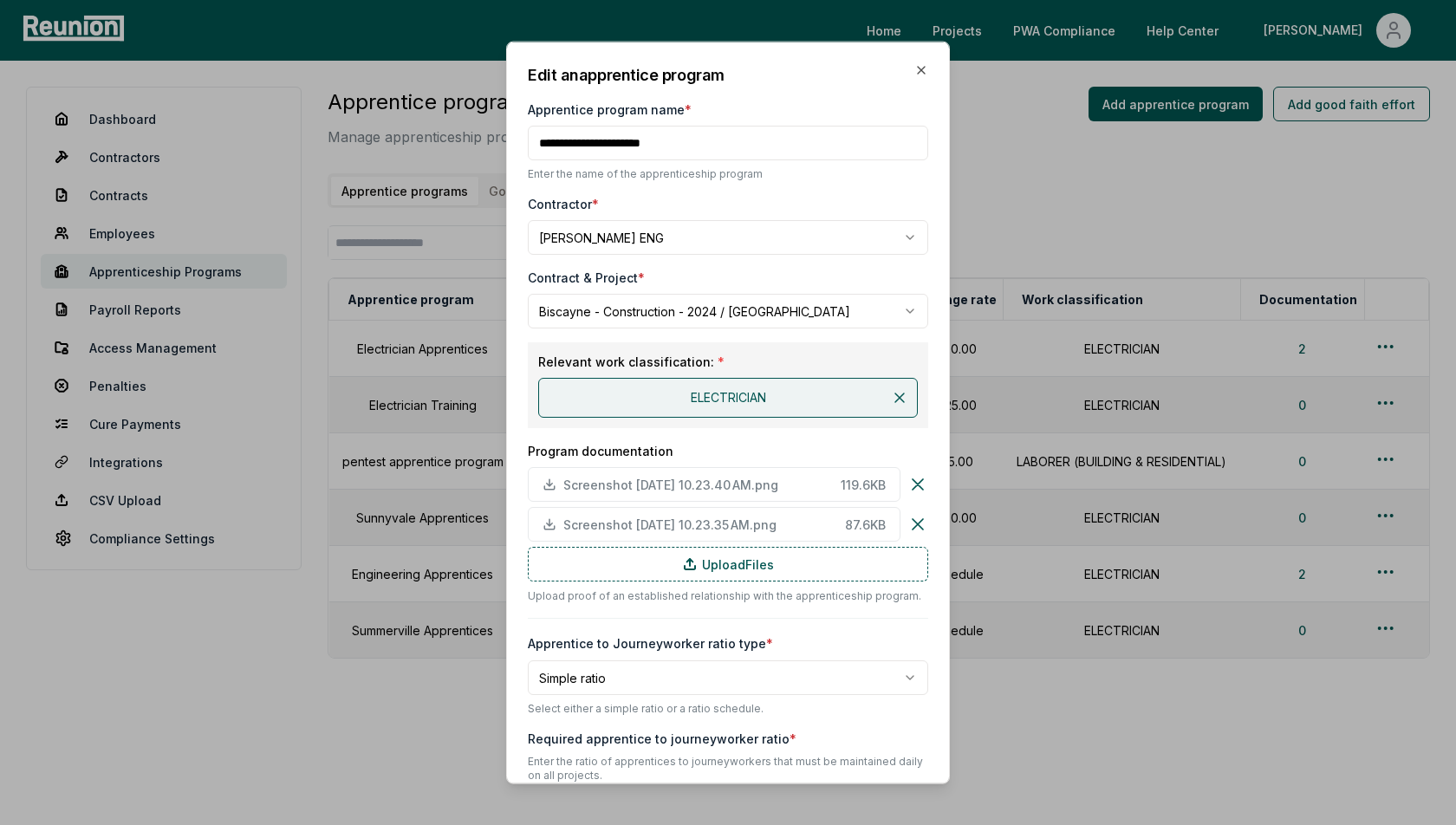
click at [724, 196] on div "Contractor *" at bounding box center [728, 204] width 400 height 18
click at [712, 79] on h2 "Edit an apprentice program" at bounding box center [728, 75] width 400 height 23
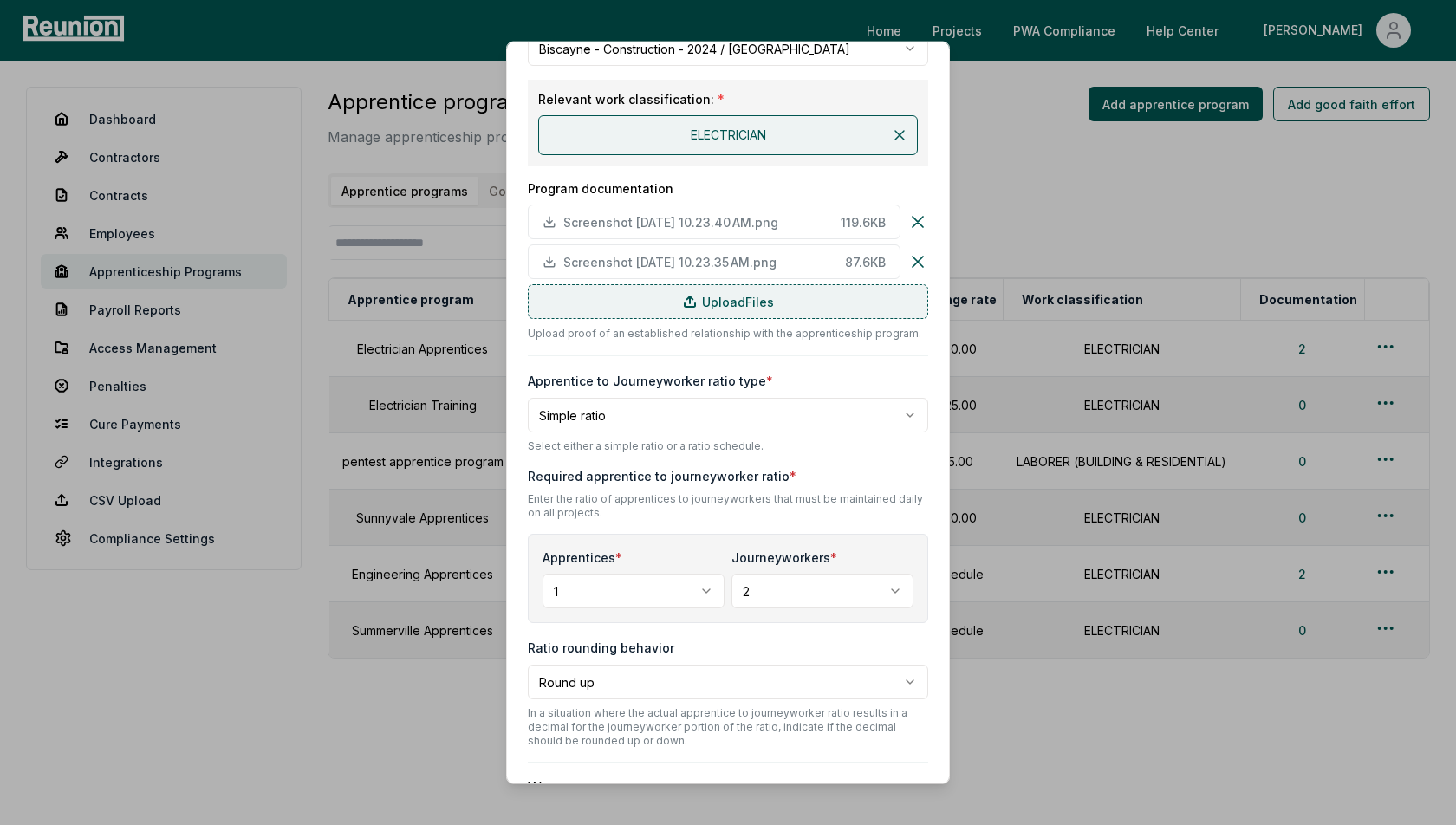
scroll to position [313, 0]
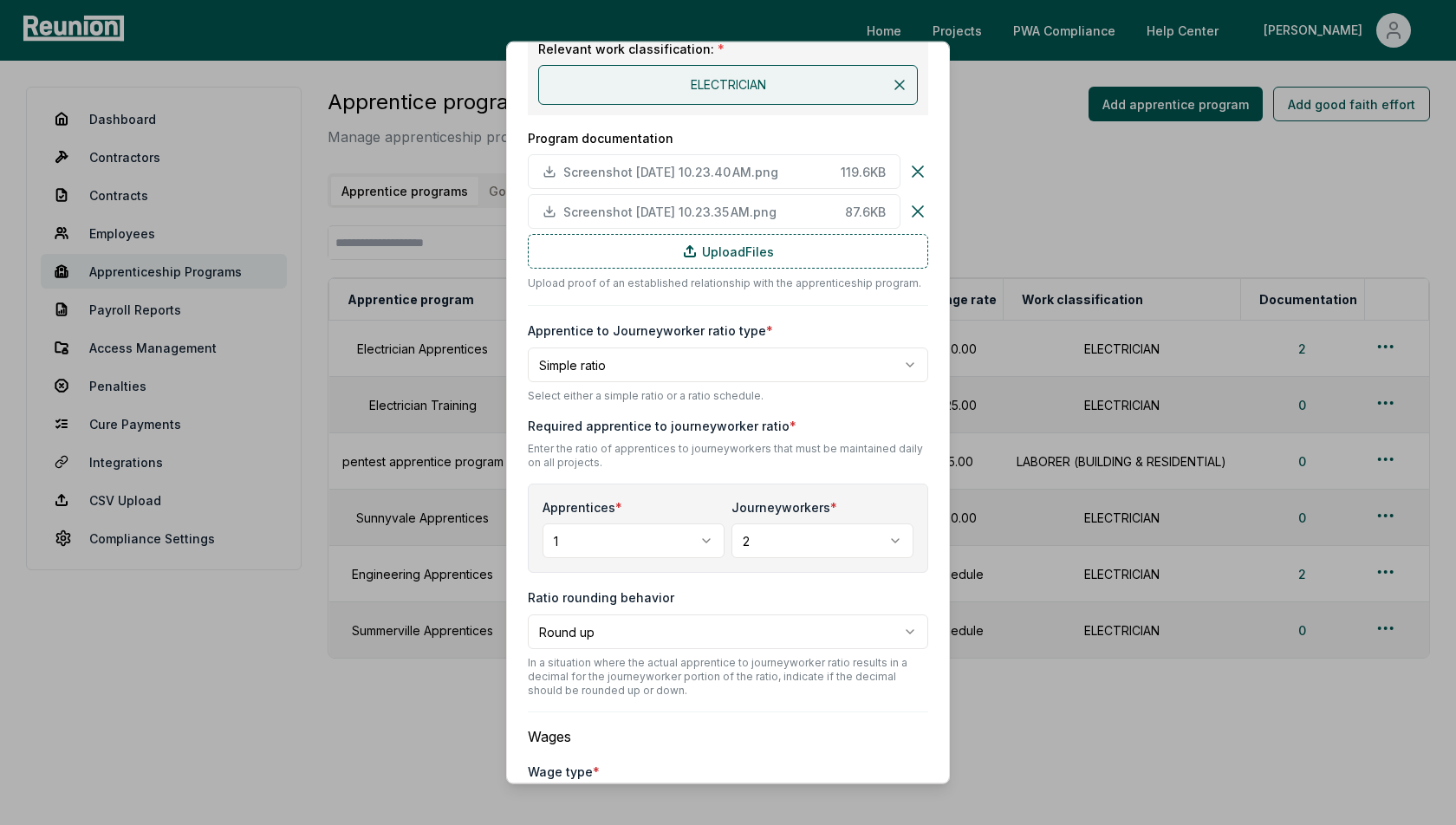
click at [634, 352] on body "Please visit us on your desktop We're working on making our marketplace mobile-…" at bounding box center [728, 412] width 1456 height 825
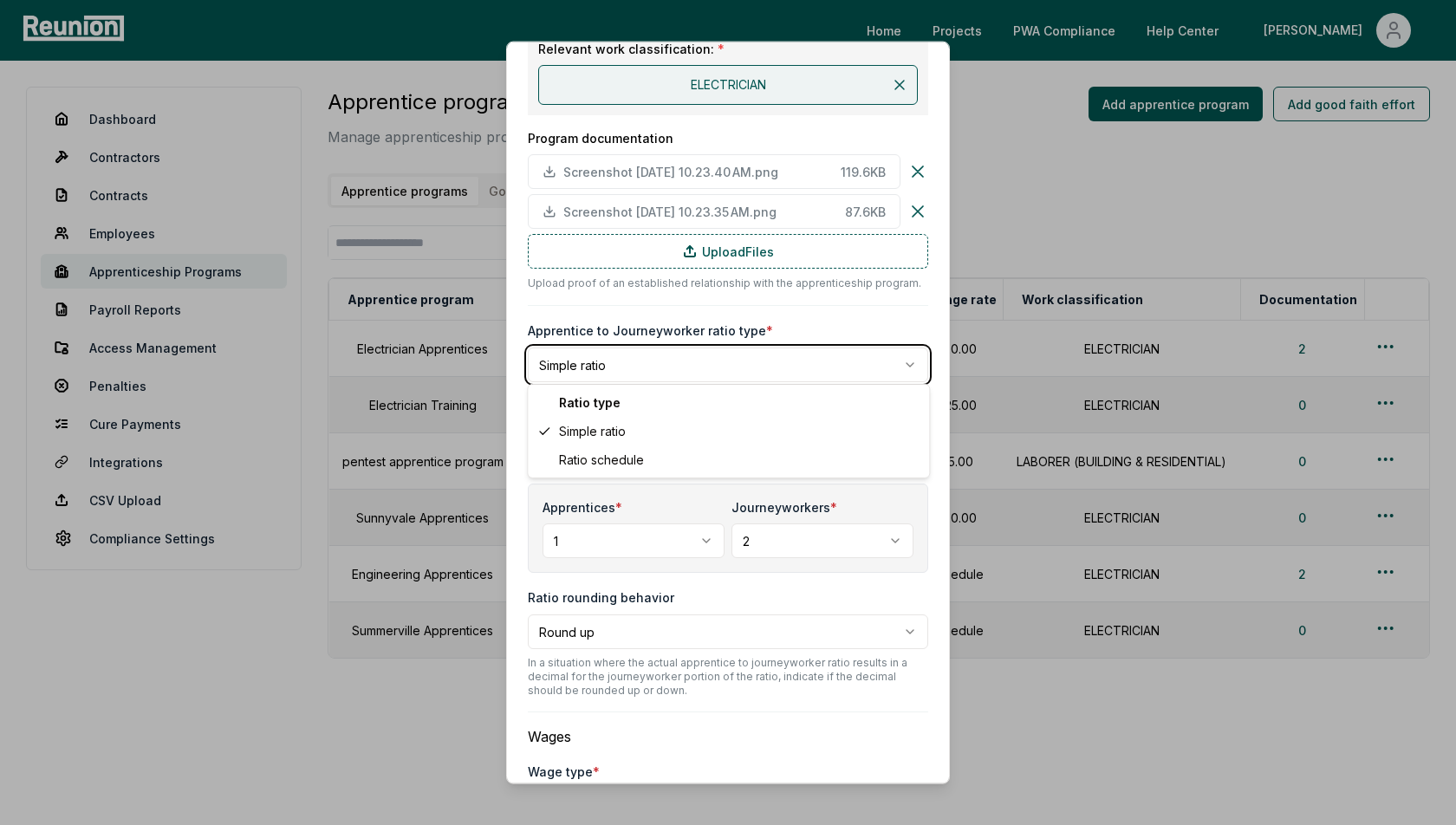
click at [670, 508] on body "Please visit us on your desktop We're working on making our marketplace mobile-…" at bounding box center [728, 412] width 1456 height 825
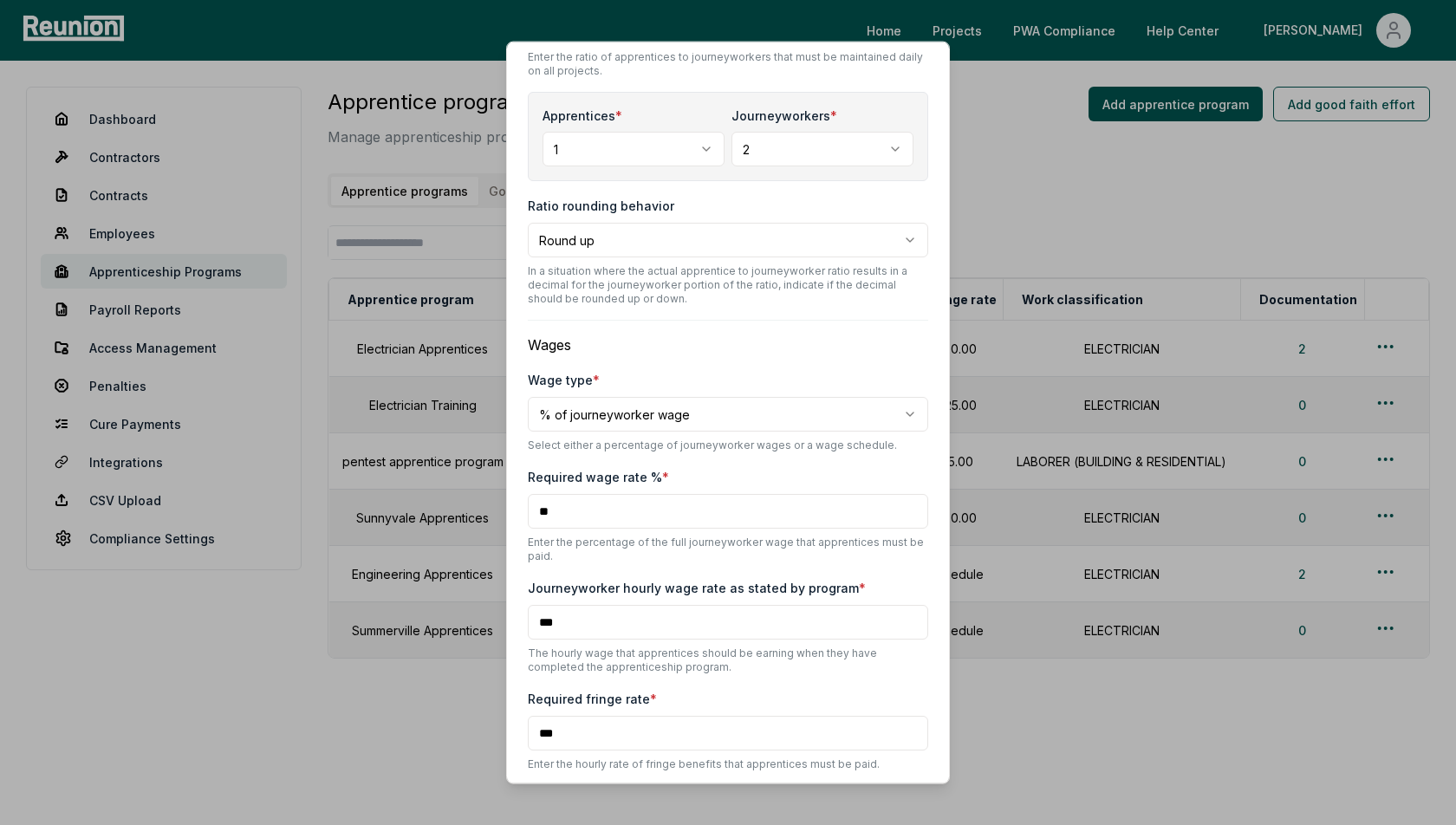
scroll to position [767, 0]
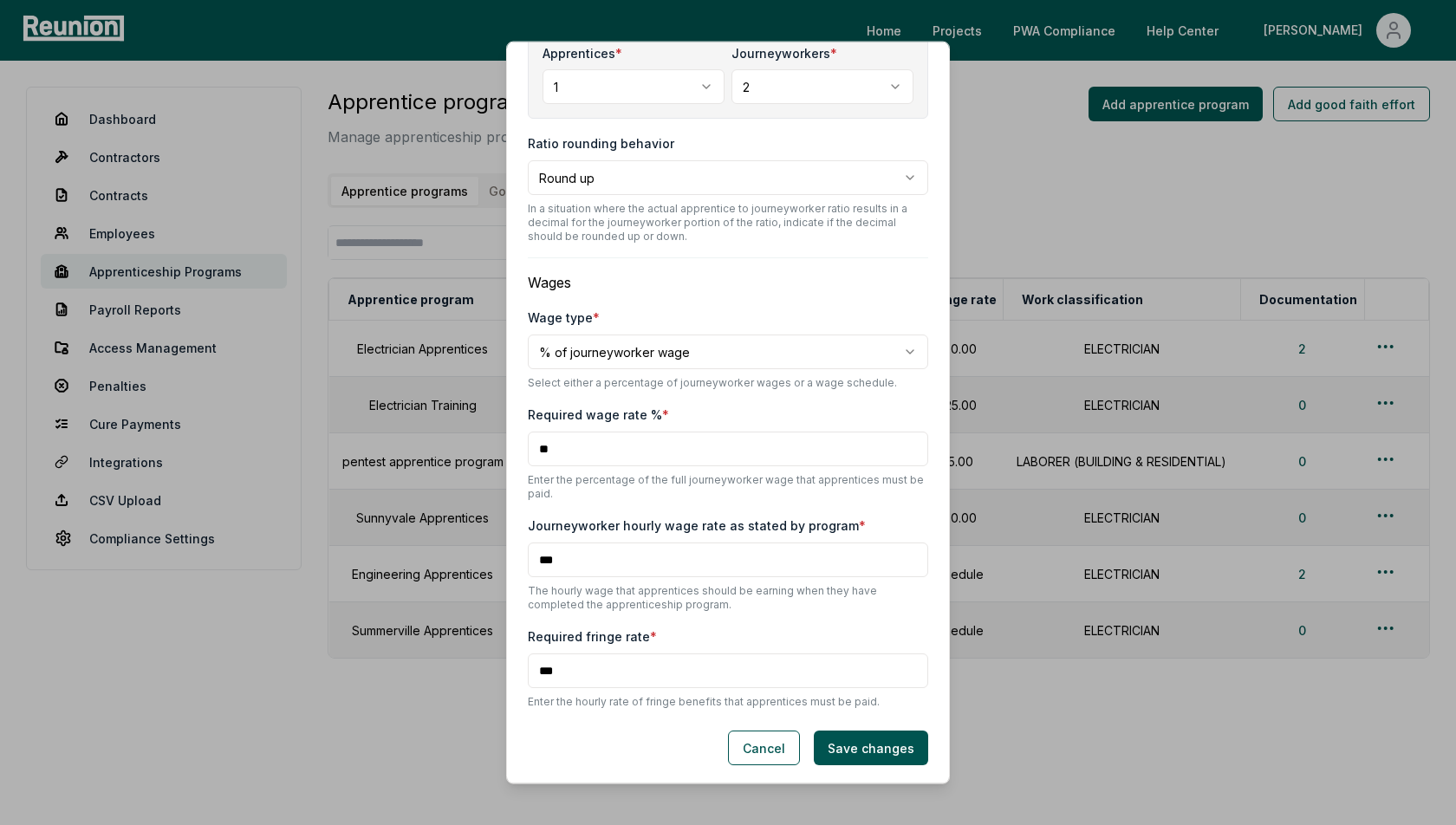
click at [590, 536] on div "Journeyworker hourly wage rate as stated by program * *** The hourly wage that …" at bounding box center [728, 563] width 400 height 97
click at [562, 552] on input "***" at bounding box center [728, 560] width 400 height 35
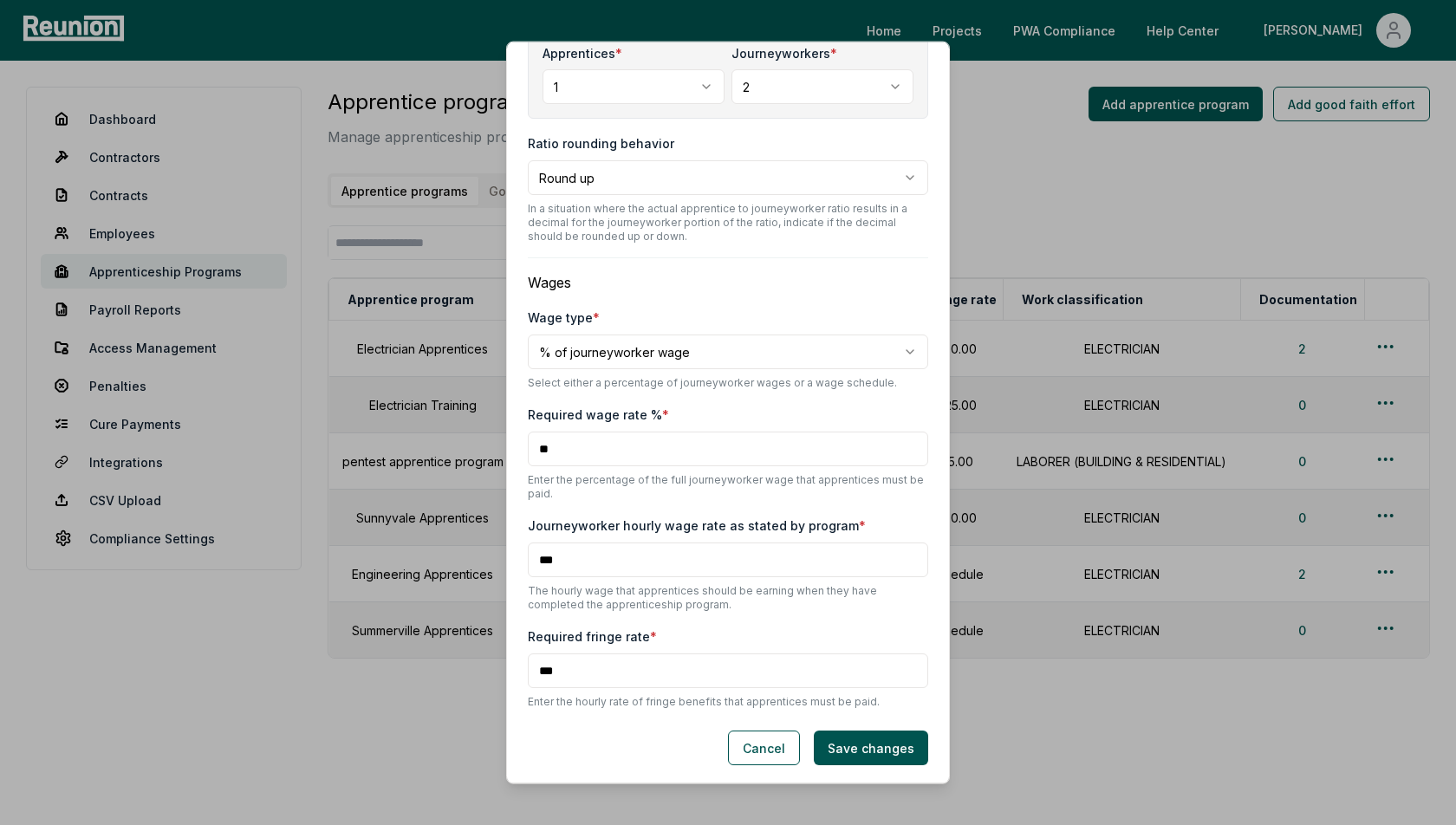
click at [585, 551] on input "***" at bounding box center [728, 560] width 400 height 35
click at [656, 354] on body "Please visit us on your desktop We're working on making our marketplace mobile-…" at bounding box center [728, 412] width 1456 height 825
select select "**********"
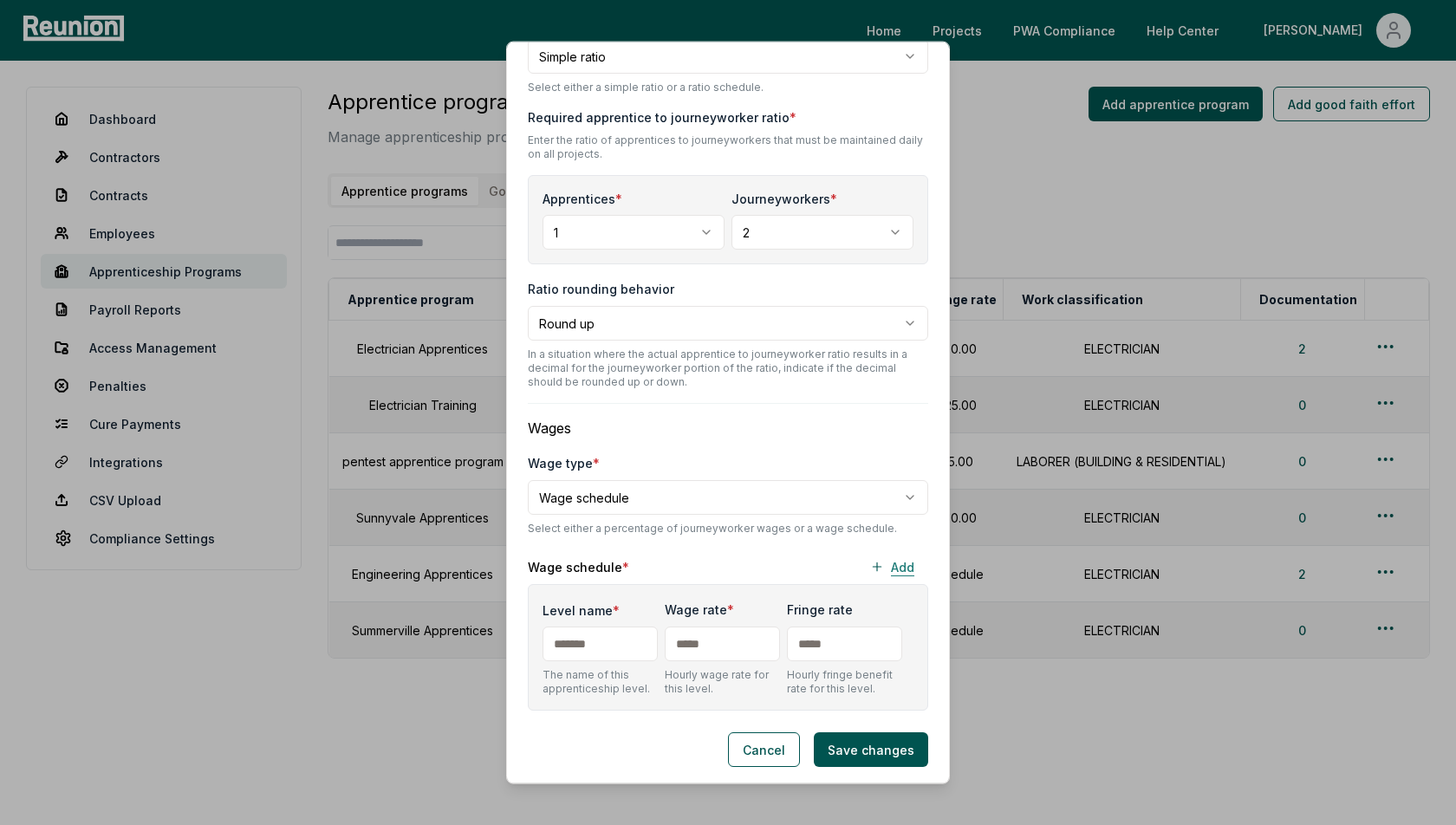
click at [904, 562] on button "Add" at bounding box center [893, 567] width 72 height 35
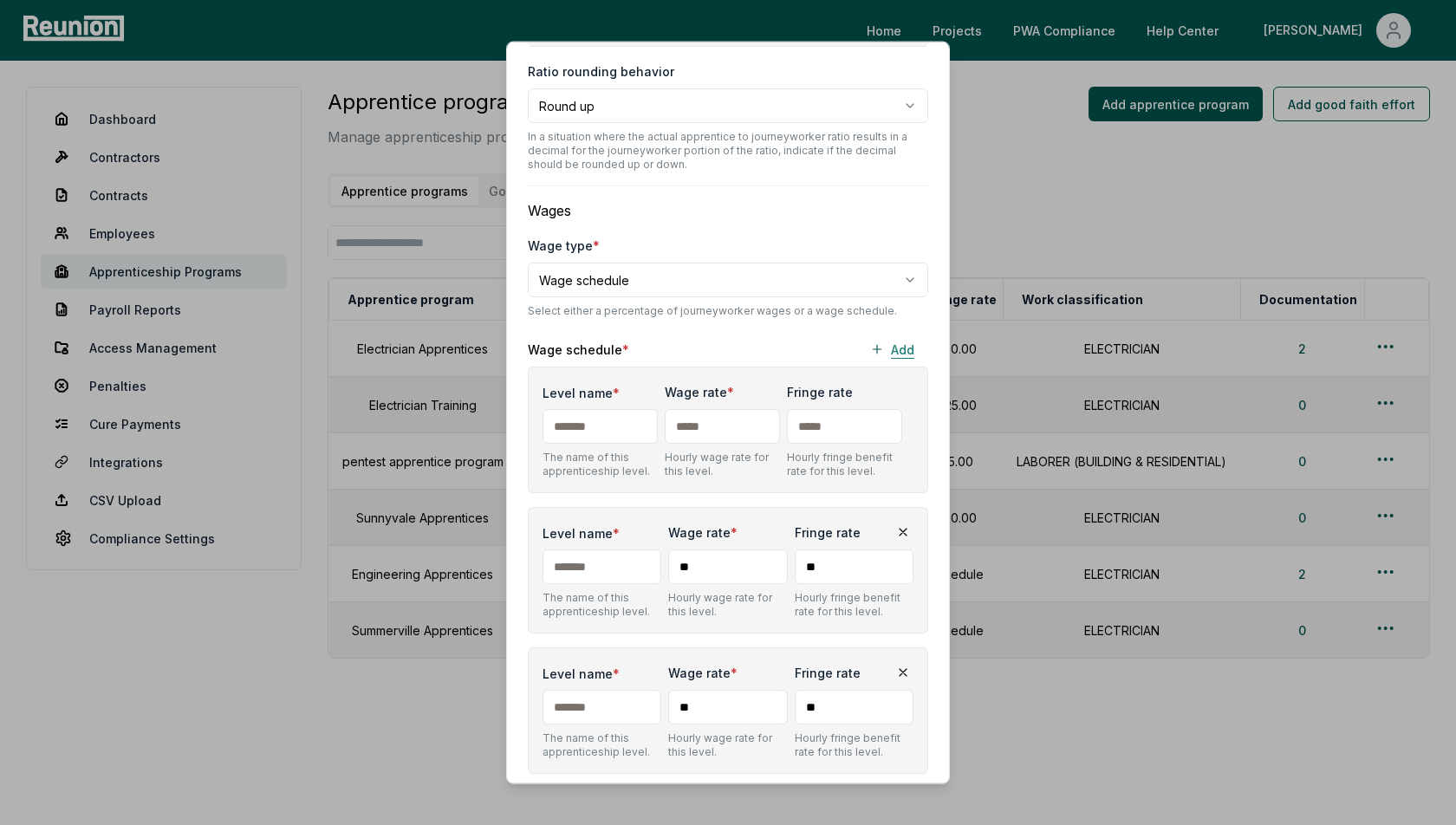
scroll to position [899, 0]
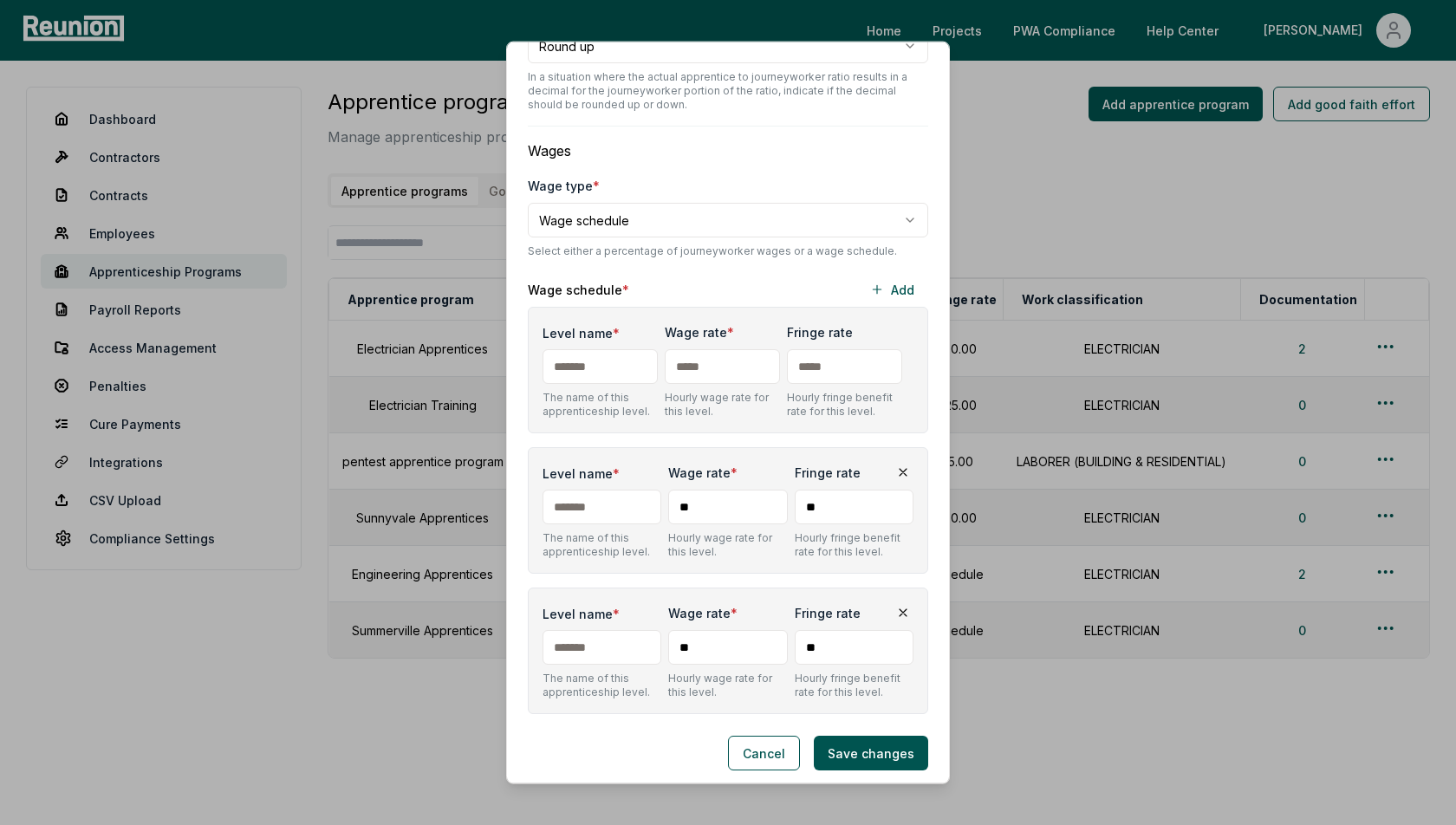
click at [730, 373] on input "text" at bounding box center [723, 366] width 115 height 35
click at [727, 515] on input "**" at bounding box center [728, 507] width 119 height 35
click at [730, 641] on input "**" at bounding box center [728, 647] width 119 height 35
click at [762, 749] on button "Cancel" at bounding box center [764, 753] width 72 height 35
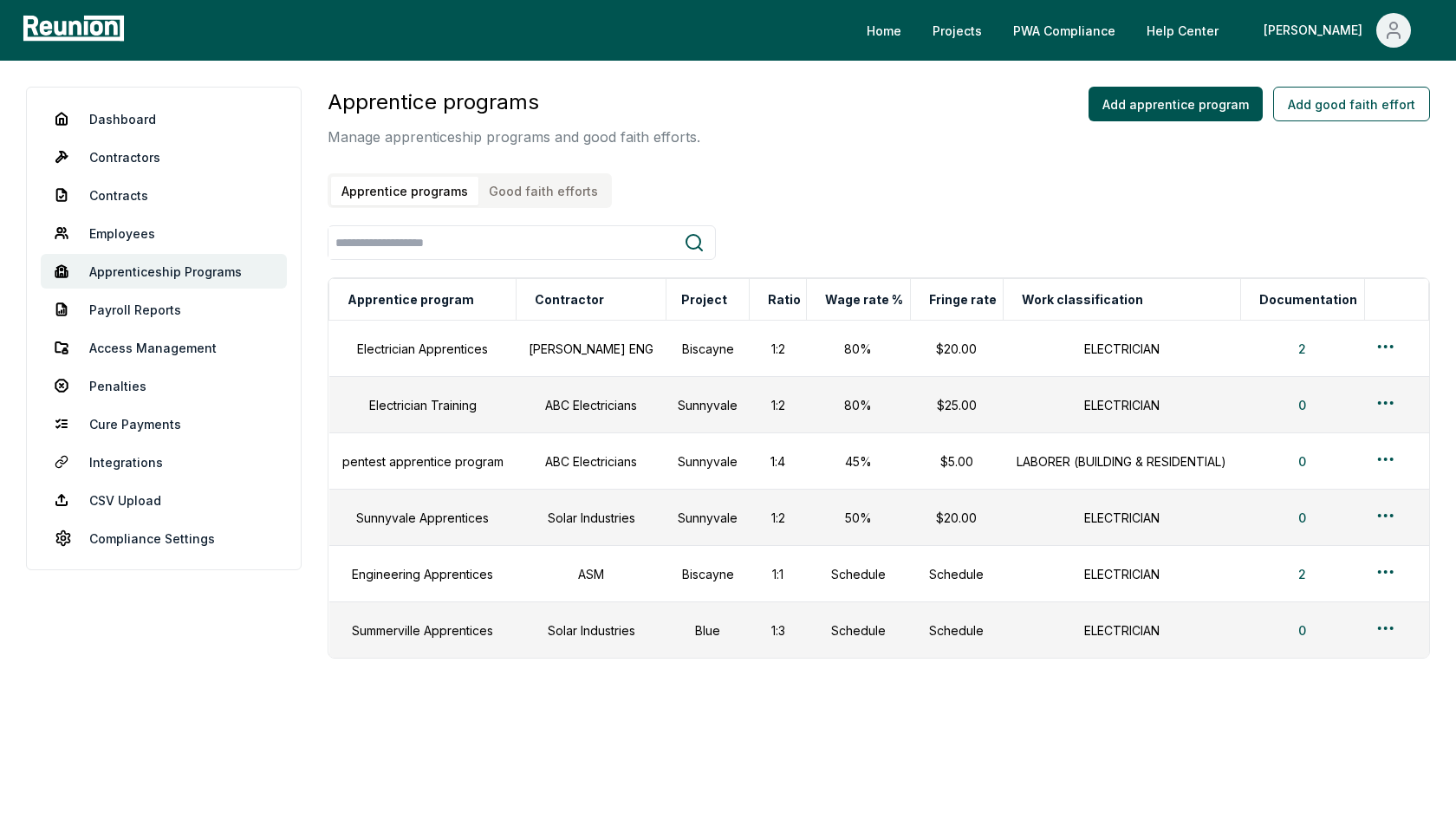
click at [562, 192] on button "Good faith efforts" at bounding box center [544, 191] width 130 height 29
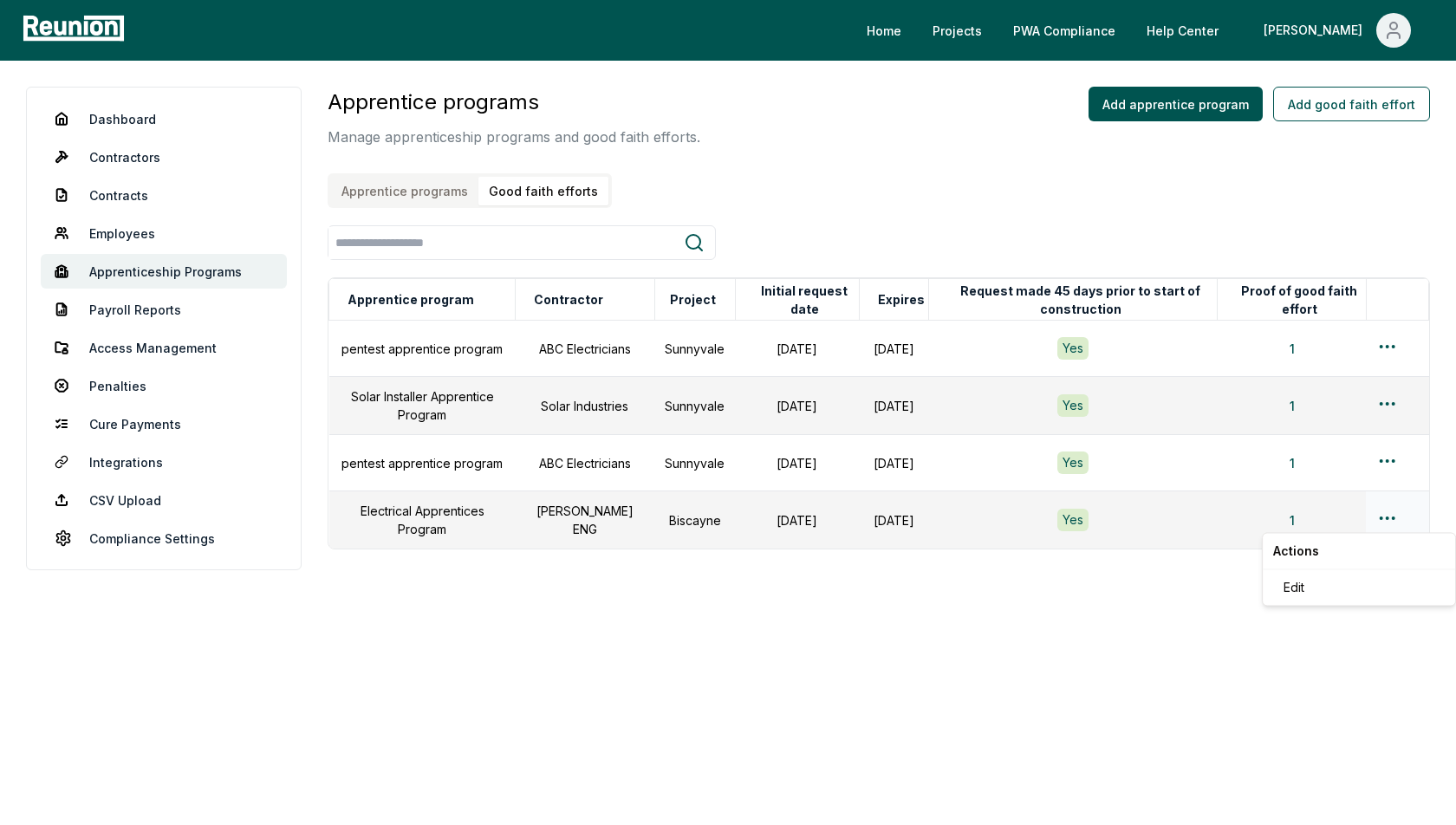
click at [1382, 514] on html "Please visit us on your desktop We're working on making our marketplace mobile-…" at bounding box center [728, 412] width 1456 height 825
click at [1331, 587] on div "Edit" at bounding box center [1359, 587] width 165 height 29
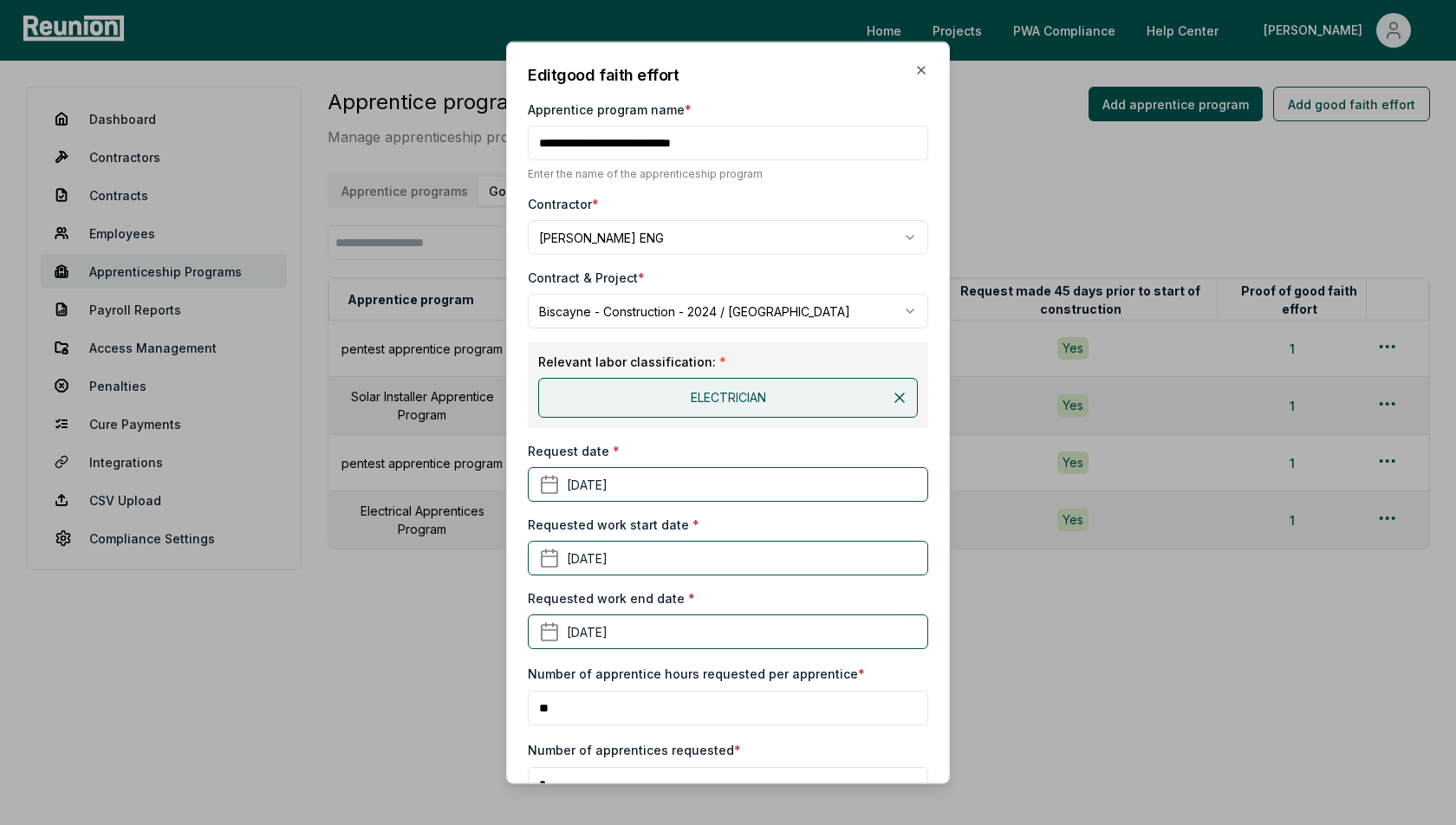
click at [825, 291] on div "**********" at bounding box center [728, 299] width 400 height 59
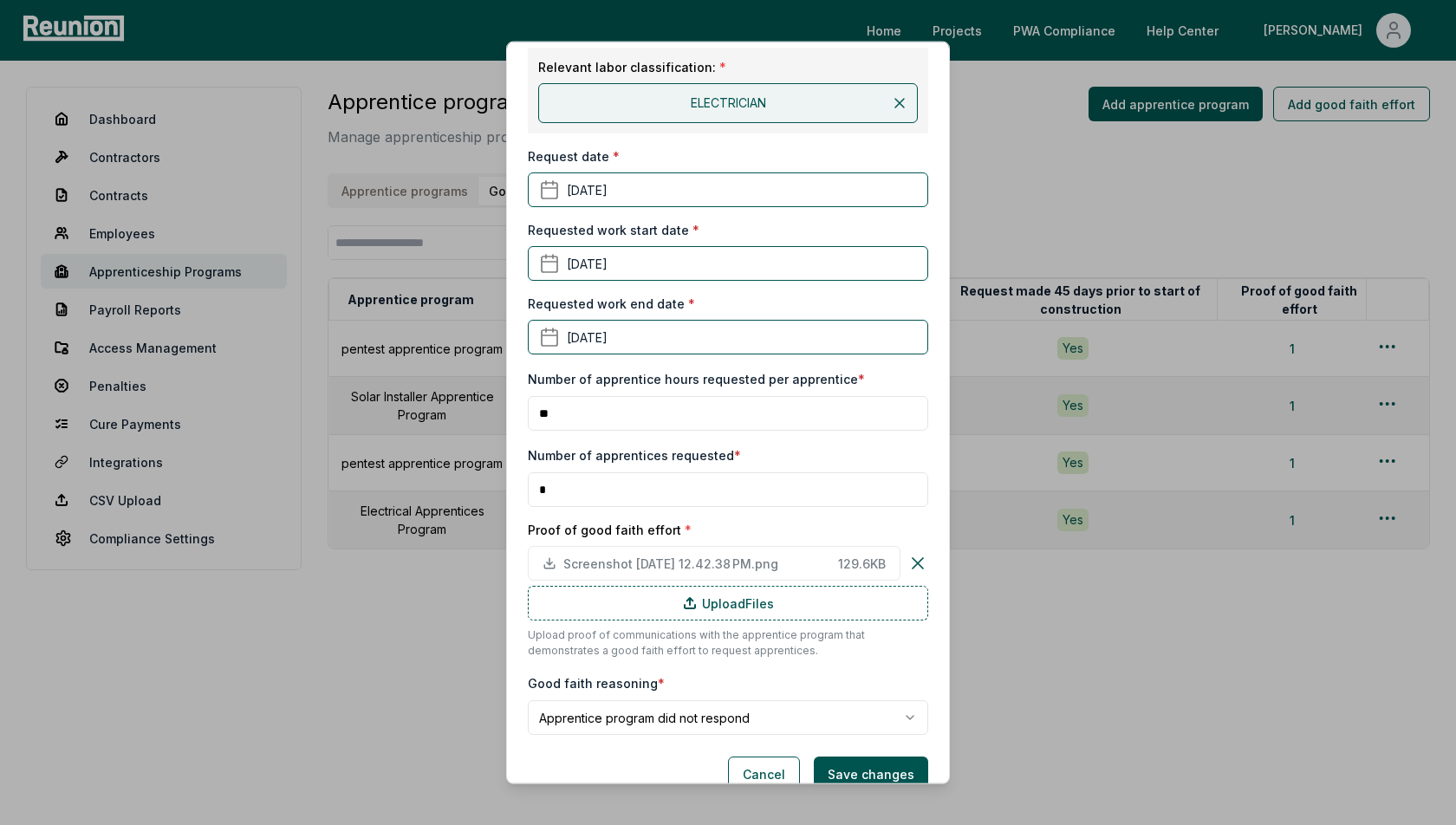
scroll to position [321, 0]
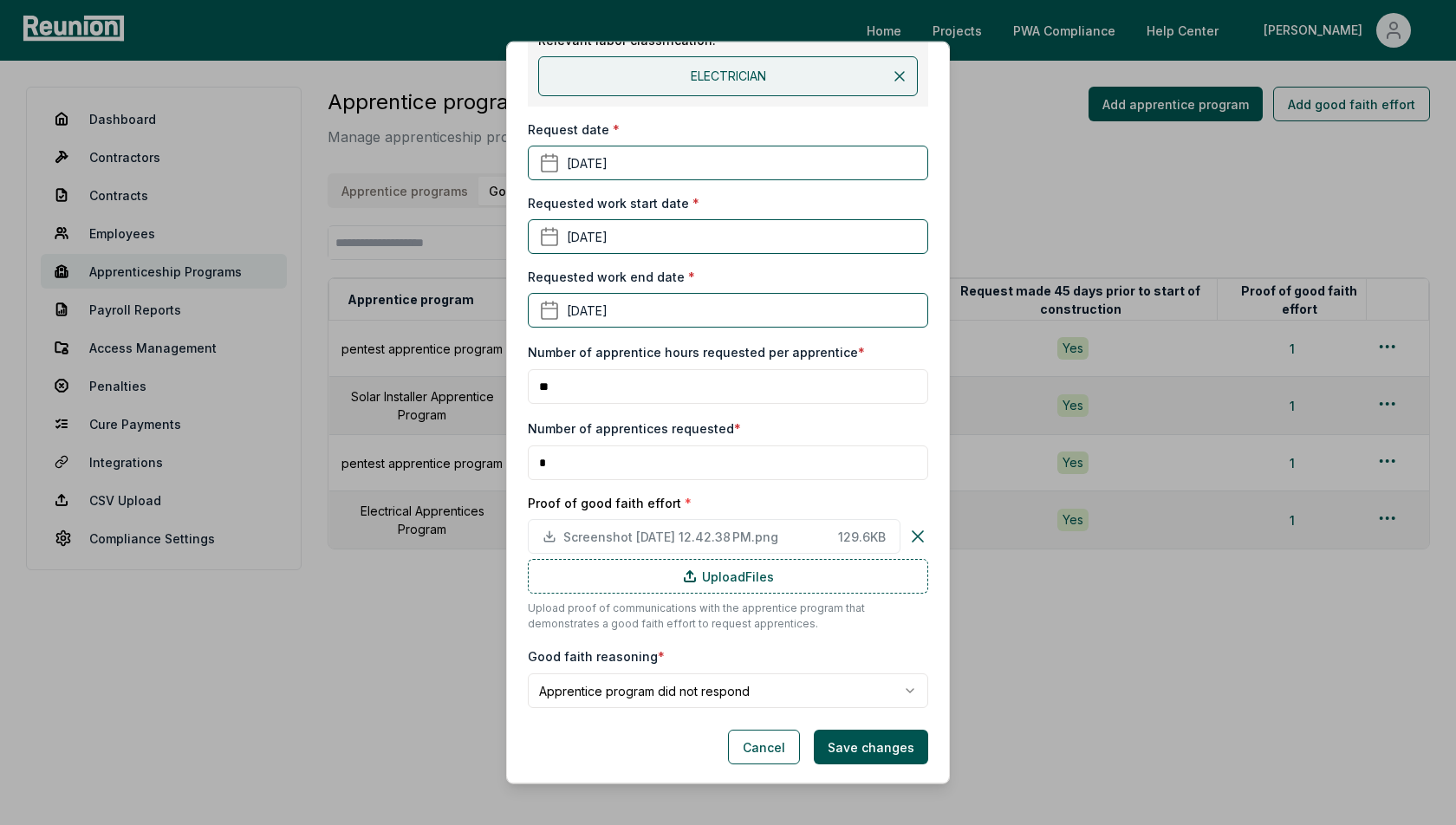
click at [715, 694] on body "Please visit us on your desktop We're working on making our marketplace mobile-…" at bounding box center [728, 412] width 1456 height 825
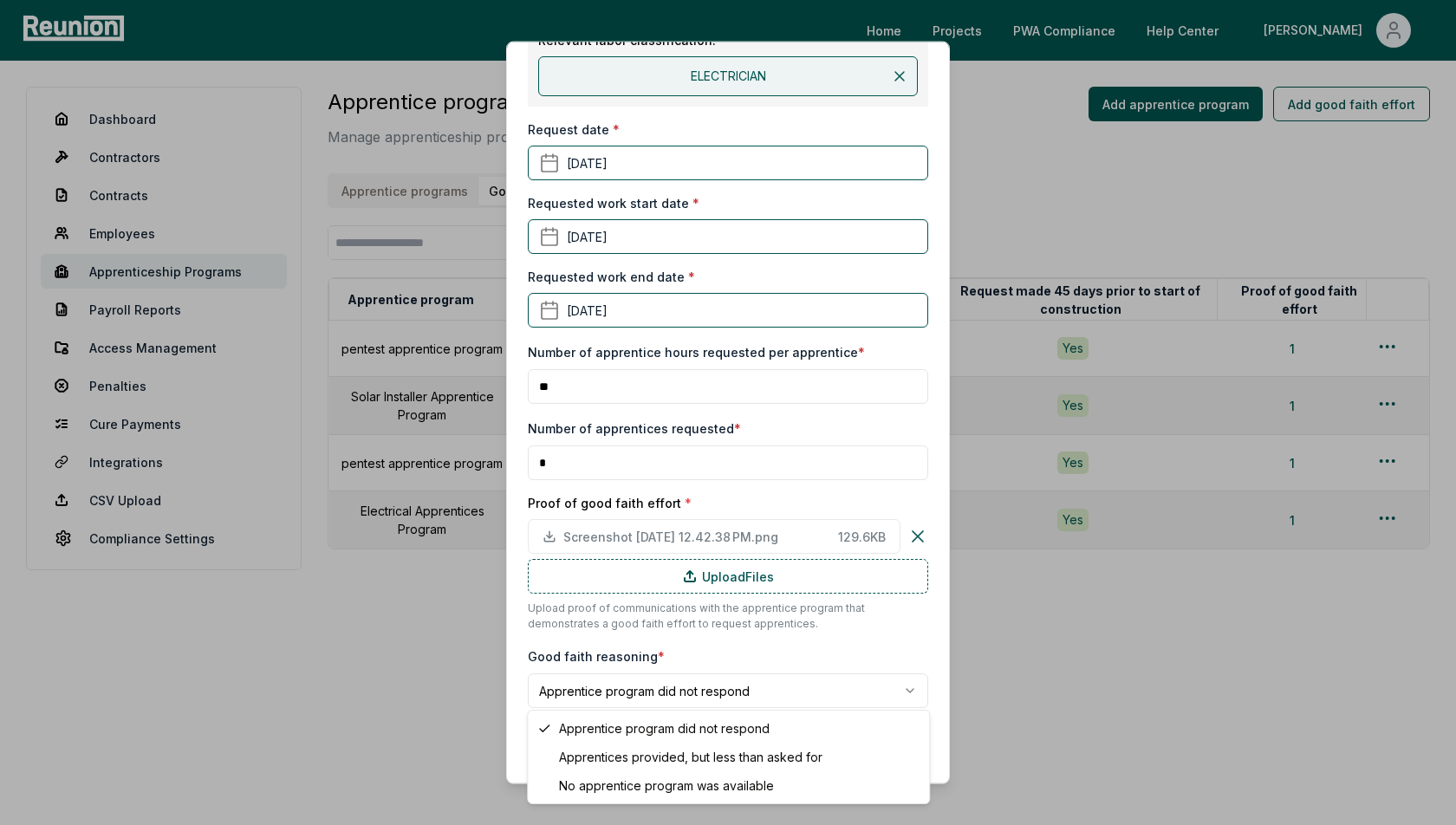
click at [777, 454] on body "Please visit us on your desktop We're working on making our marketplace mobile-…" at bounding box center [728, 412] width 1456 height 825
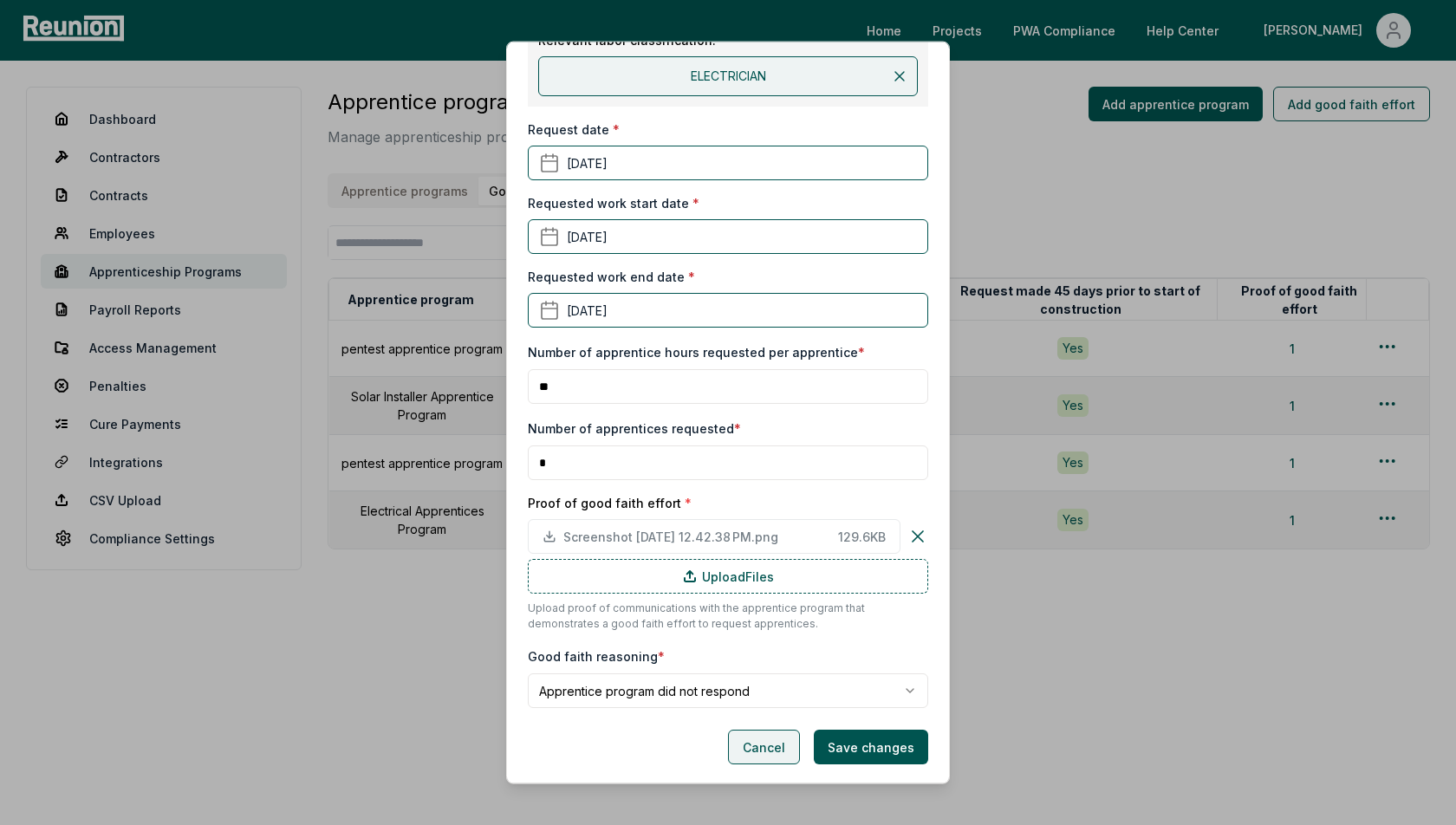
click at [775, 743] on button "Cancel" at bounding box center [764, 747] width 72 height 35
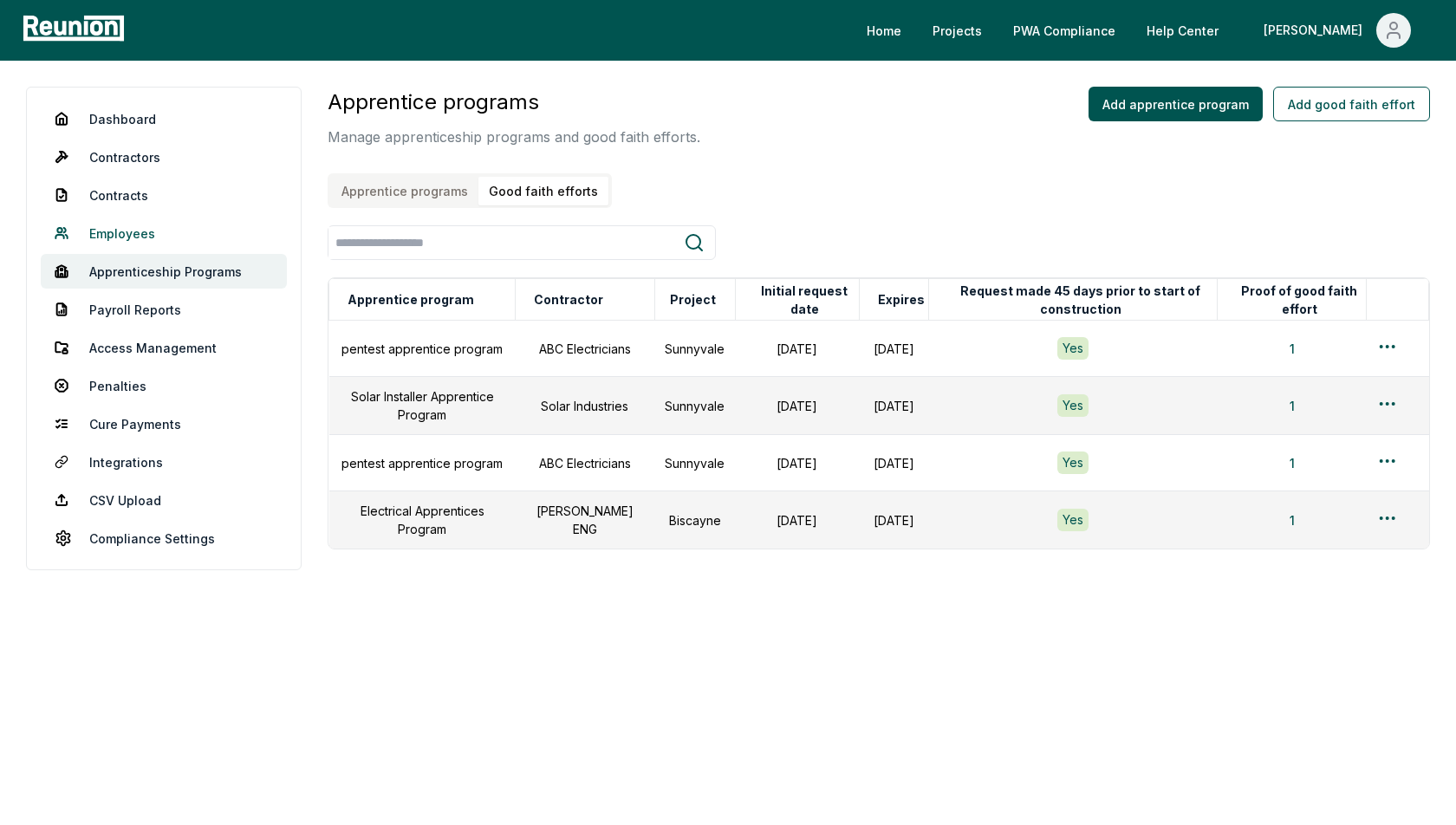
click at [102, 236] on link "Employees" at bounding box center [164, 233] width 247 height 35
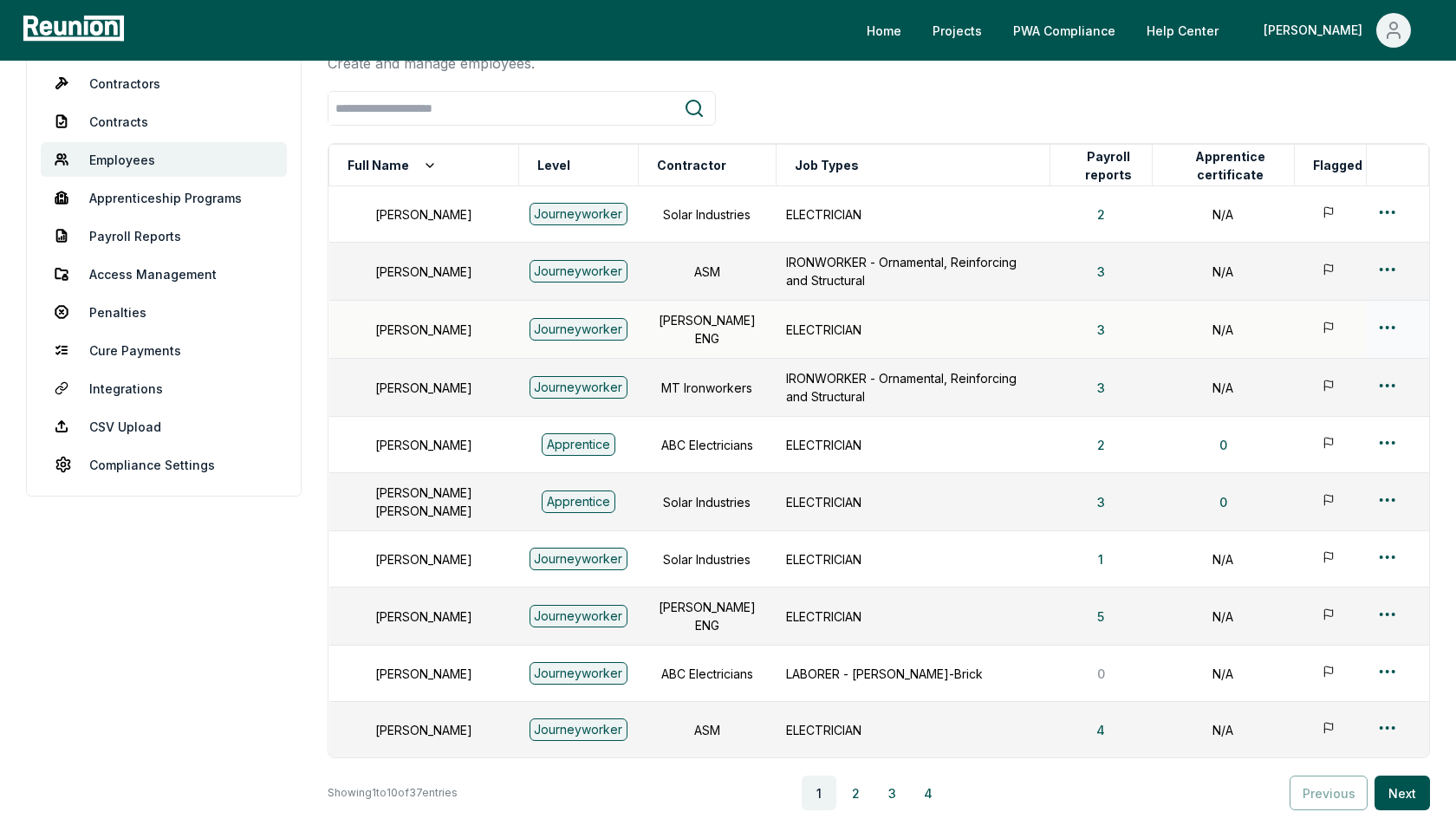
scroll to position [88, 0]
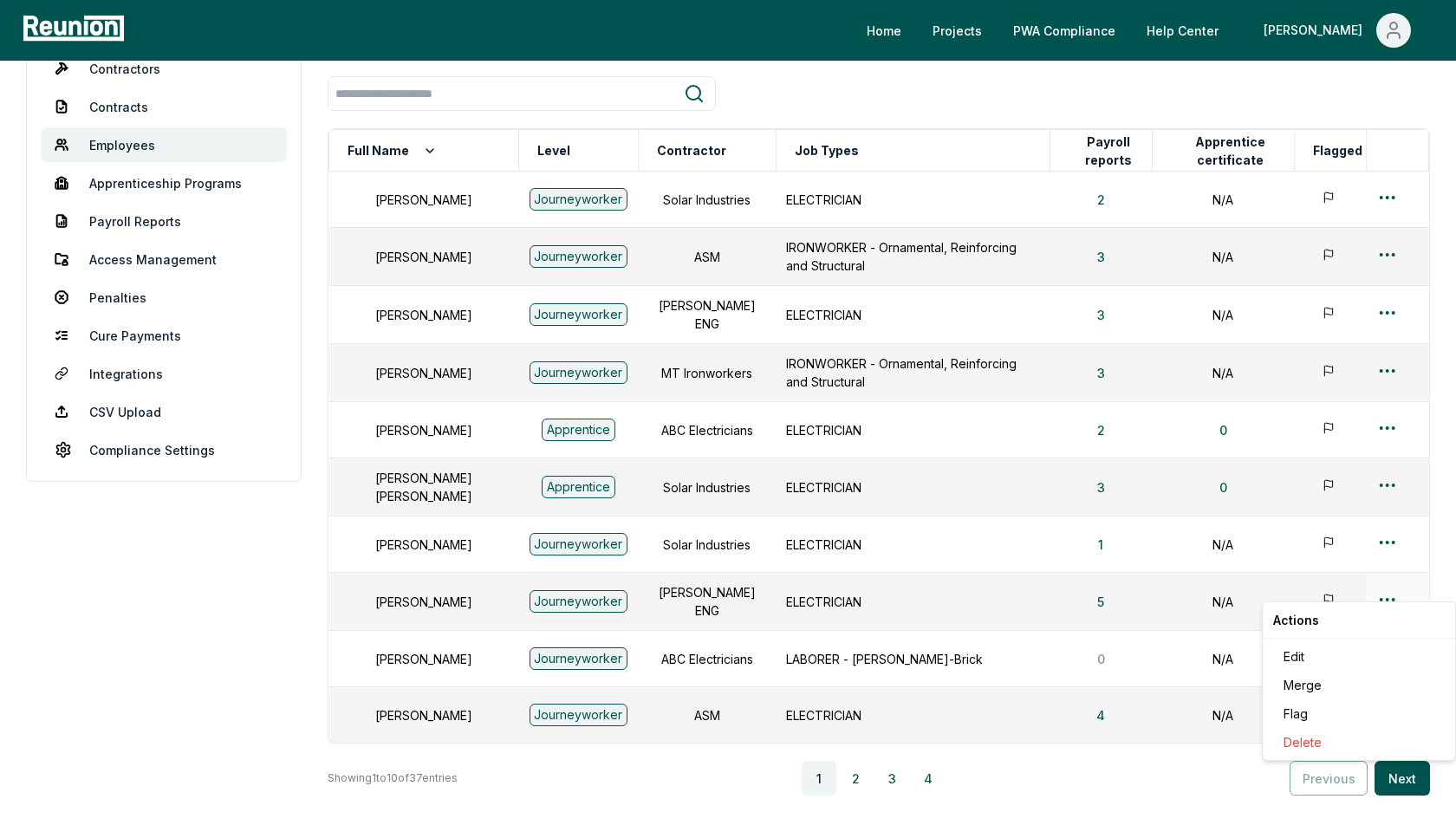
click at [1387, 584] on html "Please visit us on your desktop We're working on making our marketplace mobile-…" at bounding box center [728, 435] width 1456 height 1048
click at [1309, 656] on div "Edit" at bounding box center [1359, 657] width 165 height 29
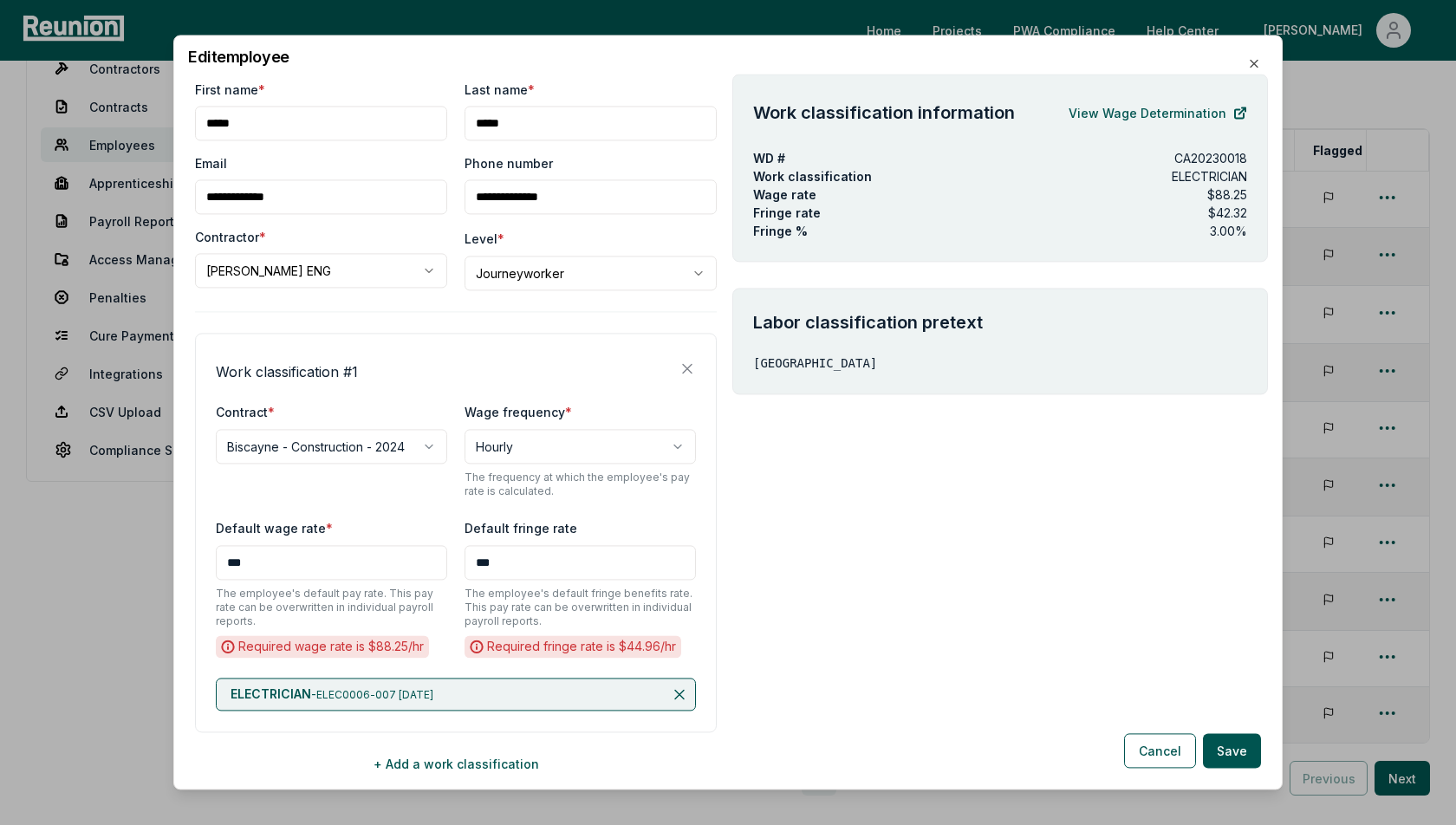
click at [530, 286] on body "Please visit us on your desktop We're working on making our marketplace mobile-…" at bounding box center [728, 435] width 1456 height 1048
click at [597, 245] on body "Please visit us on your desktop We're working on making our marketplace mobile-…" at bounding box center [728, 435] width 1456 height 1048
click at [547, 321] on div "**********" at bounding box center [456, 431] width 522 height 700
click at [570, 291] on div "**********" at bounding box center [456, 431] width 522 height 700
click at [582, 283] on body "Please visit us on your desktop We're working on making our marketplace mobile-…" at bounding box center [728, 435] width 1456 height 1048
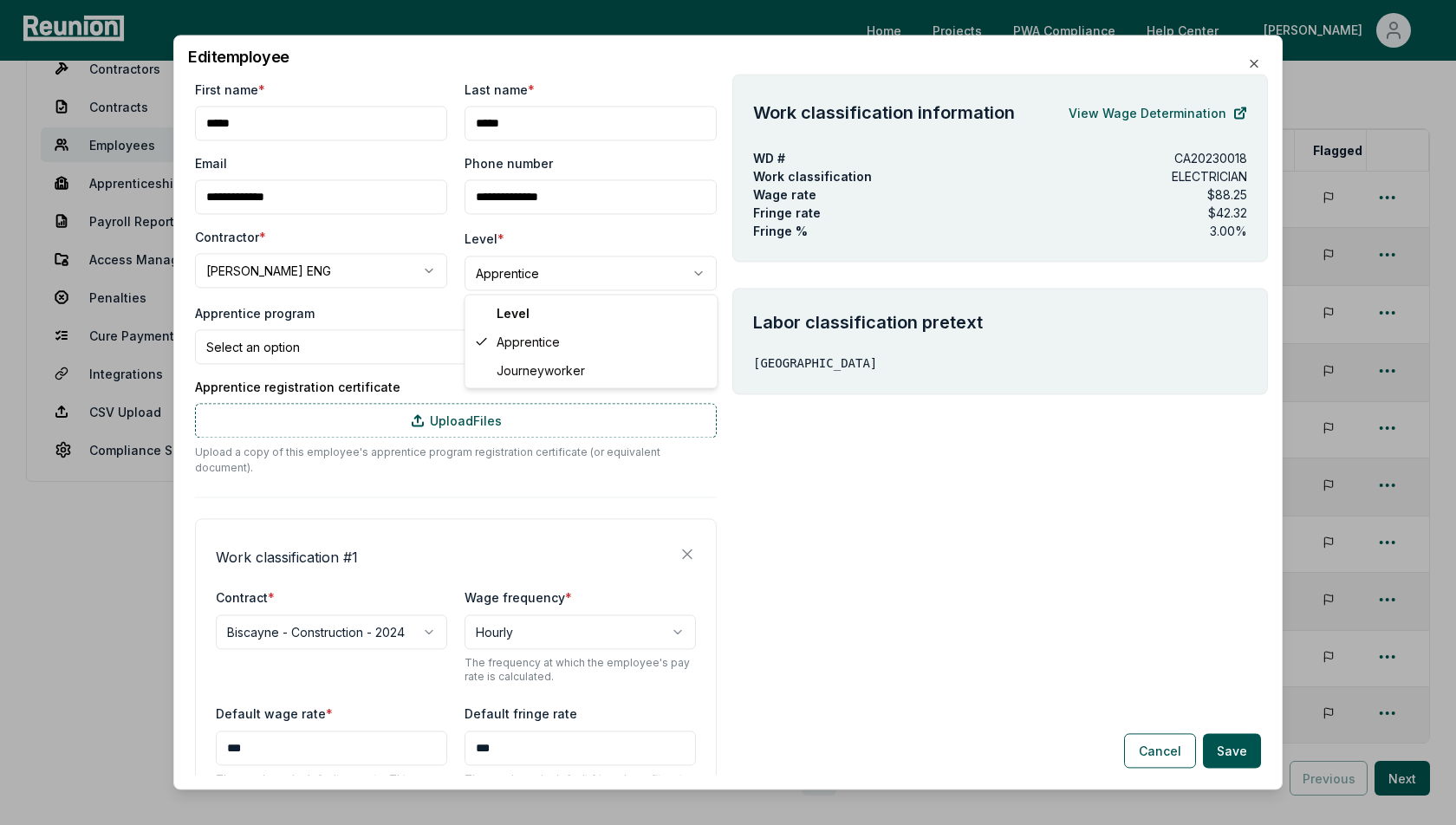
click at [584, 273] on body "Please visit us on your desktop We're working on making our marketplace mobile-…" at bounding box center [728, 435] width 1456 height 1048
select select "**********"
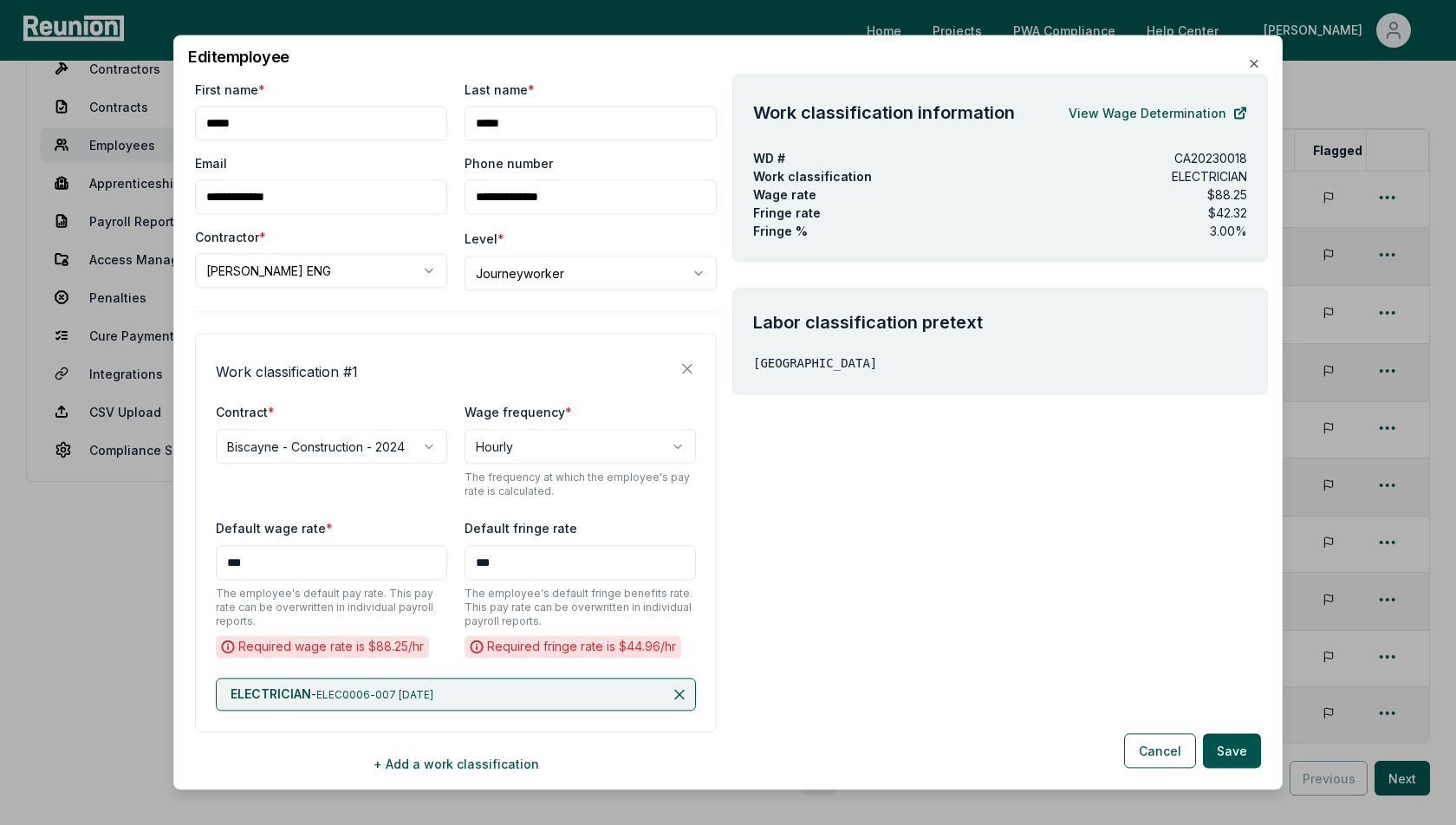
click at [473, 350] on div "**********" at bounding box center [456, 533] width 522 height 399
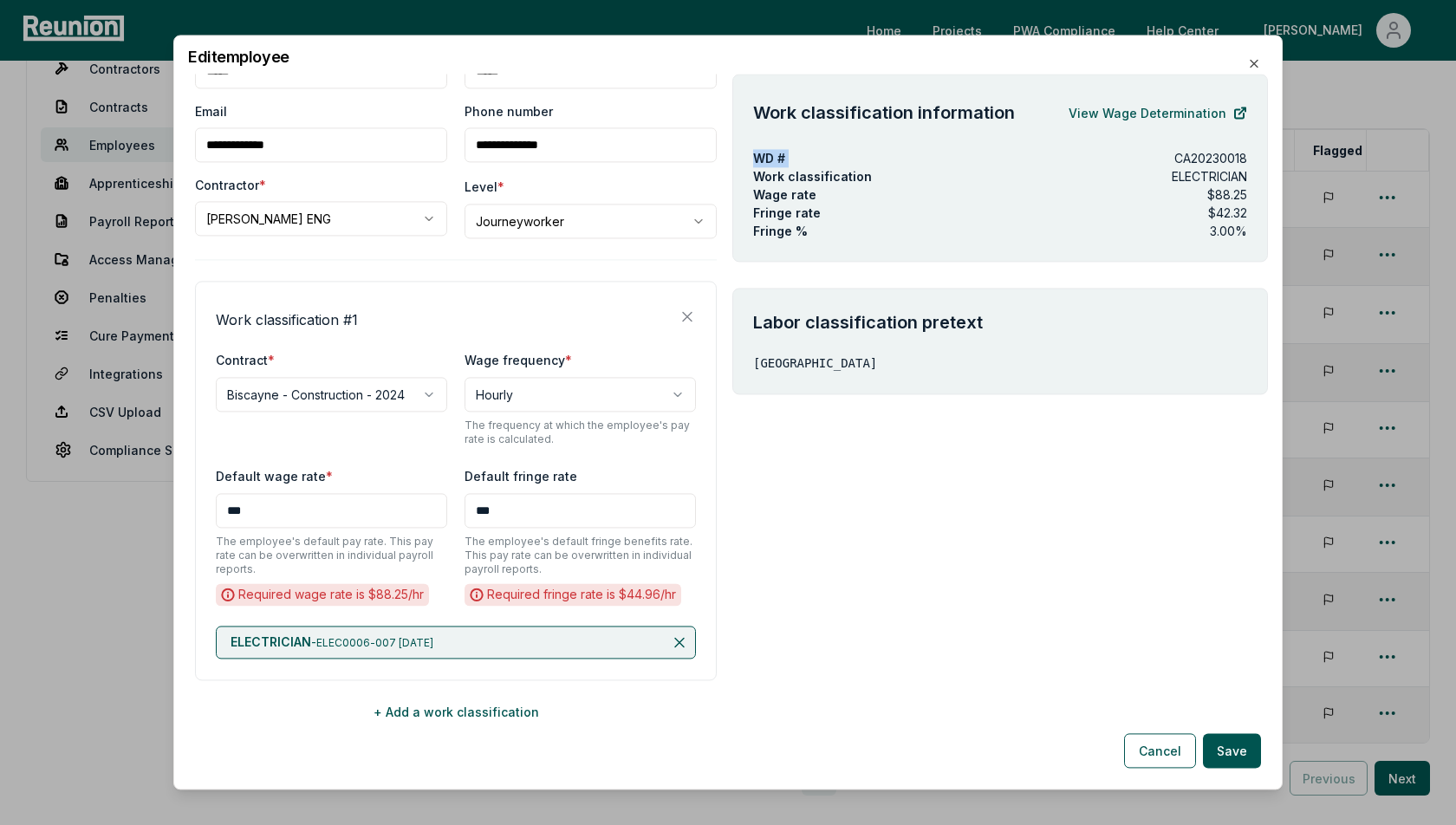
drag, startPoint x: 1057, startPoint y: 150, endPoint x: 747, endPoint y: 152, distance: 310.0
click at [747, 152] on div "Work classification information View Wage Determination WD # CA20230018 Work cl…" at bounding box center [1000, 167] width 535 height 188
click at [1217, 159] on p "CA20230018" at bounding box center [1210, 158] width 73 height 18
click at [1191, 180] on p "ELECTRICIAN" at bounding box center [1209, 176] width 76 height 18
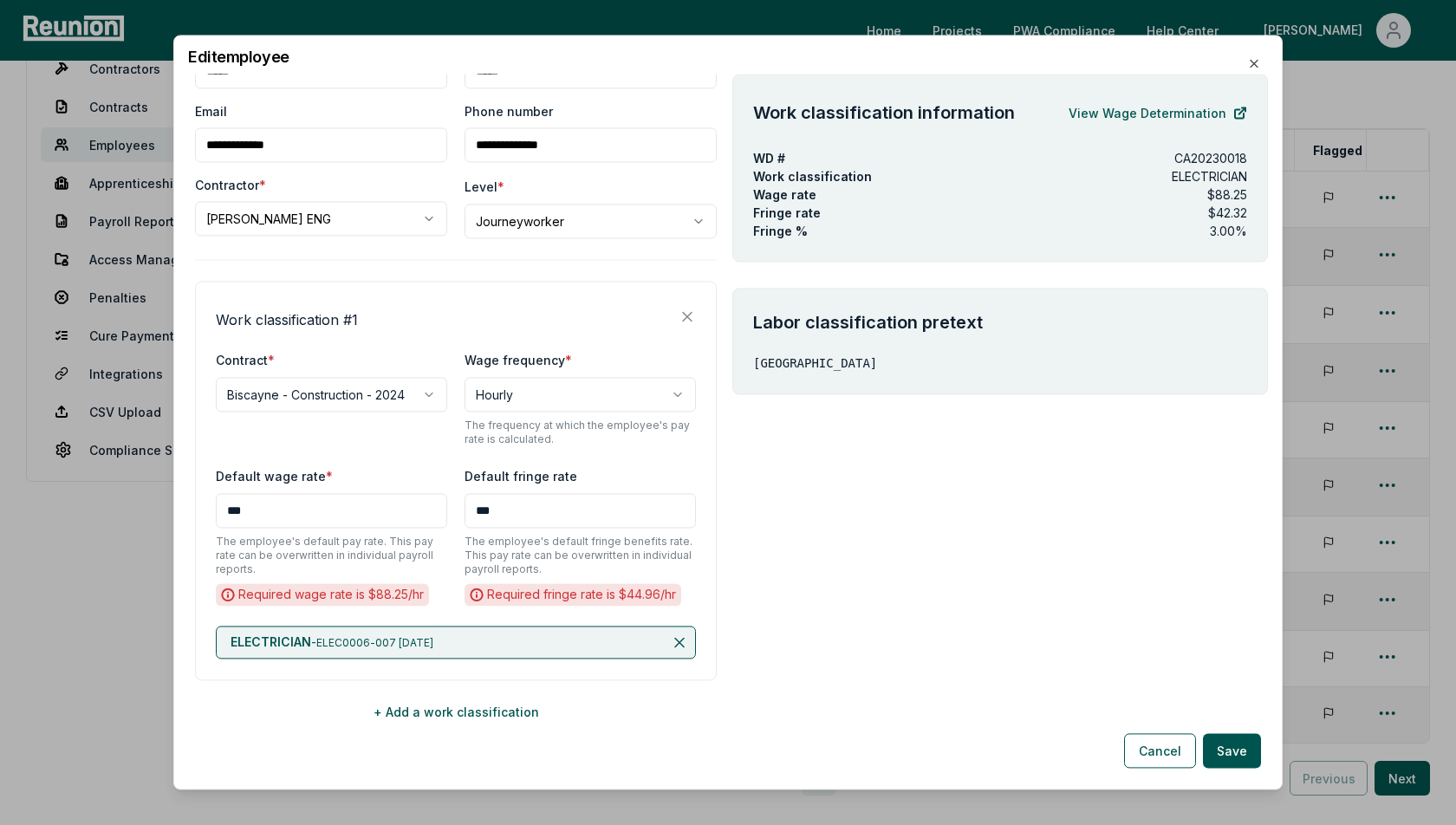
click at [1191, 180] on p "ELECTRICIAN" at bounding box center [1209, 176] width 76 height 18
drag, startPoint x: 1252, startPoint y: 220, endPoint x: 1188, endPoint y: 189, distance: 71.1
click at [1188, 189] on div "Work classification information View Wage Determination WD # CA20230018 Work cl…" at bounding box center [1000, 167] width 535 height 188
click at [1201, 205] on div "Fringe rate $42.32" at bounding box center [1000, 212] width 494 height 18
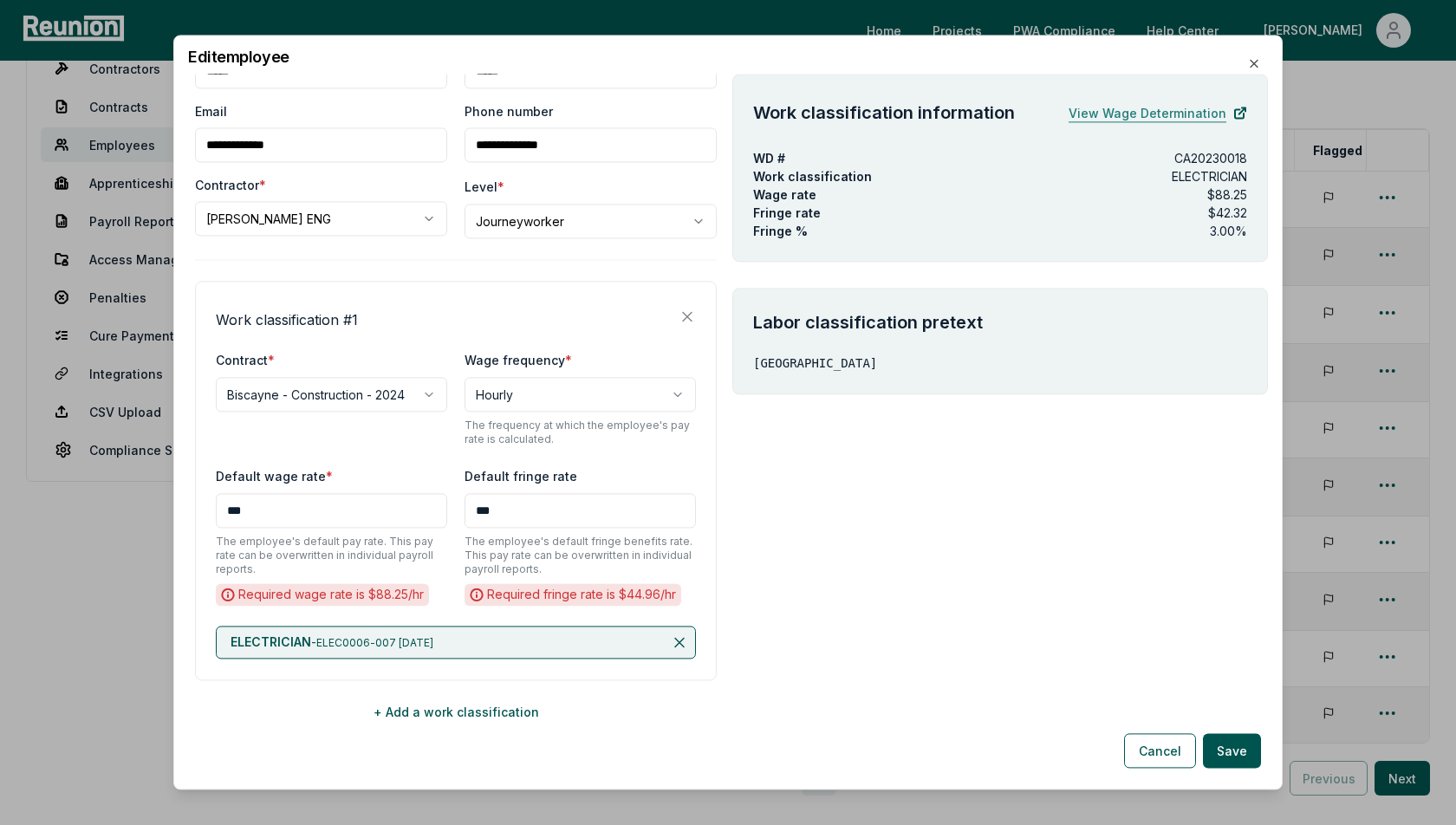
click at [1155, 115] on link "View Wage Determination" at bounding box center [1158, 112] width 178 height 35
click at [465, 300] on div "**********" at bounding box center [456, 480] width 522 height 399
click at [460, 713] on button "+ Add a work classification" at bounding box center [456, 712] width 522 height 35
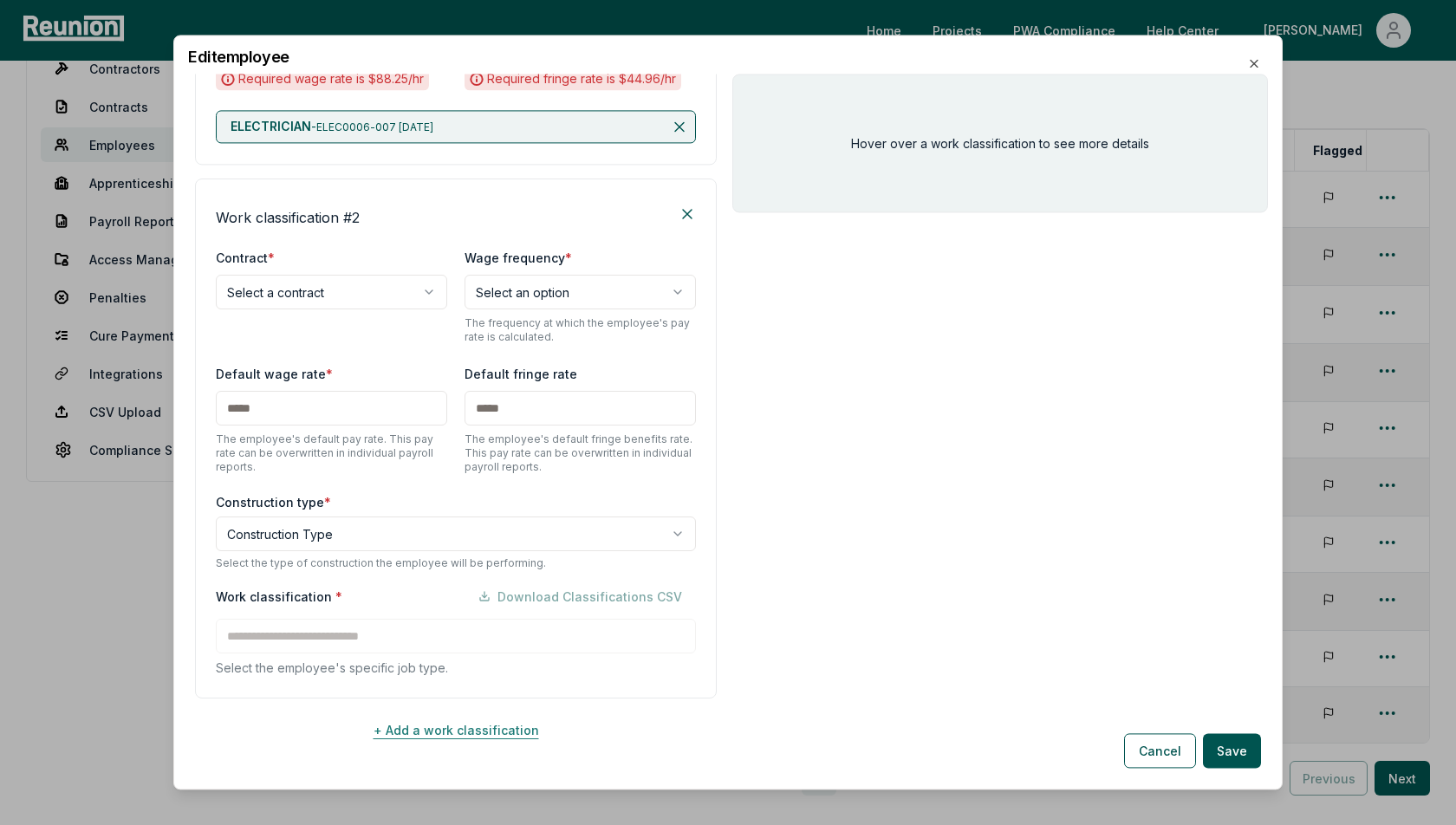
scroll to position [585, 0]
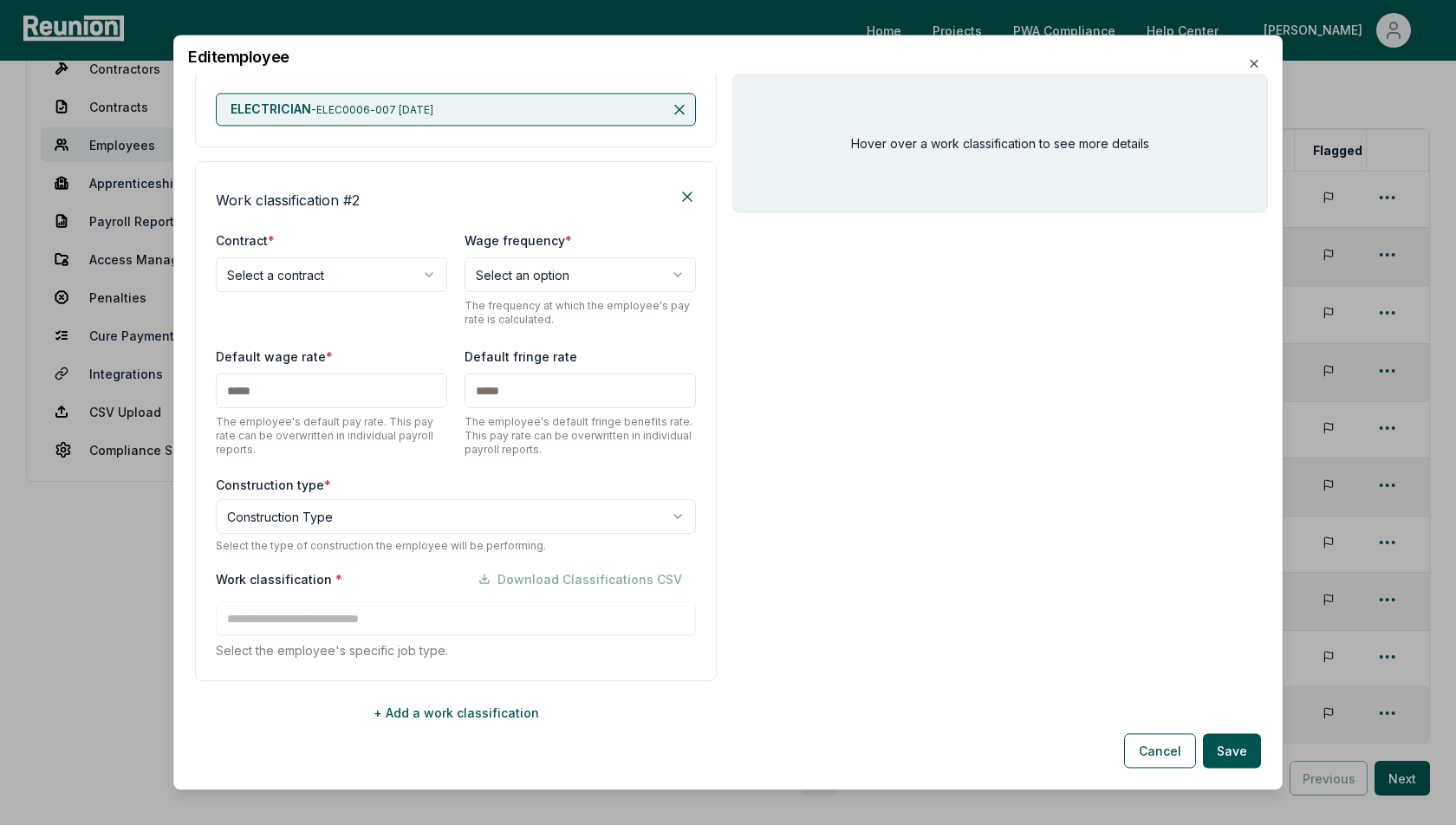
click at [320, 276] on body "Please visit us on your desktop We're working on making our marketplace mobile-…" at bounding box center [728, 435] width 1456 height 1048
select select "**********"
click at [402, 318] on div "**********" at bounding box center [456, 278] width 481 height 97
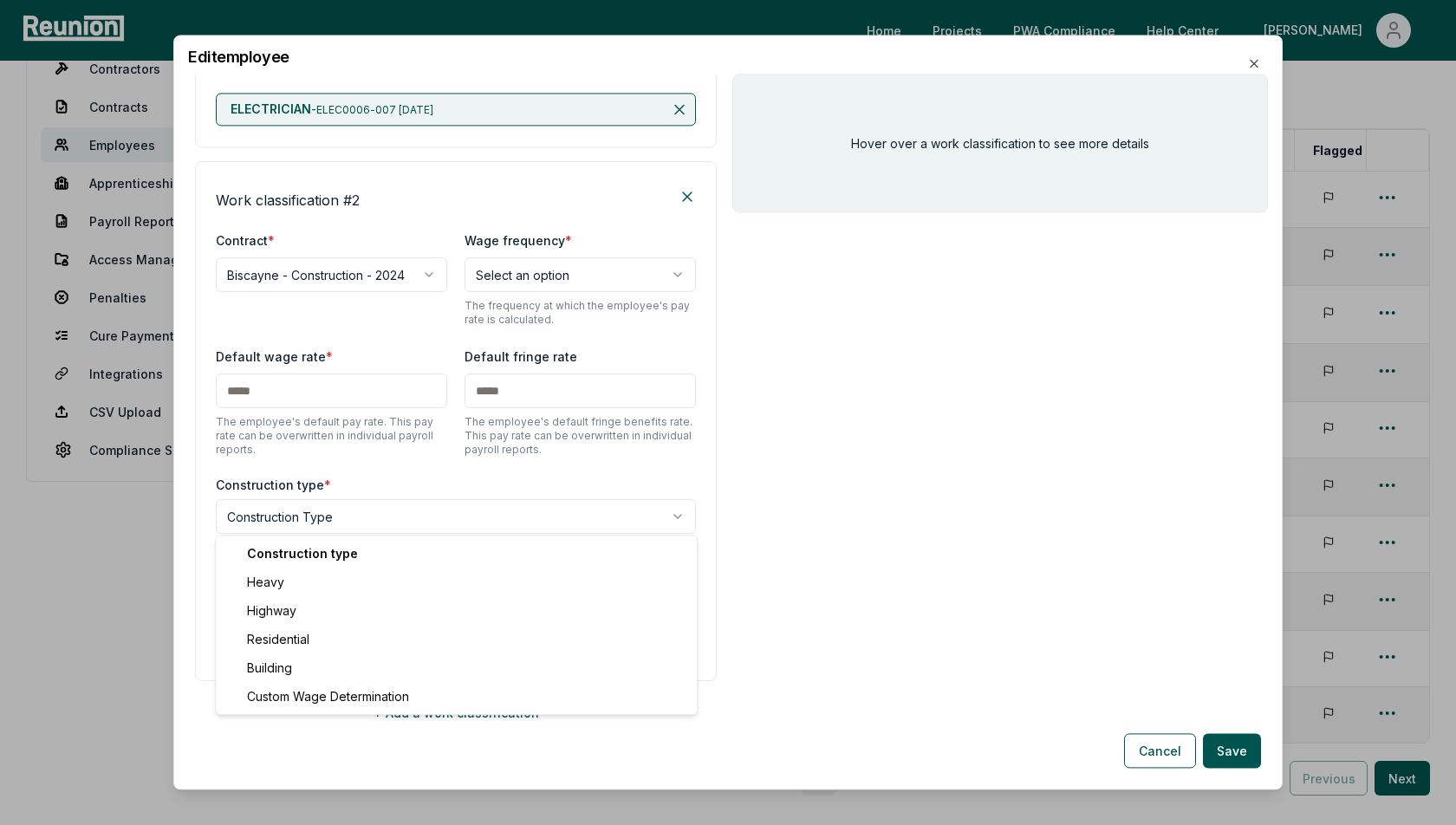
click at [339, 518] on body "Please visit us on your desktop We're working on making our marketplace mobile-…" at bounding box center [728, 435] width 1456 height 1048
select select "*****"
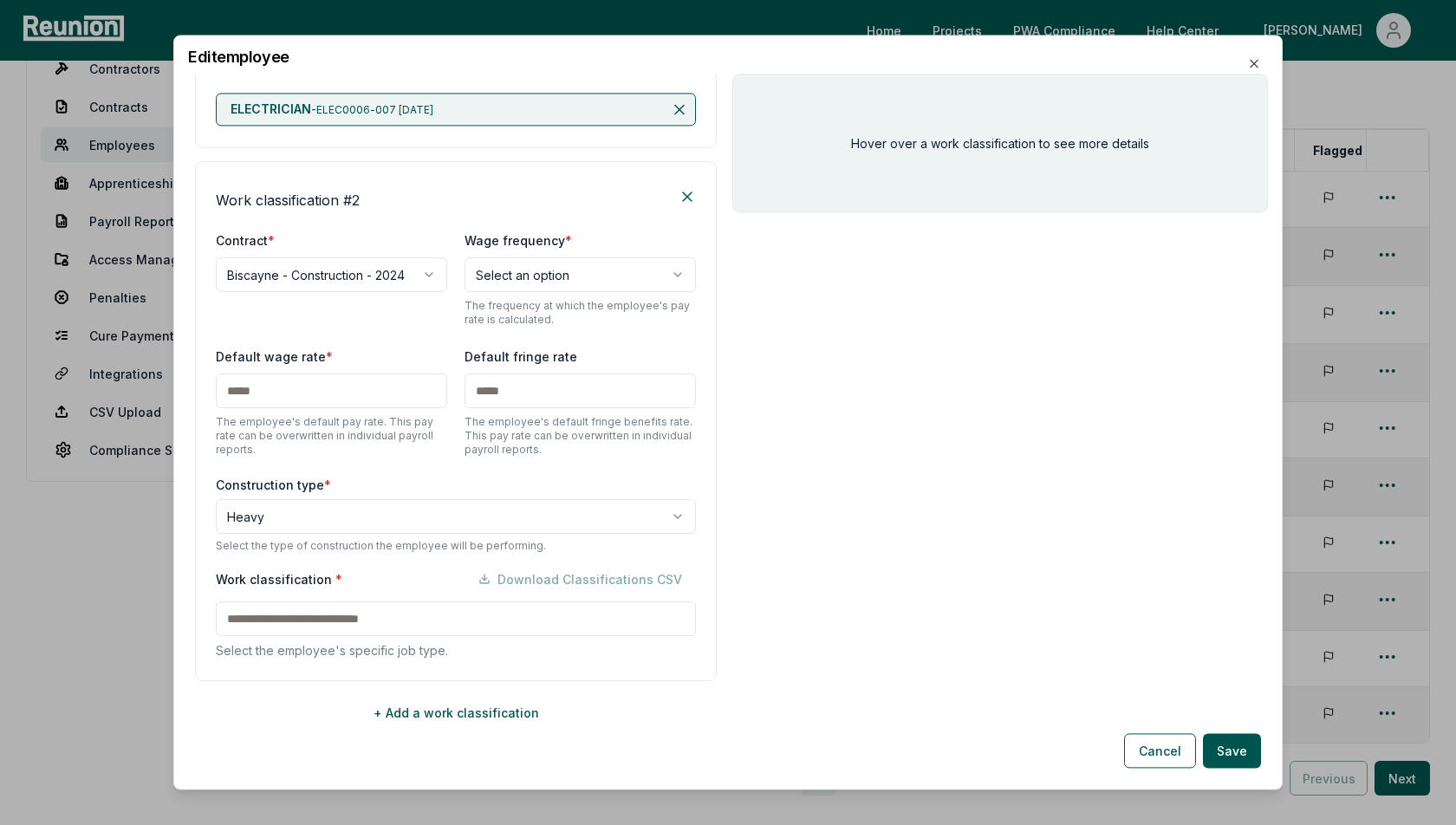
click at [319, 610] on input at bounding box center [456, 618] width 481 height 35
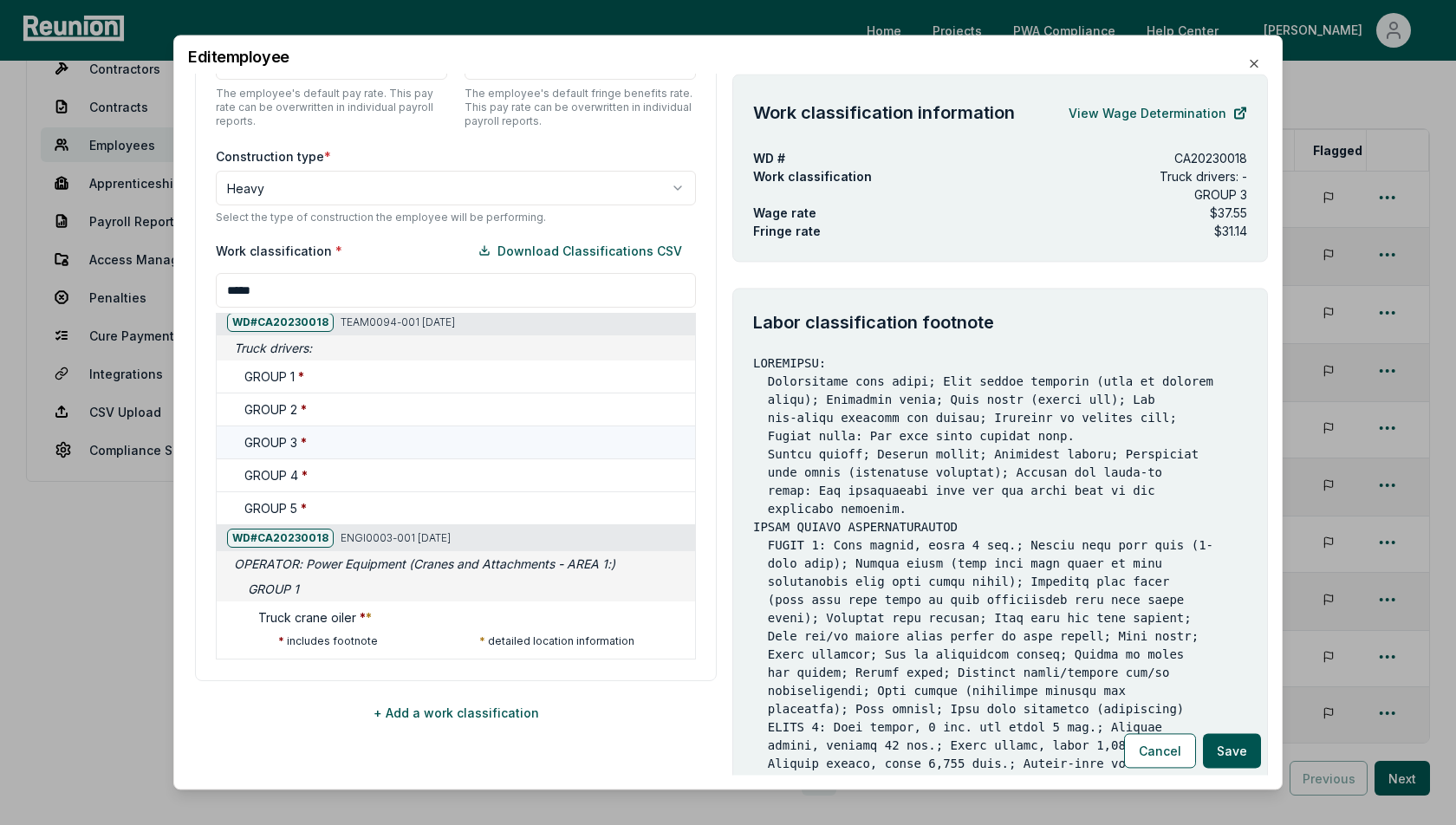
scroll to position [0, 0]
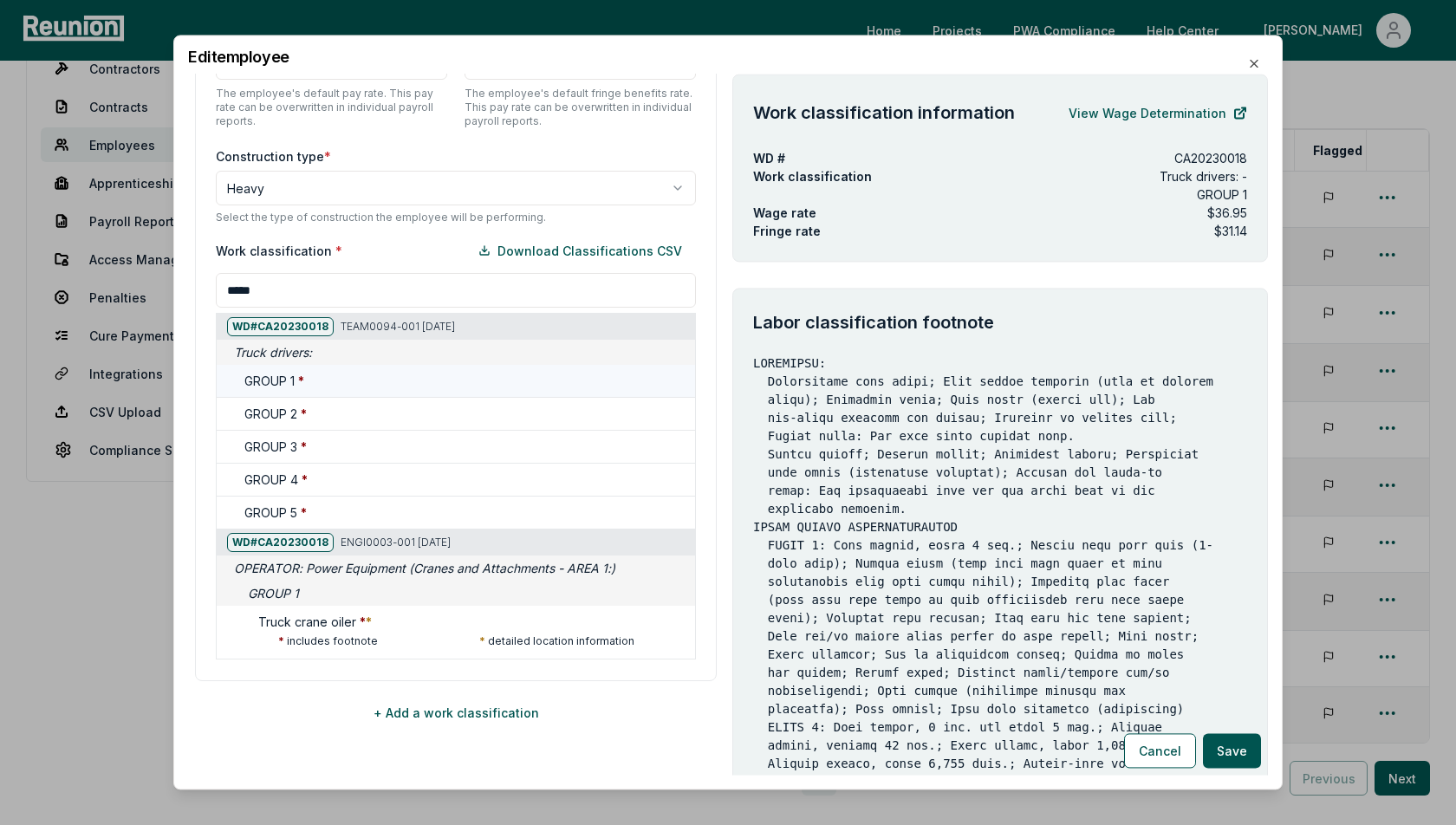
type input "*****"
click at [273, 387] on h5 "GROUP 1 *" at bounding box center [274, 381] width 59 height 18
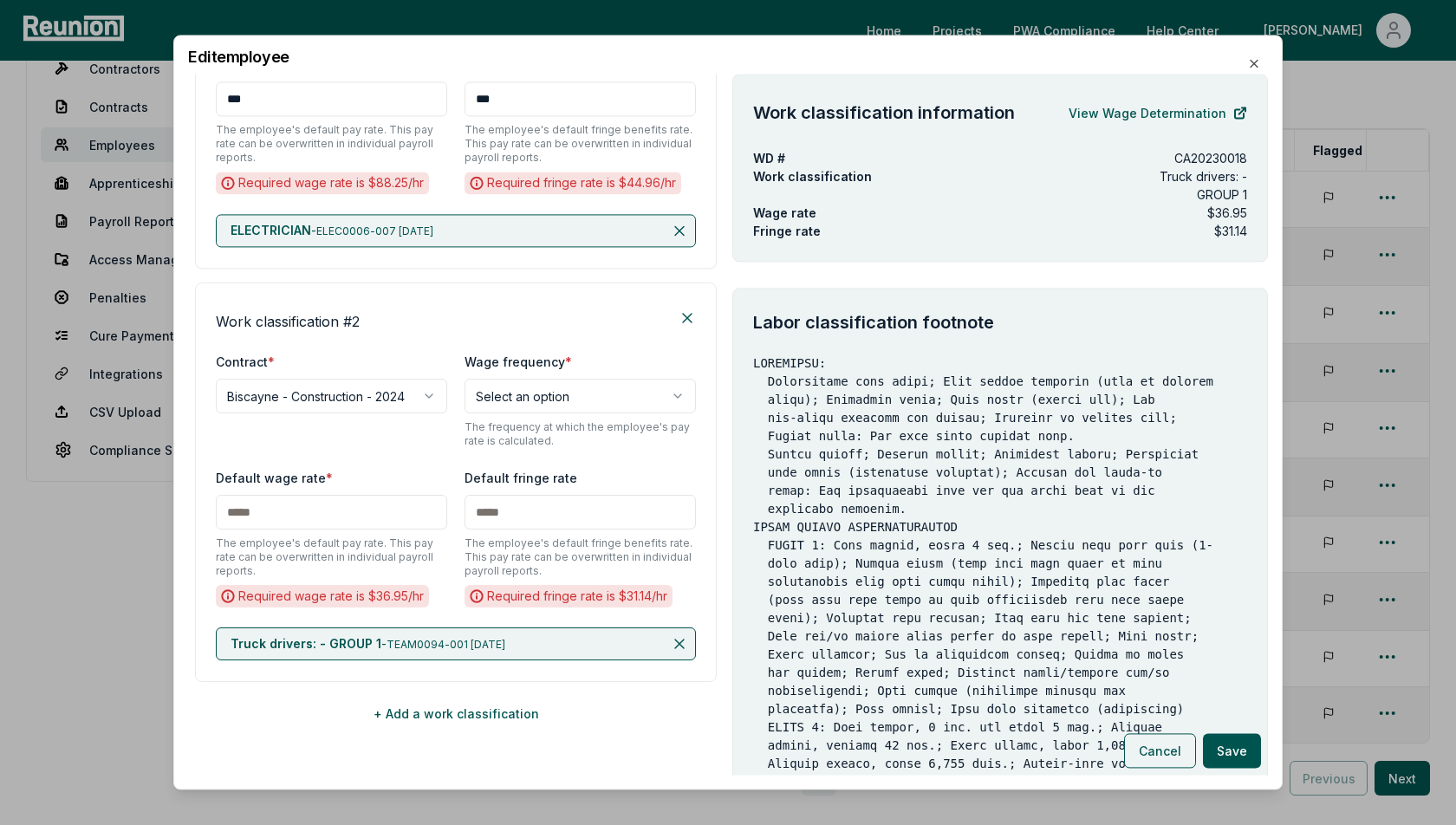
click at [1130, 740] on button "Cancel" at bounding box center [1160, 751] width 72 height 35
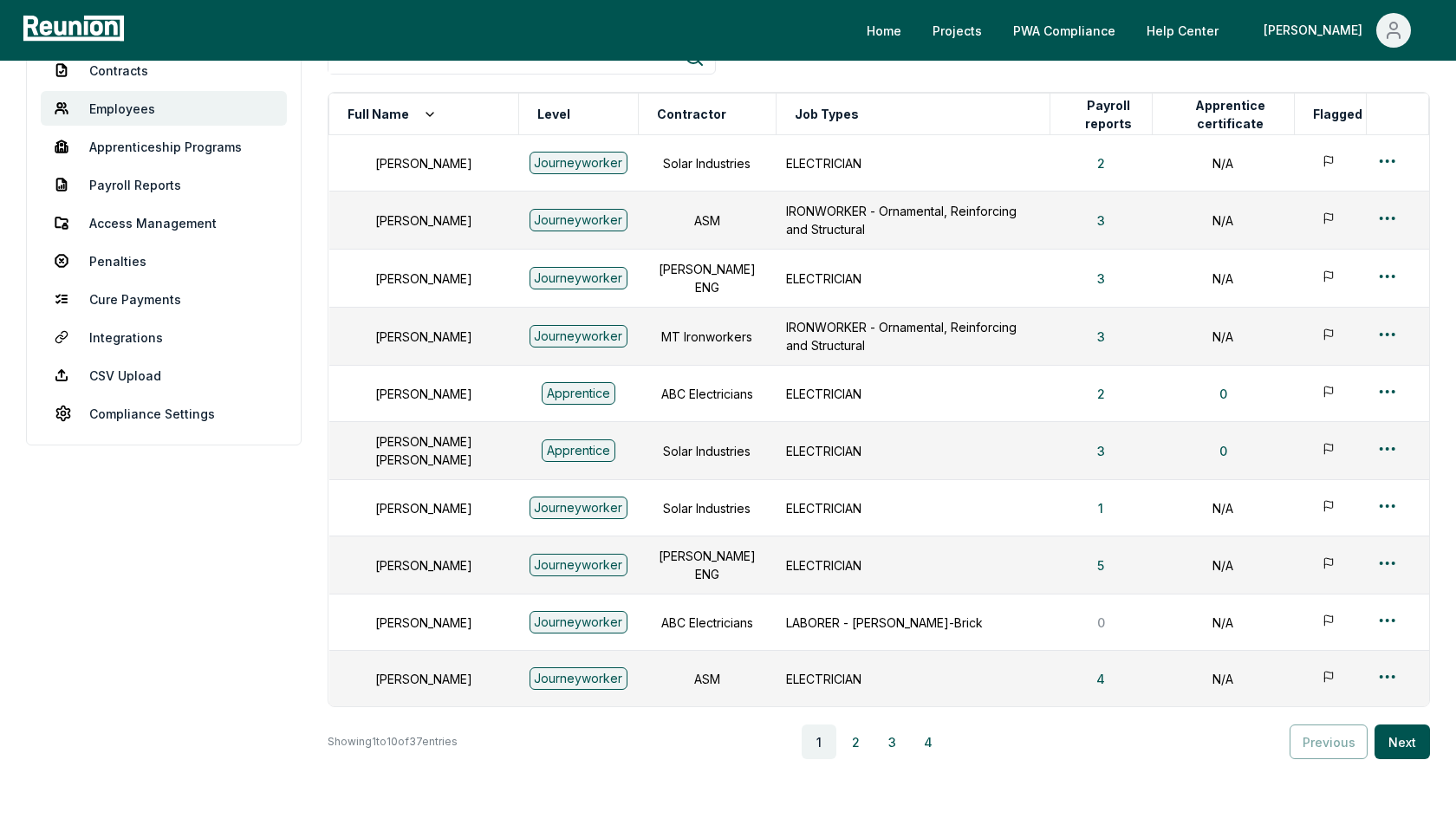
scroll to position [0, 0]
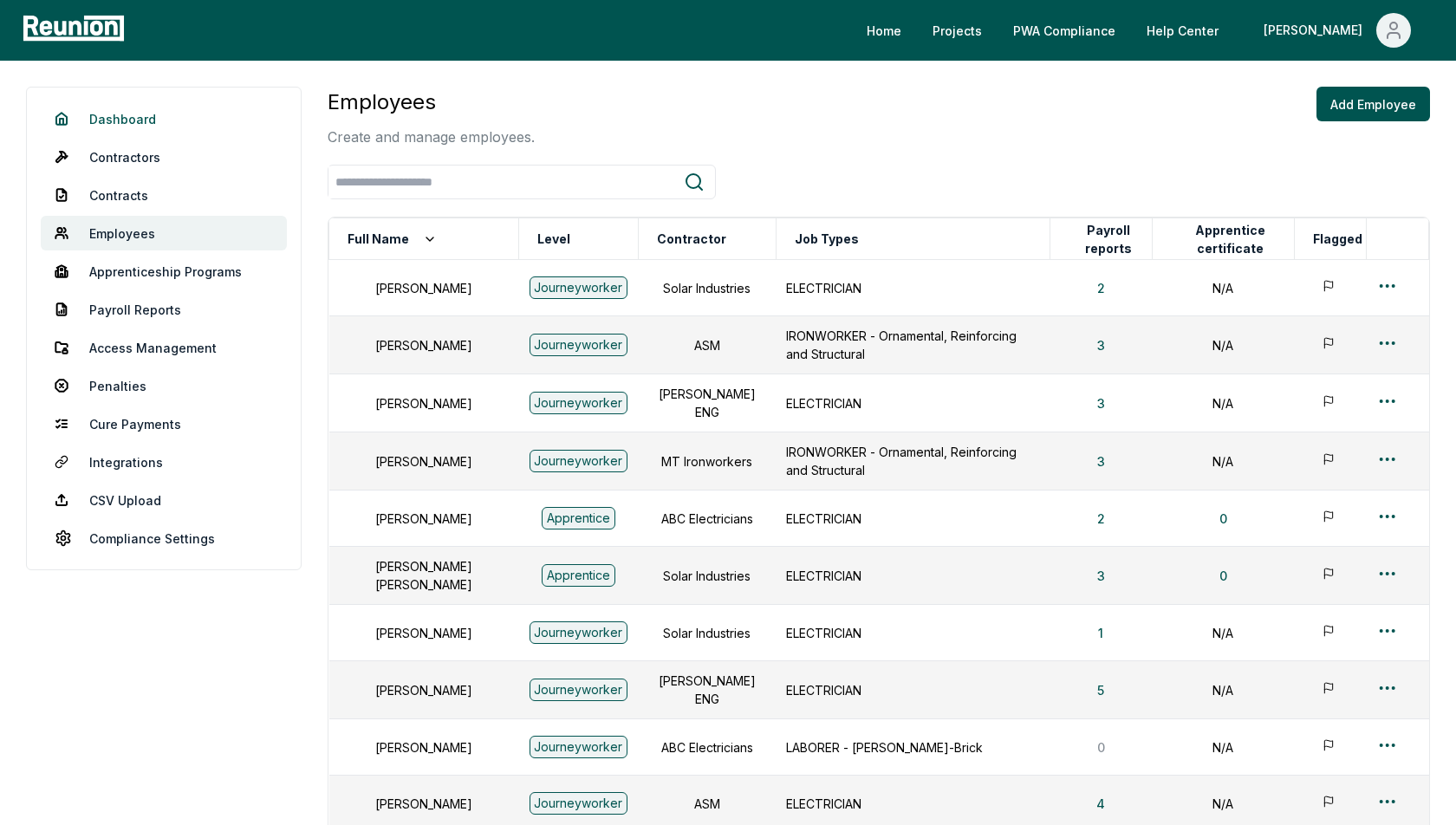
click at [117, 113] on link "Dashboard" at bounding box center [164, 119] width 247 height 35
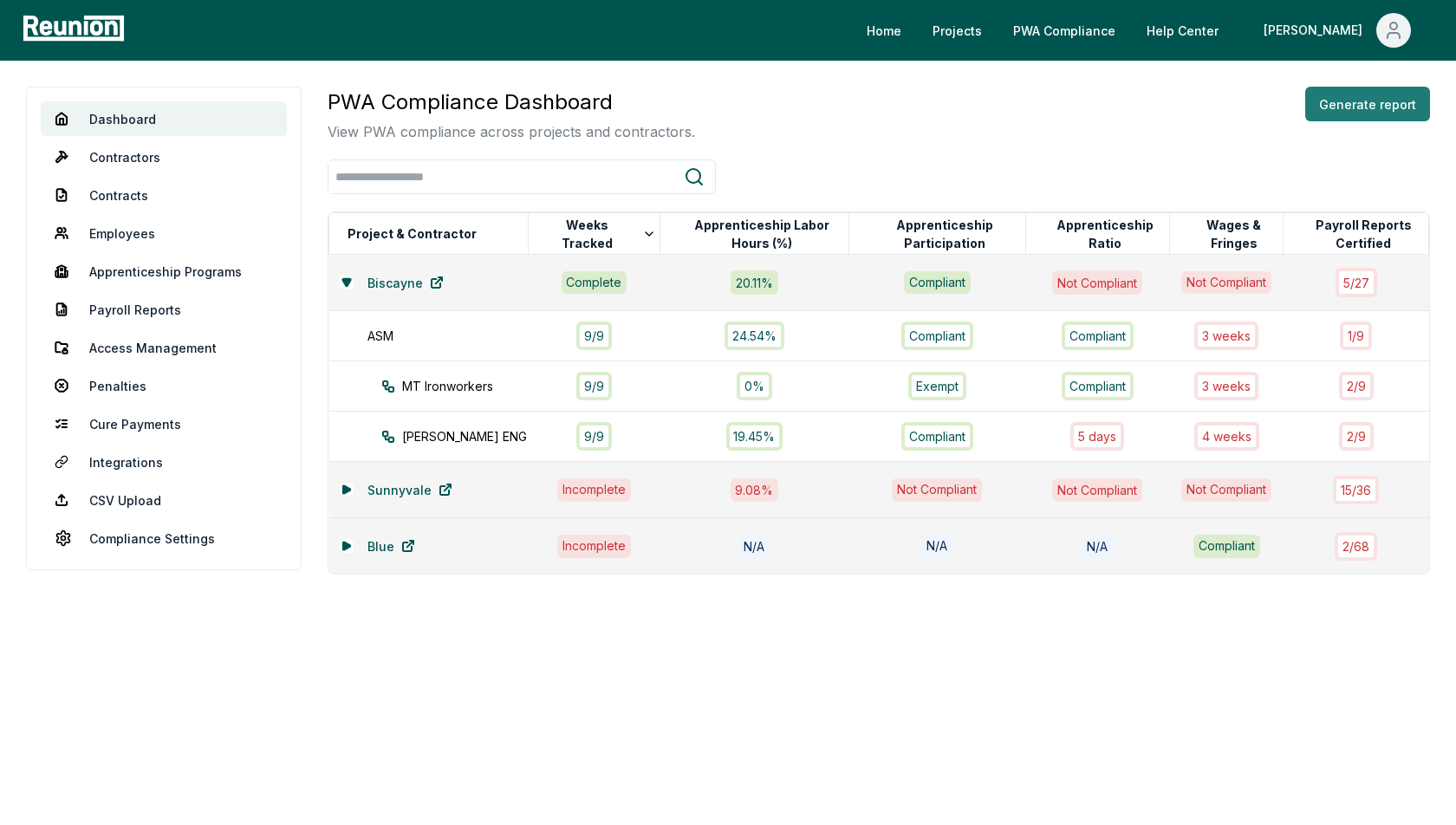
click at [1346, 112] on button "Generate report" at bounding box center [1368, 103] width 125 height 35
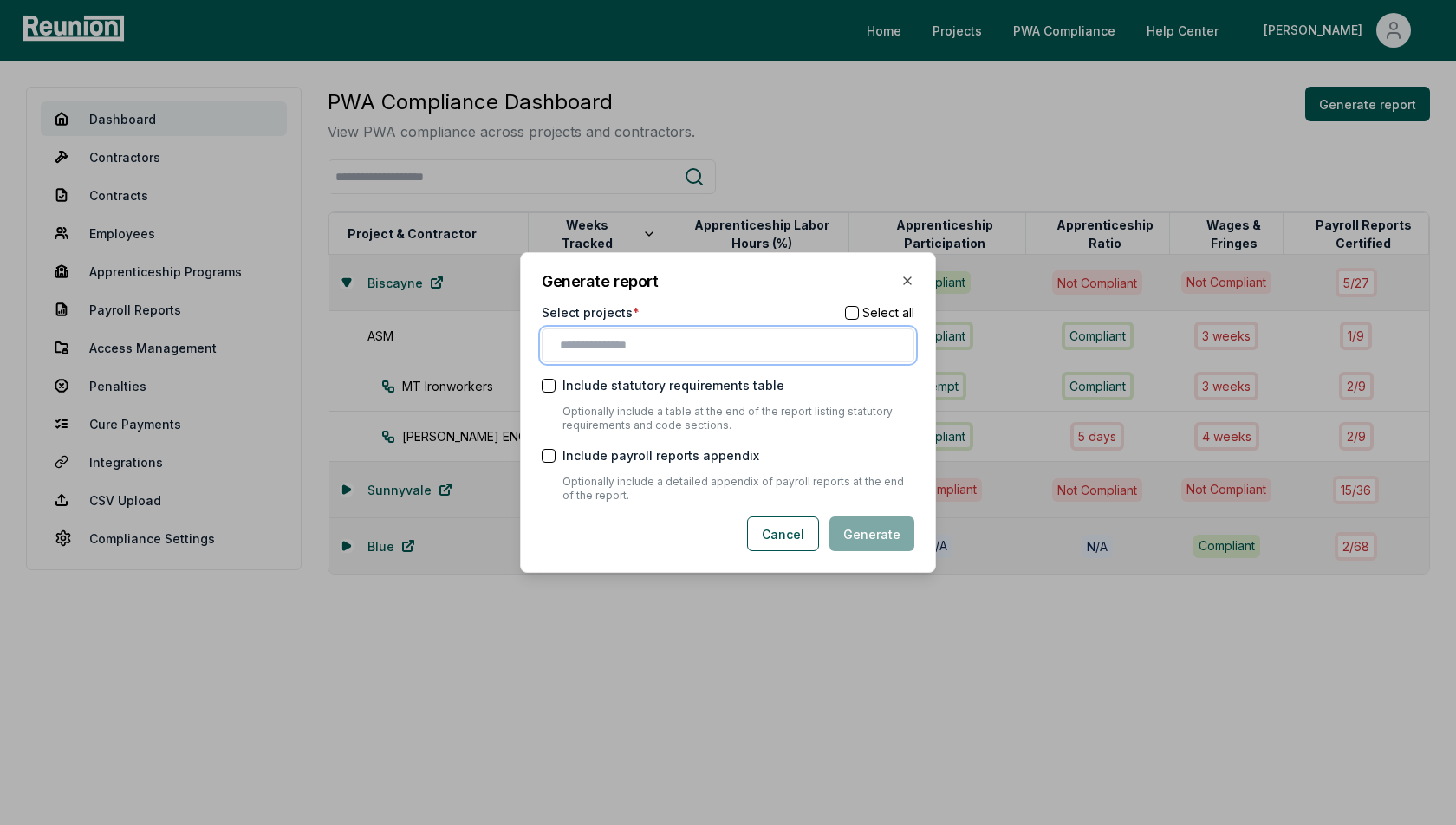
click at [743, 344] on input "text" at bounding box center [731, 345] width 343 height 18
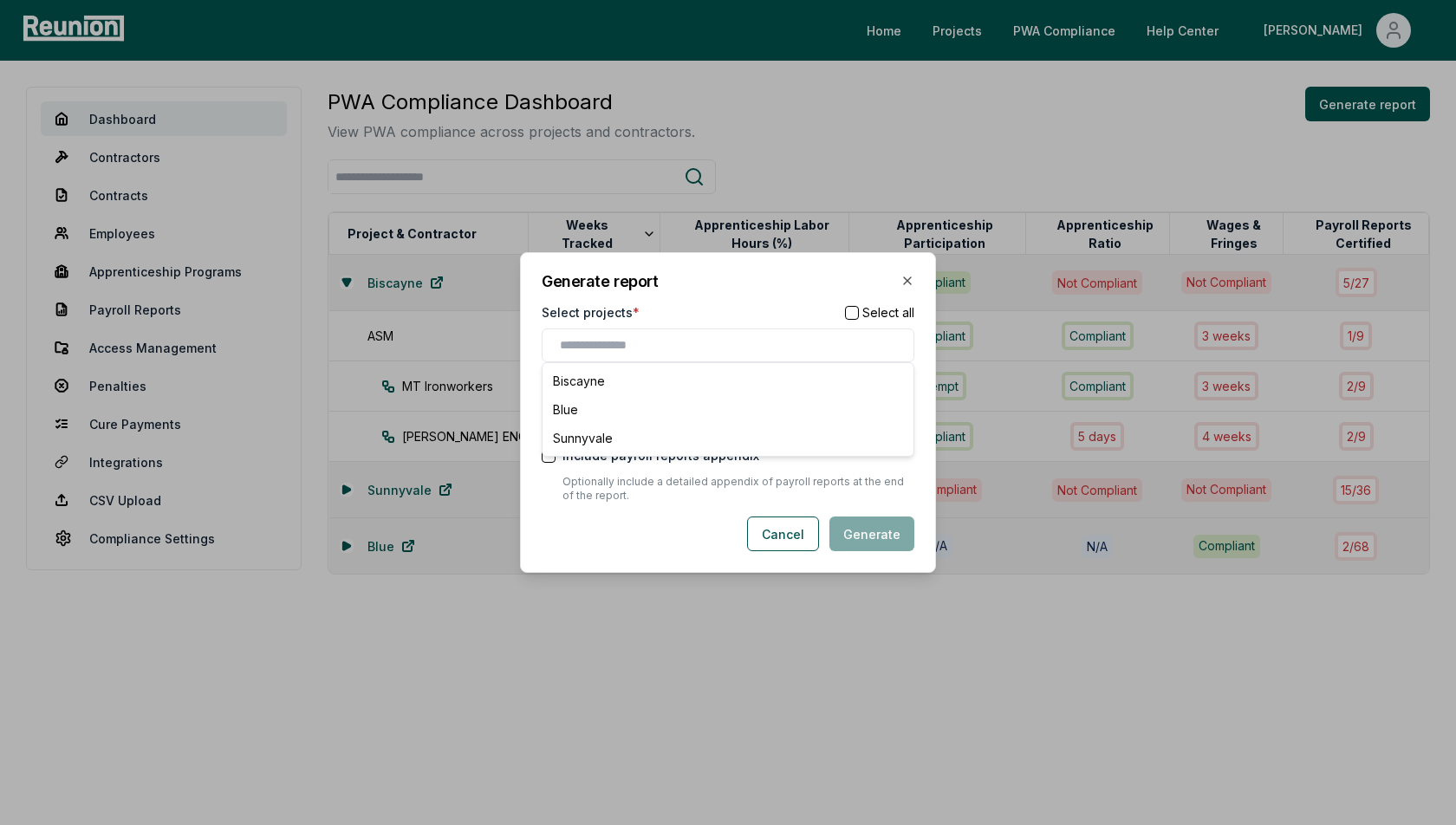
click at [717, 295] on div "Generate report Select projects * Select all Biscayne Blue Sunnyvale Include st…" at bounding box center [728, 412] width 416 height 320
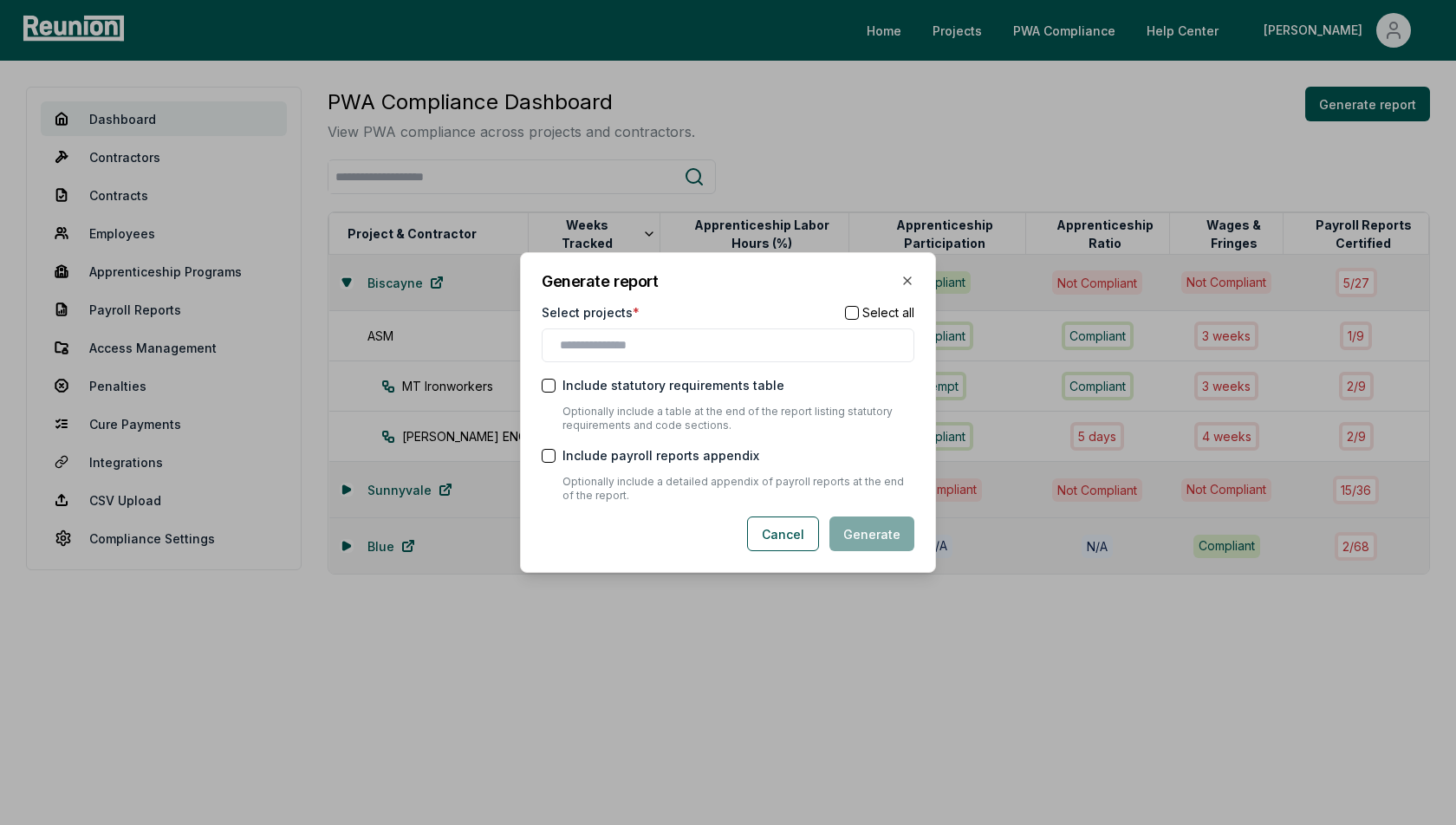
click at [663, 334] on div at bounding box center [728, 345] width 373 height 34
click at [648, 351] on input "text" at bounding box center [731, 345] width 343 height 18
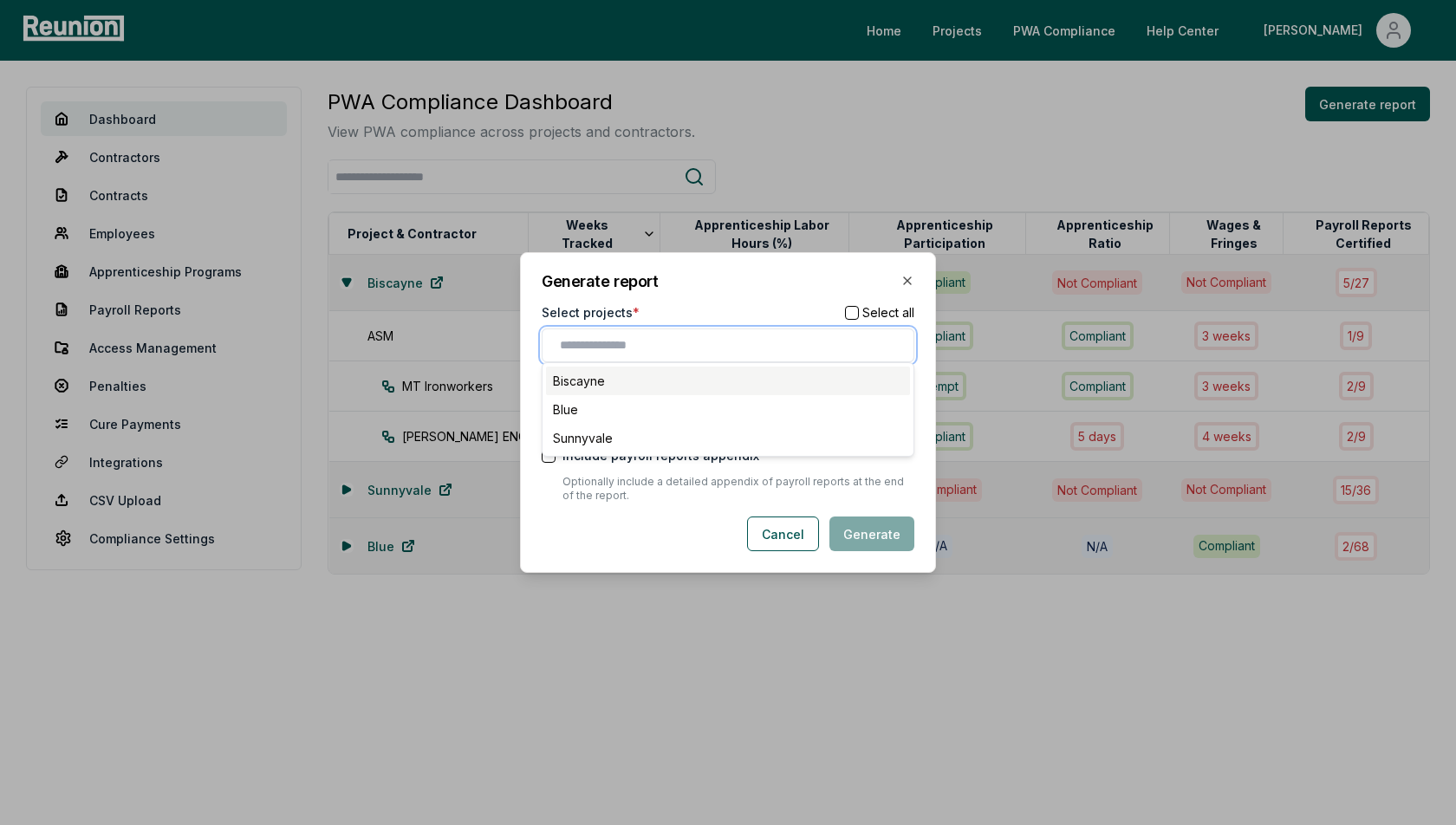
click at [631, 380] on div "Biscayne" at bounding box center [728, 381] width 364 height 29
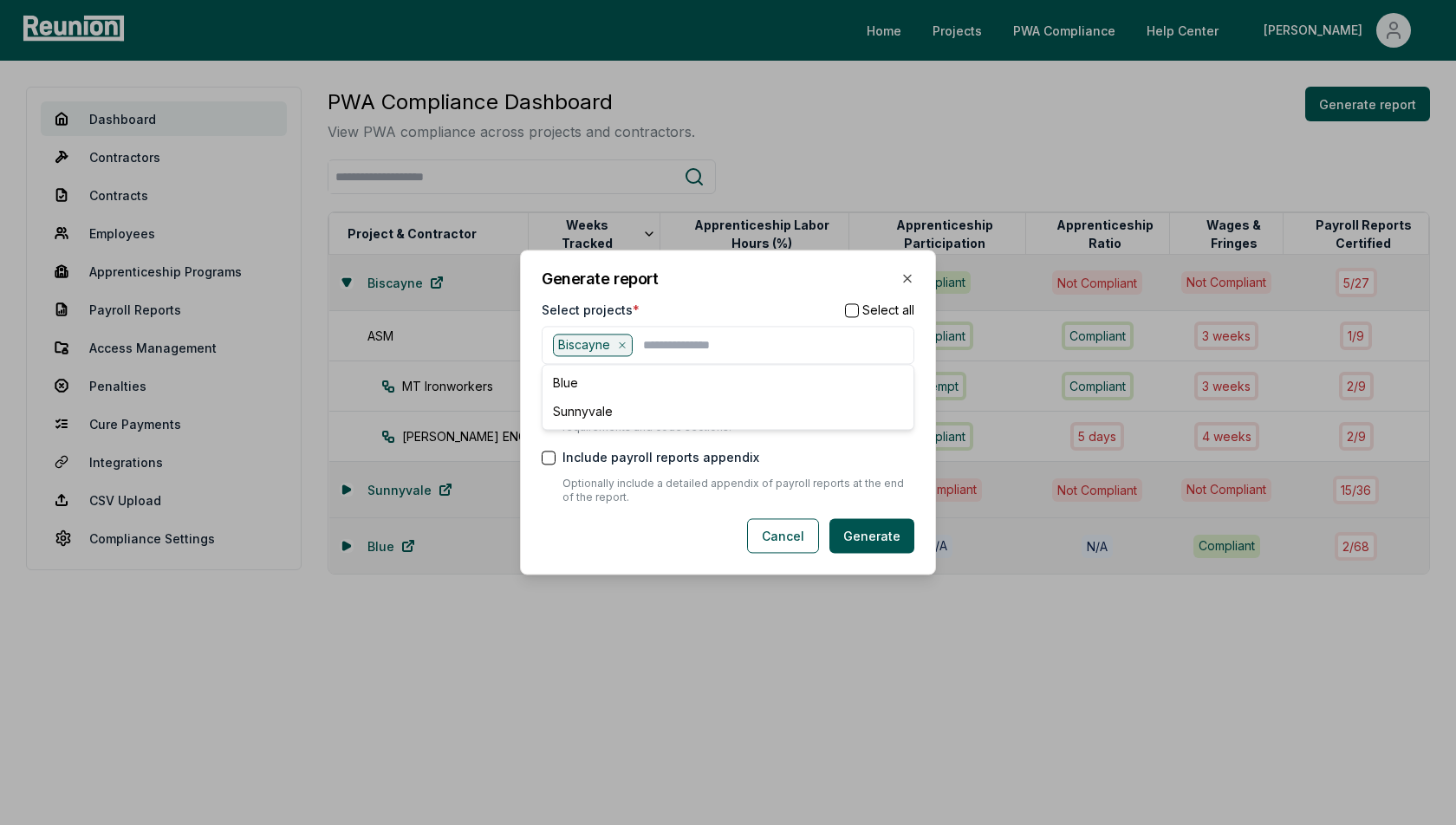
click at [733, 285] on h2 "Generate report" at bounding box center [728, 278] width 373 height 15
click at [876, 536] on button "Generate" at bounding box center [872, 536] width 85 height 35
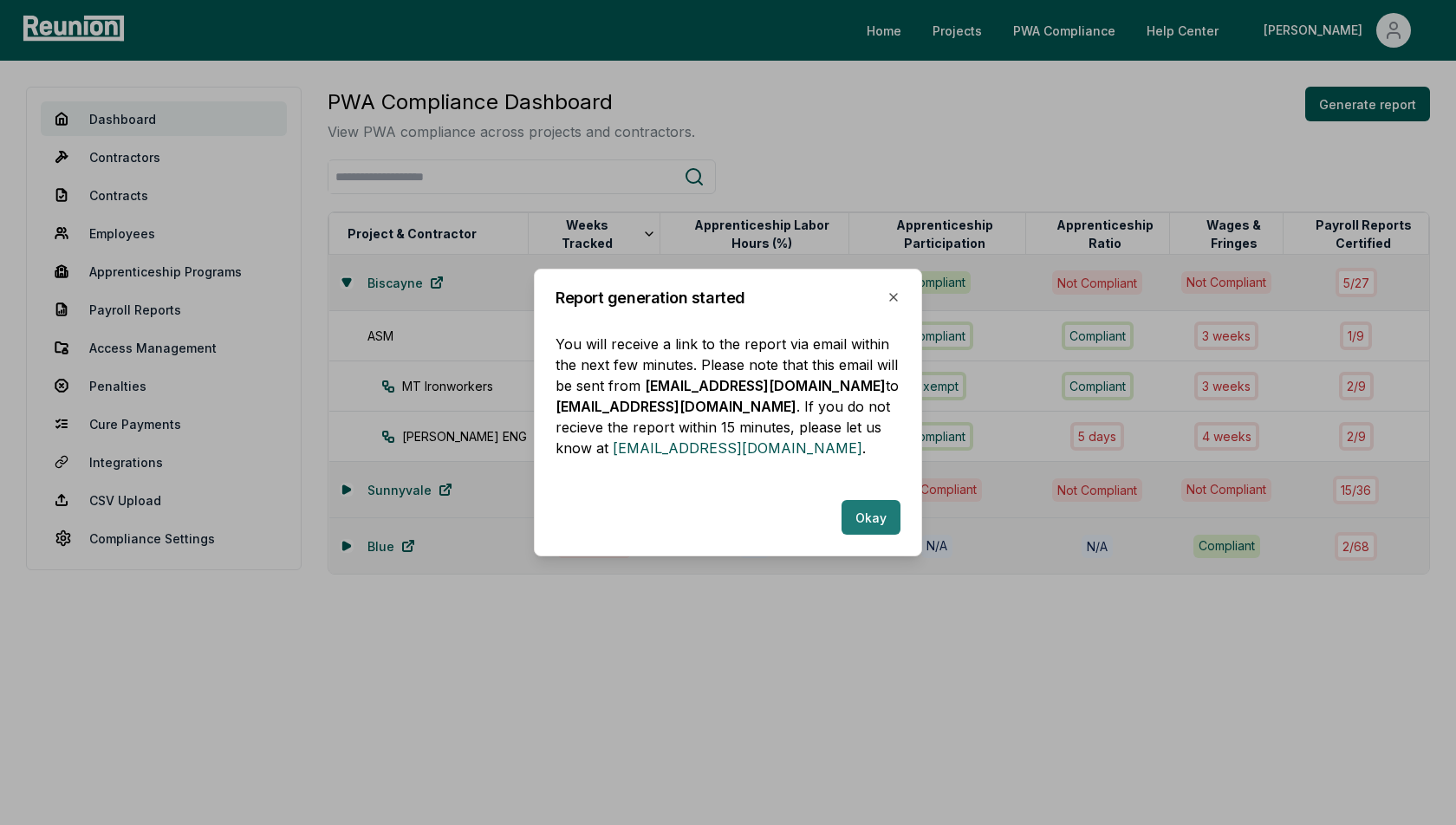
click at [874, 509] on button "Okay" at bounding box center [870, 517] width 58 height 35
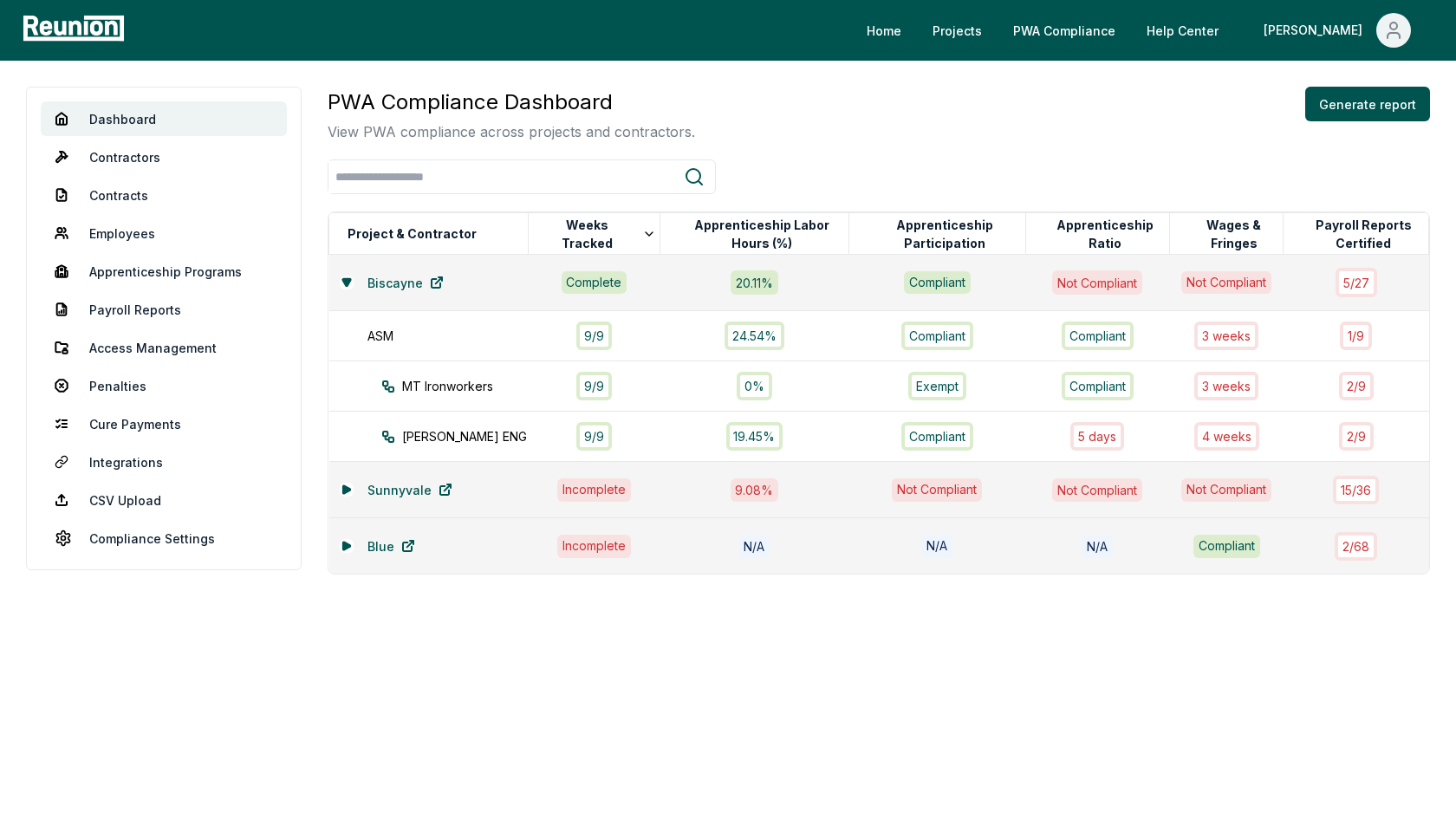
click at [657, 134] on p "View PWA compliance across projects and contractors." at bounding box center [511, 131] width 367 height 21
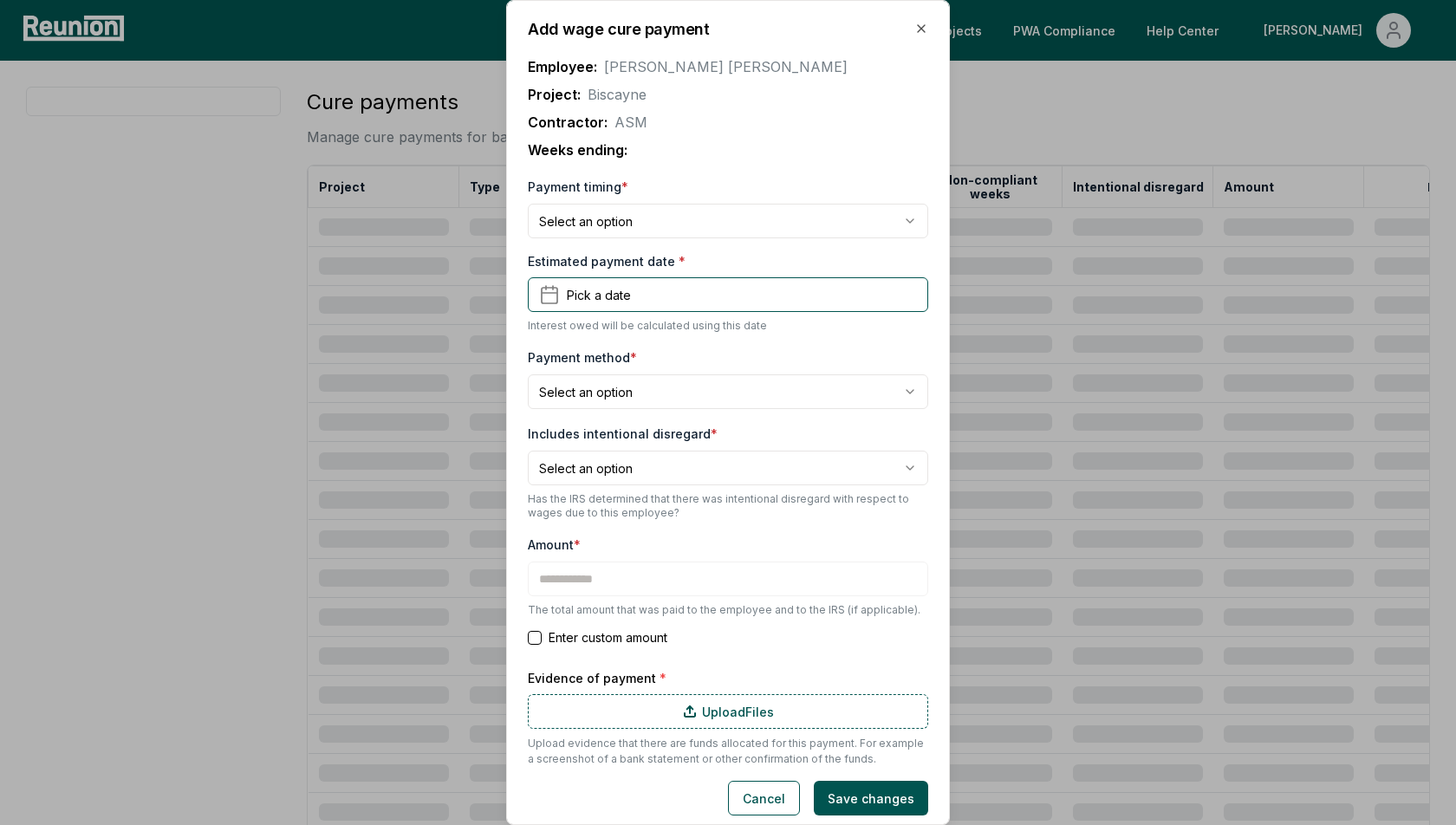
type input "*******"
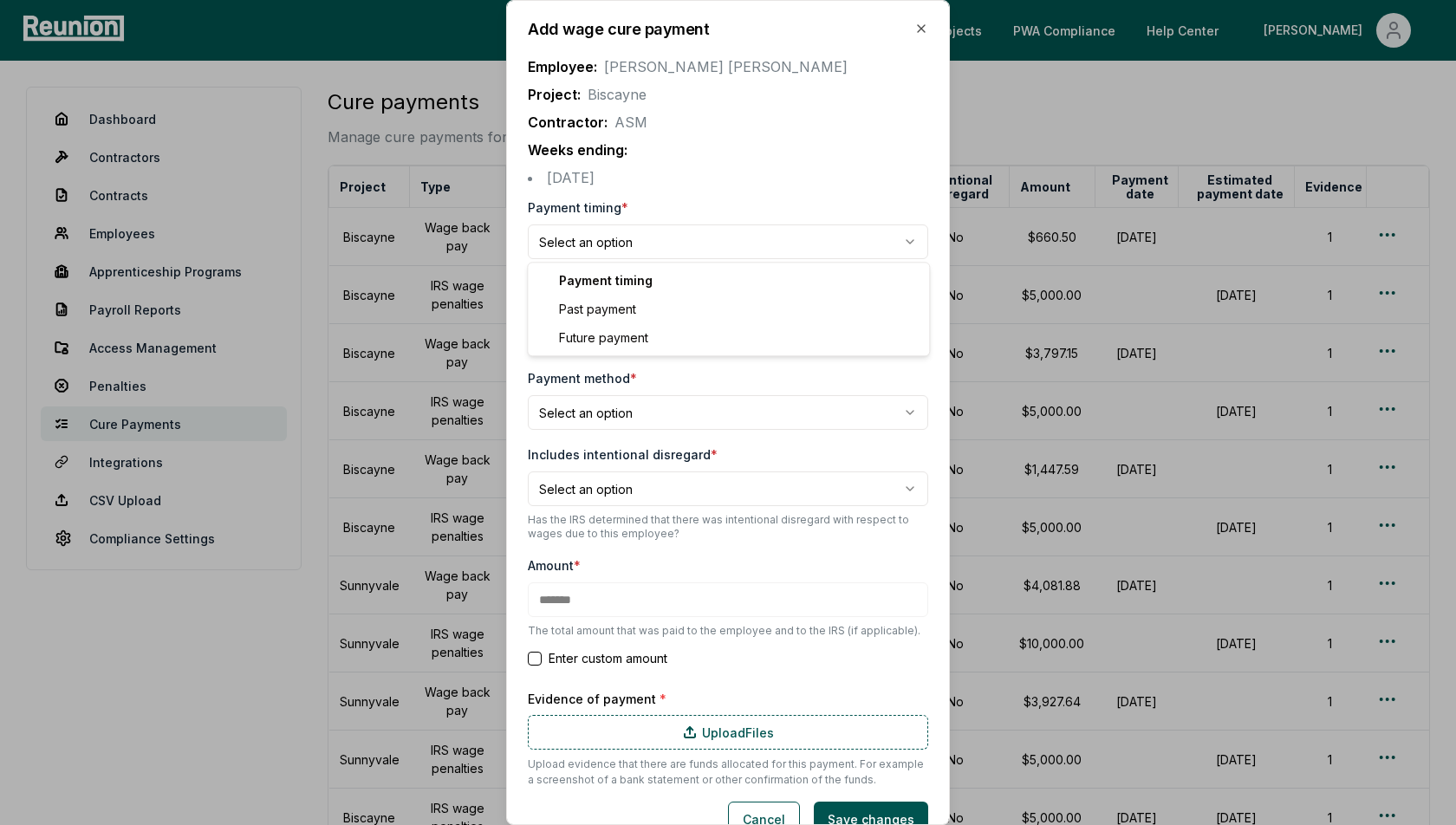
click at [631, 225] on body "Please visit us on your desktop We're working on making our marketplace mobile-…" at bounding box center [728, 534] width 1456 height 1070
select select "**********"
click at [721, 162] on div "Employee: [PERSON_NAME] Project: Biscayne Contractor: ASM Weeks ending: [DATE]" at bounding box center [728, 115] width 400 height 146
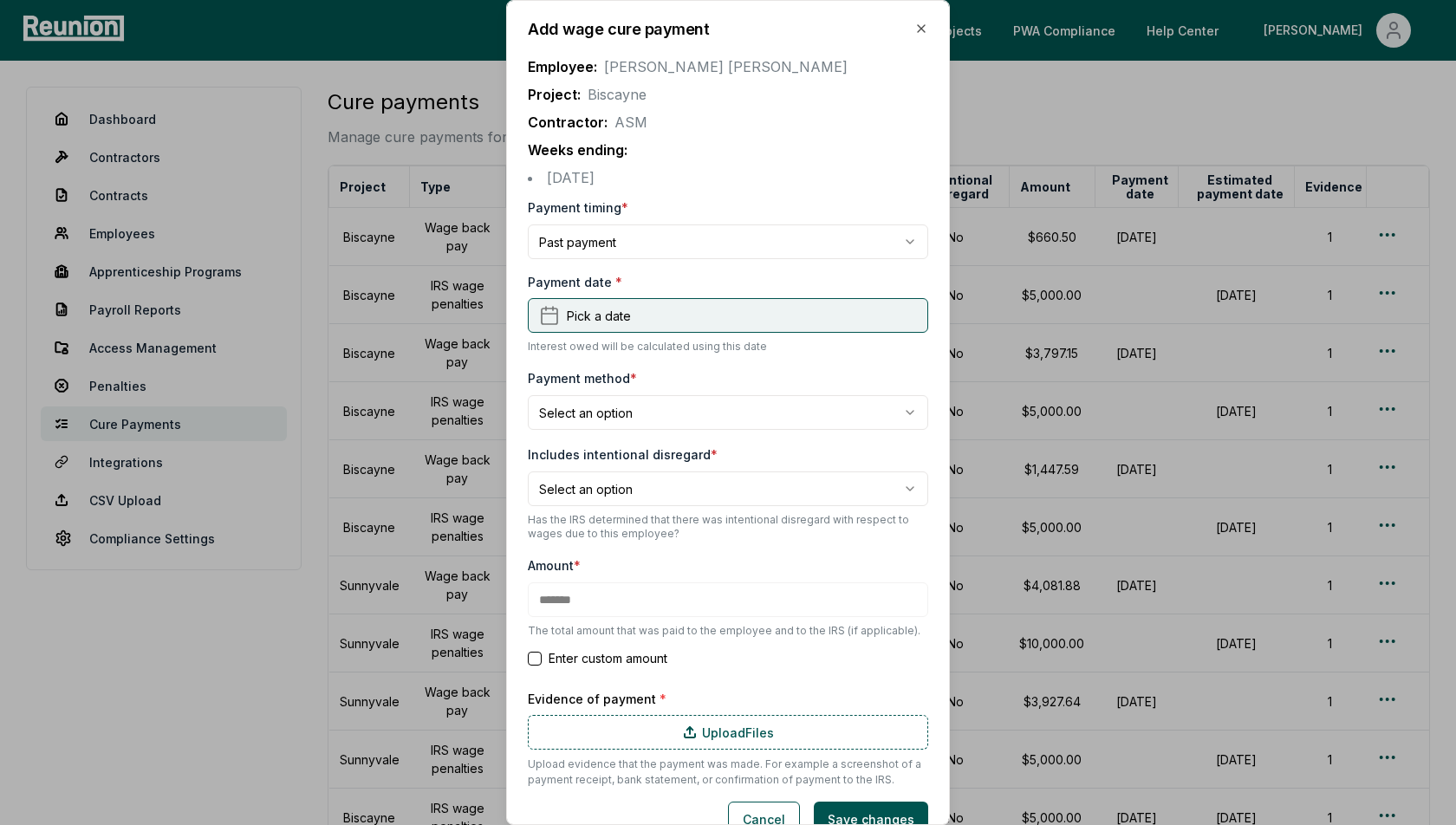
click at [612, 318] on span "Pick a date" at bounding box center [598, 316] width 64 height 18
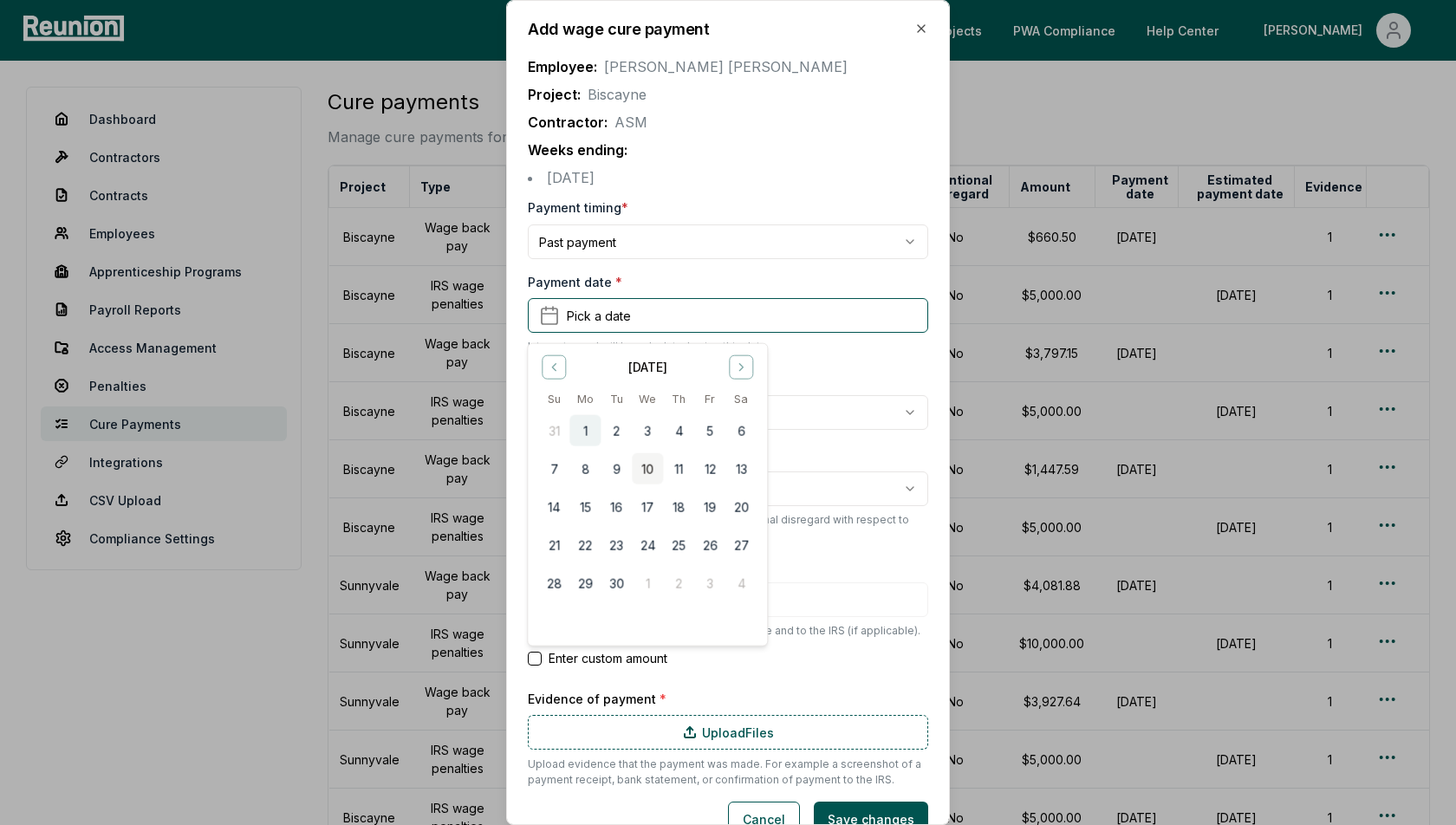
click at [591, 427] on button "1" at bounding box center [585, 430] width 31 height 31
type input "*******"
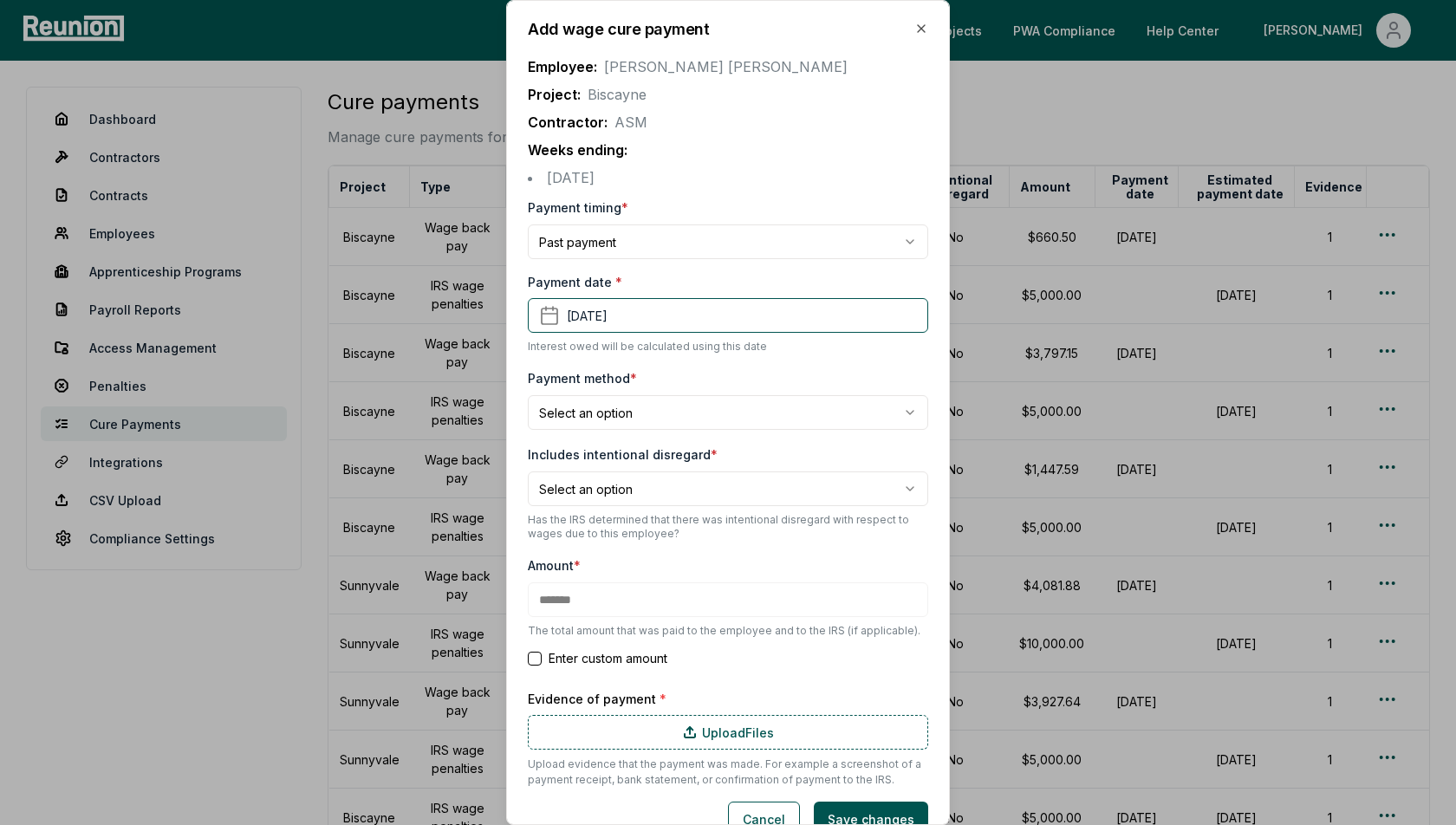
click at [615, 413] on body "Please visit us on your desktop We're working on making our marketplace mobile-…" at bounding box center [728, 534] width 1456 height 1070
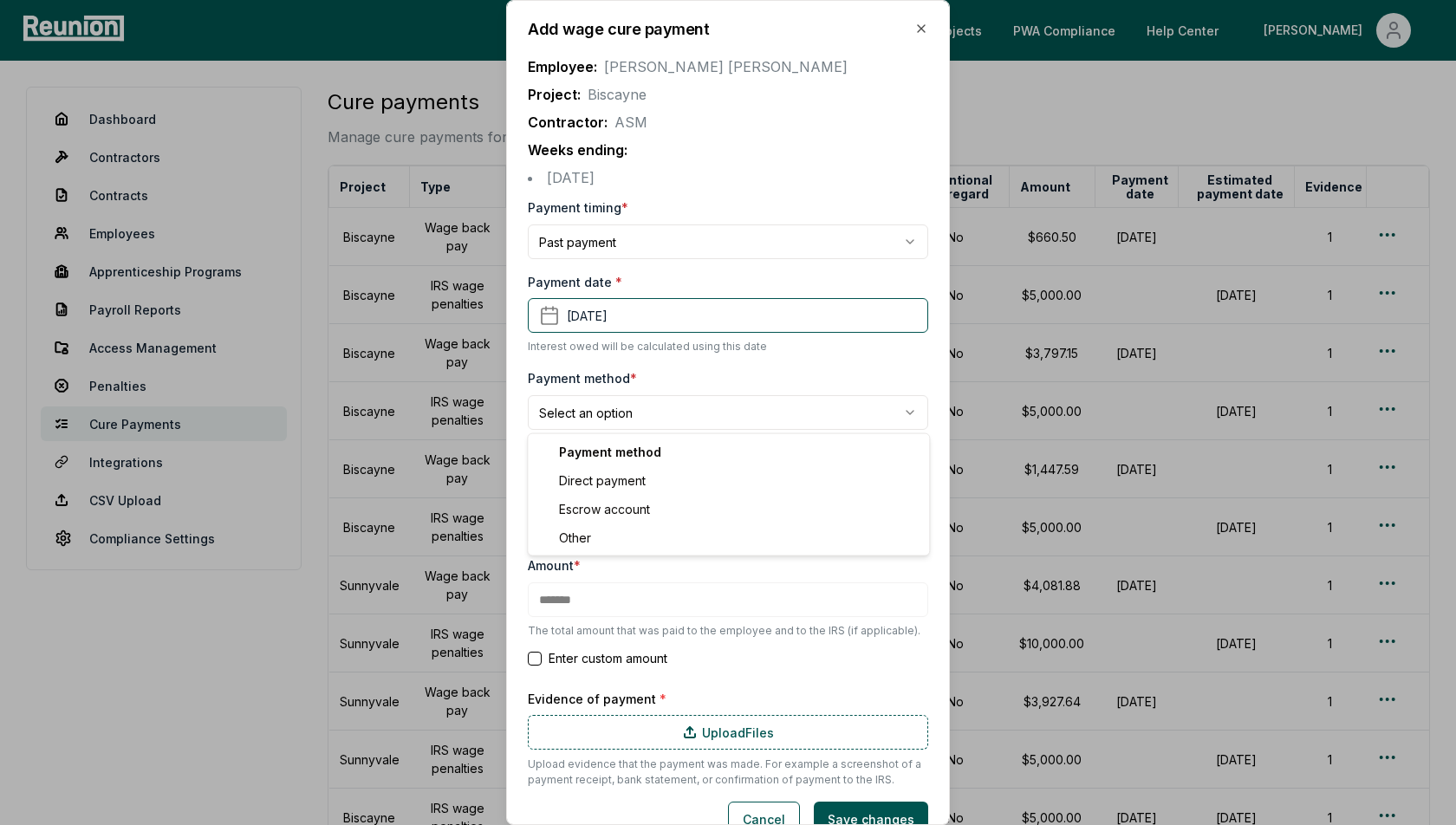
select select "**********"
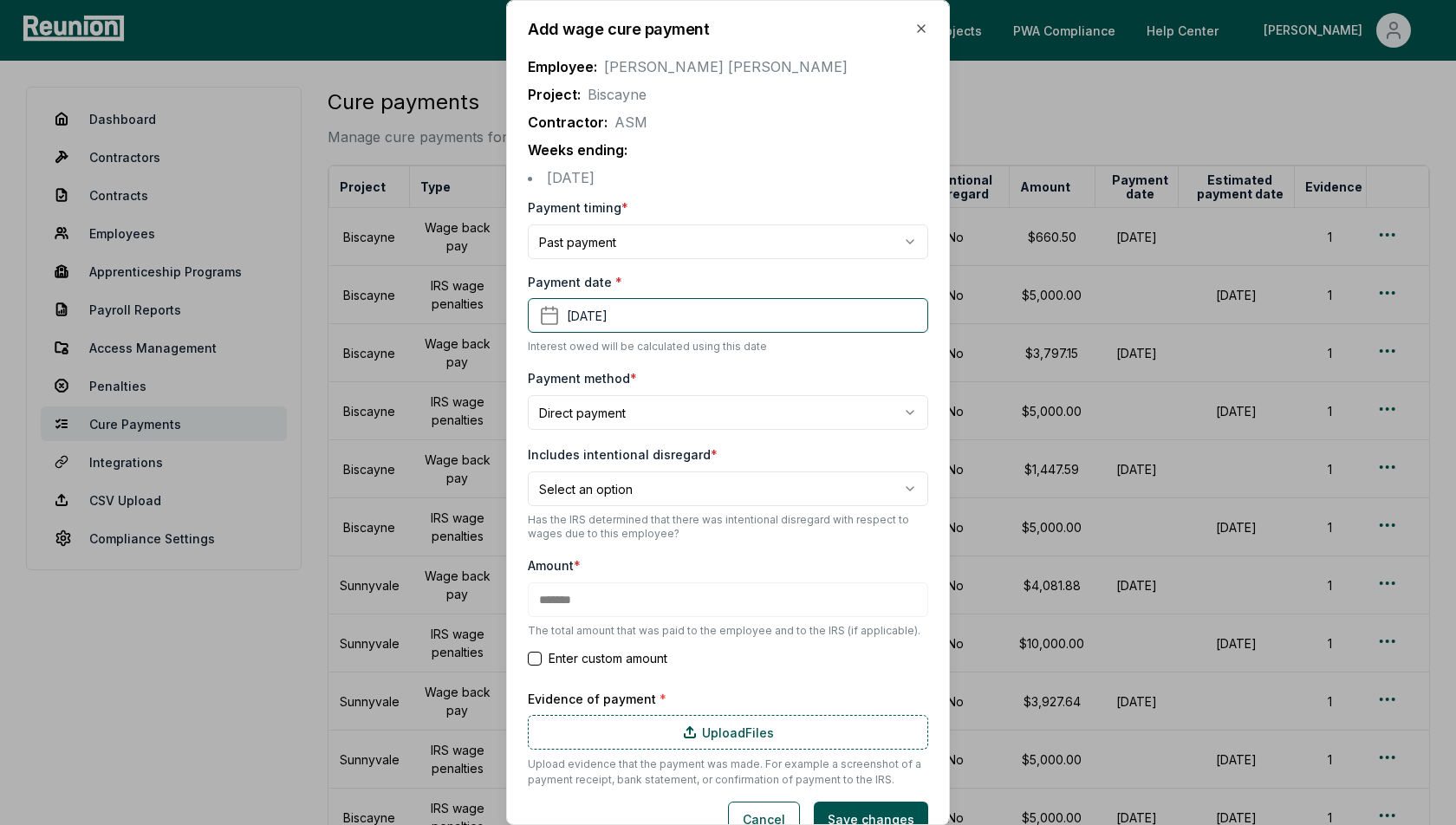
click at [673, 456] on label "Includes intentional disregard *" at bounding box center [623, 454] width 190 height 14
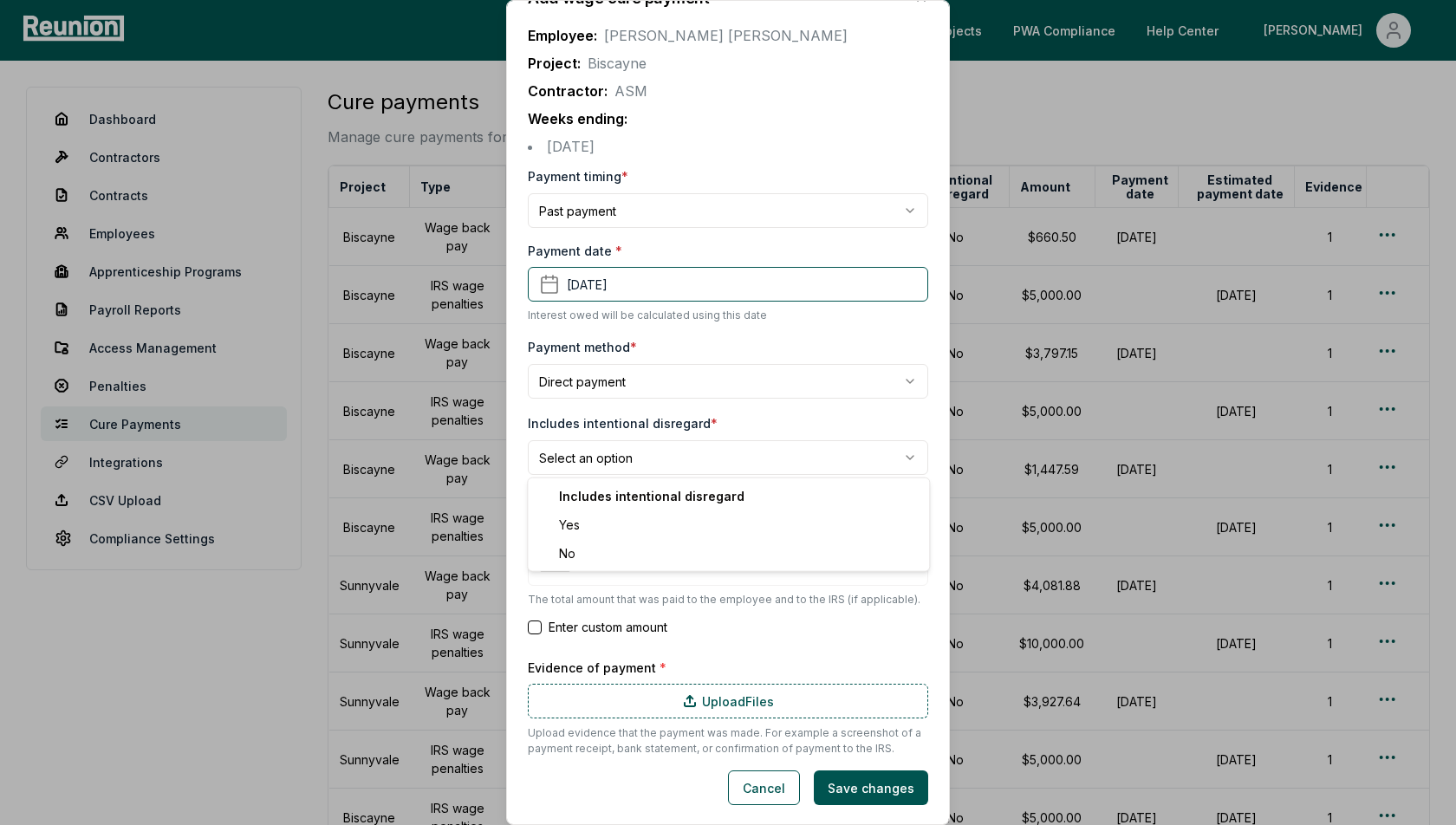
click at [606, 462] on body "Please visit us on your desktop We're working on making our marketplace mobile-…" at bounding box center [728, 534] width 1456 height 1070
select select "*****"
type input "*******"
click at [634, 489] on p "Has the IRS determined that there was intentional disregard with respect to wag…" at bounding box center [728, 496] width 400 height 28
click at [782, 783] on button "Cancel" at bounding box center [764, 787] width 72 height 35
